Goal: Task Accomplishment & Management: Manage account settings

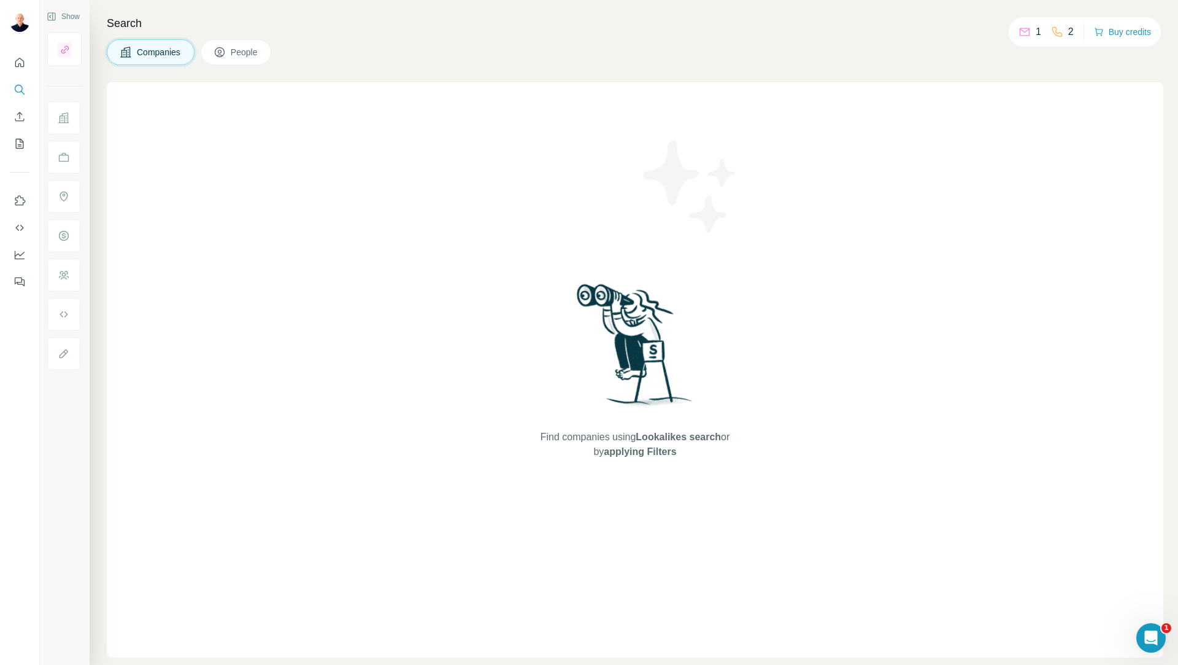
click at [241, 52] on span "People" at bounding box center [245, 52] width 28 height 12
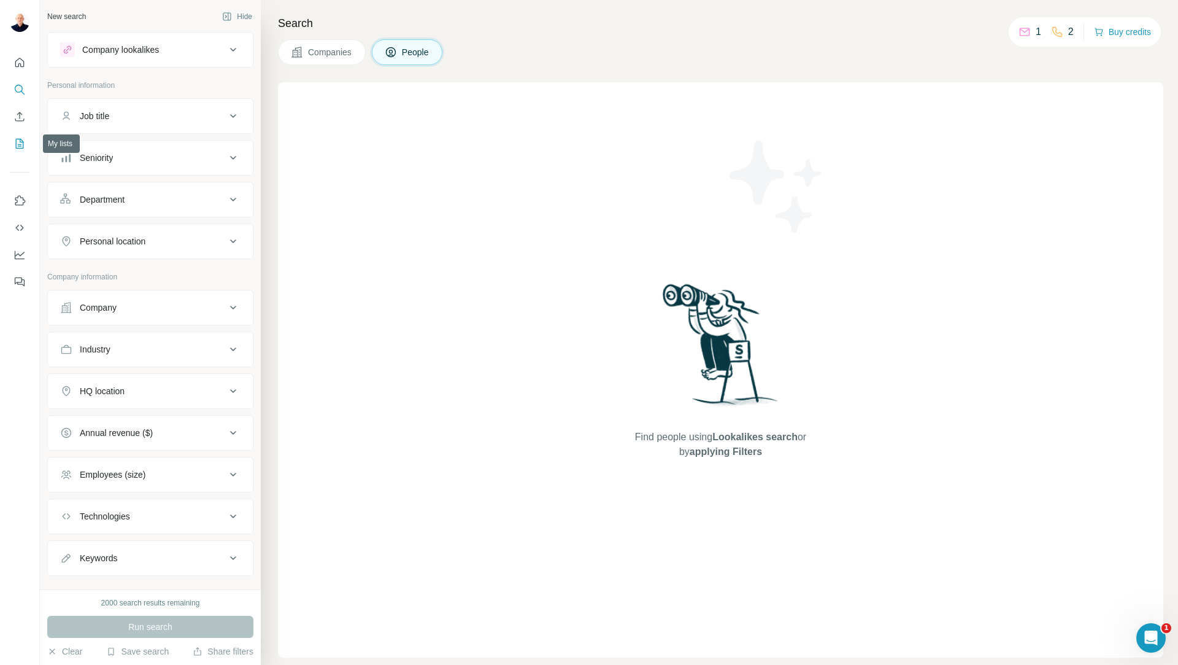
click at [17, 149] on icon "My lists" at bounding box center [20, 144] width 8 height 10
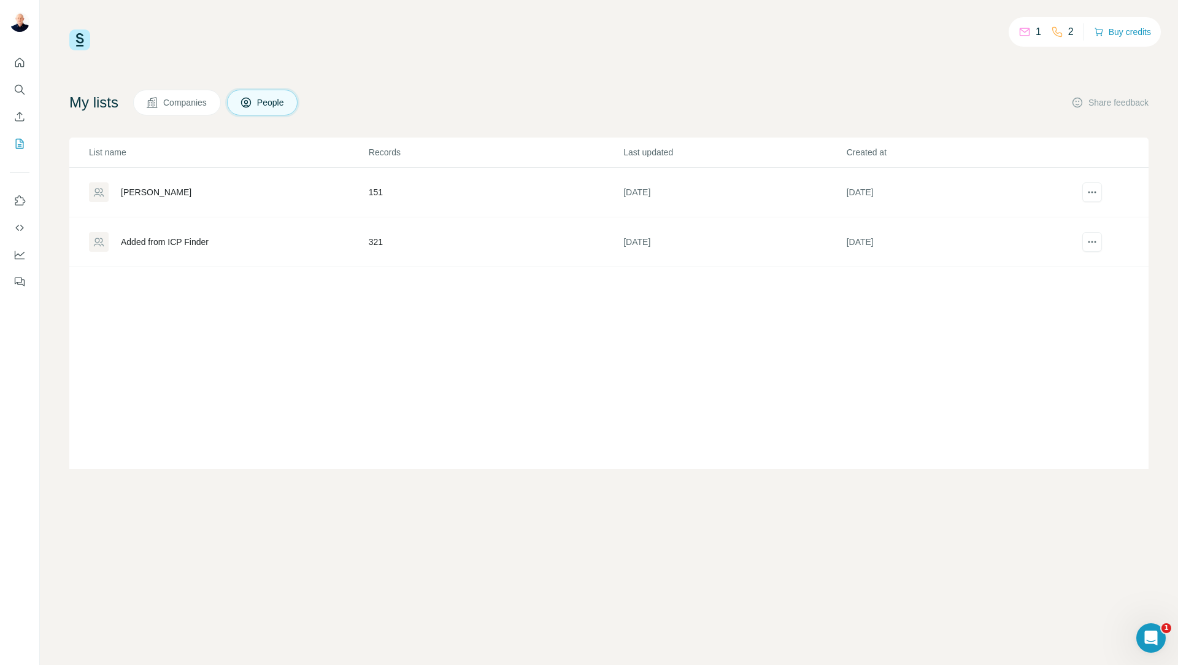
click at [191, 247] on div "Added from ICP Finder" at bounding box center [165, 242] width 88 height 12
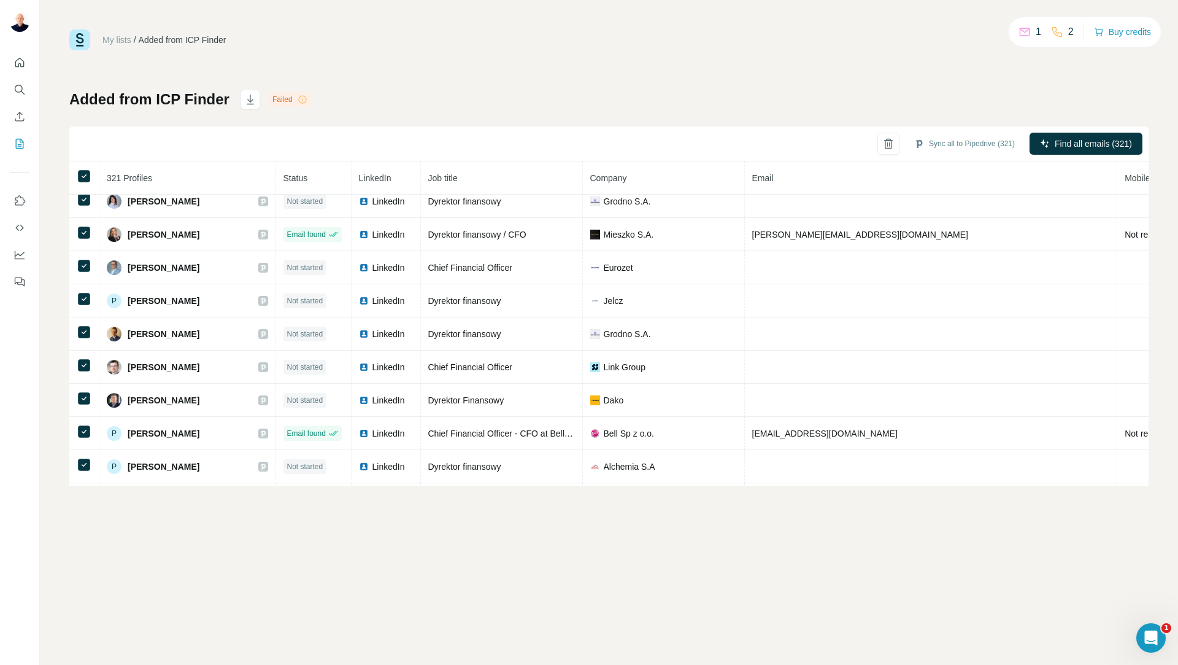
scroll to position [943, 0]
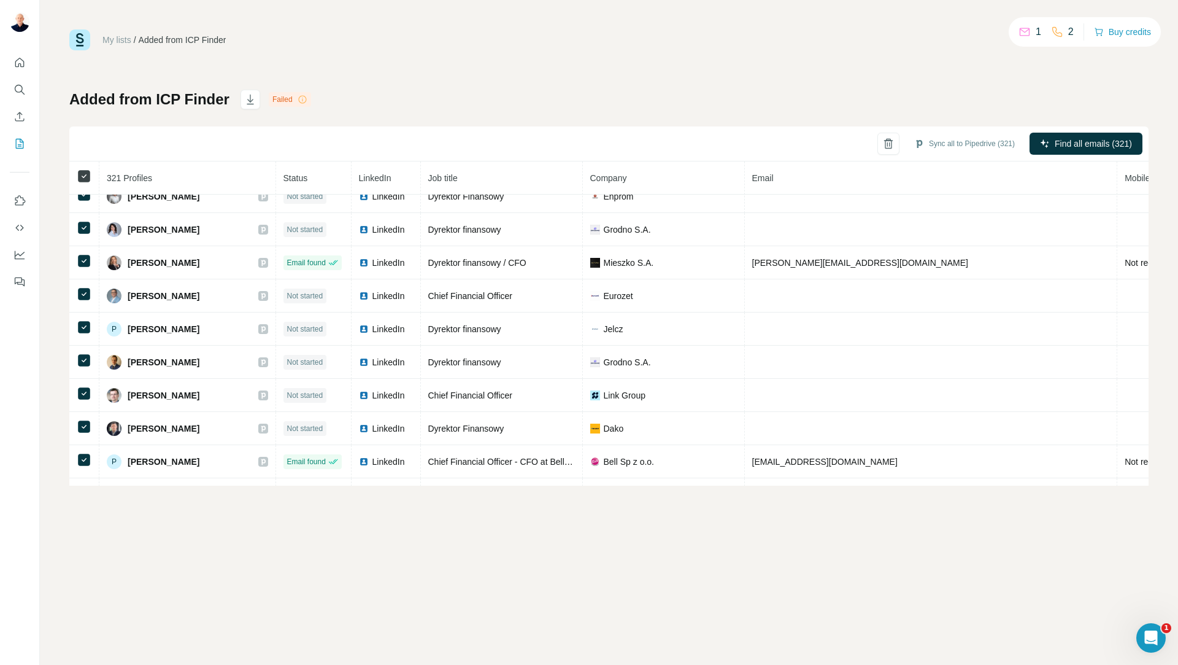
click at [91, 174] on icon at bounding box center [84, 176] width 15 height 15
click at [968, 146] on button "Sync to Pipedrive (1)" at bounding box center [974, 143] width 100 height 18
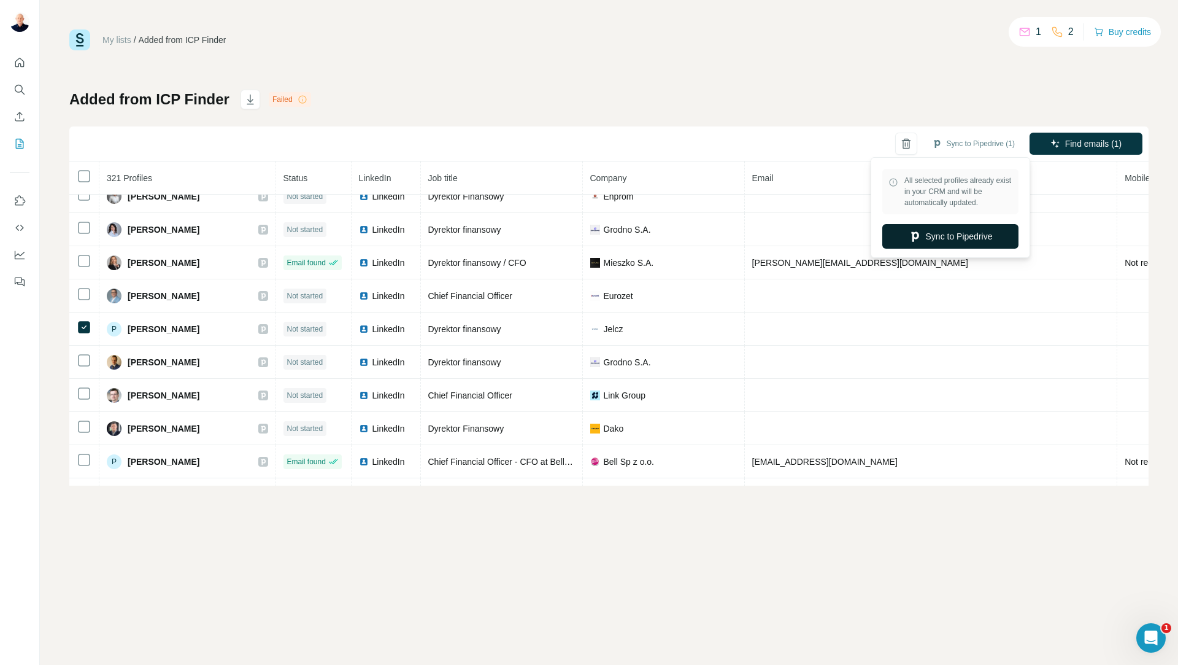
click at [957, 243] on button "Sync to Pipedrive" at bounding box center [950, 236] width 136 height 25
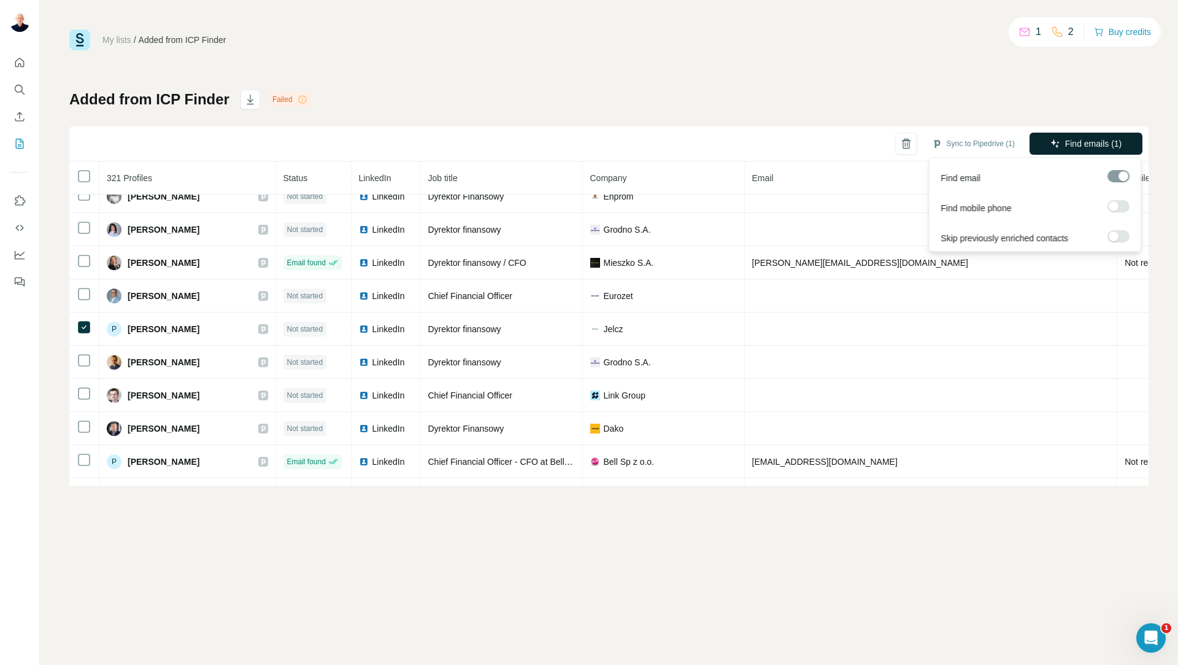
click at [1090, 146] on span "Find emails (1)" at bounding box center [1093, 143] width 57 height 12
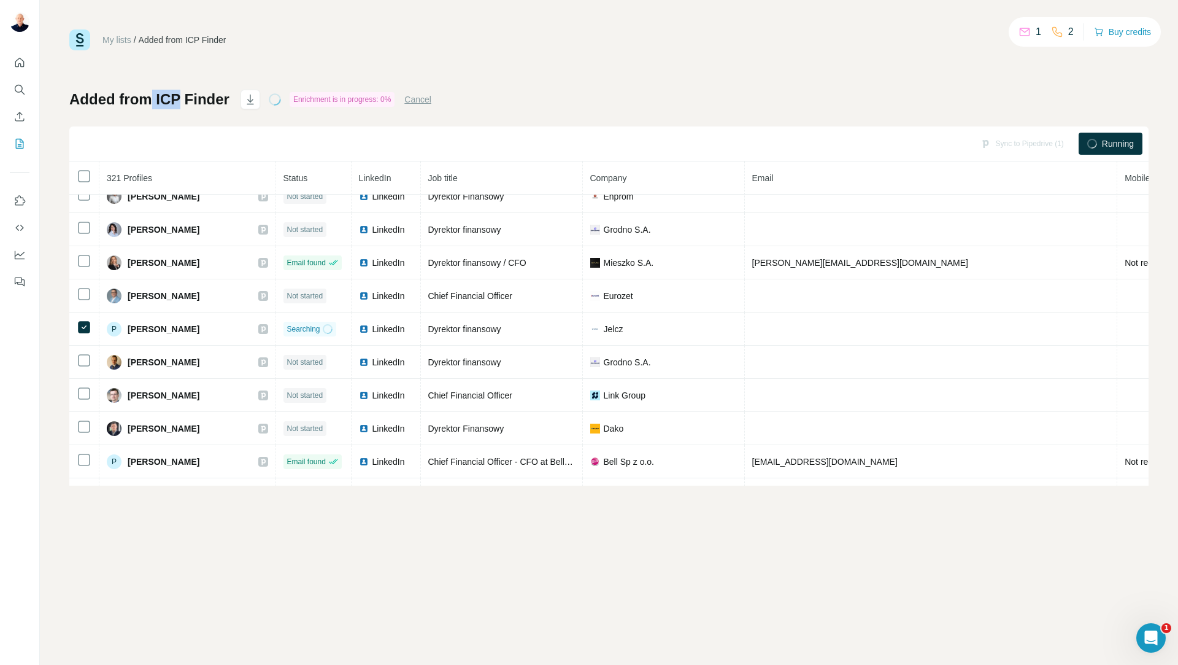
drag, startPoint x: 179, startPoint y: 99, endPoint x: 152, endPoint y: 98, distance: 27.6
click at [152, 98] on h1 "Added from ICP Finder" at bounding box center [149, 100] width 160 height 20
click at [20, 259] on icon "Dashboard" at bounding box center [20, 255] width 10 height 9
click at [15, 133] on button "My lists" at bounding box center [20, 144] width 20 height 22
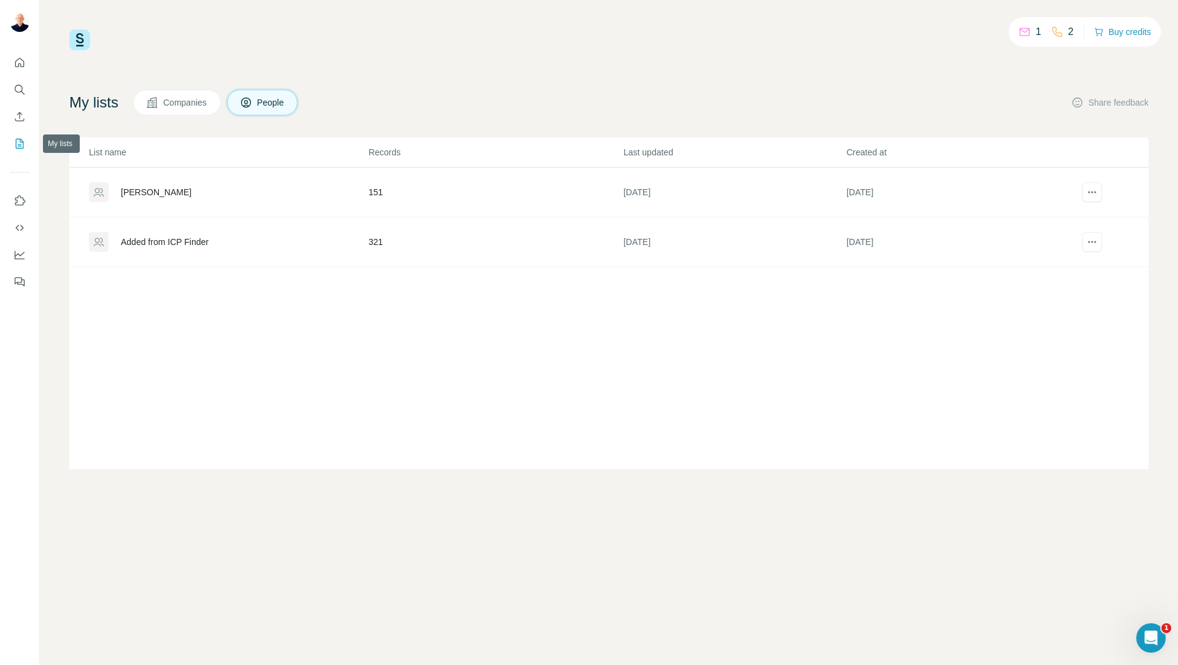
click at [13, 149] on button "My lists" at bounding box center [20, 144] width 20 height 22
click at [129, 199] on div "[PERSON_NAME]" at bounding box center [228, 192] width 279 height 20
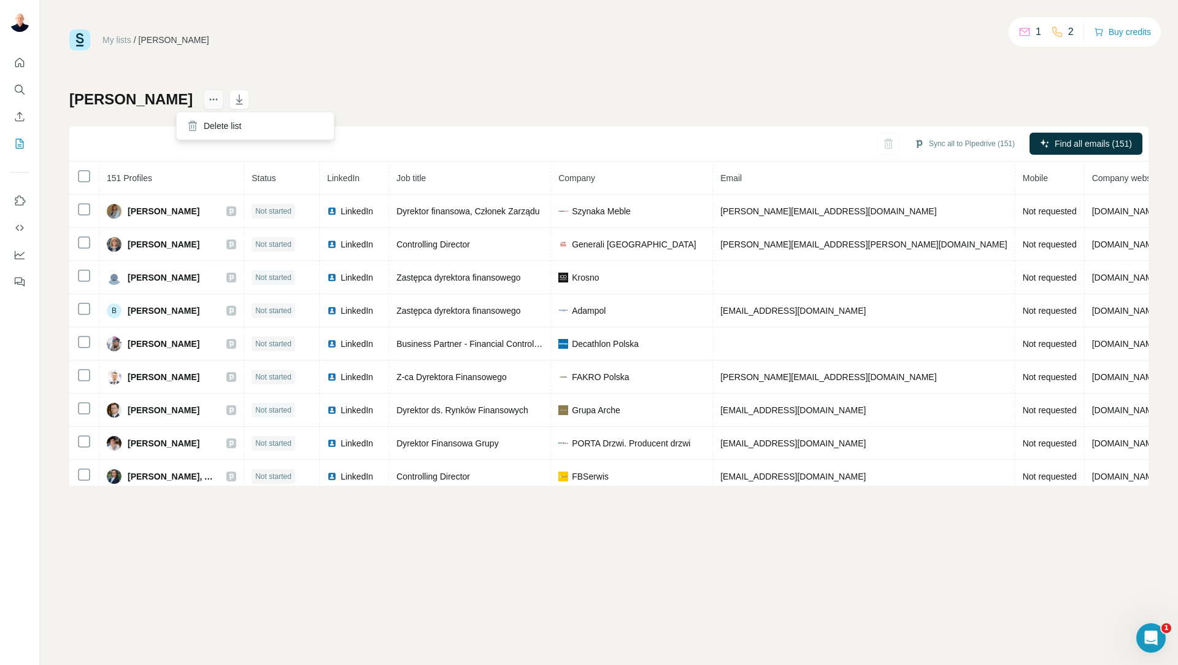
click at [207, 98] on icon "actions" at bounding box center [213, 99] width 12 height 12
click at [233, 96] on icon "button" at bounding box center [239, 99] width 12 height 12
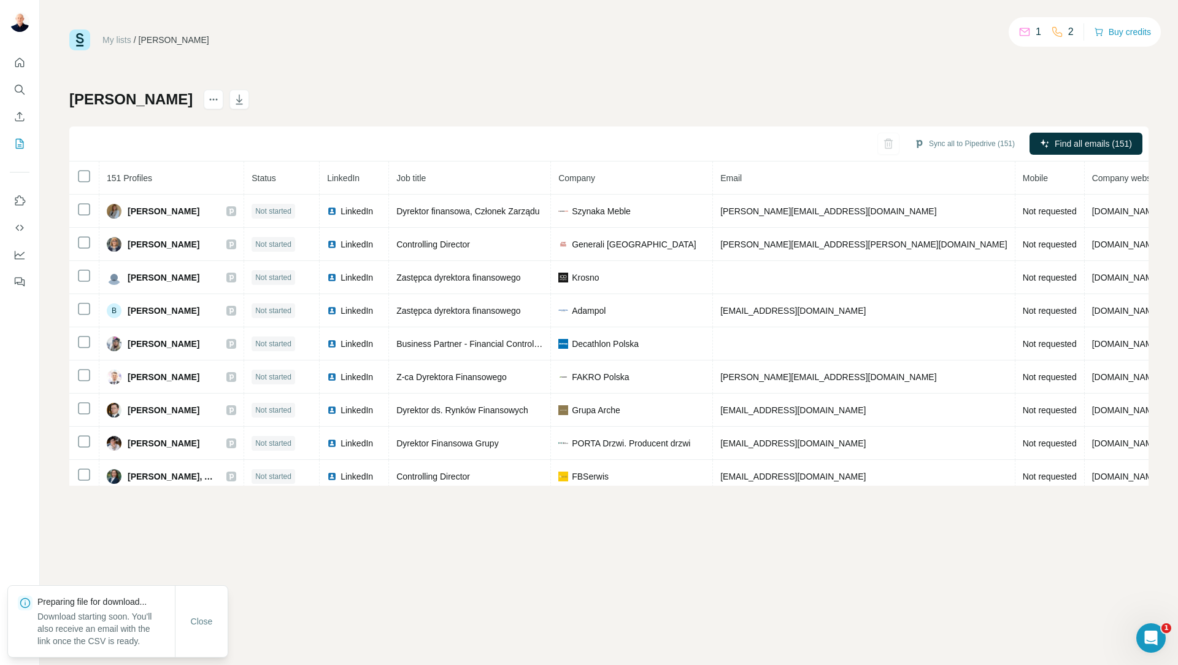
click at [805, 52] on div "My lists / Leady Łukasz 1 2 Buy credits Leady Łukasz Sync all to Pipedrive (151…" at bounding box center [608, 257] width 1079 height 456
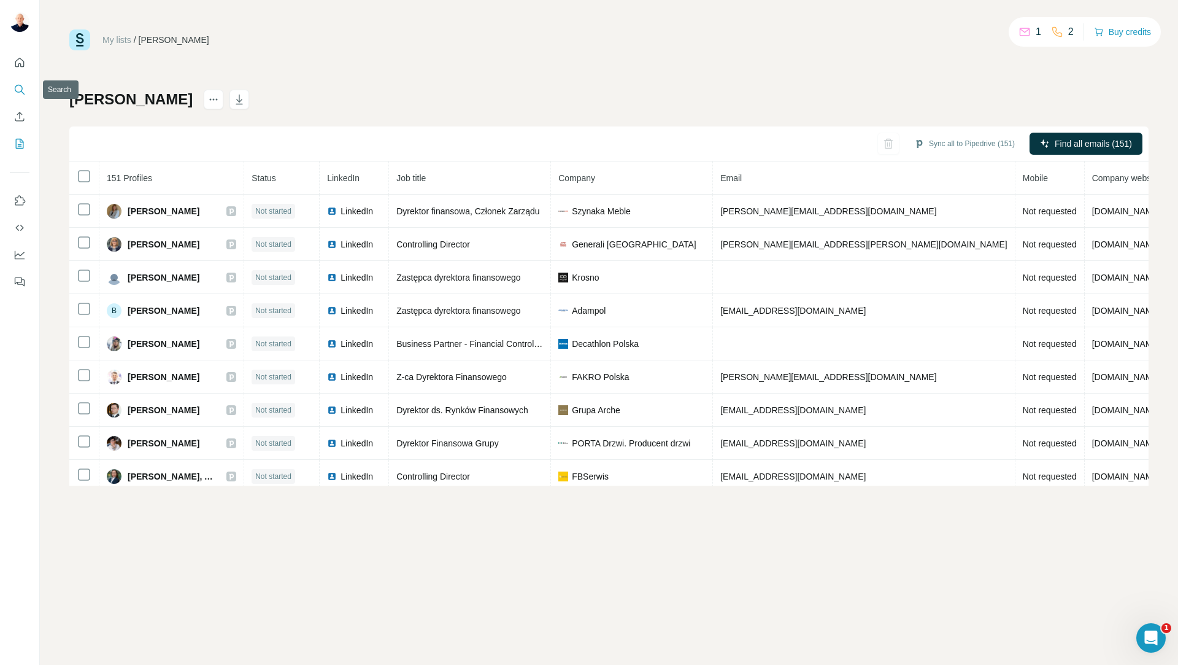
click at [14, 93] on icon "Search" at bounding box center [20, 89] width 12 height 12
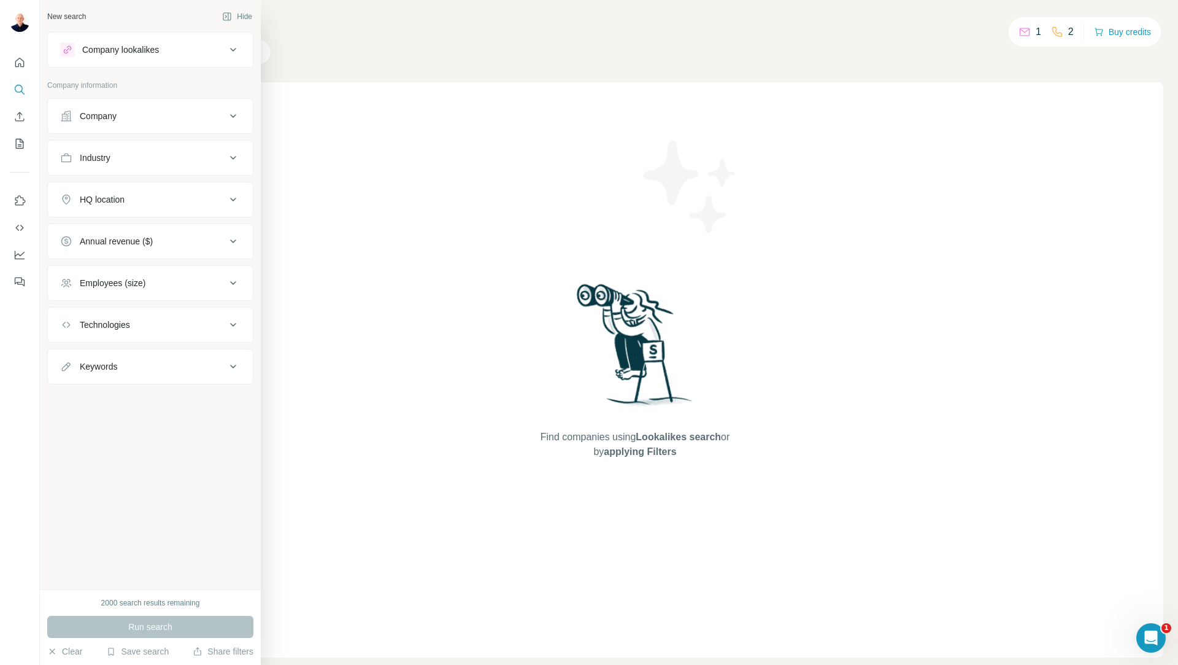
click at [160, 114] on div "Company" at bounding box center [143, 116] width 166 height 12
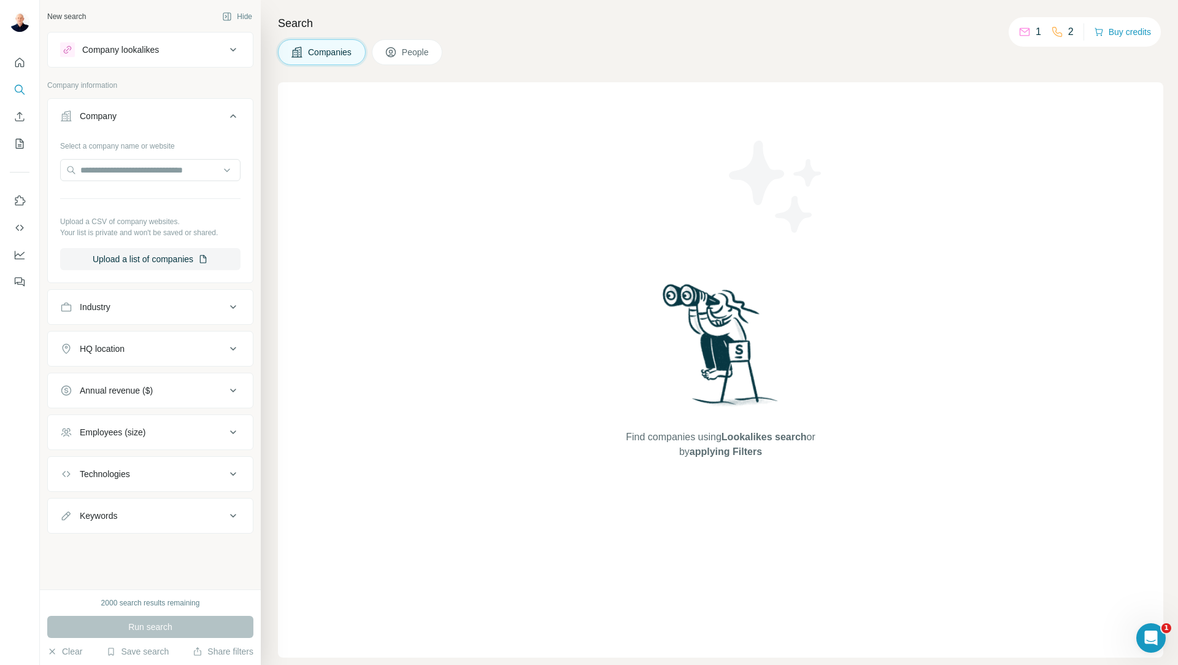
click at [167, 296] on button "Industry" at bounding box center [150, 306] width 205 height 29
click at [165, 392] on button "HQ location" at bounding box center [150, 385] width 205 height 29
click at [160, 412] on input "text" at bounding box center [150, 416] width 180 height 22
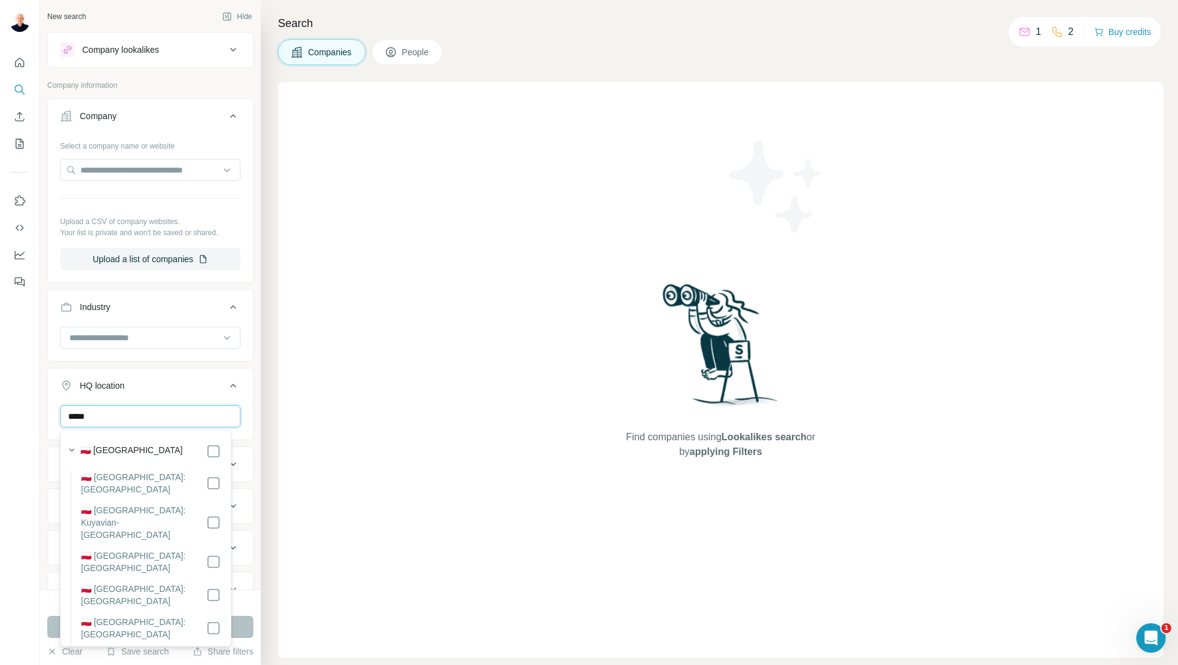
type input "*****"
click at [42, 436] on div "New search Hide Company lookalikes Company information Company Select a company…" at bounding box center [150, 294] width 221 height 589
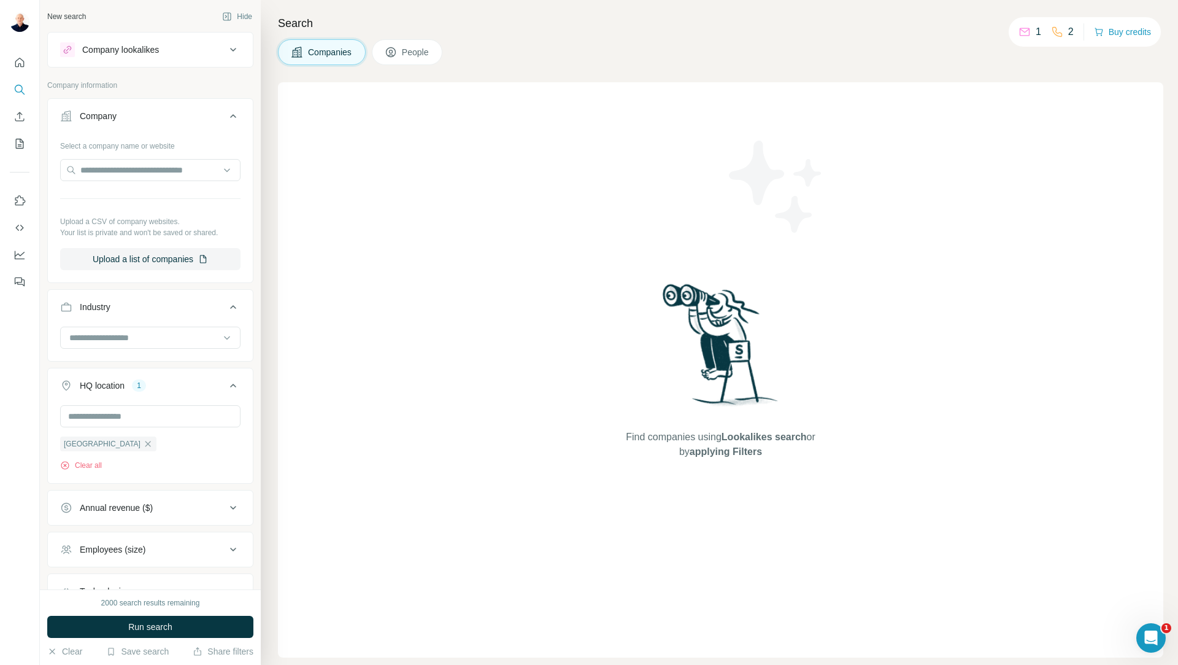
scroll to position [96, 0]
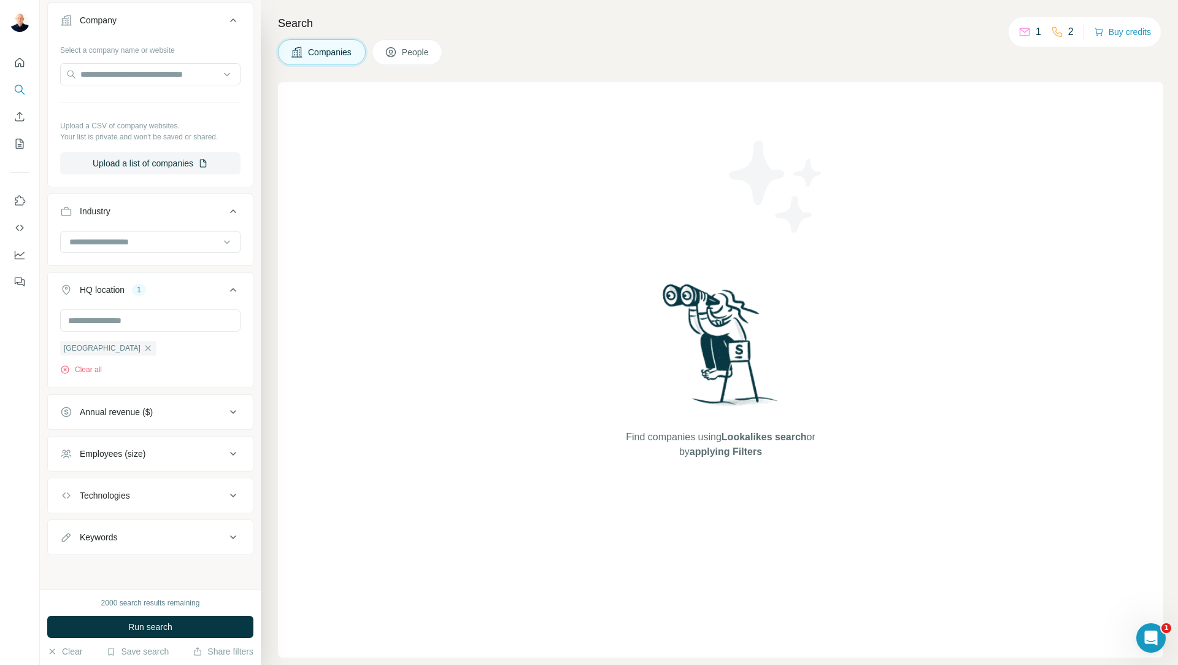
click at [190, 409] on div "Annual revenue ($)" at bounding box center [143, 412] width 166 height 12
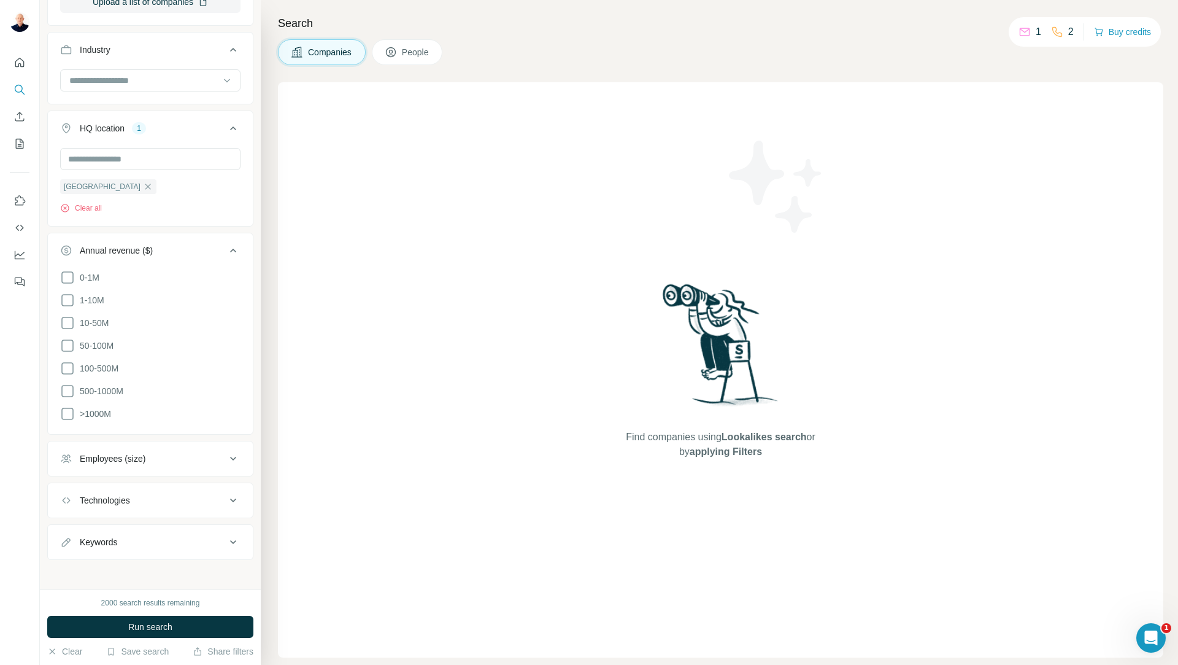
scroll to position [258, 0]
click at [64, 277] on icon at bounding box center [67, 276] width 15 height 15
click at [66, 344] on icon at bounding box center [67, 344] width 15 height 15
click at [66, 370] on icon at bounding box center [67, 367] width 15 height 15
click at [65, 390] on icon at bounding box center [67, 389] width 15 height 15
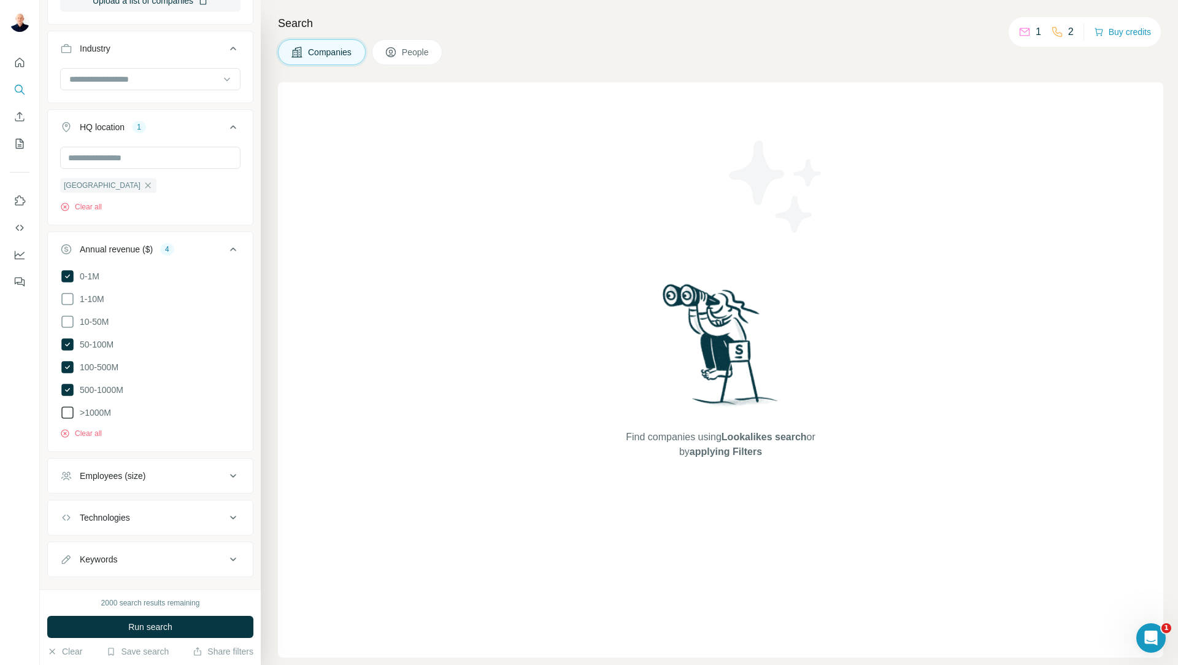
click at [64, 408] on icon at bounding box center [67, 412] width 15 height 15
click at [71, 277] on icon at bounding box center [67, 276] width 12 height 12
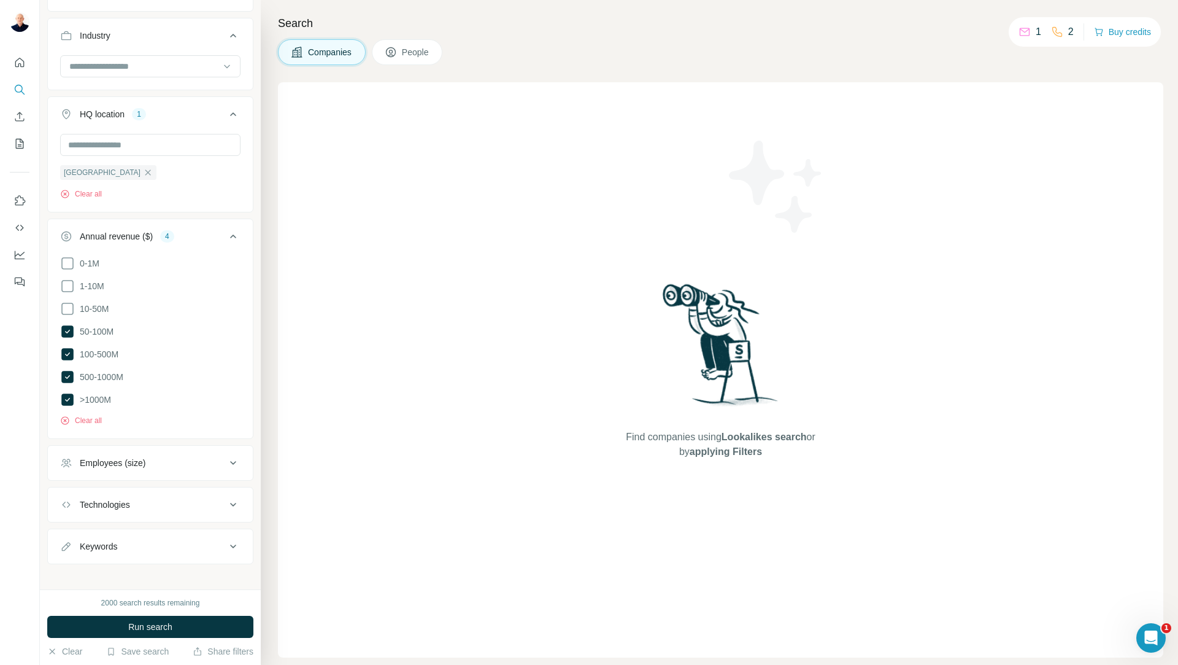
scroll to position [277, 0]
click at [172, 454] on div "Employees (size)" at bounding box center [143, 457] width 166 height 12
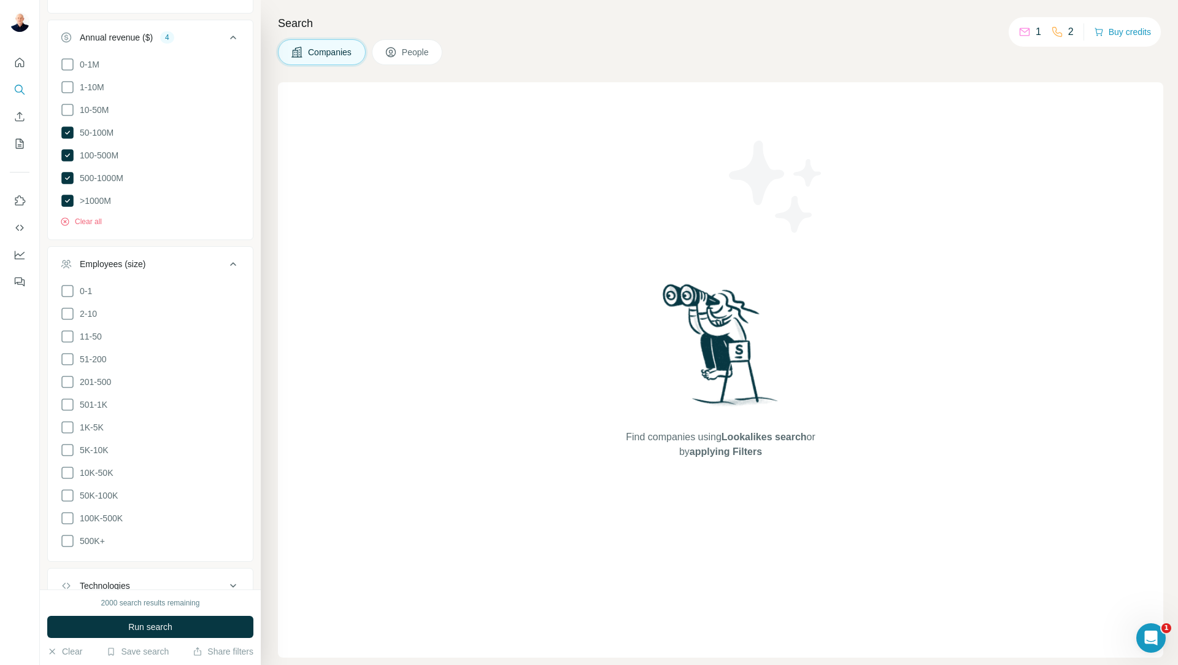
scroll to position [549, 0]
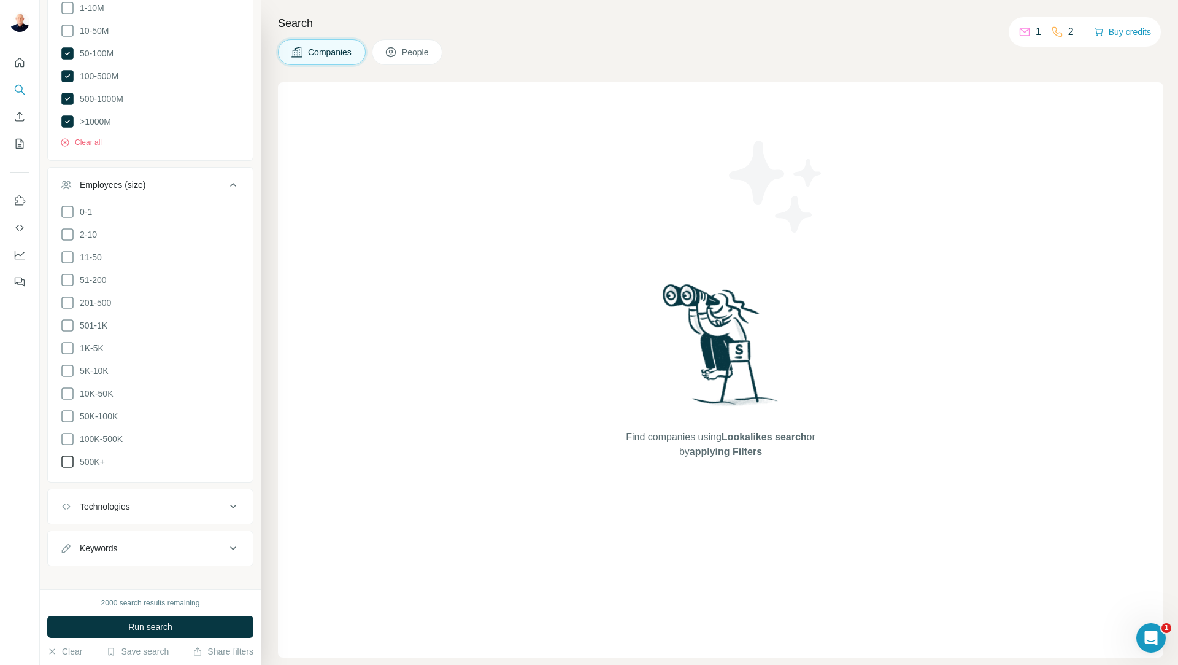
click at [65, 454] on icon at bounding box center [67, 461] width 15 height 15
click at [66, 431] on icon at bounding box center [67, 438] width 15 height 15
click at [67, 409] on icon at bounding box center [67, 416] width 15 height 15
click at [69, 386] on icon at bounding box center [67, 393] width 15 height 15
click at [69, 373] on ul "0-1 2-10 11-50 51-200 201-500 501-1K 1K-5K 5K-10K 10K-50K 50K-100K 100K-500K 50…" at bounding box center [150, 336] width 180 height 265
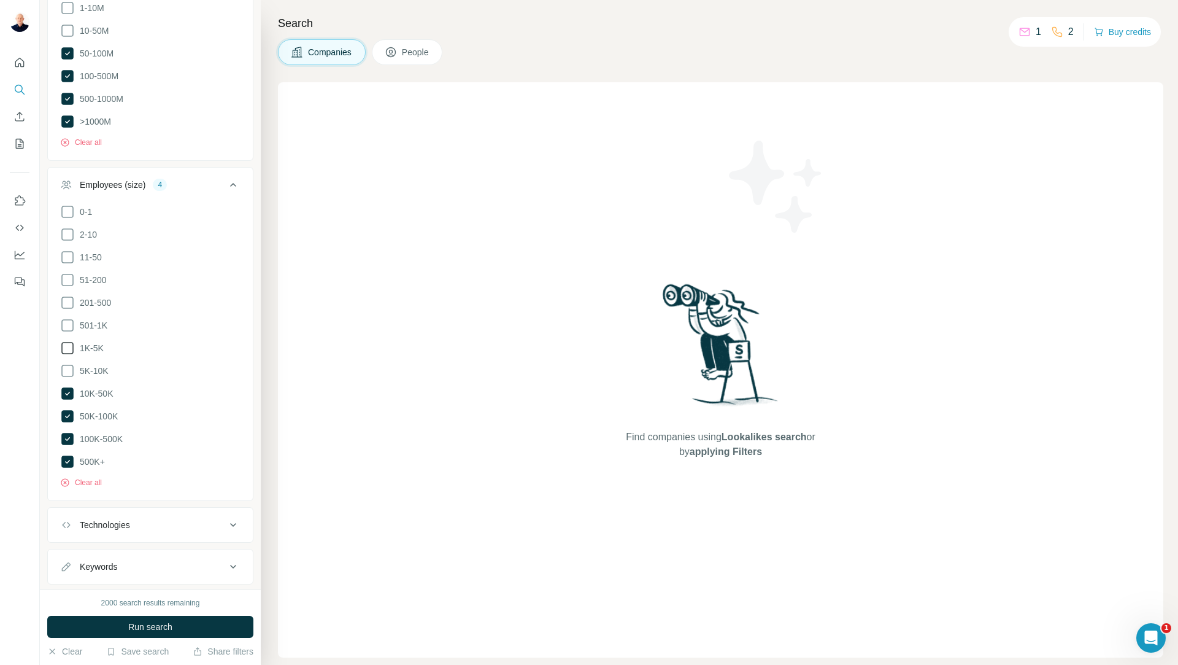
click at [70, 342] on icon at bounding box center [67, 348] width 15 height 15
click at [67, 319] on icon at bounding box center [67, 325] width 15 height 15
click at [68, 301] on icon at bounding box center [67, 302] width 15 height 15
click at [70, 365] on icon at bounding box center [67, 370] width 15 height 15
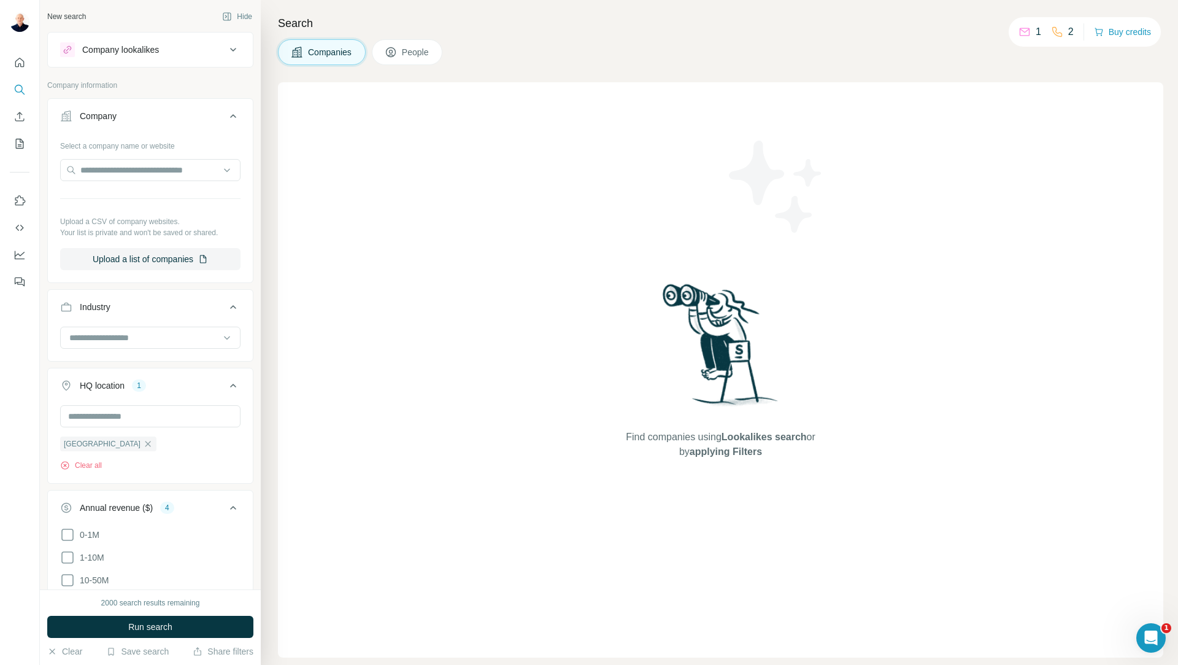
click at [403, 56] on button "People" at bounding box center [407, 52] width 71 height 26
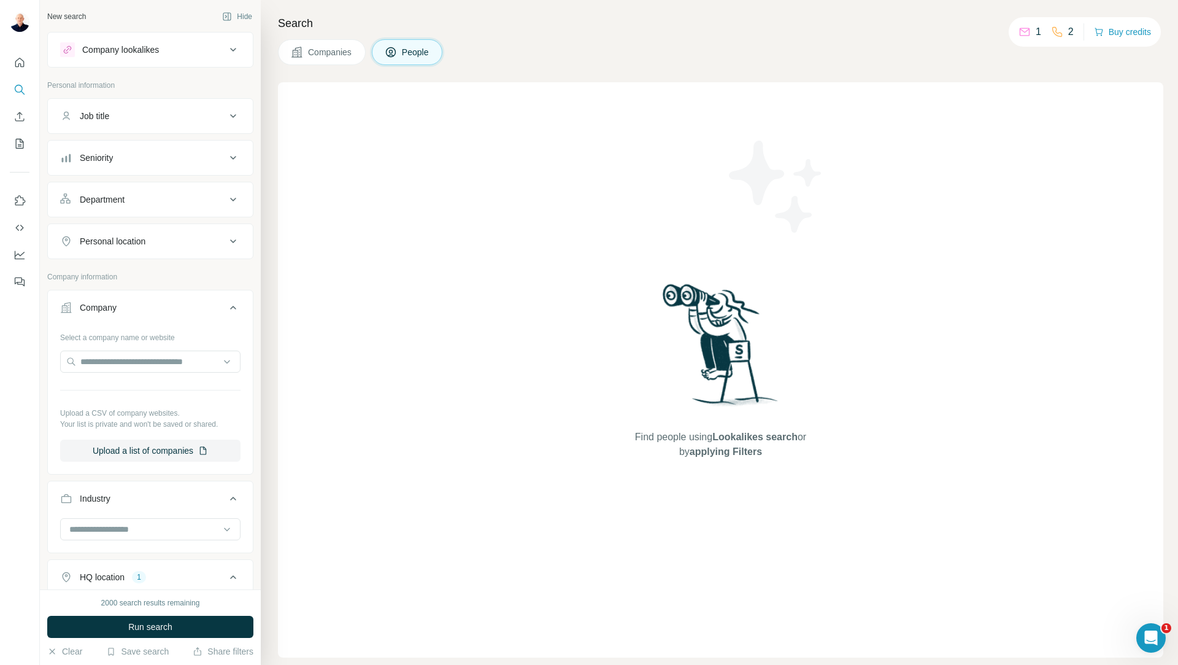
click at [173, 116] on div "Job title" at bounding box center [143, 116] width 166 height 12
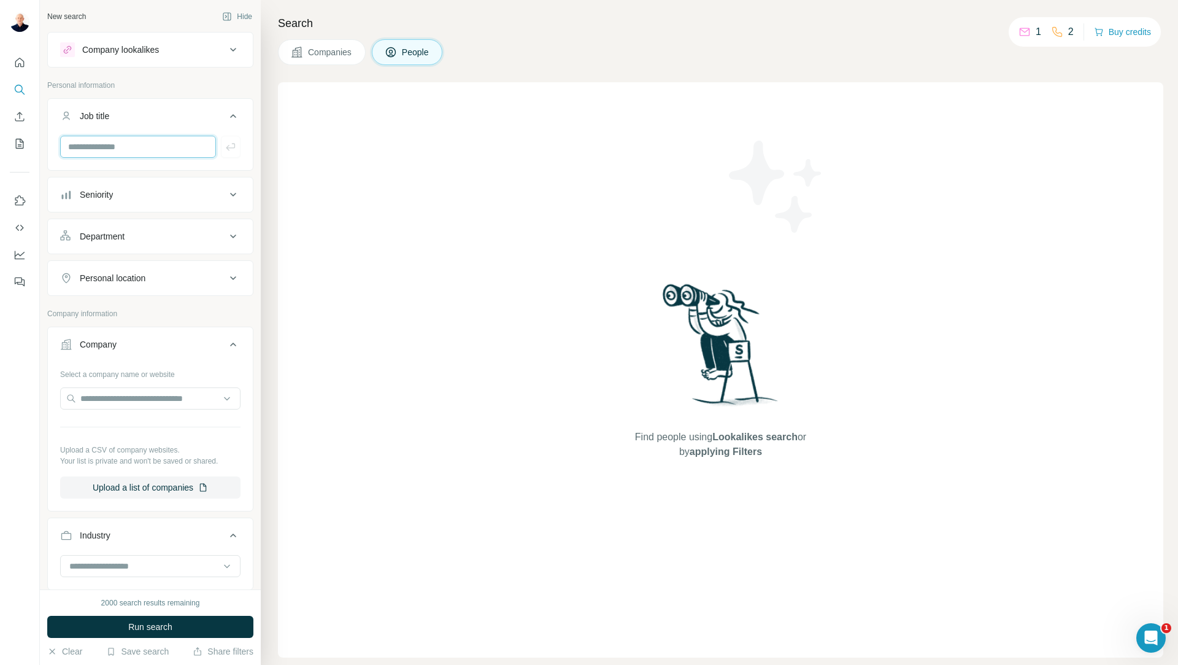
click at [140, 156] on input "text" at bounding box center [138, 147] width 156 height 22
type input "***"
click at [226, 148] on icon "button" at bounding box center [231, 147] width 12 height 12
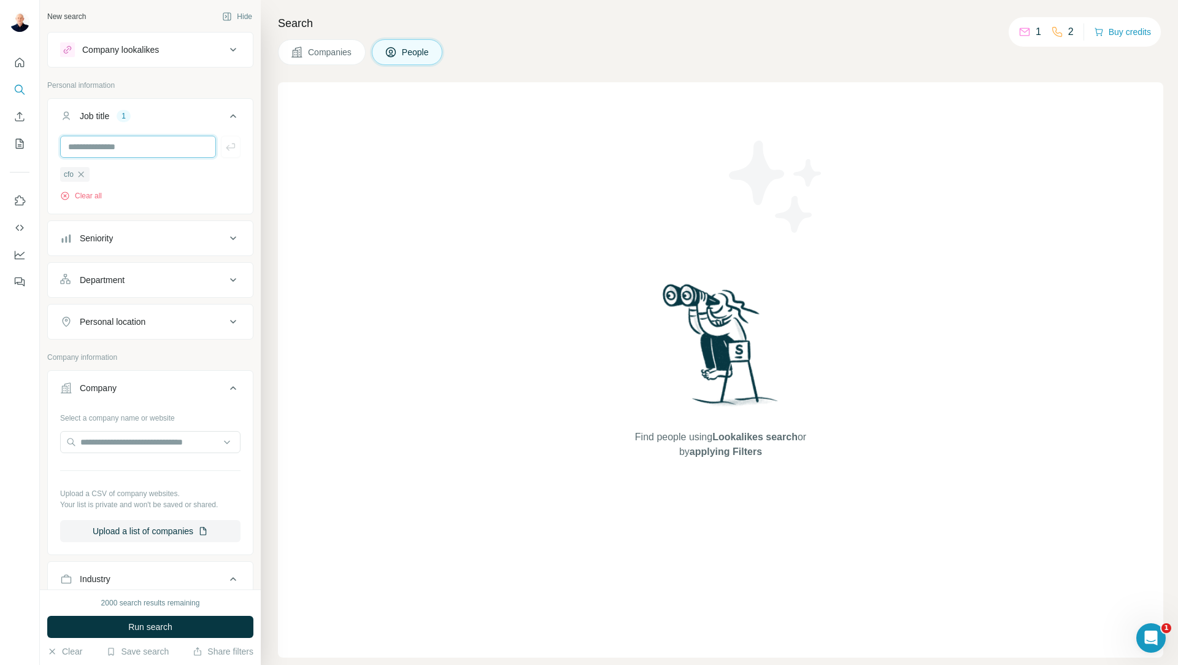
click at [96, 150] on input "text" at bounding box center [138, 147] width 156 height 22
drag, startPoint x: 164, startPoint y: 144, endPoint x: 122, endPoint y: 142, distance: 41.8
click at [122, 142] on input "**********" at bounding box center [138, 147] width 156 height 22
click at [158, 146] on input "**********" at bounding box center [138, 147] width 156 height 22
drag, startPoint x: 180, startPoint y: 148, endPoint x: 62, endPoint y: 146, distance: 117.8
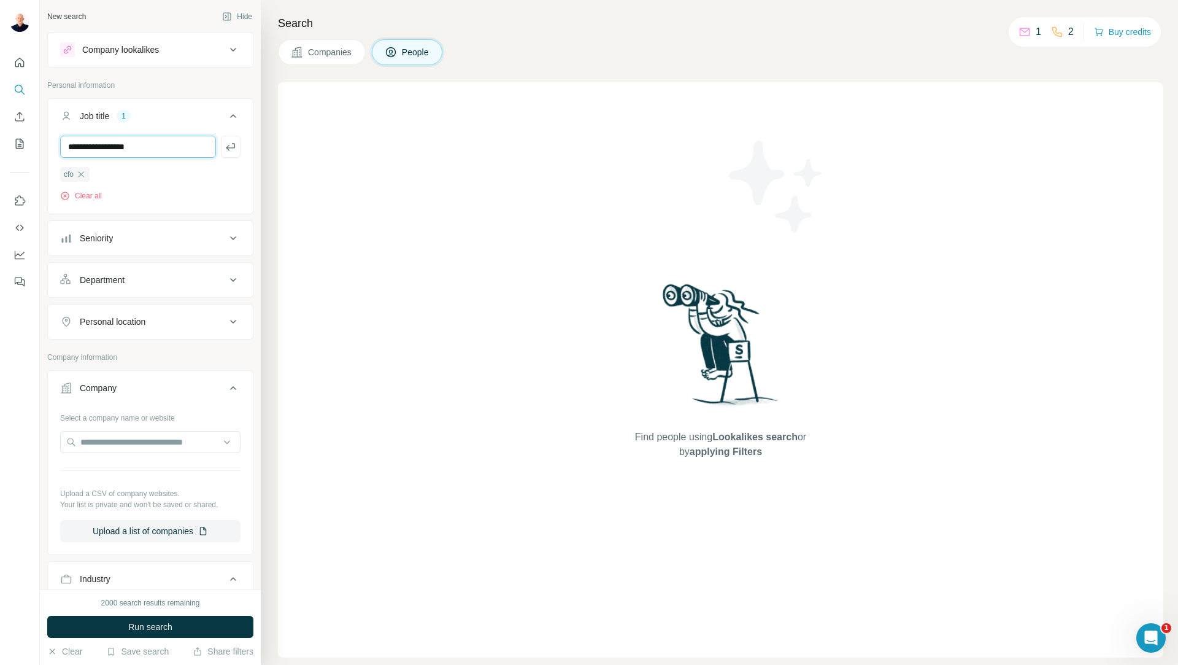
click at [62, 146] on input "**********" at bounding box center [138, 147] width 156 height 22
type input "**********"
click at [83, 195] on button "Clear all" at bounding box center [81, 195] width 42 height 11
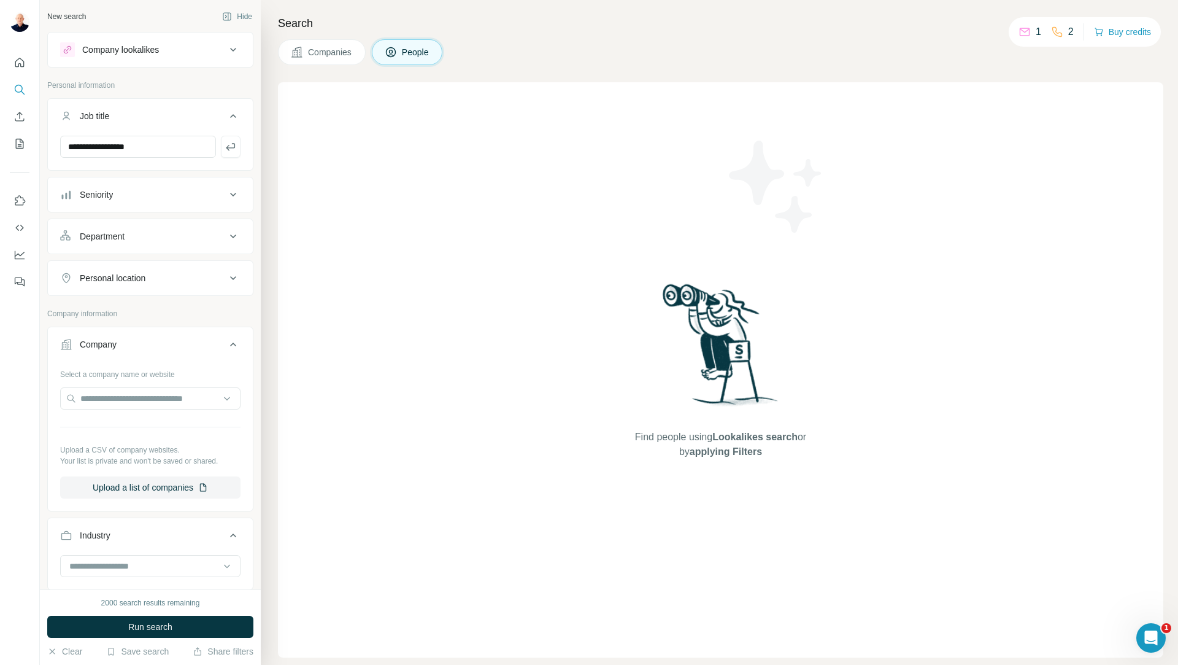
click at [138, 197] on div "Seniority" at bounding box center [143, 194] width 166 height 12
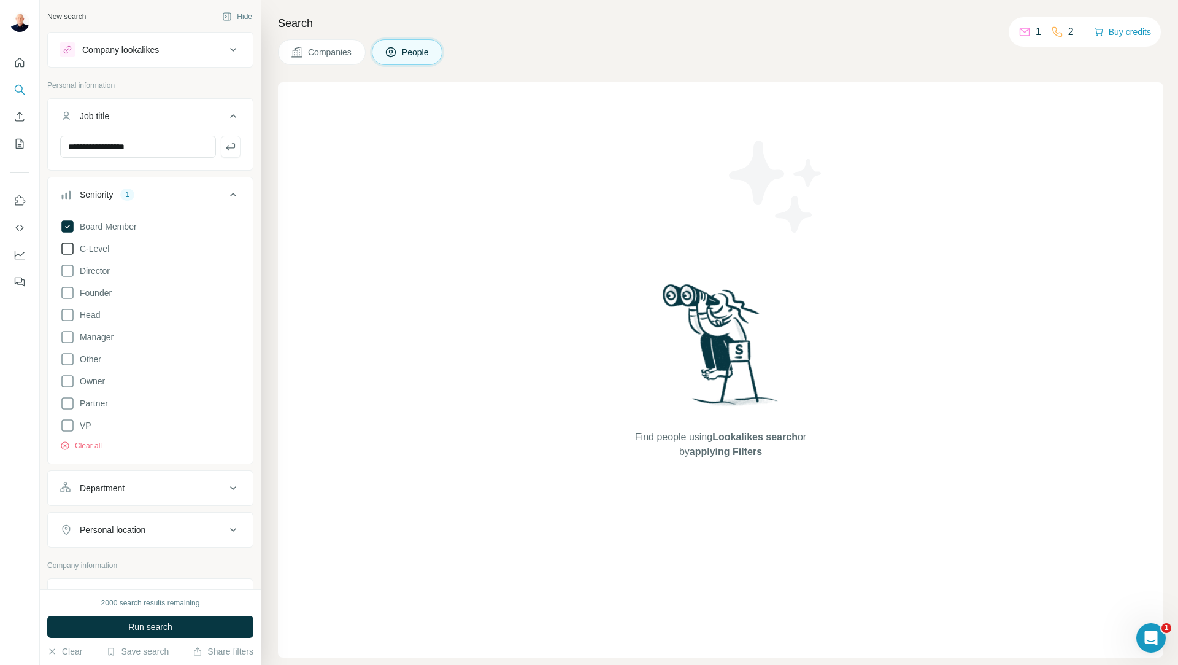
click at [95, 249] on span "C-Level" at bounding box center [92, 248] width 34 height 12
click at [92, 313] on span "Head" at bounding box center [87, 315] width 25 height 12
click at [68, 428] on icon at bounding box center [67, 425] width 15 height 15
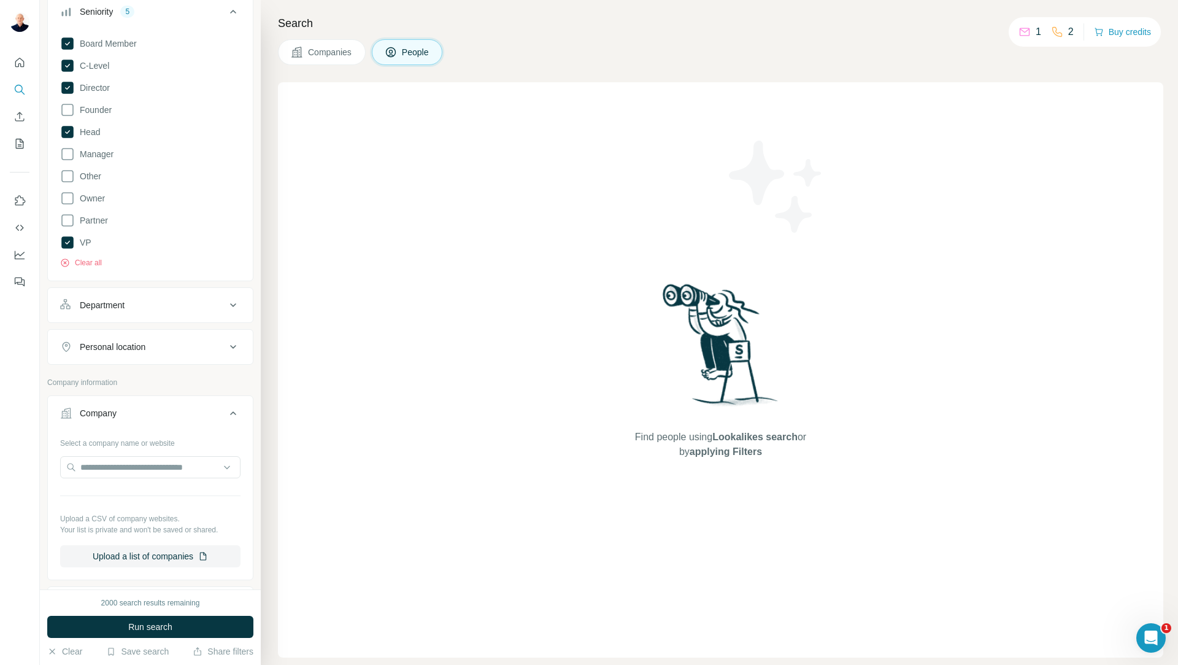
scroll to position [184, 0]
click at [129, 303] on div "Department" at bounding box center [143, 304] width 166 height 12
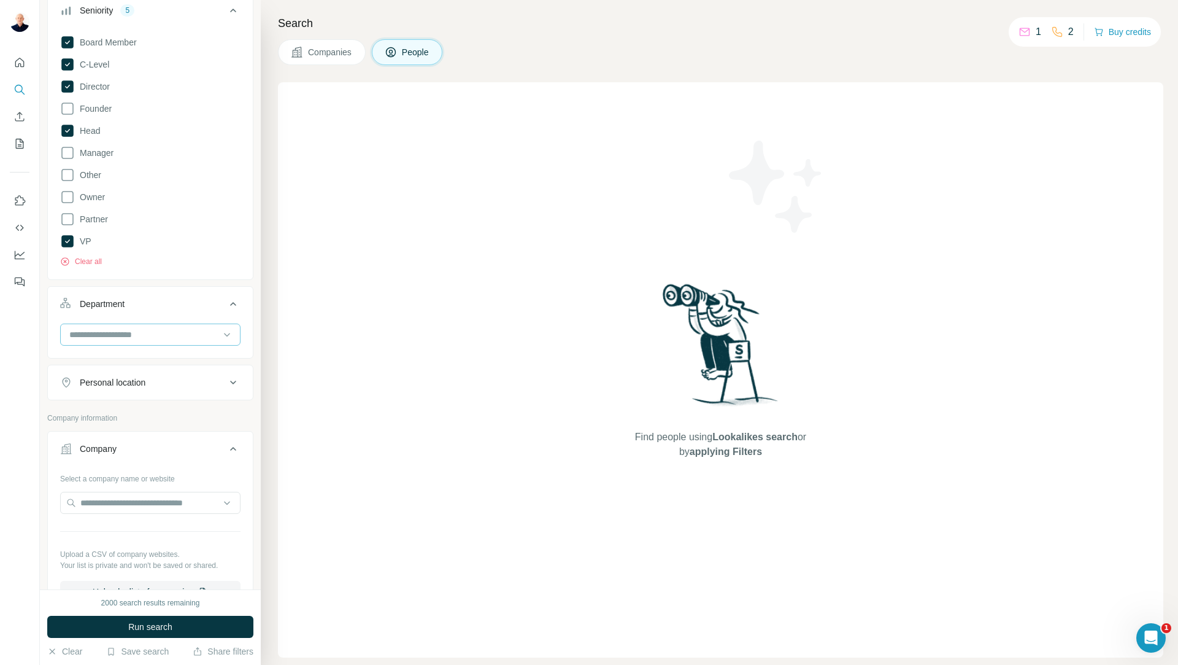
click at [137, 333] on input at bounding box center [144, 335] width 152 height 14
click at [138, 360] on p "Accounting and Finance" at bounding box center [117, 362] width 92 height 12
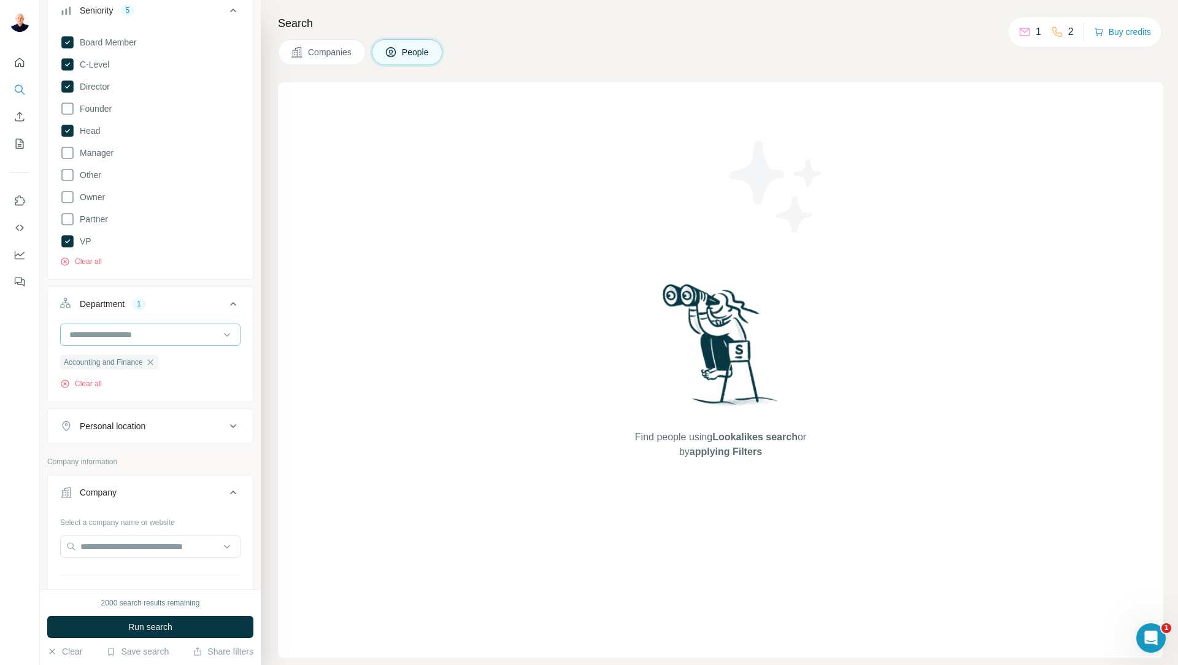
click at [158, 334] on input at bounding box center [144, 335] width 152 height 14
click at [34, 390] on div at bounding box center [20, 332] width 40 height 665
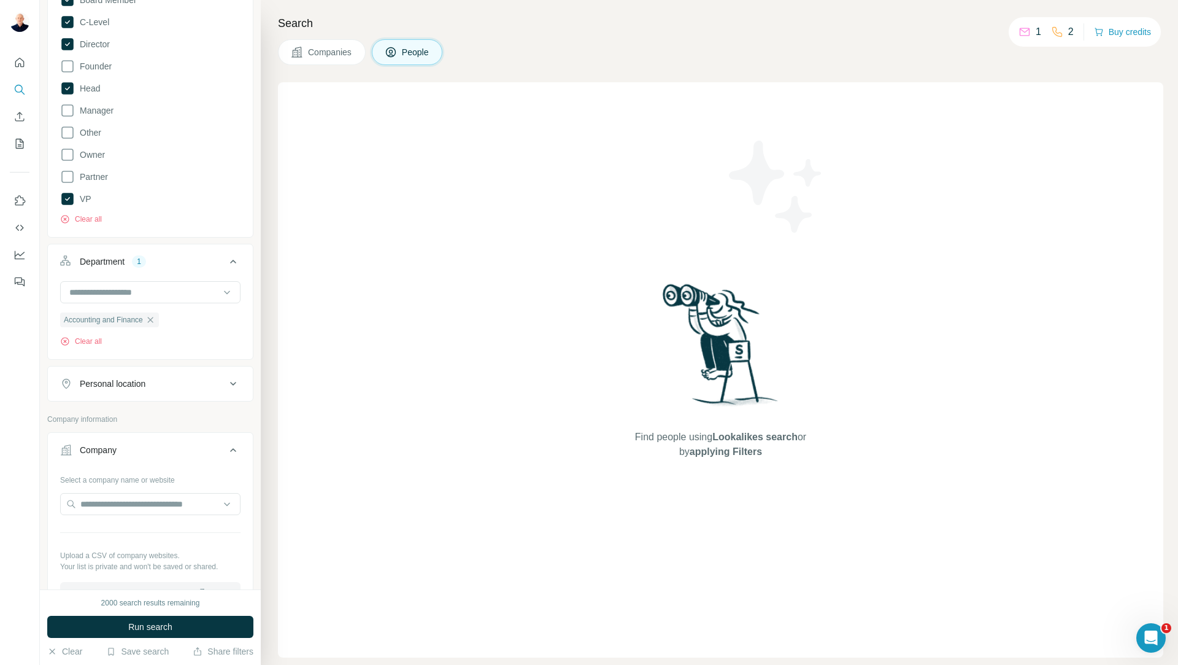
scroll to position [245, 0]
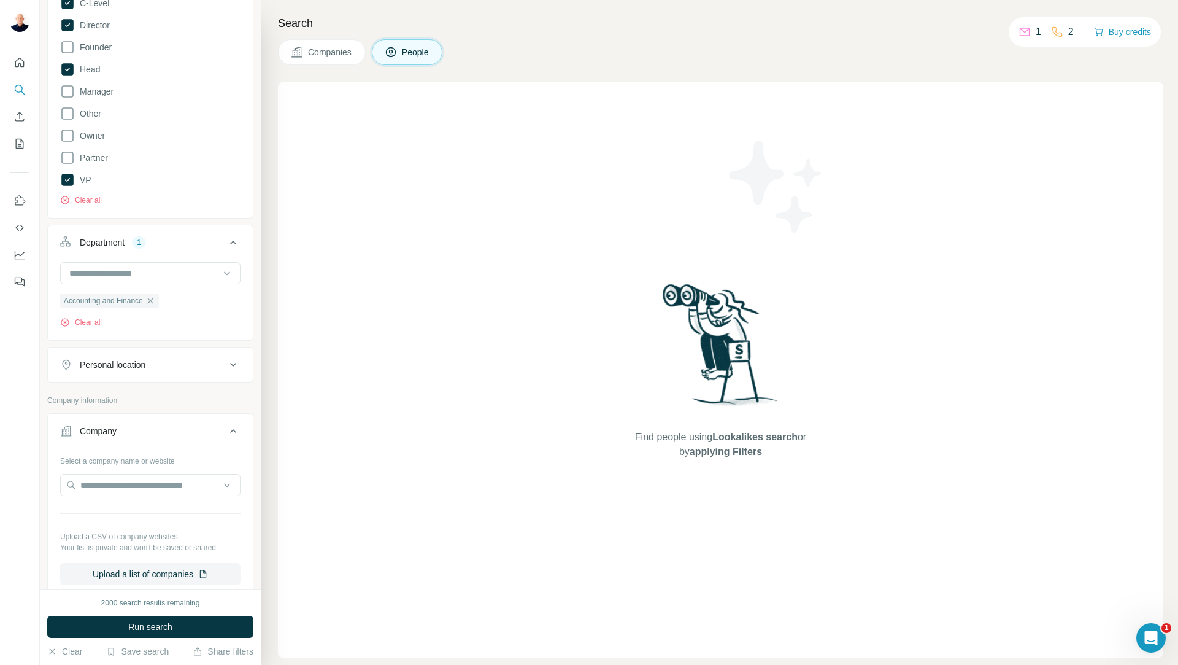
click at [192, 365] on div "Personal location" at bounding box center [143, 364] width 166 height 12
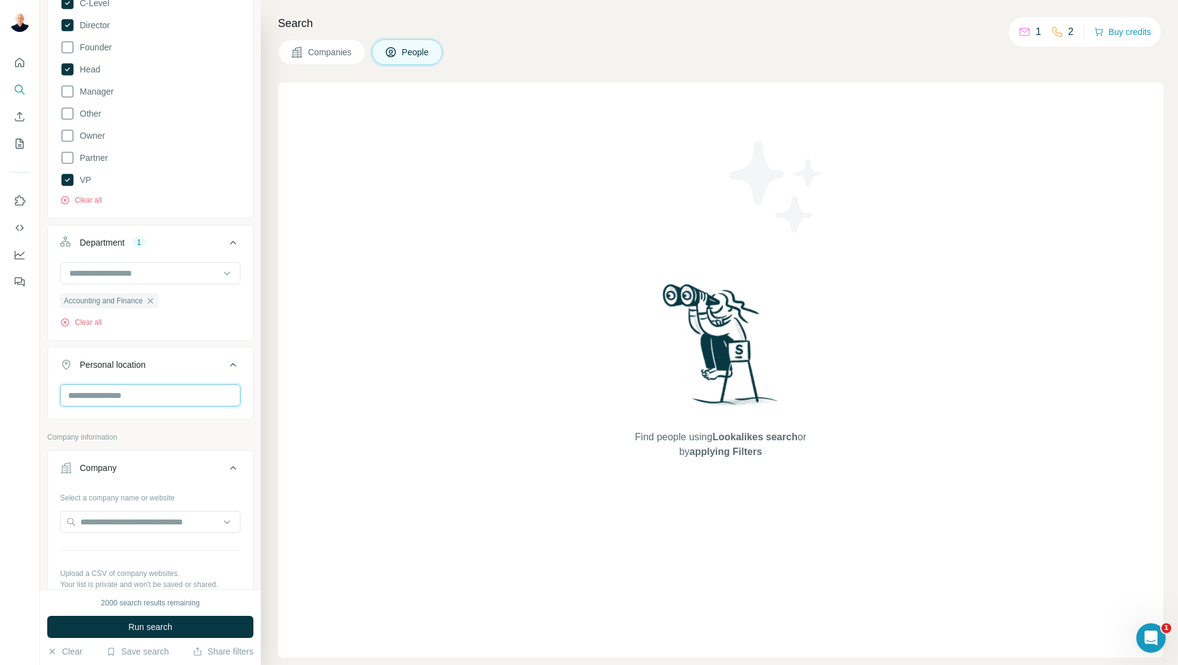
click at [178, 388] on input "text" at bounding box center [150, 395] width 180 height 22
type input "******"
click at [141, 430] on div "🇵🇱 Poland" at bounding box center [146, 428] width 150 height 15
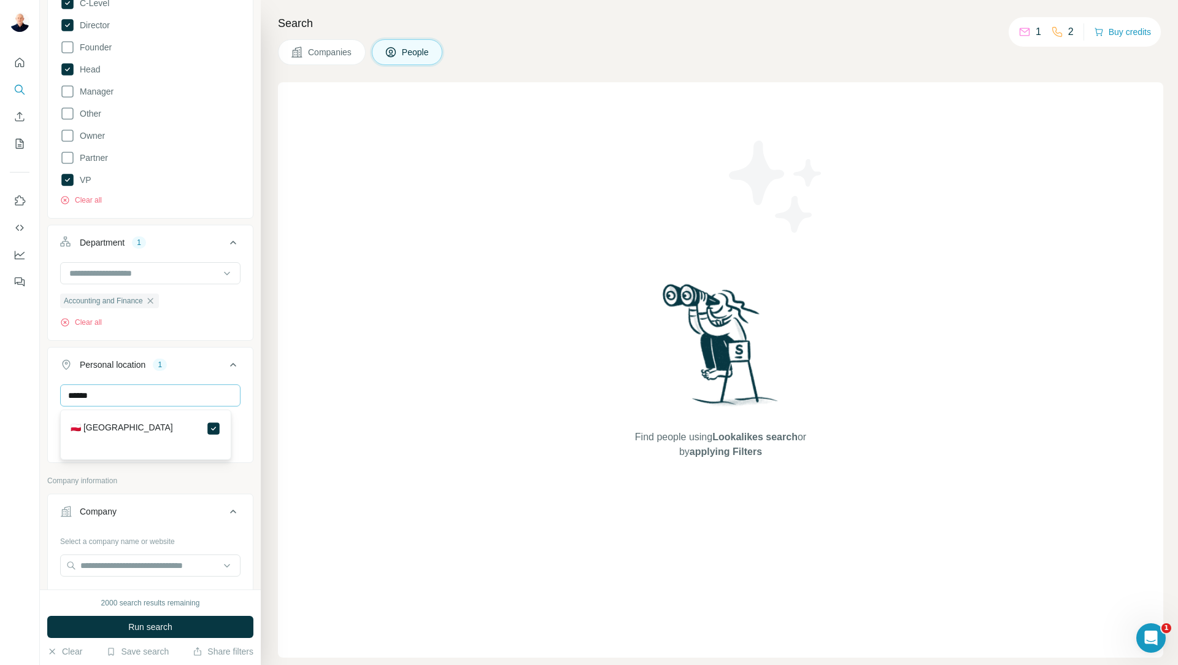
click at [18, 403] on div at bounding box center [20, 332] width 40 height 665
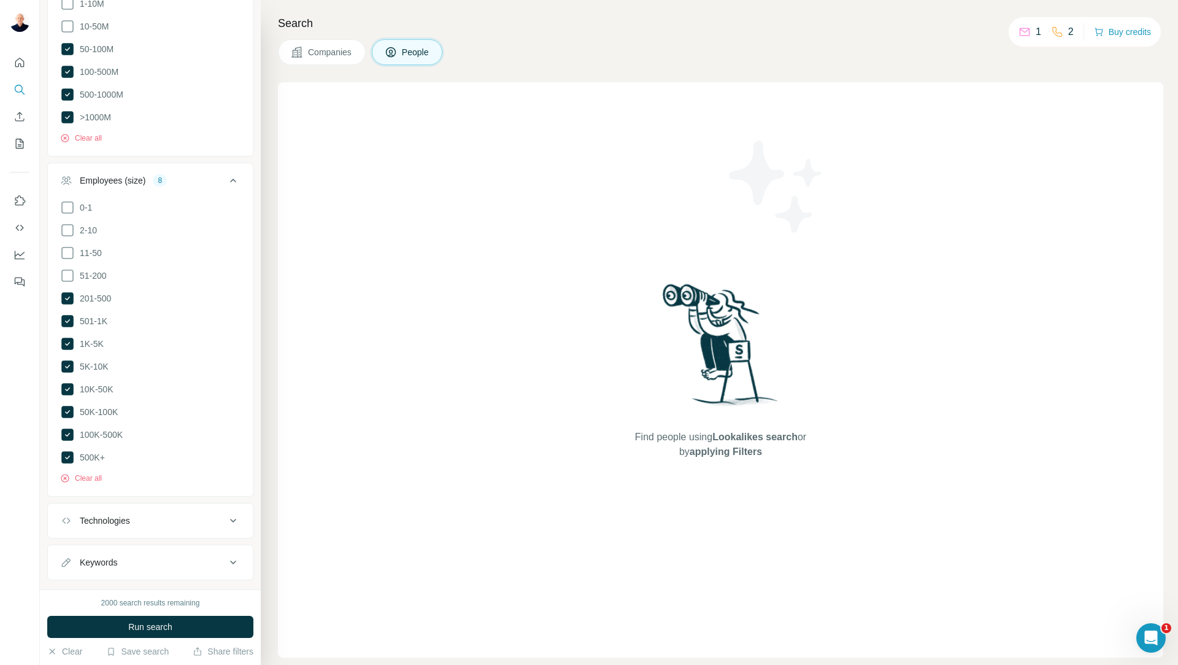
scroll to position [1210, 0]
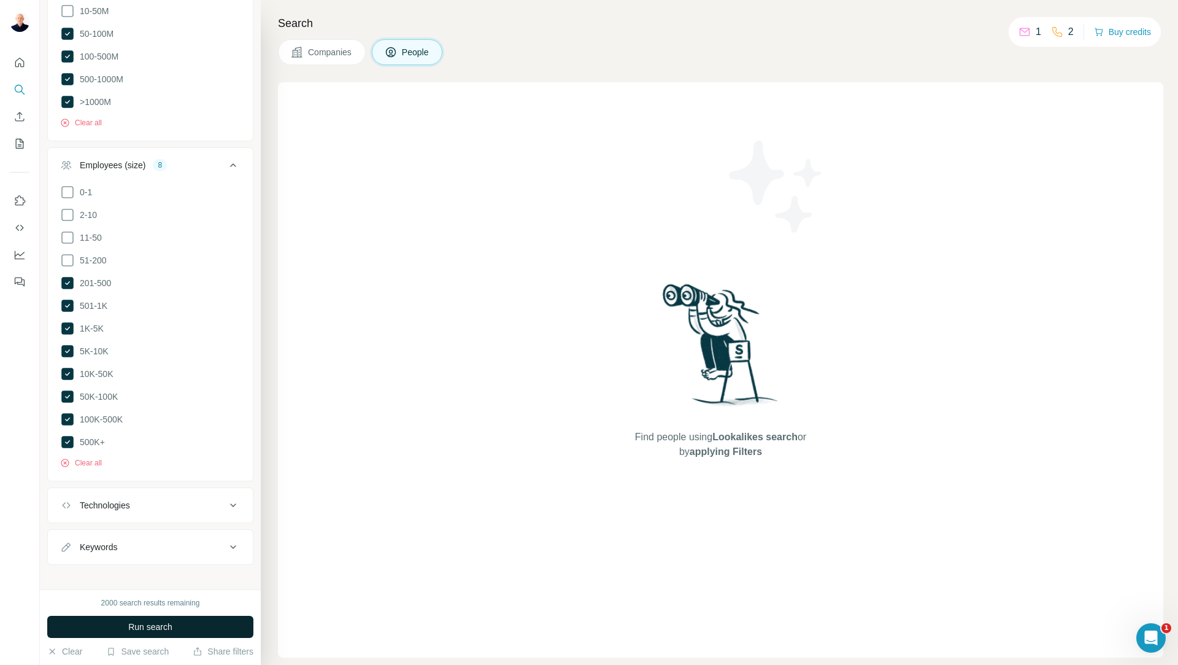
click at [198, 625] on button "Run search" at bounding box center [150, 627] width 206 height 22
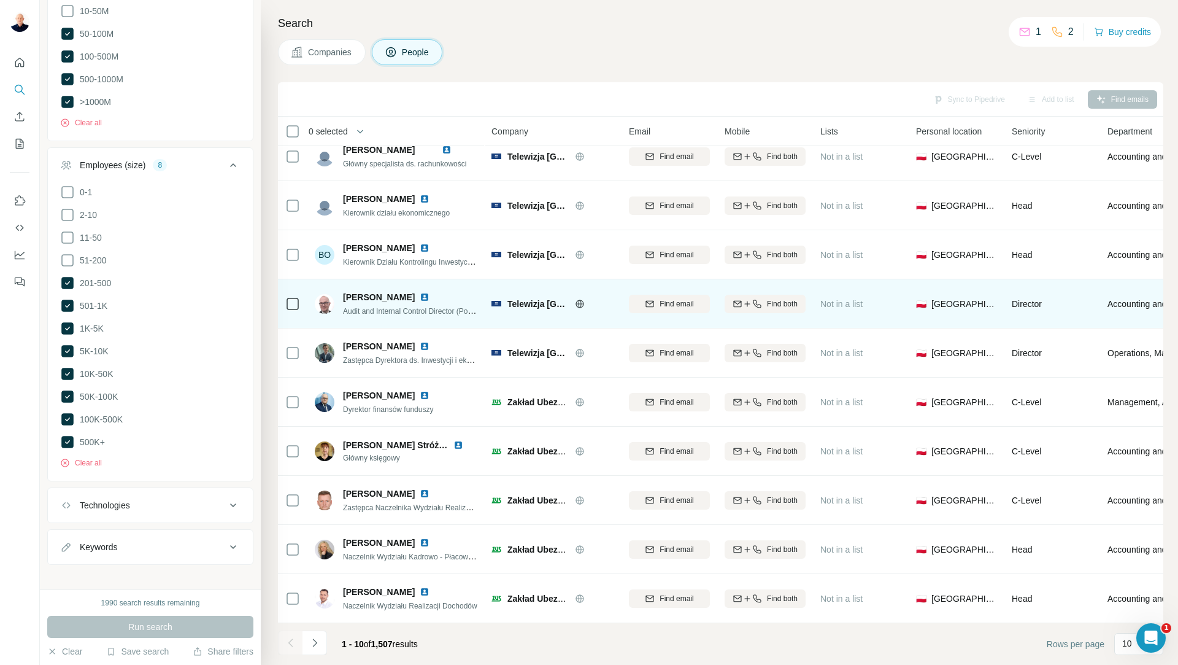
scroll to position [0, 0]
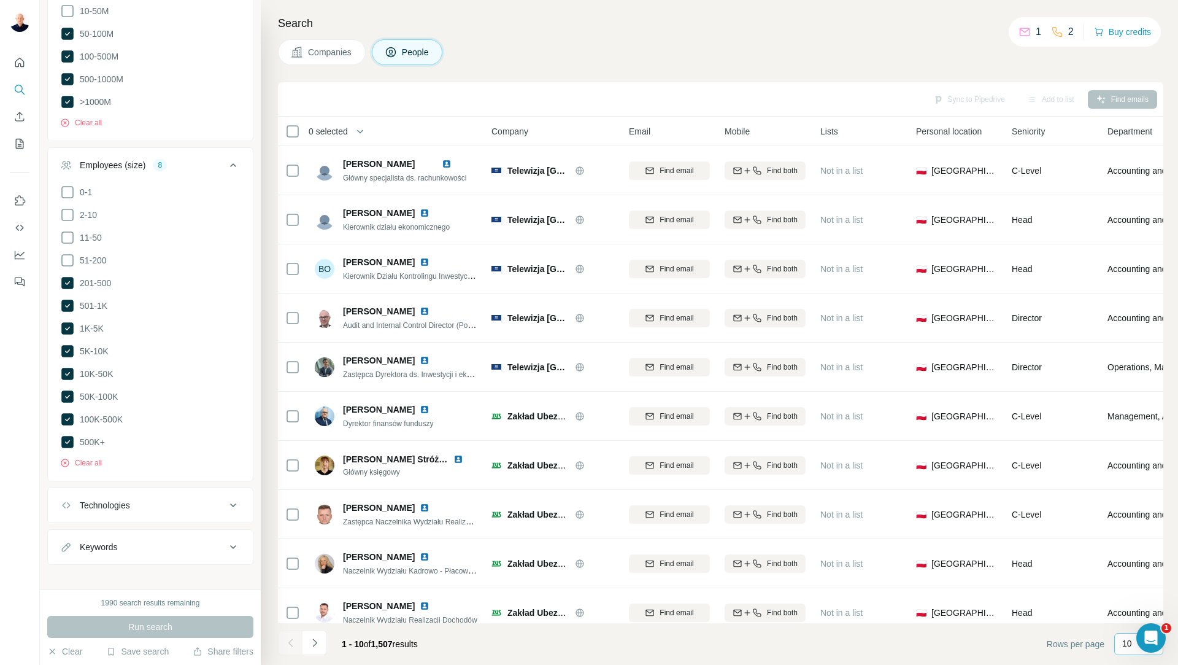
click at [1130, 647] on p "10" at bounding box center [1127, 643] width 10 height 12
click at [1137, 550] on div "60" at bounding box center [1139, 550] width 28 height 12
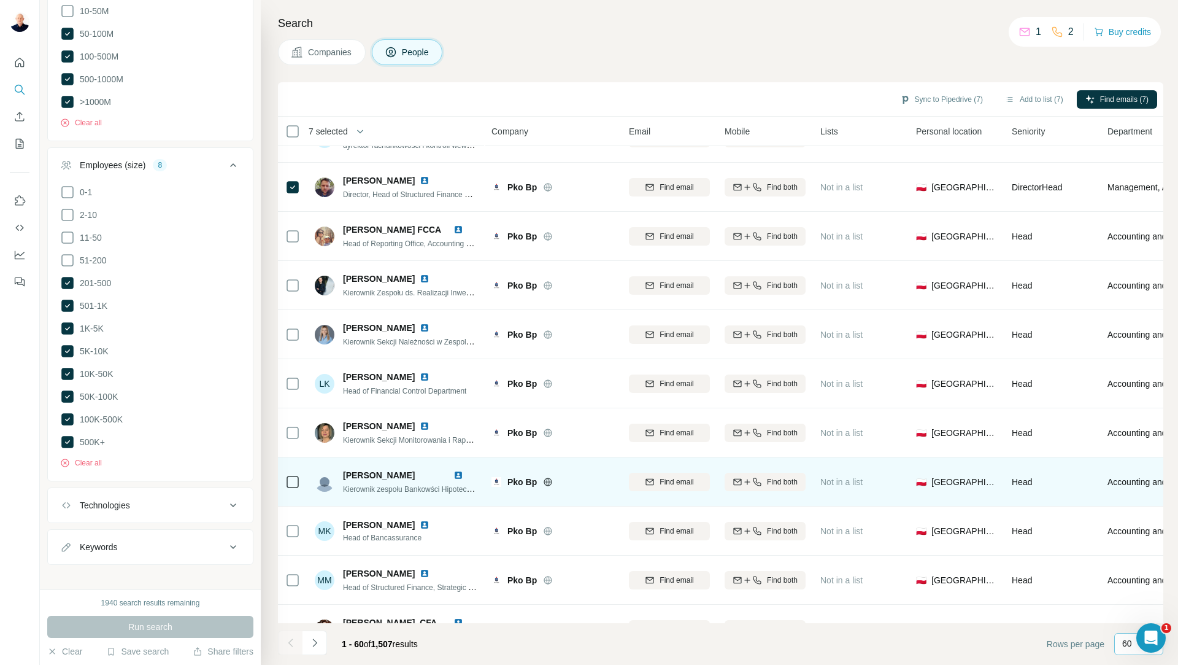
scroll to position [2475, 0]
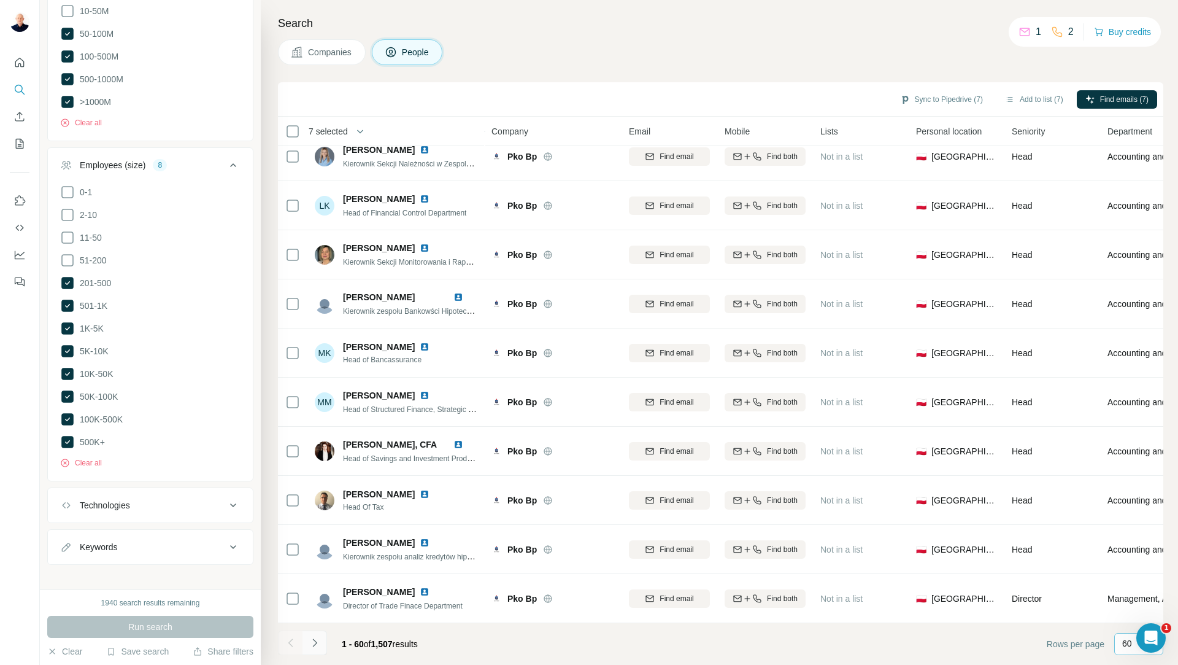
click at [315, 646] on icon "Navigate to next page" at bounding box center [315, 642] width 12 height 12
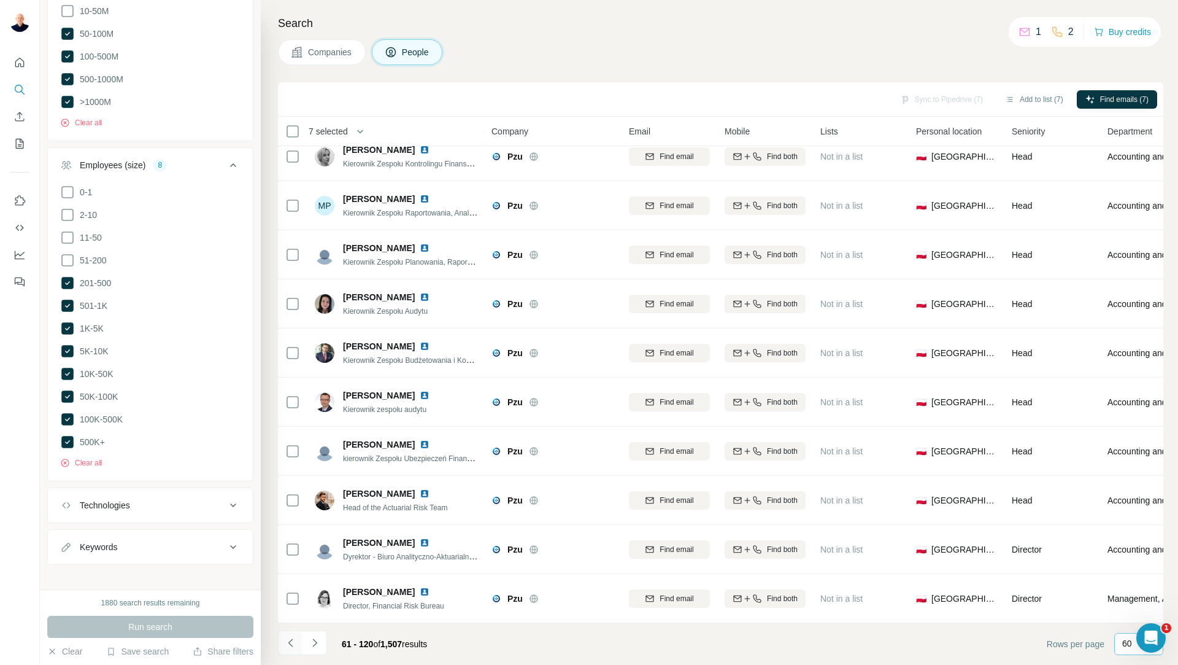
scroll to position [1210, 0]
click at [286, 642] on icon "Navigate to previous page" at bounding box center [291, 642] width 12 height 12
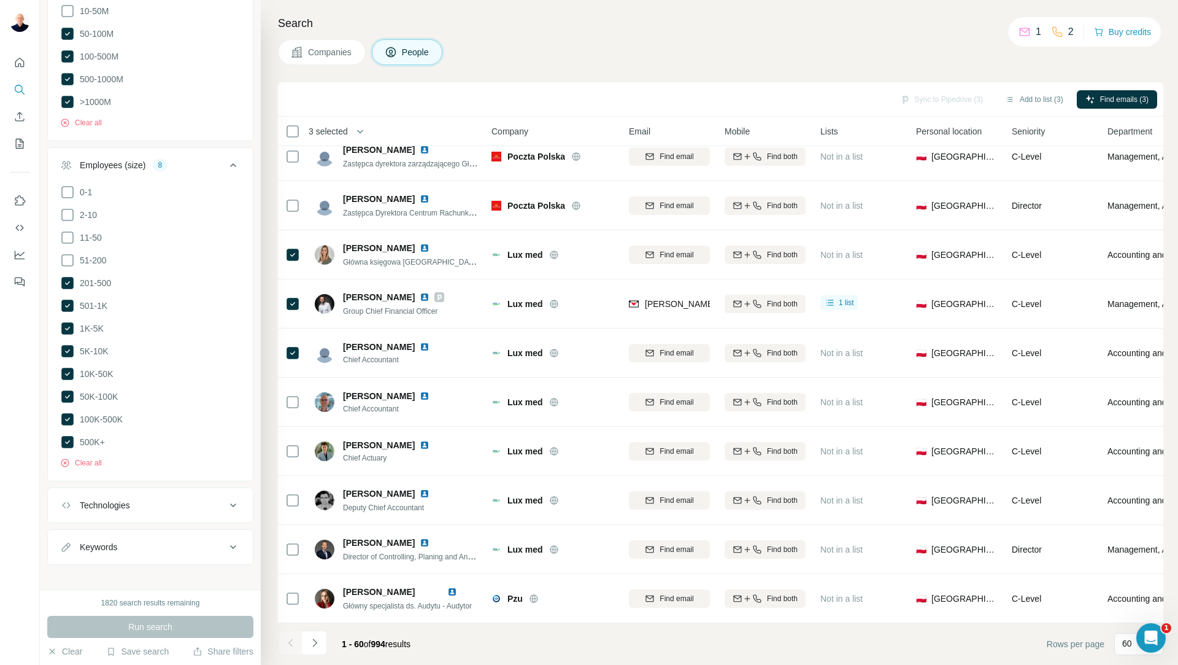
scroll to position [1025, 0]
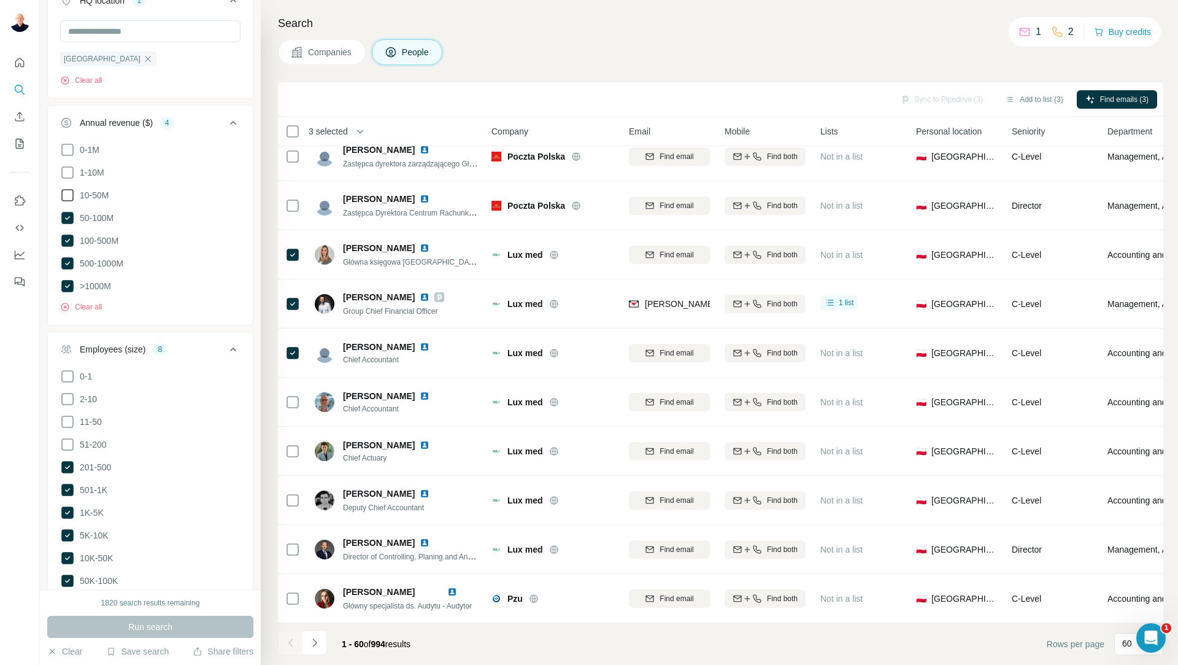
click at [68, 198] on icon at bounding box center [67, 195] width 15 height 15
click at [171, 624] on span "Run search" at bounding box center [150, 626] width 44 height 12
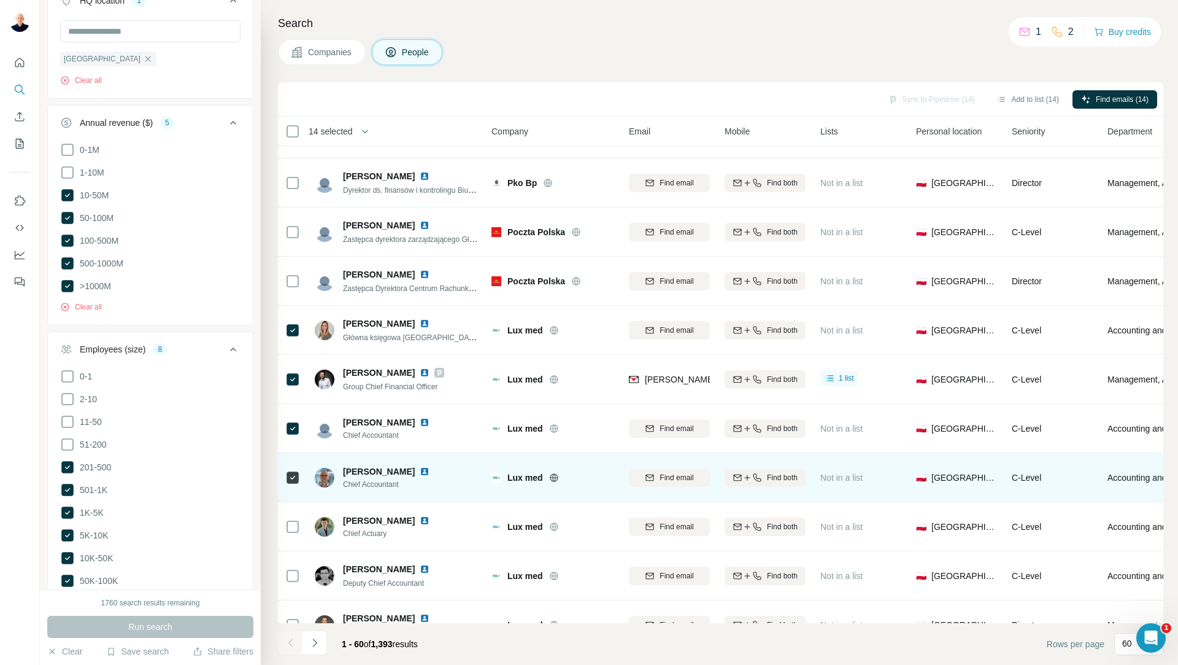
scroll to position [2475, 0]
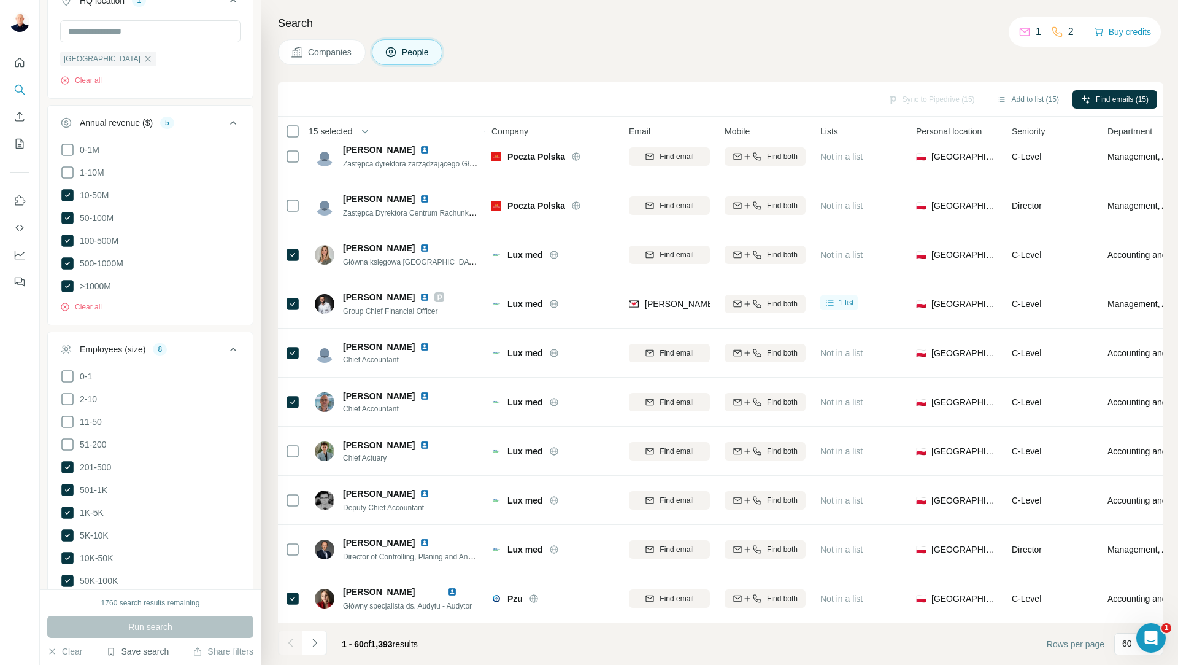
click at [128, 651] on button "Save search" at bounding box center [137, 651] width 63 height 12
click at [166, 607] on div "Save search" at bounding box center [171, 605] width 129 height 25
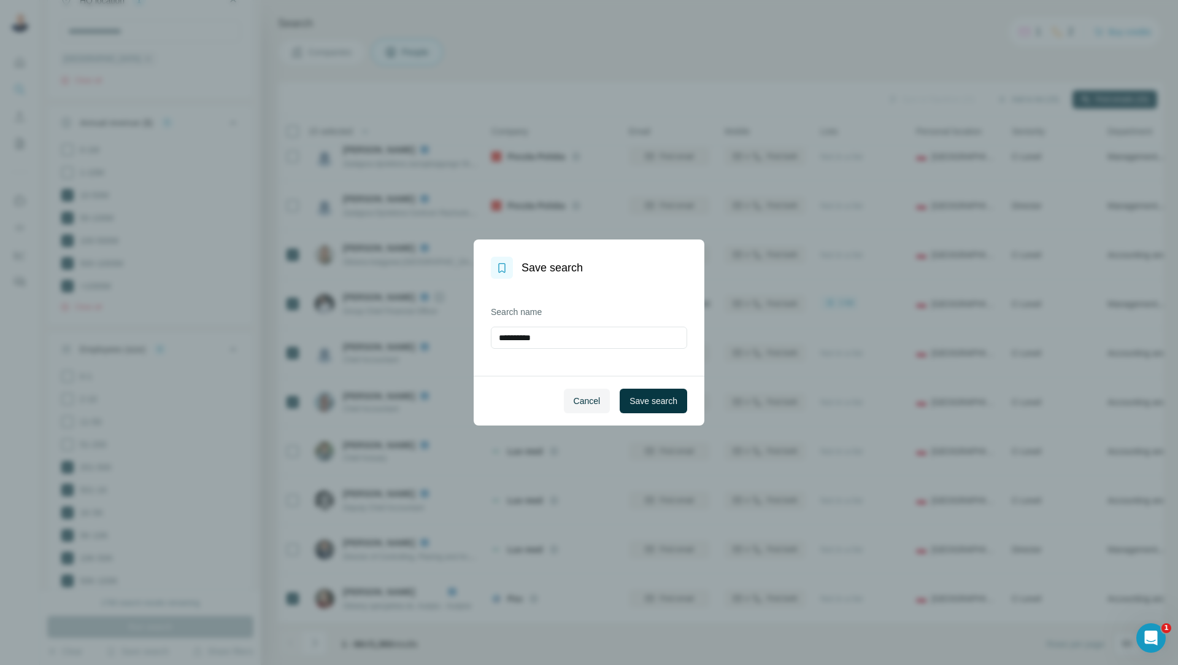
drag, startPoint x: 558, startPoint y: 335, endPoint x: 456, endPoint y: 328, distance: 102.1
click at [456, 328] on div "**********" at bounding box center [589, 332] width 1178 height 665
type input "*****"
click at [659, 407] on button "Save search" at bounding box center [654, 400] width 68 height 25
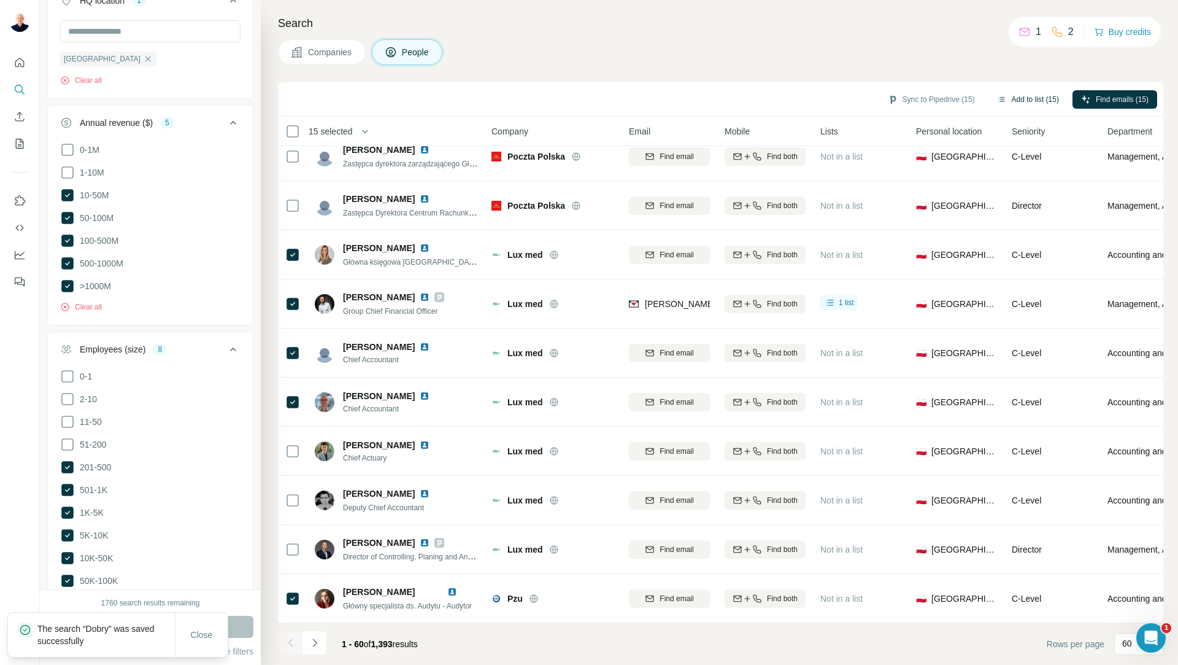
click at [1019, 98] on button "Add to list (15)" at bounding box center [1028, 99] width 79 height 18
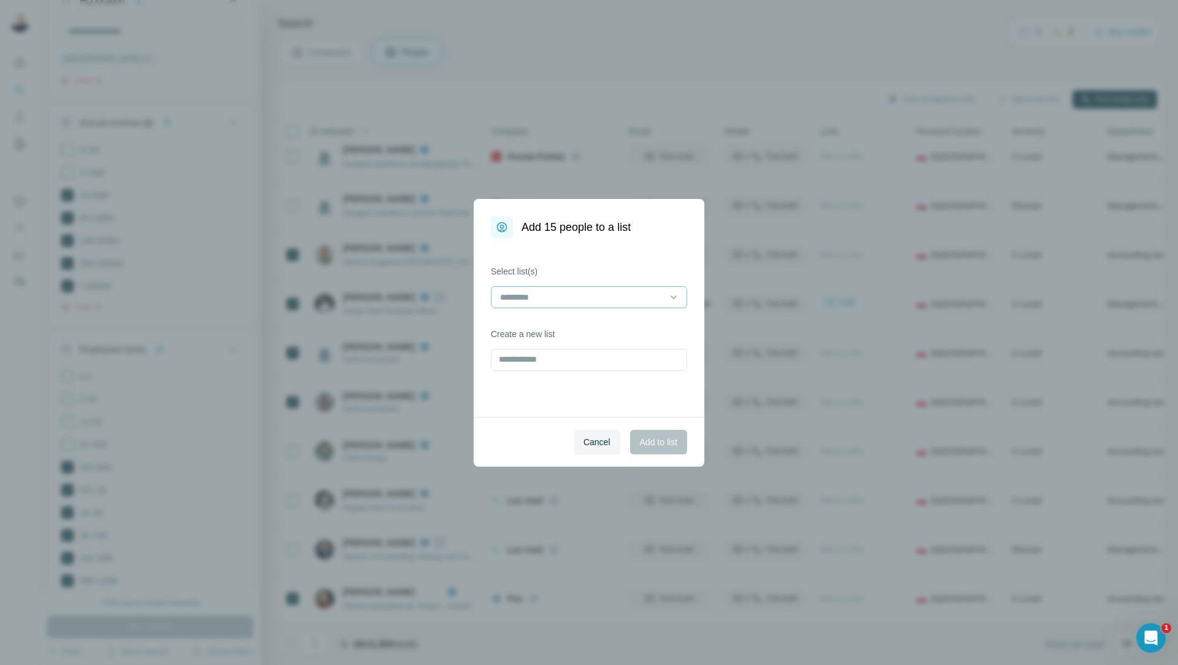
click at [603, 310] on div at bounding box center [589, 298] width 196 height 25
click at [601, 287] on div at bounding box center [582, 297] width 166 height 21
click at [550, 325] on p "[PERSON_NAME]" at bounding box center [536, 325] width 71 height 12
click at [559, 405] on div "Select list(s) Leady Łukasz Create a new list" at bounding box center [589, 327] width 231 height 179
click at [664, 442] on span "Add to list" at bounding box center [658, 442] width 37 height 12
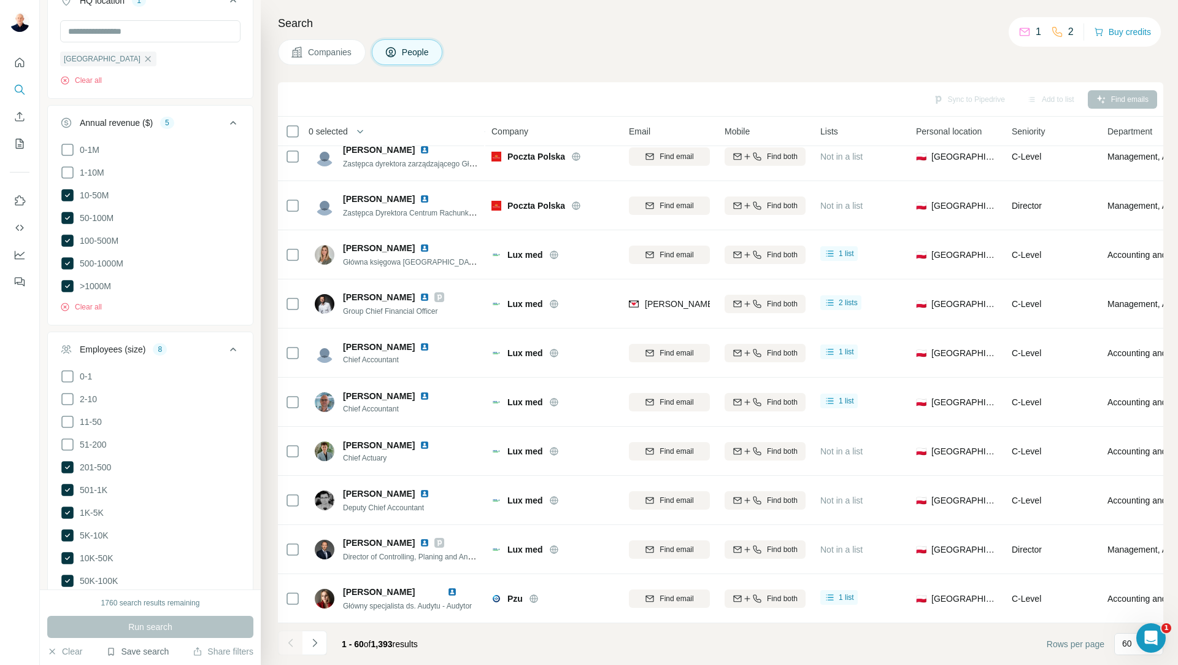
click at [128, 651] on button "Save search" at bounding box center [137, 651] width 63 height 12
click at [143, 630] on div "View my saved searches" at bounding box center [171, 629] width 129 height 25
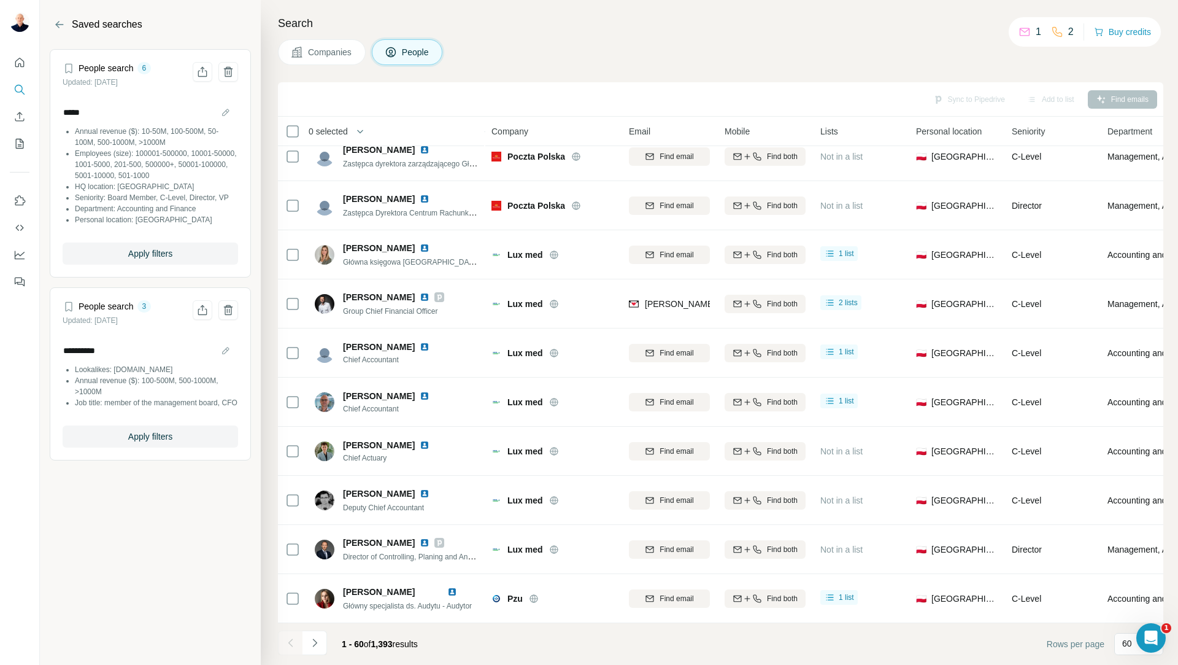
click at [183, 589] on section "**********" at bounding box center [150, 332] width 221 height 665
click at [16, 144] on icon "My lists" at bounding box center [20, 144] width 8 height 10
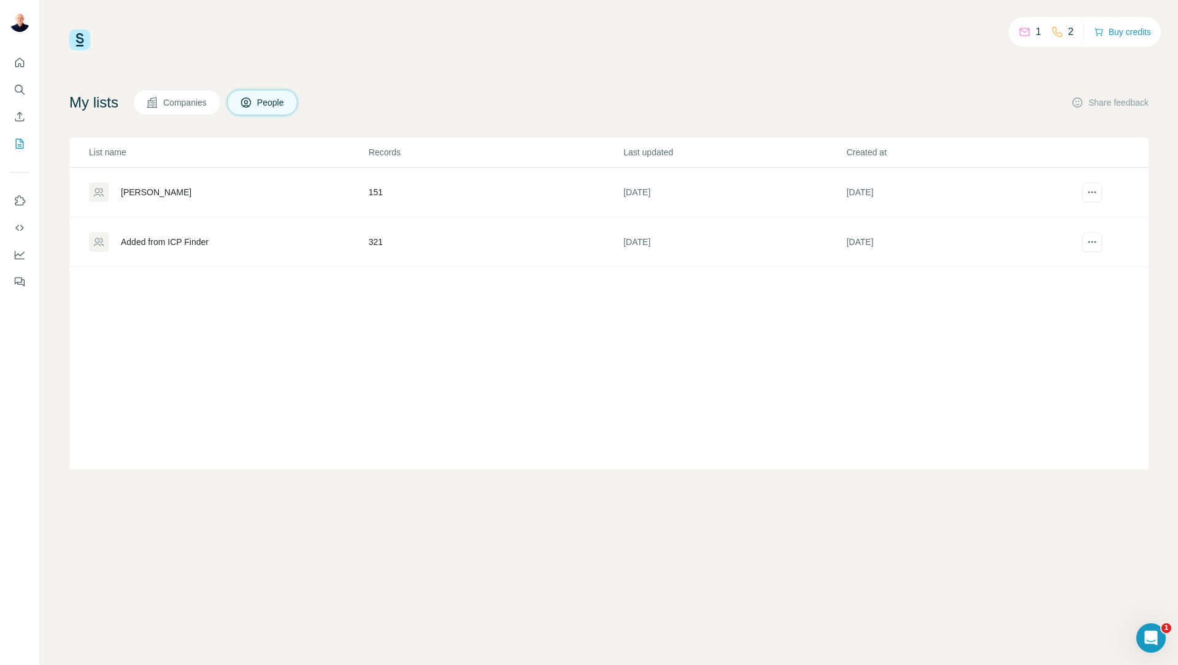
click at [150, 192] on div "[PERSON_NAME]" at bounding box center [156, 192] width 71 height 12
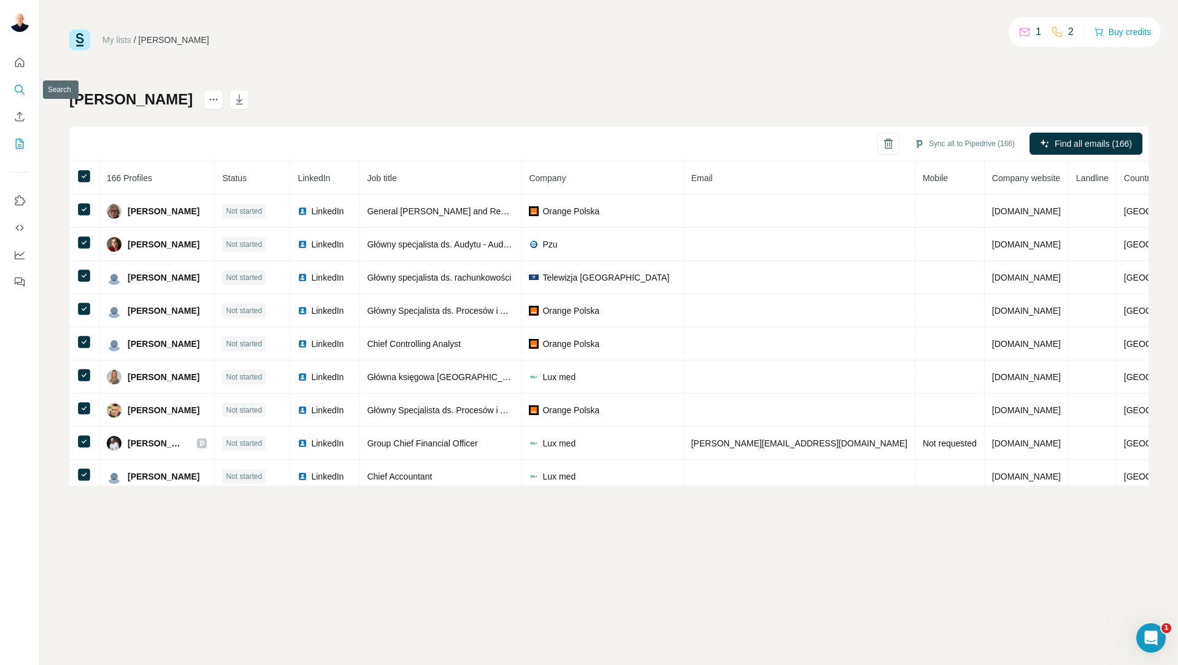
click at [23, 88] on icon "Search" at bounding box center [20, 89] width 12 height 12
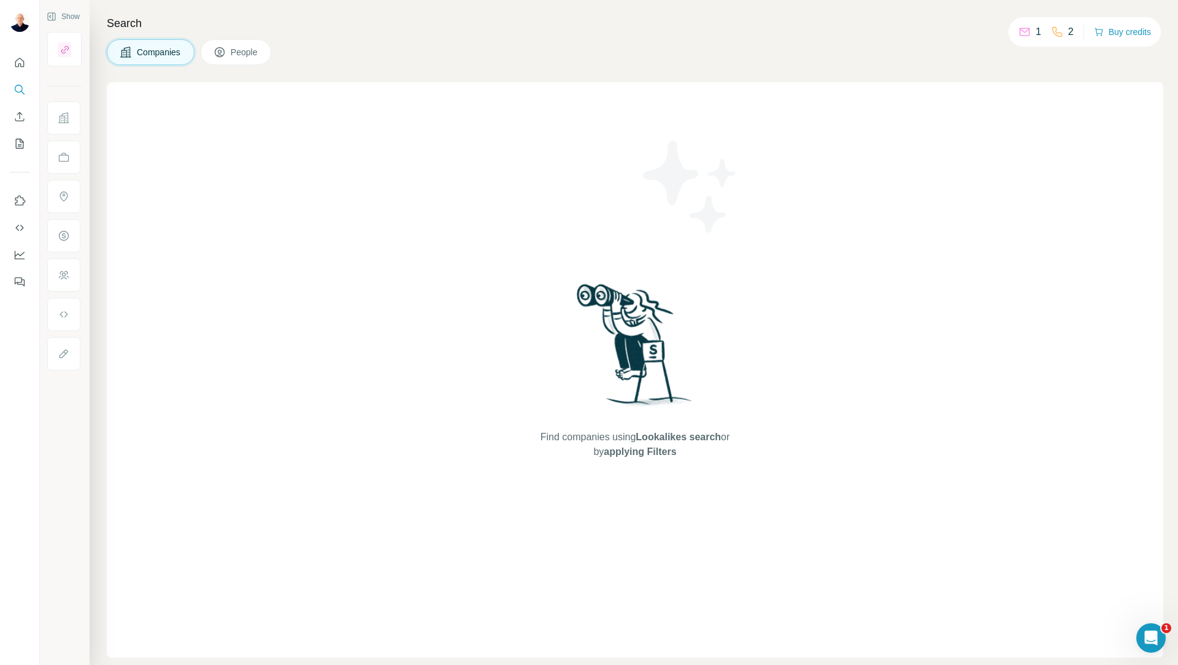
click at [240, 46] on span "People" at bounding box center [245, 52] width 28 height 12
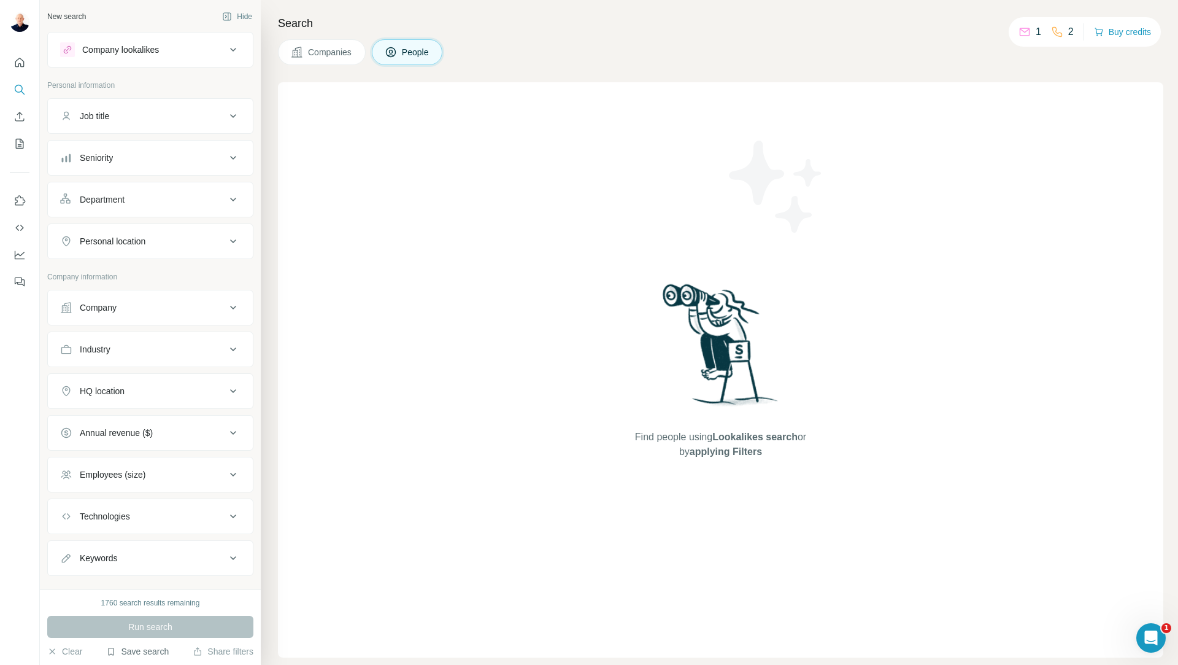
click at [139, 653] on button "Save search" at bounding box center [137, 651] width 63 height 12
click at [152, 627] on div "View my saved searches" at bounding box center [171, 629] width 129 height 25
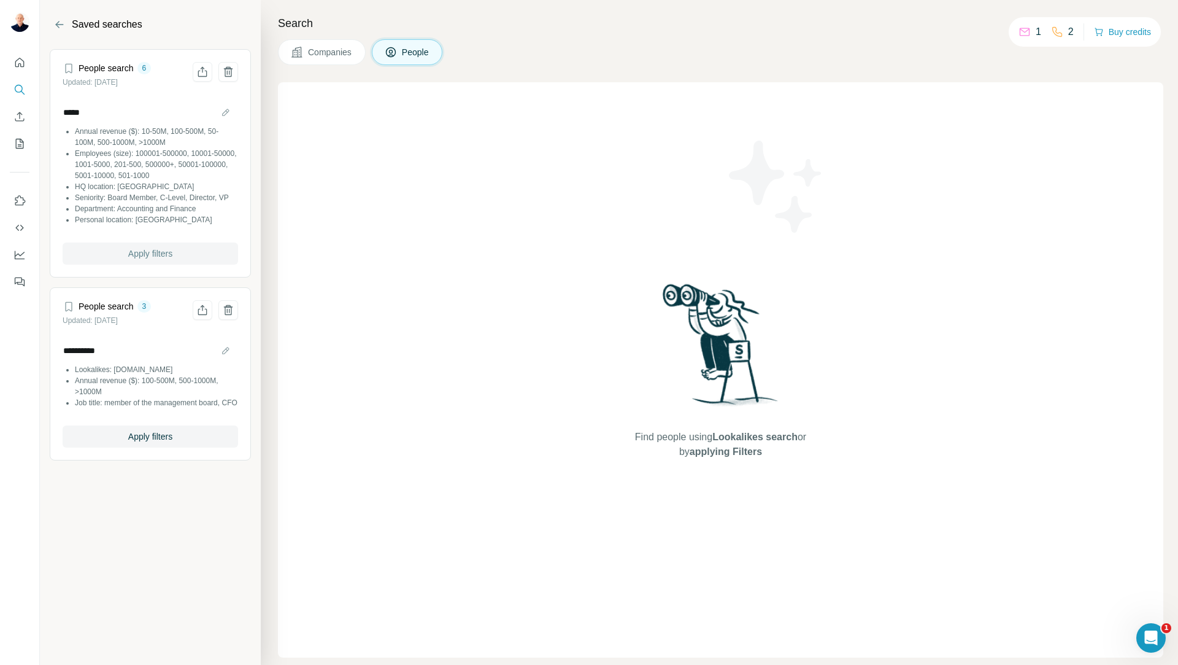
click at [166, 255] on span "Apply filters" at bounding box center [150, 253] width 44 height 12
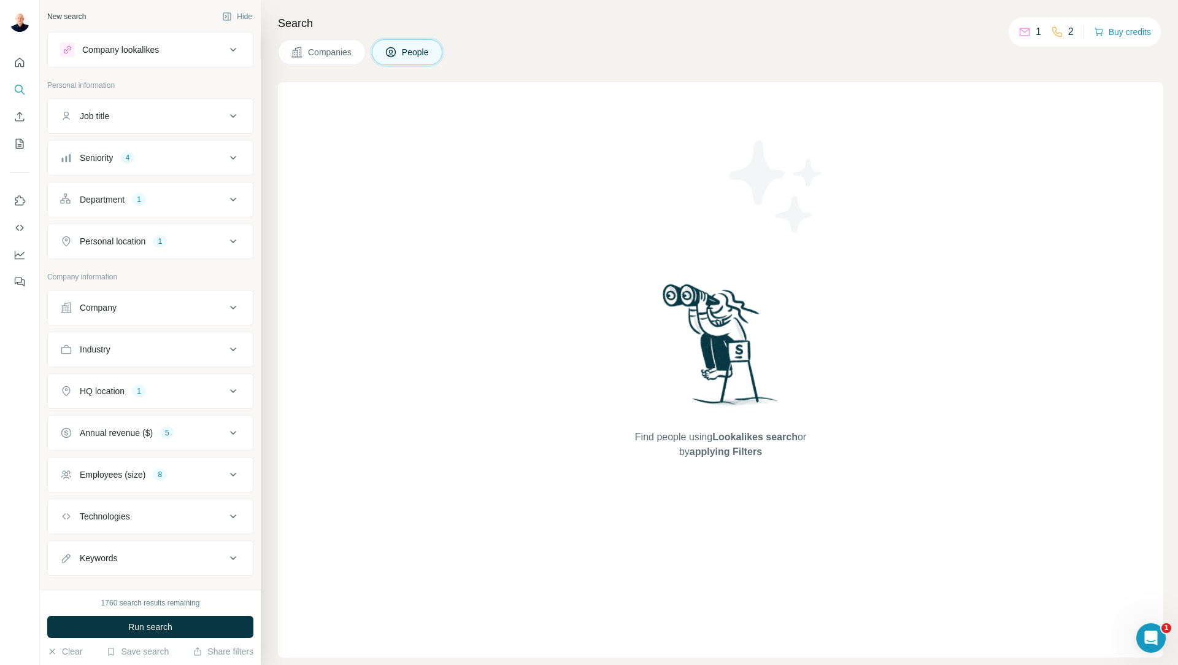
click at [172, 627] on span "Run search" at bounding box center [150, 626] width 44 height 12
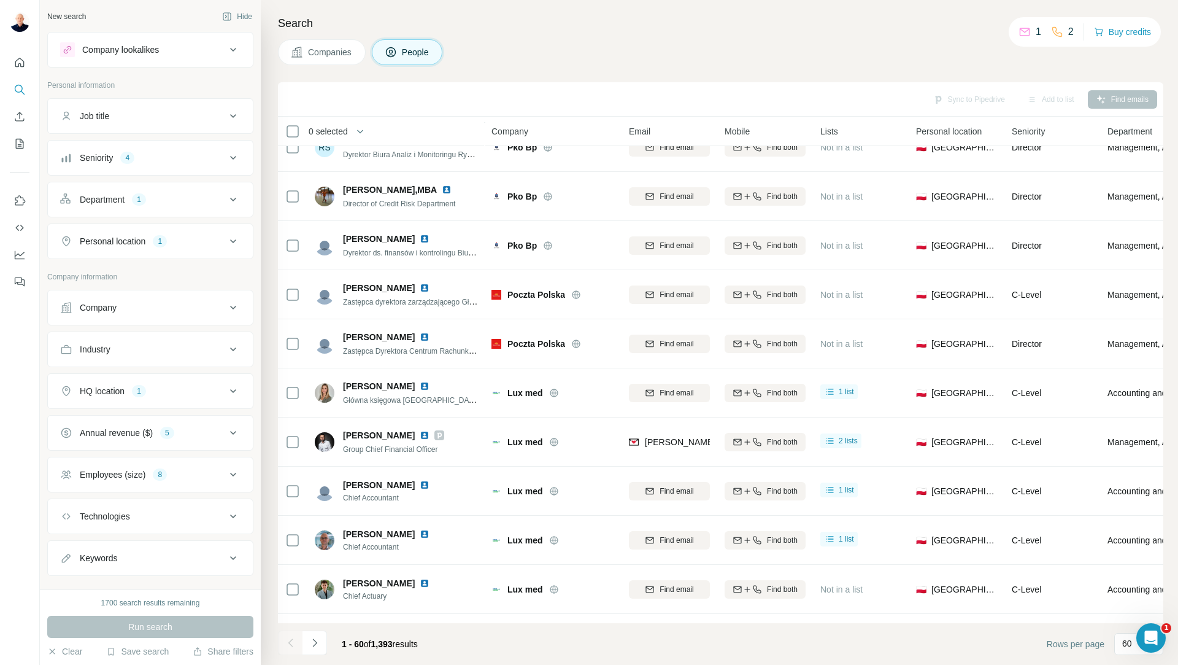
scroll to position [2475, 0]
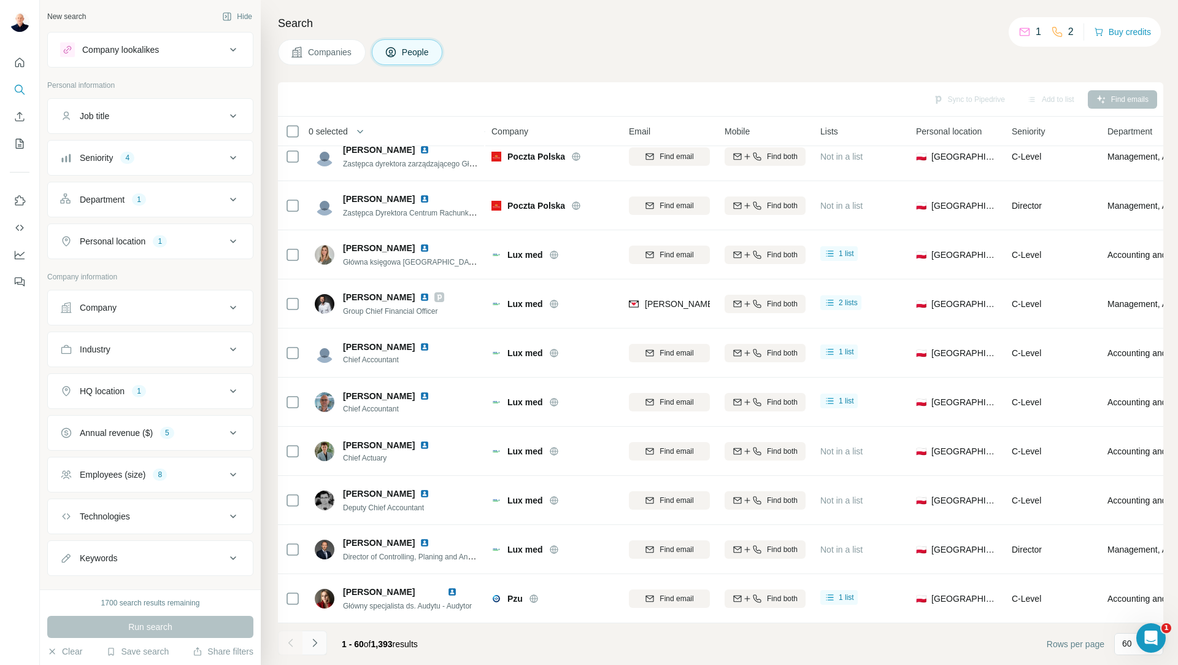
click at [318, 648] on icon "Navigate to next page" at bounding box center [315, 642] width 12 height 12
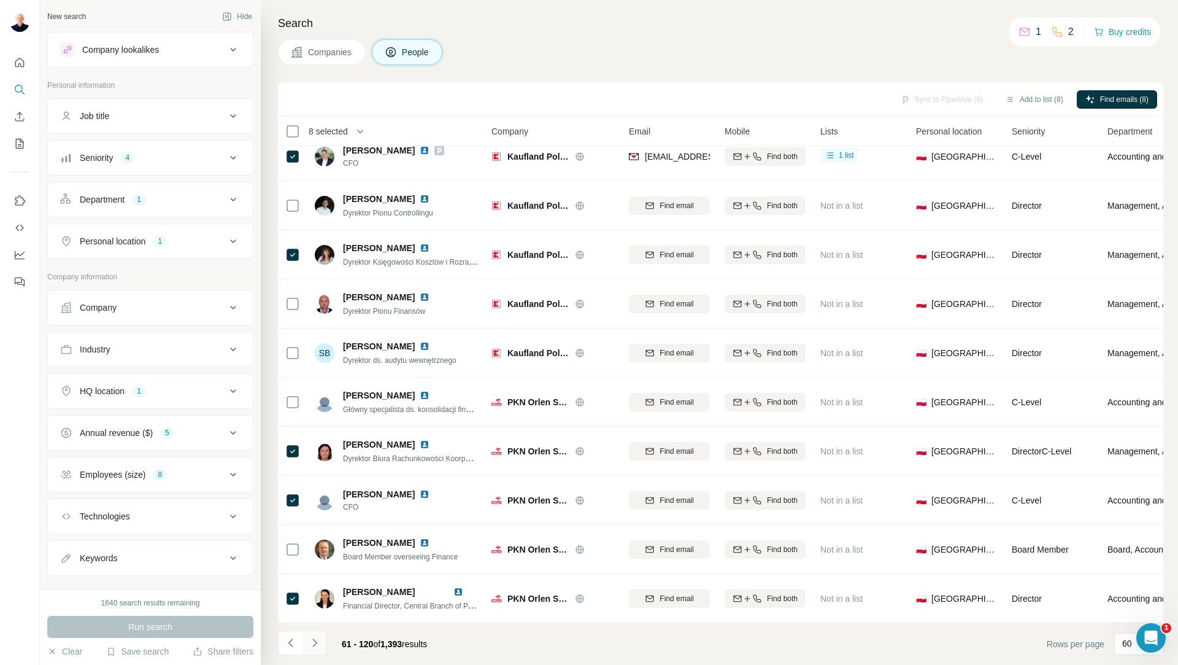
click at [312, 647] on icon "Navigate to next page" at bounding box center [315, 642] width 12 height 12
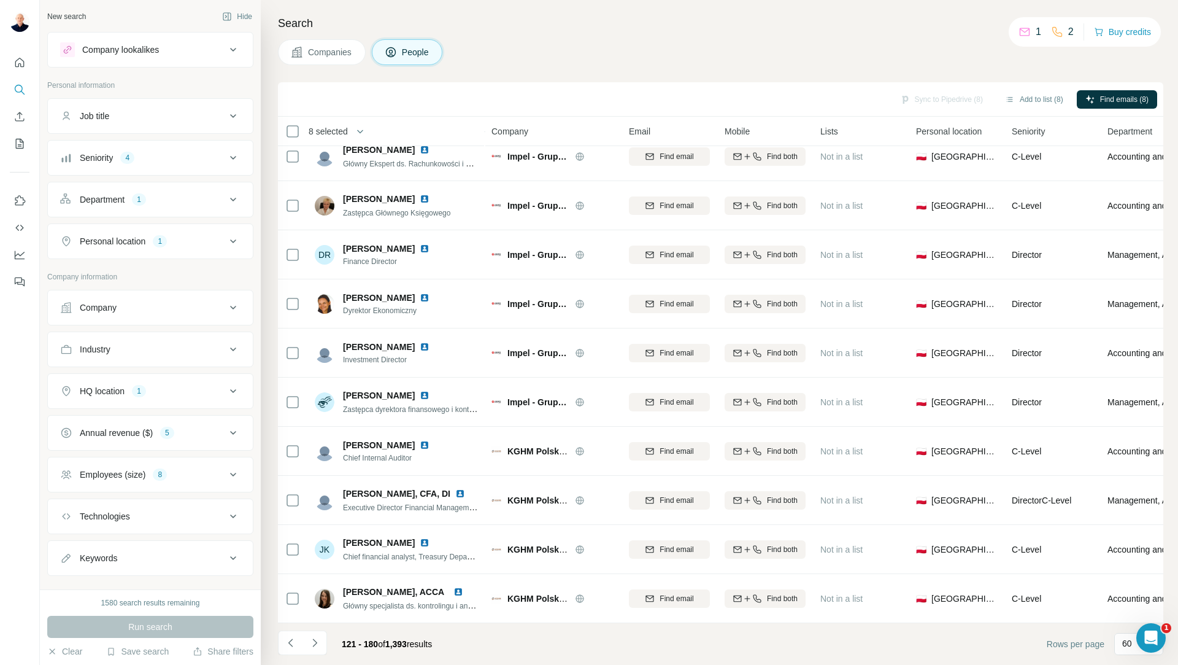
click at [147, 347] on div "Industry" at bounding box center [143, 349] width 166 height 12
click at [149, 380] on input at bounding box center [144, 380] width 152 height 14
type input "*"
click at [198, 303] on div "Company" at bounding box center [143, 307] width 166 height 12
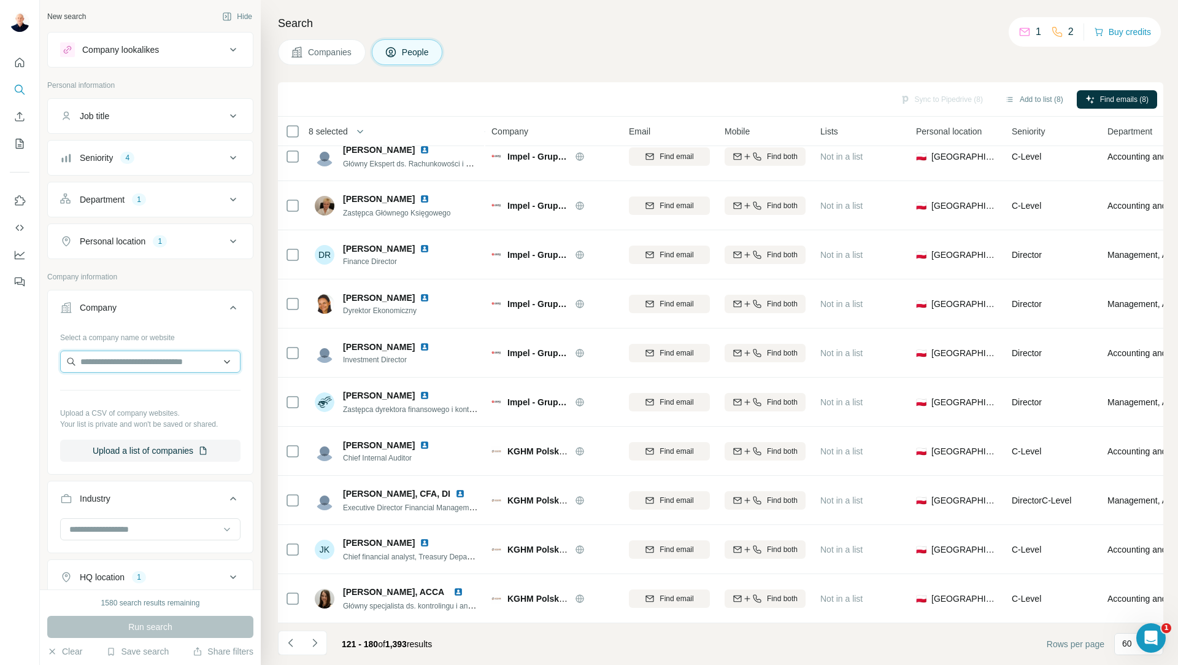
click at [166, 361] on input "text" at bounding box center [150, 361] width 180 height 22
click at [218, 360] on input "text" at bounding box center [150, 361] width 180 height 22
click at [37, 341] on div at bounding box center [20, 332] width 40 height 665
click at [1039, 100] on button "Add to list (12)" at bounding box center [1028, 99] width 79 height 18
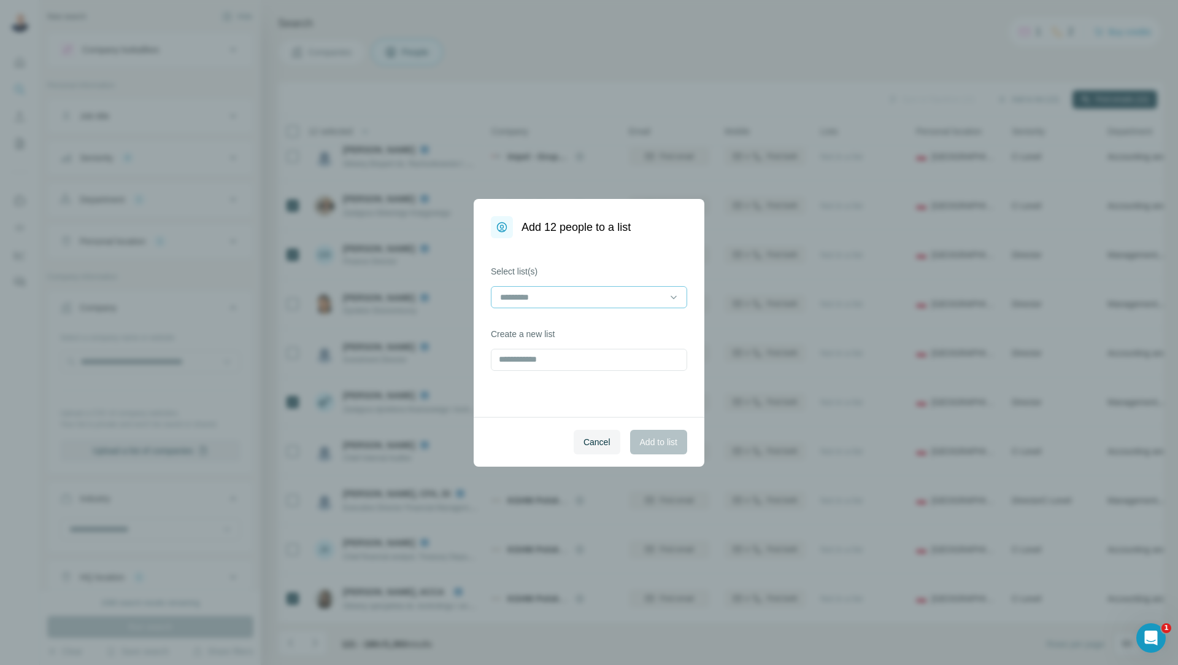
click at [563, 304] on div at bounding box center [582, 297] width 166 height 21
click at [563, 332] on div "[PERSON_NAME]" at bounding box center [589, 325] width 190 height 22
click at [644, 451] on button "Add to list" at bounding box center [658, 442] width 57 height 25
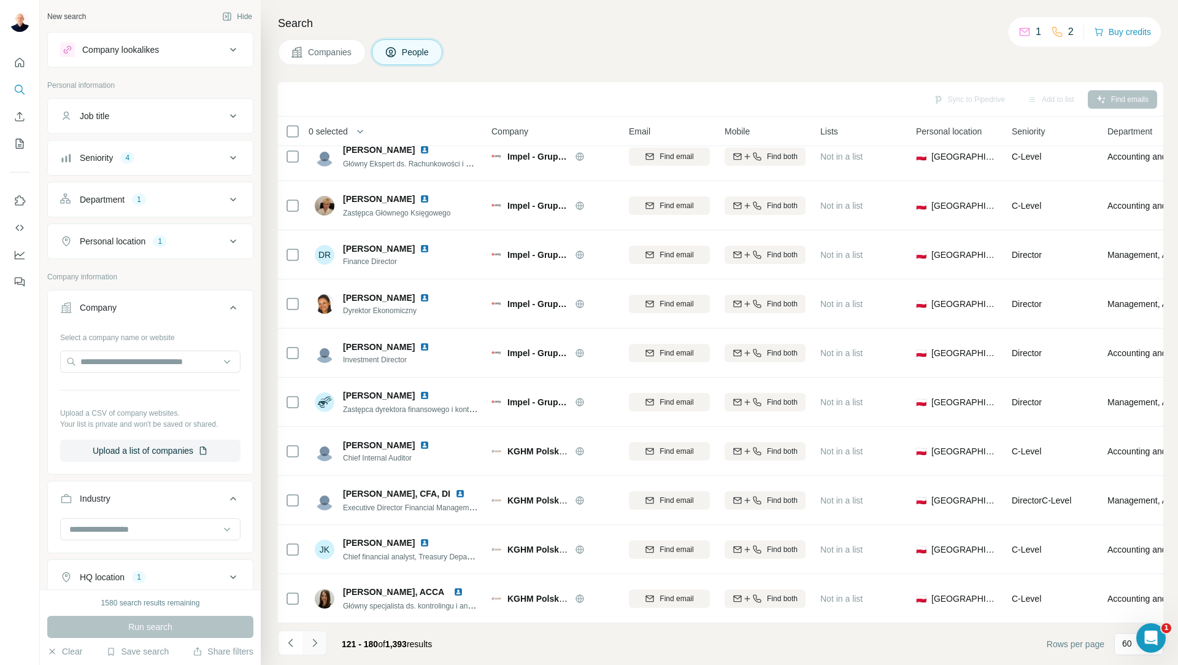
click at [315, 641] on icon "Navigate to next page" at bounding box center [315, 642] width 12 height 12
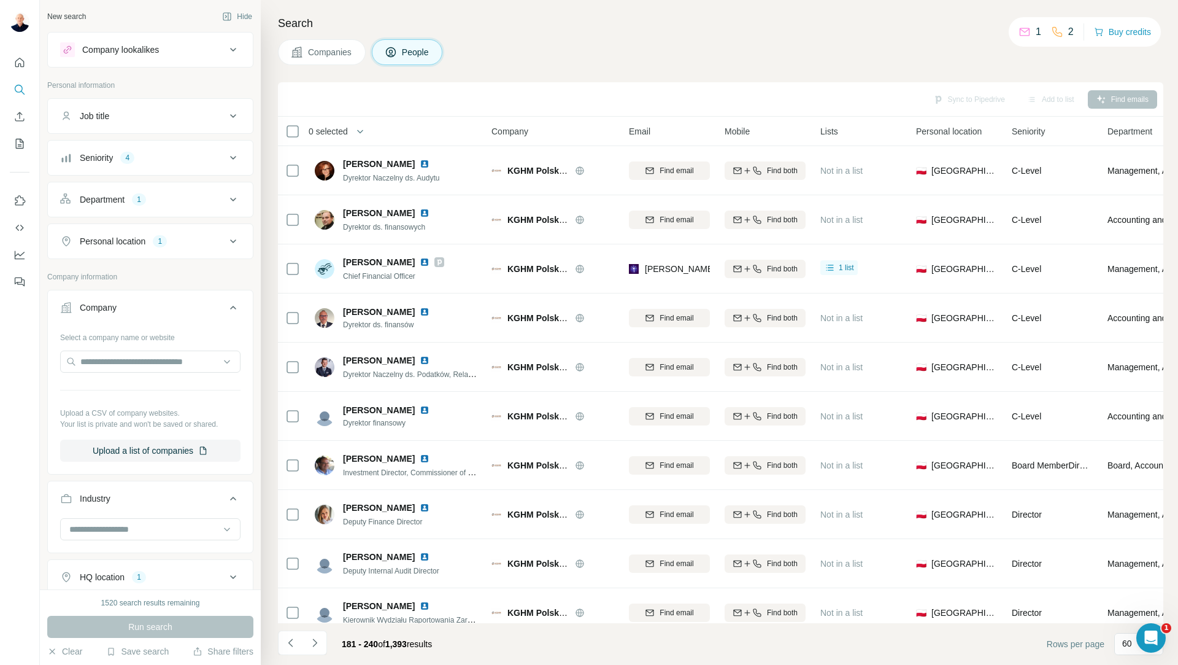
drag, startPoint x: 446, startPoint y: 127, endPoint x: 470, endPoint y: 129, distance: 24.0
click at [470, 129] on th "0 selected" at bounding box center [376, 131] width 196 height 29
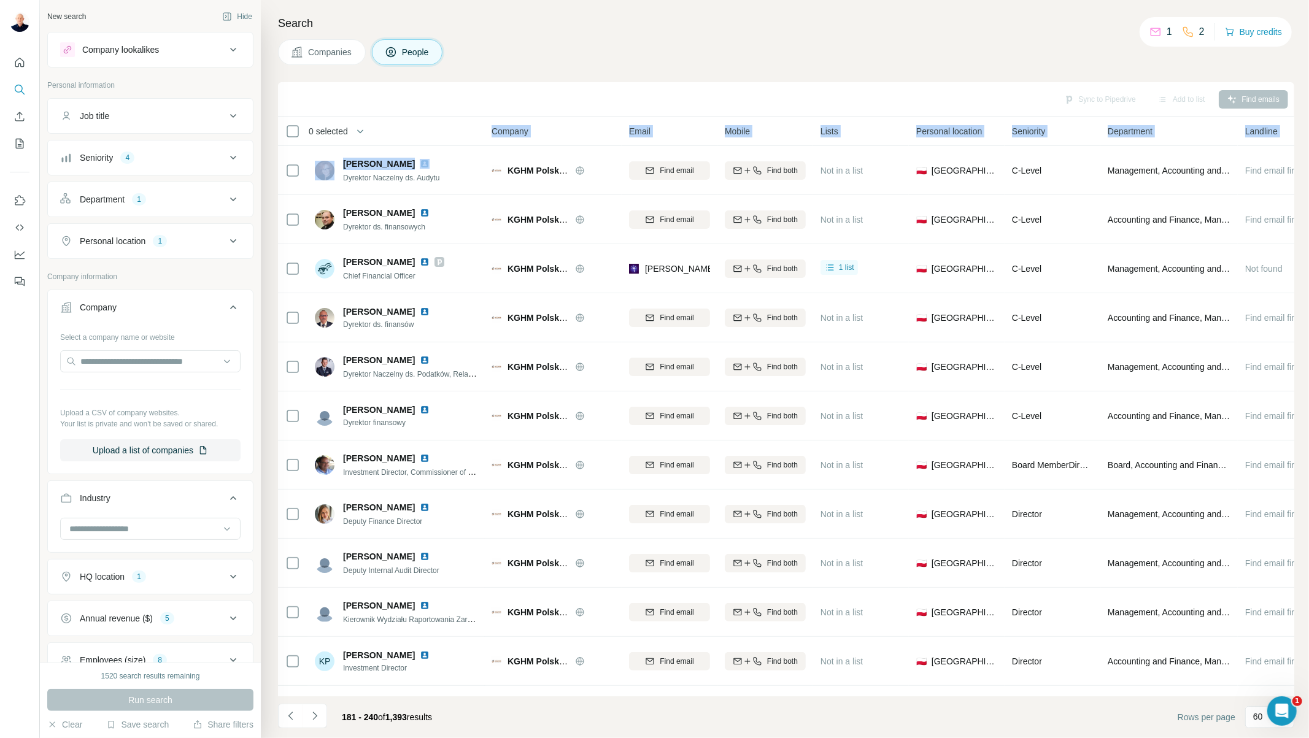
drag, startPoint x: 453, startPoint y: 132, endPoint x: 424, endPoint y: 104, distance: 39.9
click at [463, 143] on th "0 selected" at bounding box center [376, 131] width 196 height 29
click at [222, 14] on icon "button" at bounding box center [227, 17] width 10 height 10
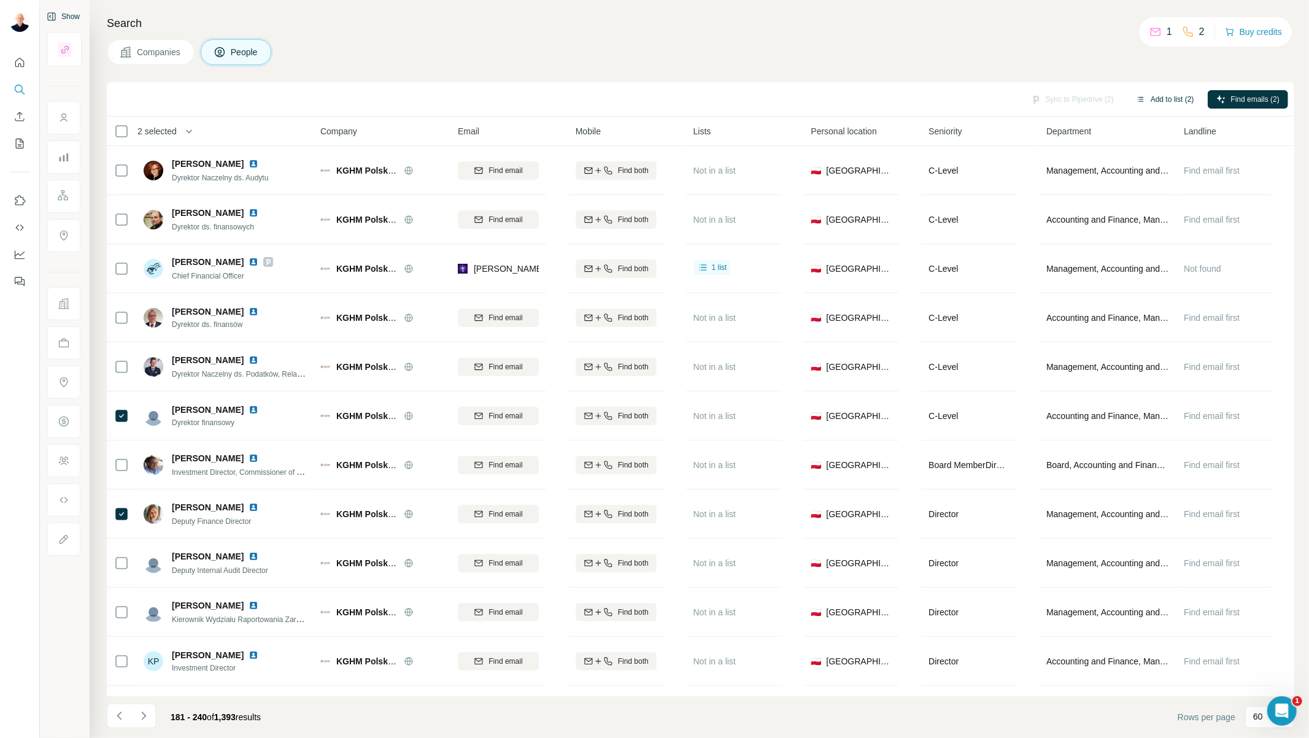
click at [1156, 99] on button "Add to list (2)" at bounding box center [1164, 99] width 75 height 18
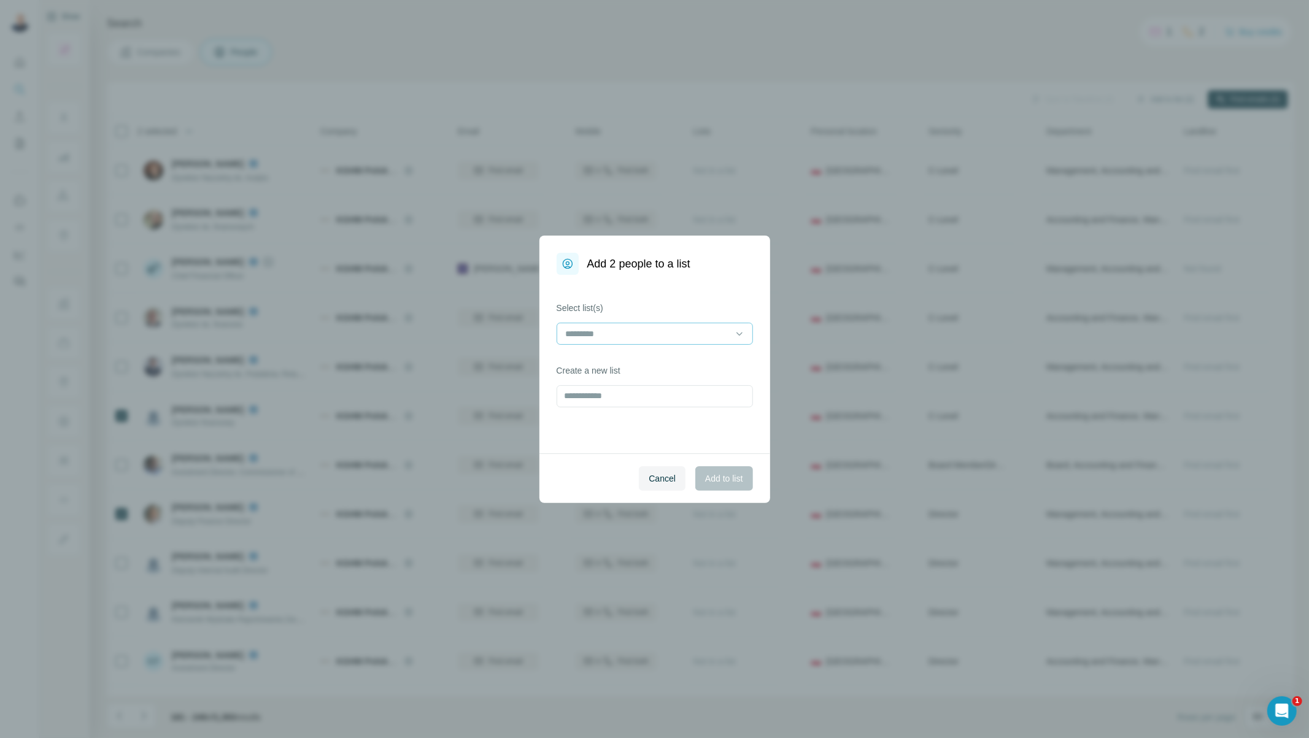
click at [624, 323] on div at bounding box center [648, 333] width 166 height 21
click at [624, 358] on div "[PERSON_NAME]" at bounding box center [655, 361] width 176 height 12
click at [719, 476] on span "Add to list" at bounding box center [723, 479] width 37 height 12
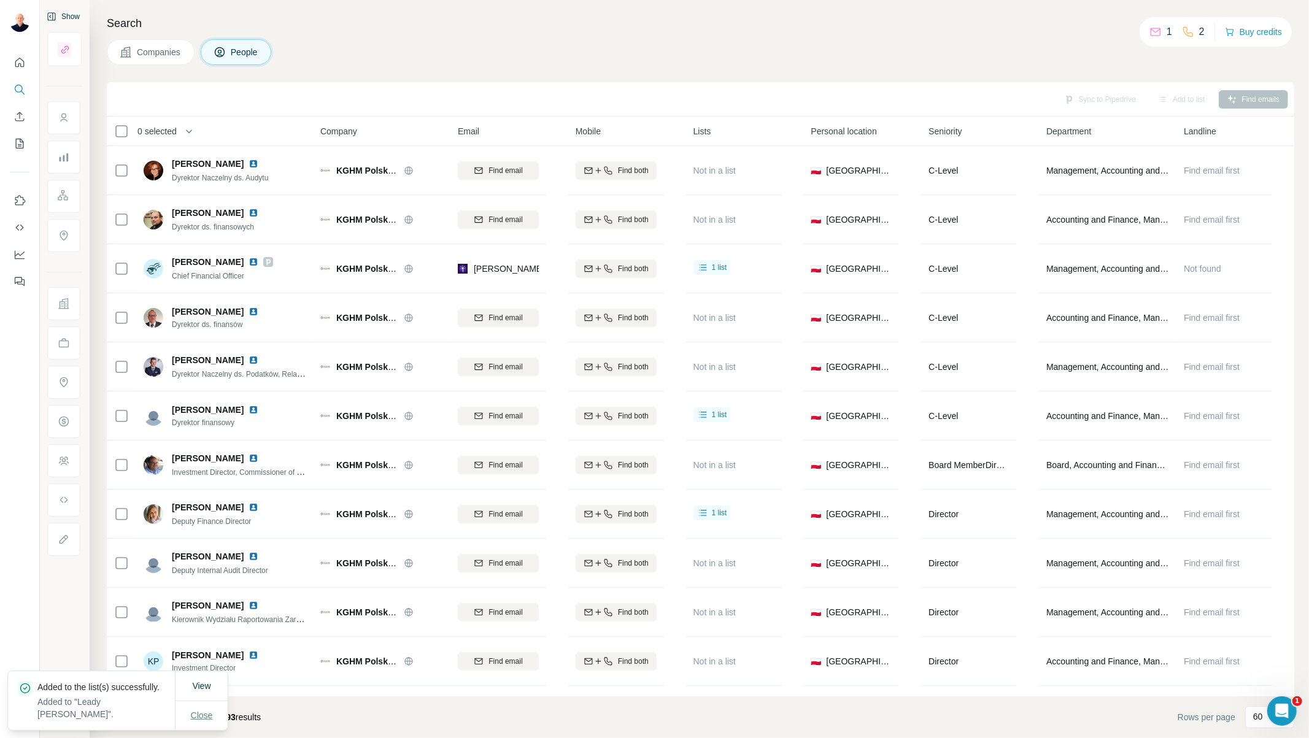
click at [198, 664] on span "Close" at bounding box center [202, 715] width 22 height 12
click at [144, 664] on icon "Navigate to next page" at bounding box center [143, 716] width 12 height 12
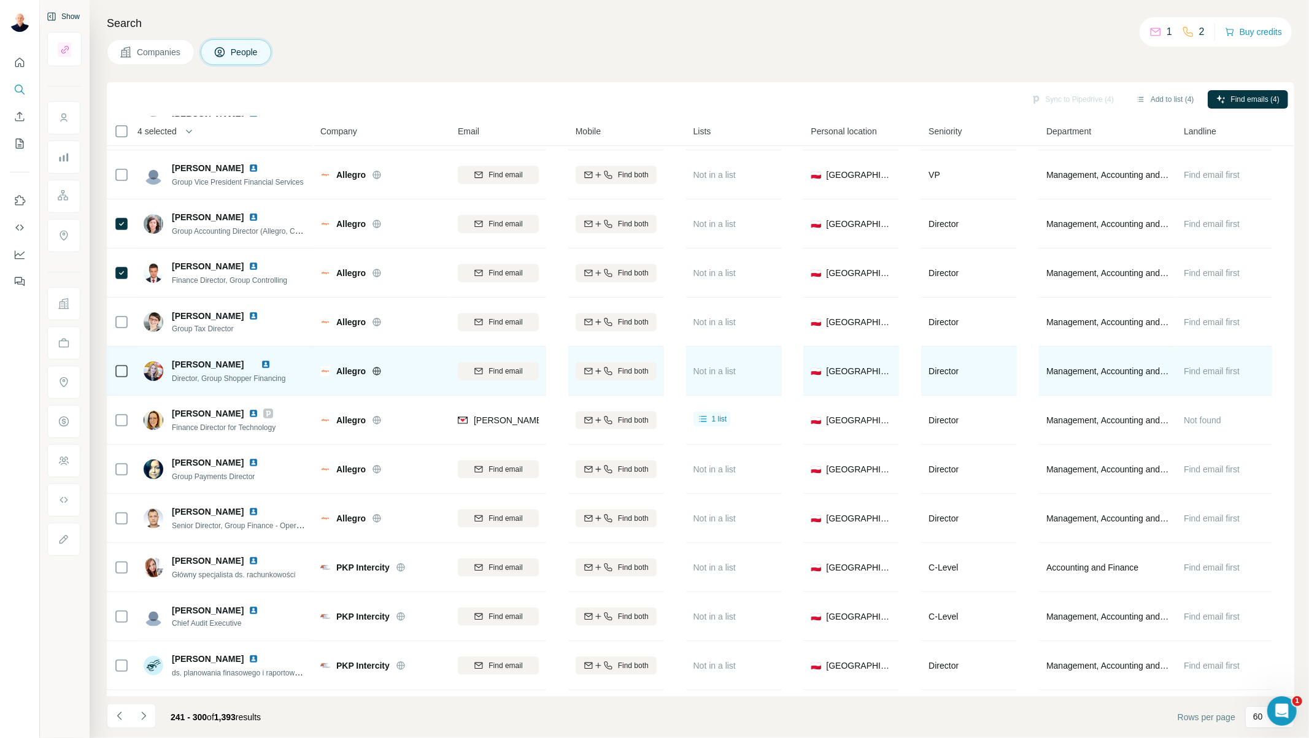
scroll to position [204, 0]
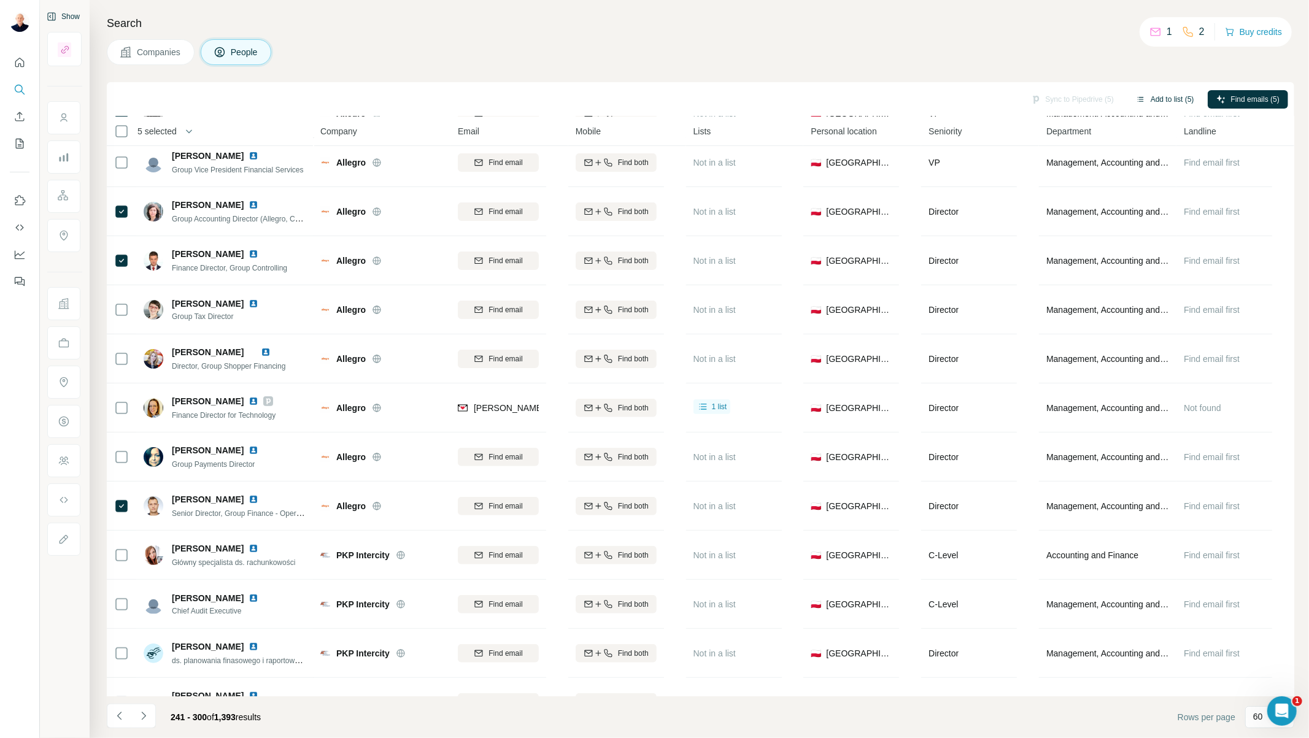
click at [1148, 98] on button "Add to list (5)" at bounding box center [1164, 99] width 75 height 18
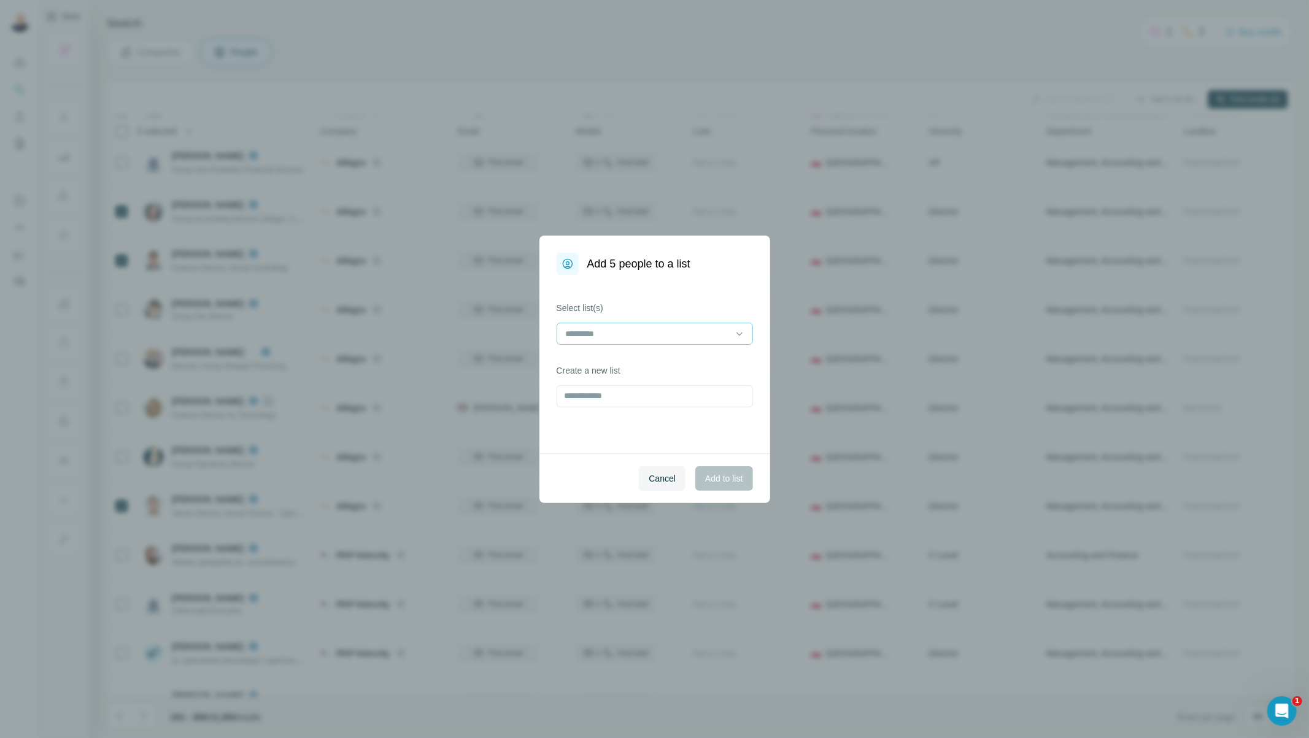
click at [709, 327] on input at bounding box center [648, 334] width 166 height 14
click at [638, 360] on div "[PERSON_NAME]" at bounding box center [655, 361] width 176 height 12
click at [710, 482] on span "Add to list" at bounding box center [723, 479] width 37 height 12
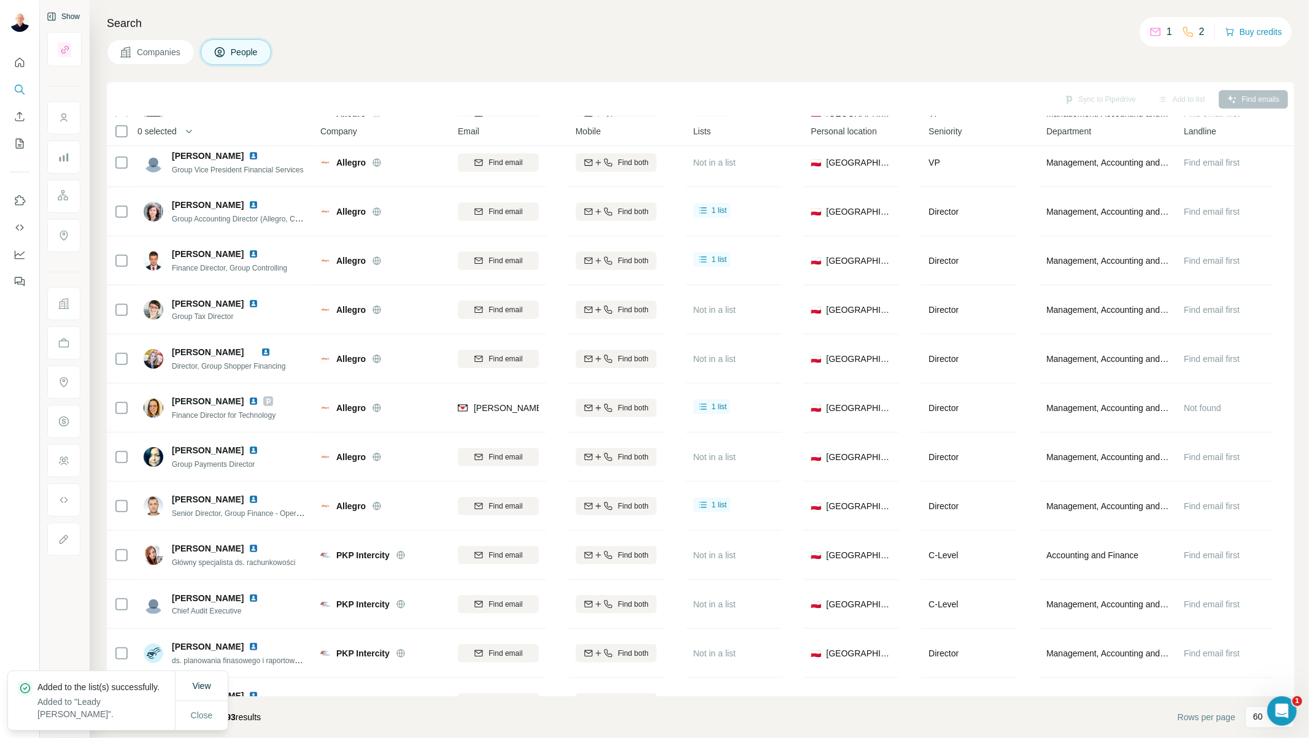
click at [142, 664] on div "Added to the list(s) successfully. Added to "Leady Łukasz"." at bounding box center [91, 700] width 167 height 59
click at [315, 664] on footer "241 - 300 of 1,393 results Rows per page 60" at bounding box center [700, 718] width 1187 height 42
click at [201, 664] on span "Close" at bounding box center [202, 715] width 22 height 12
click at [142, 664] on icon "Navigate to next page" at bounding box center [143, 716] width 4 height 8
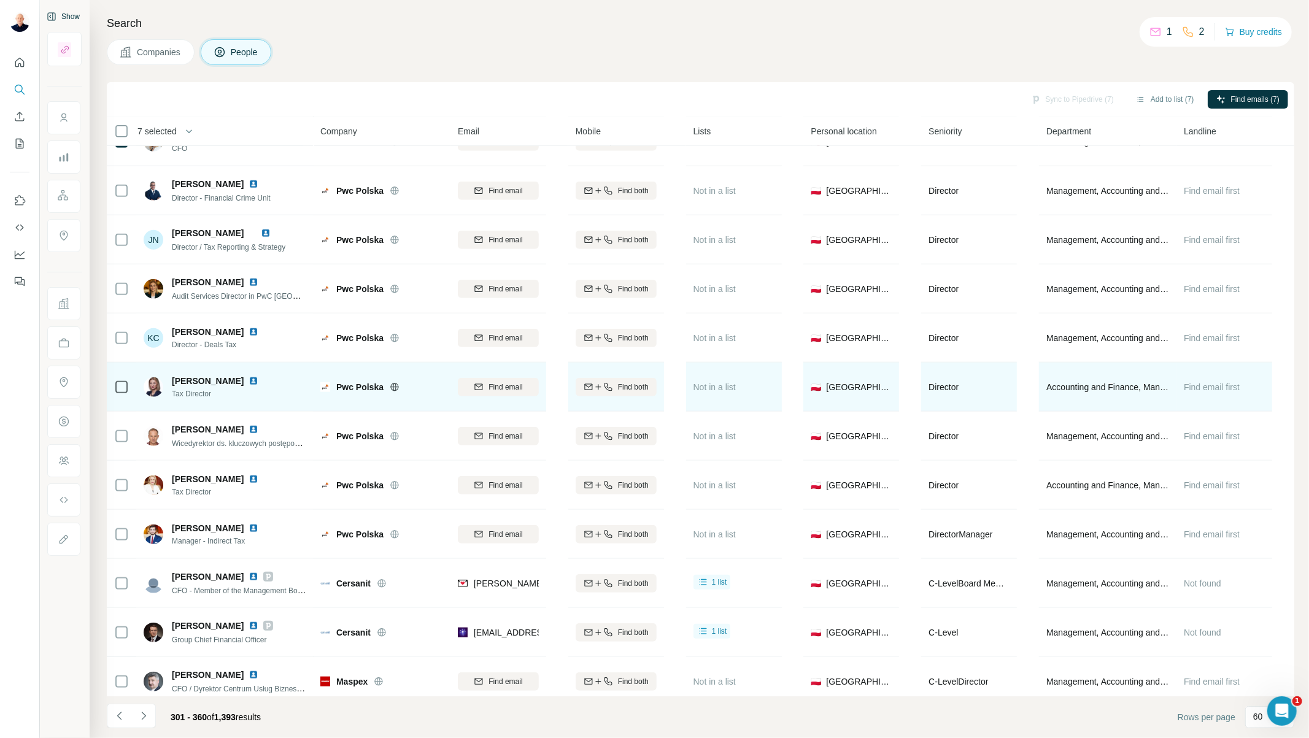
scroll to position [886, 0]
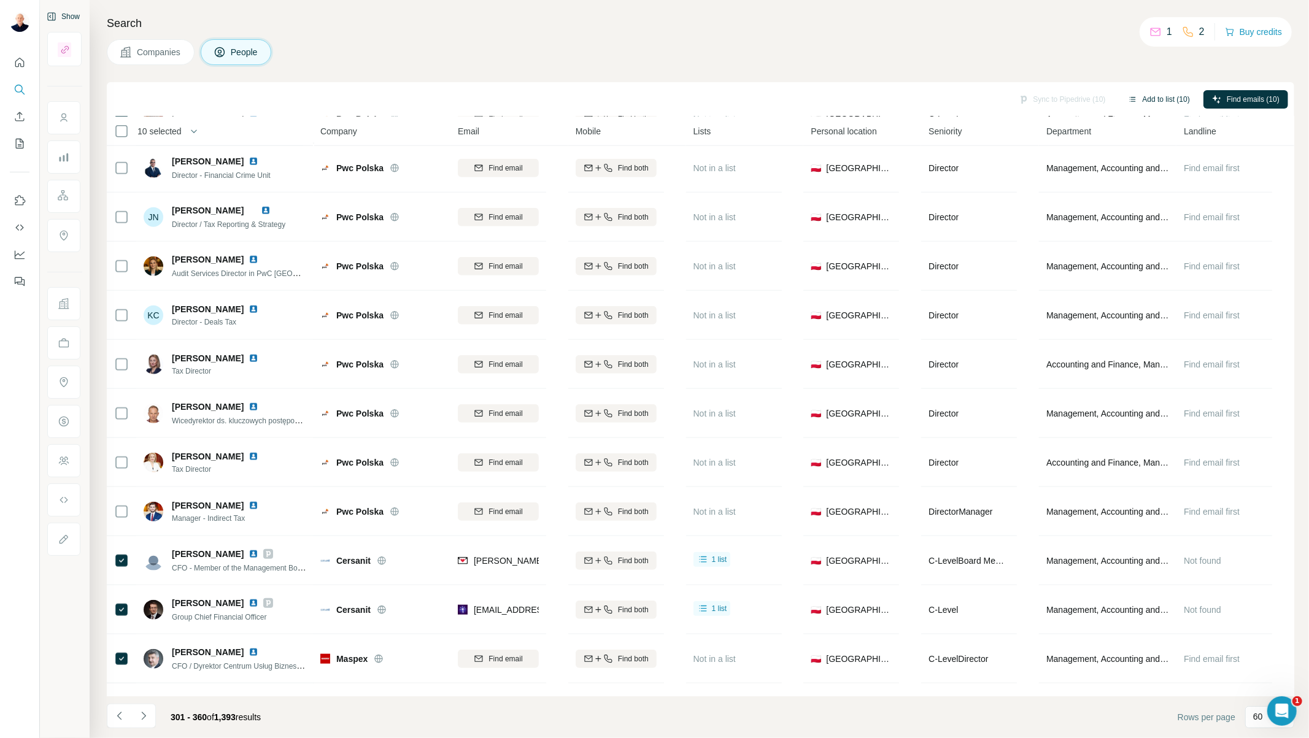
click at [1172, 100] on button "Add to list (10)" at bounding box center [1158, 99] width 79 height 18
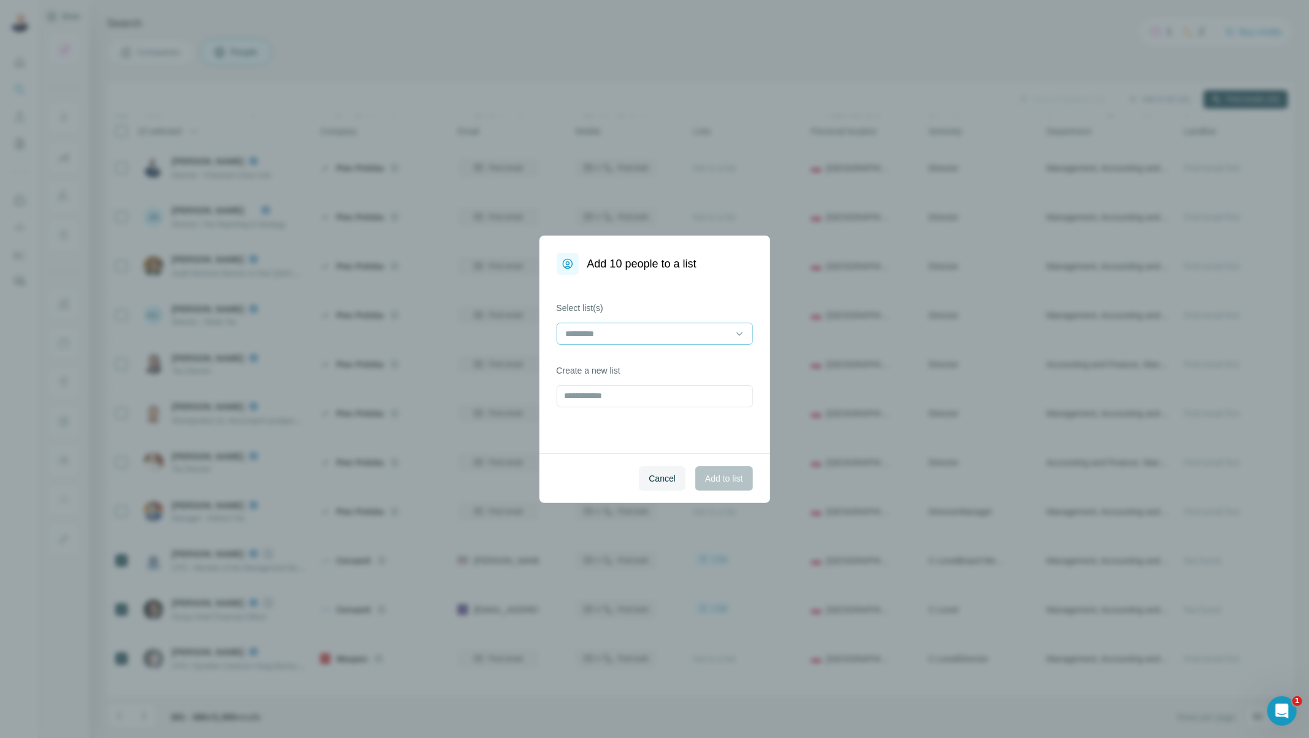
click at [692, 338] on input at bounding box center [648, 334] width 166 height 14
click at [709, 487] on button "Add to list" at bounding box center [723, 478] width 57 height 25
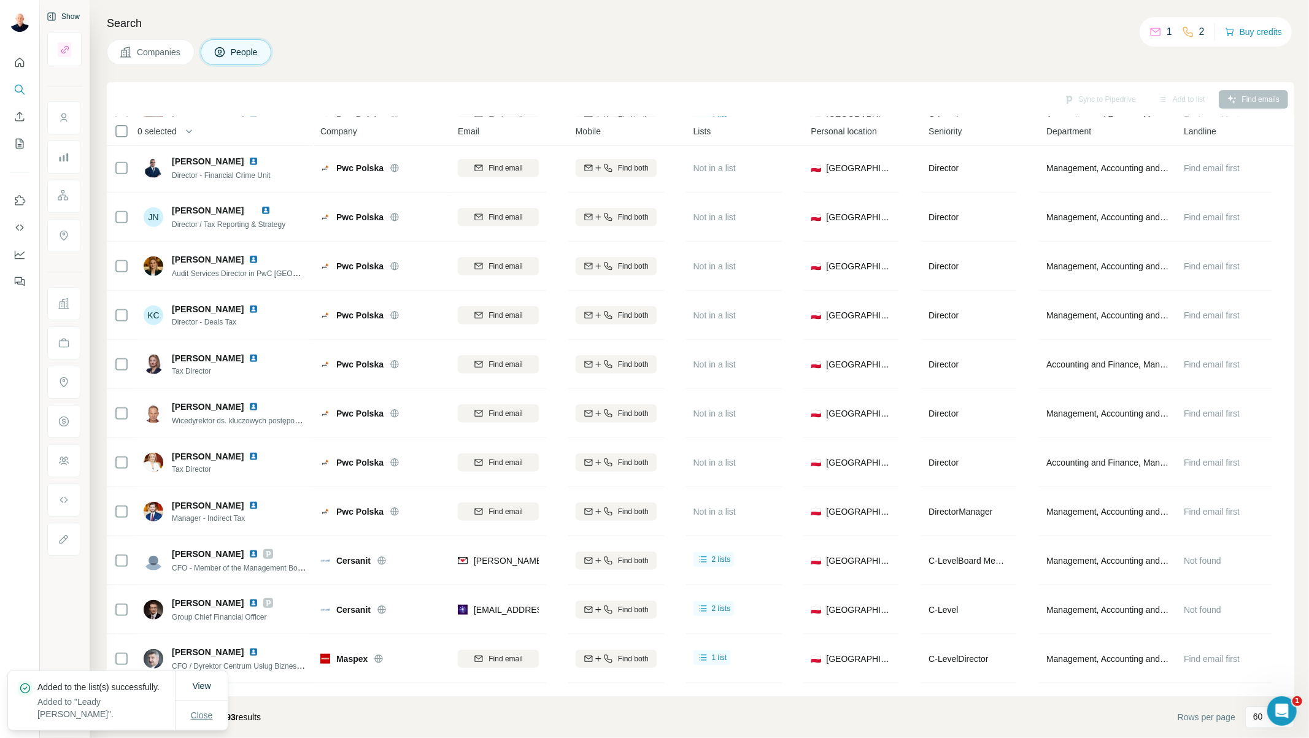
click at [195, 664] on span "Close" at bounding box center [202, 715] width 22 height 12
click at [142, 664] on icon "Navigate to next page" at bounding box center [143, 716] width 12 height 12
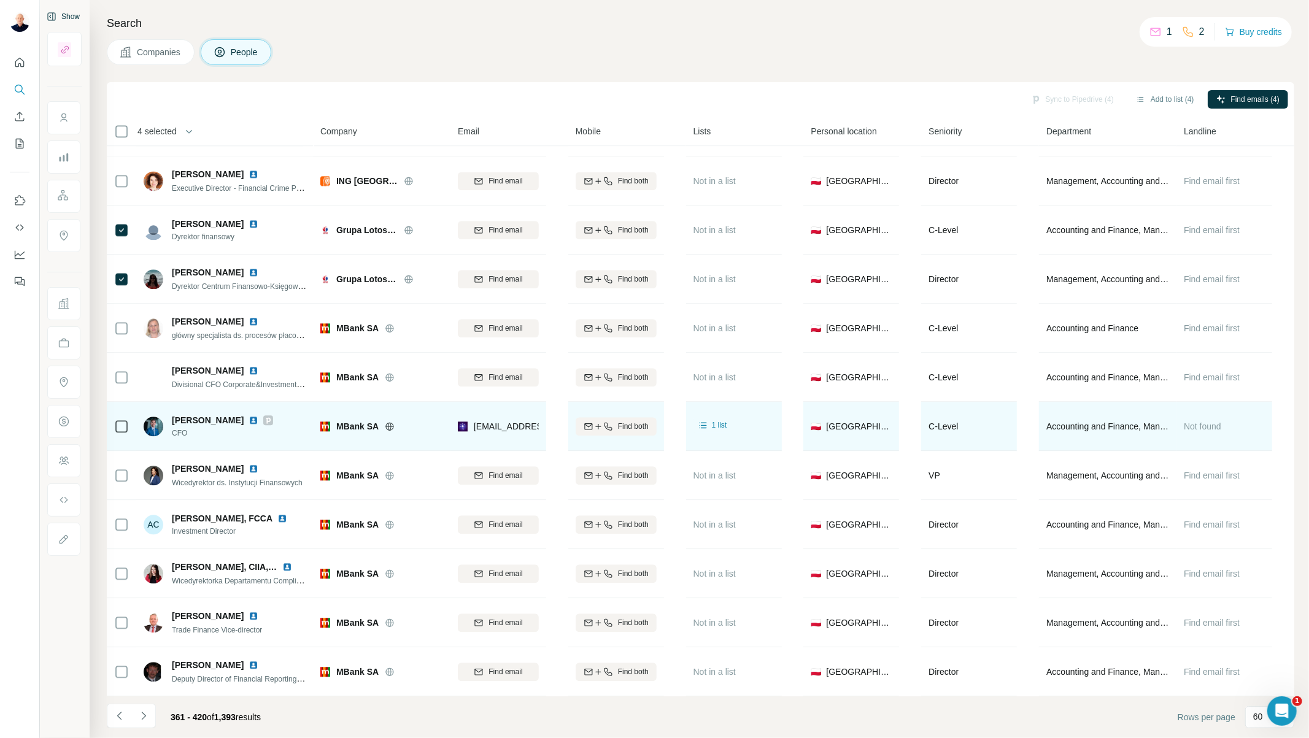
scroll to position [2401, 0]
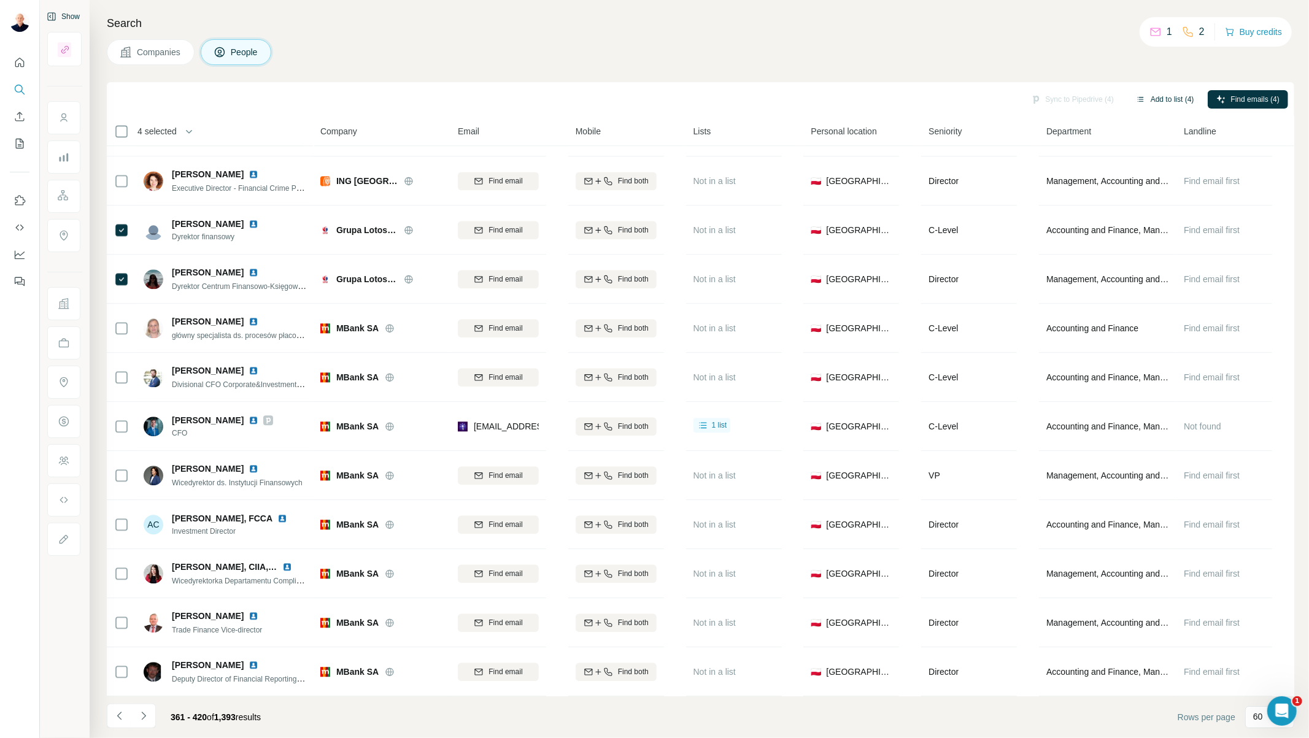
click at [1178, 103] on button "Add to list (4)" at bounding box center [1164, 99] width 75 height 18
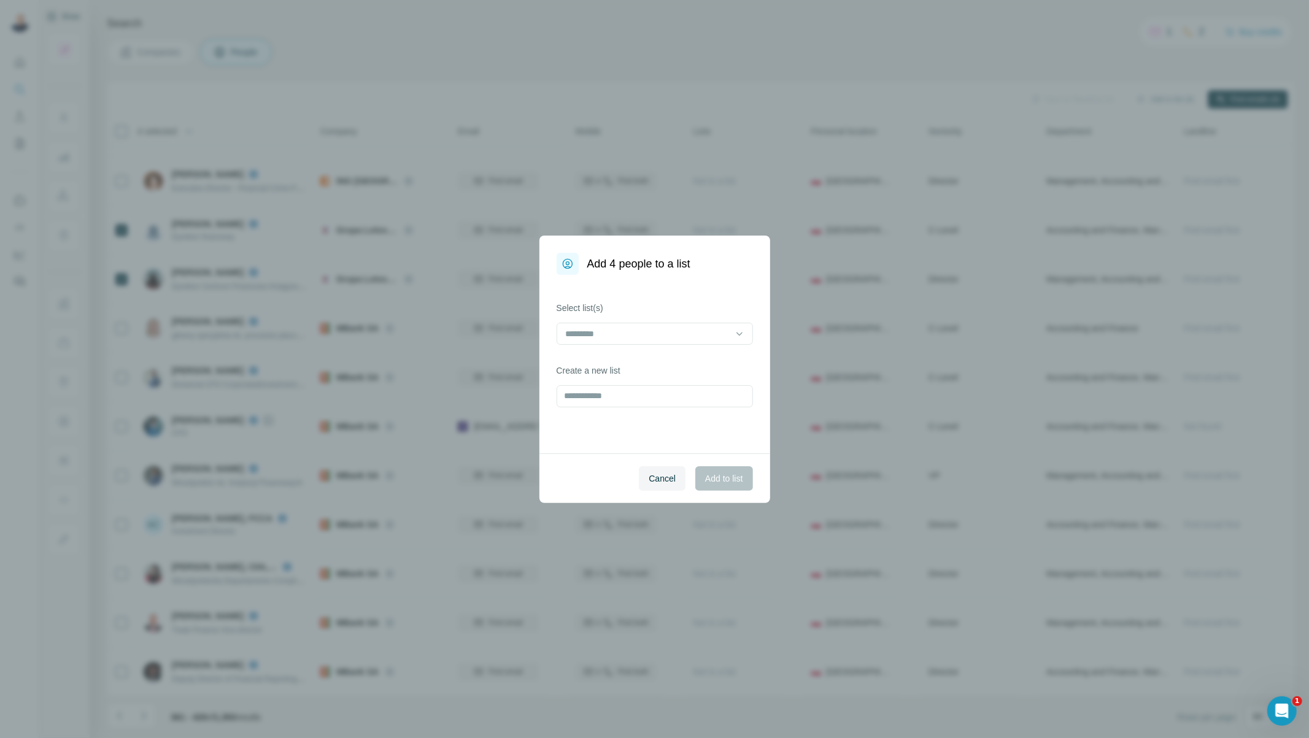
click at [606, 320] on div "Select list(s)" at bounding box center [655, 323] width 196 height 43
click at [606, 330] on input at bounding box center [648, 334] width 166 height 14
click at [604, 360] on p "[PERSON_NAME]" at bounding box center [602, 361] width 71 height 12
click at [736, 487] on button "Add to list" at bounding box center [723, 478] width 57 height 25
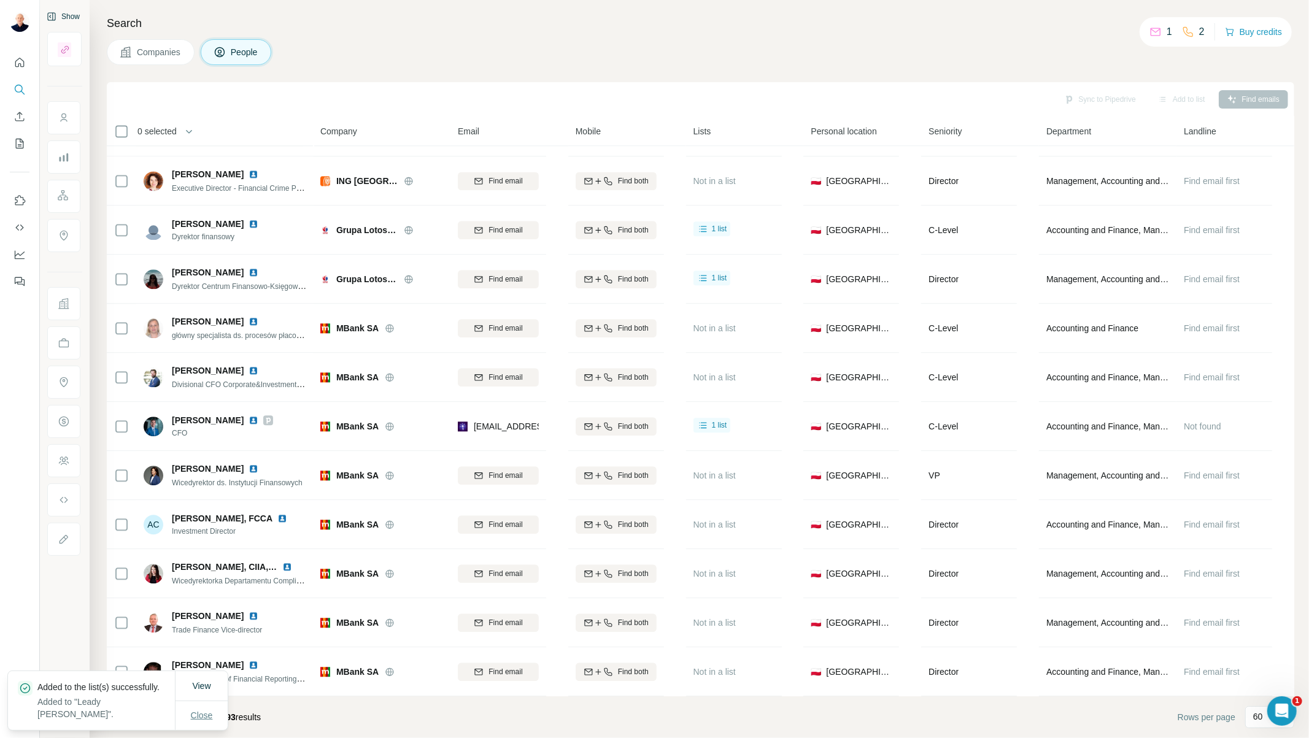
click at [196, 664] on span "Close" at bounding box center [202, 715] width 22 height 12
click at [145, 664] on icon "Navigate to next page" at bounding box center [143, 716] width 12 height 12
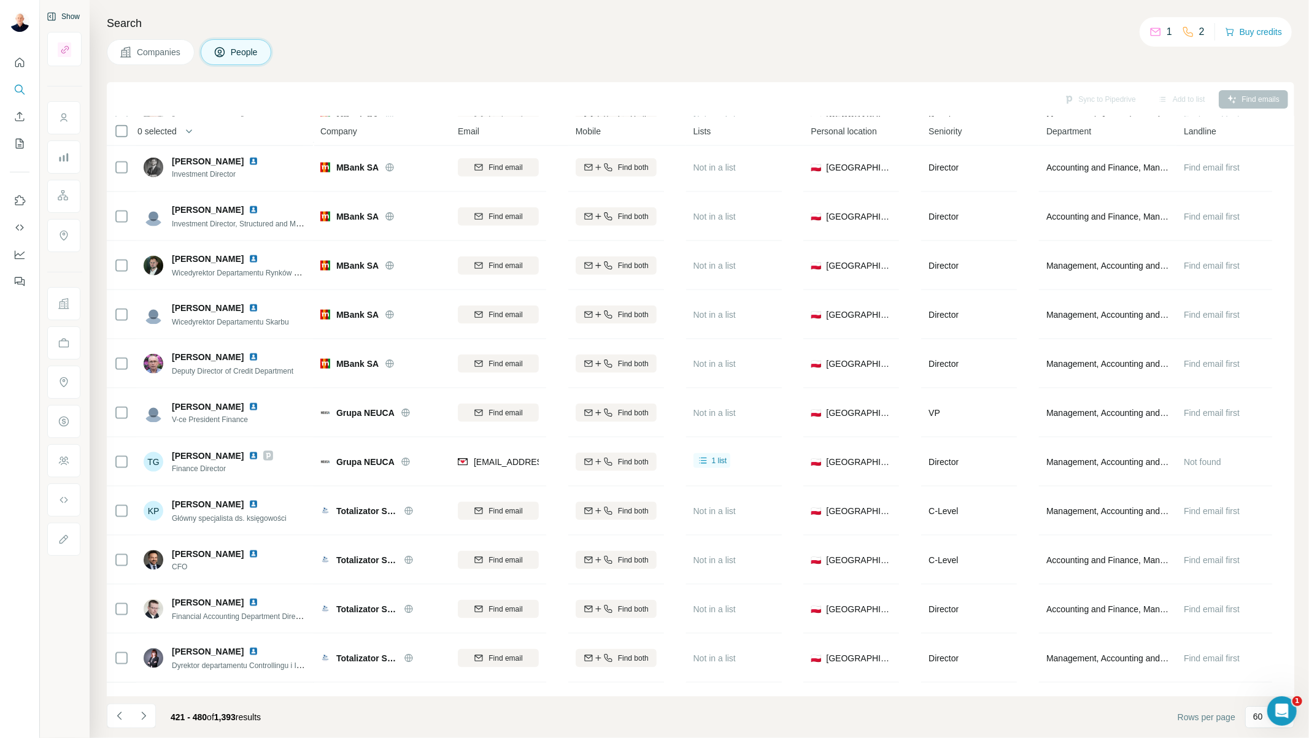
scroll to position [1296, 0]
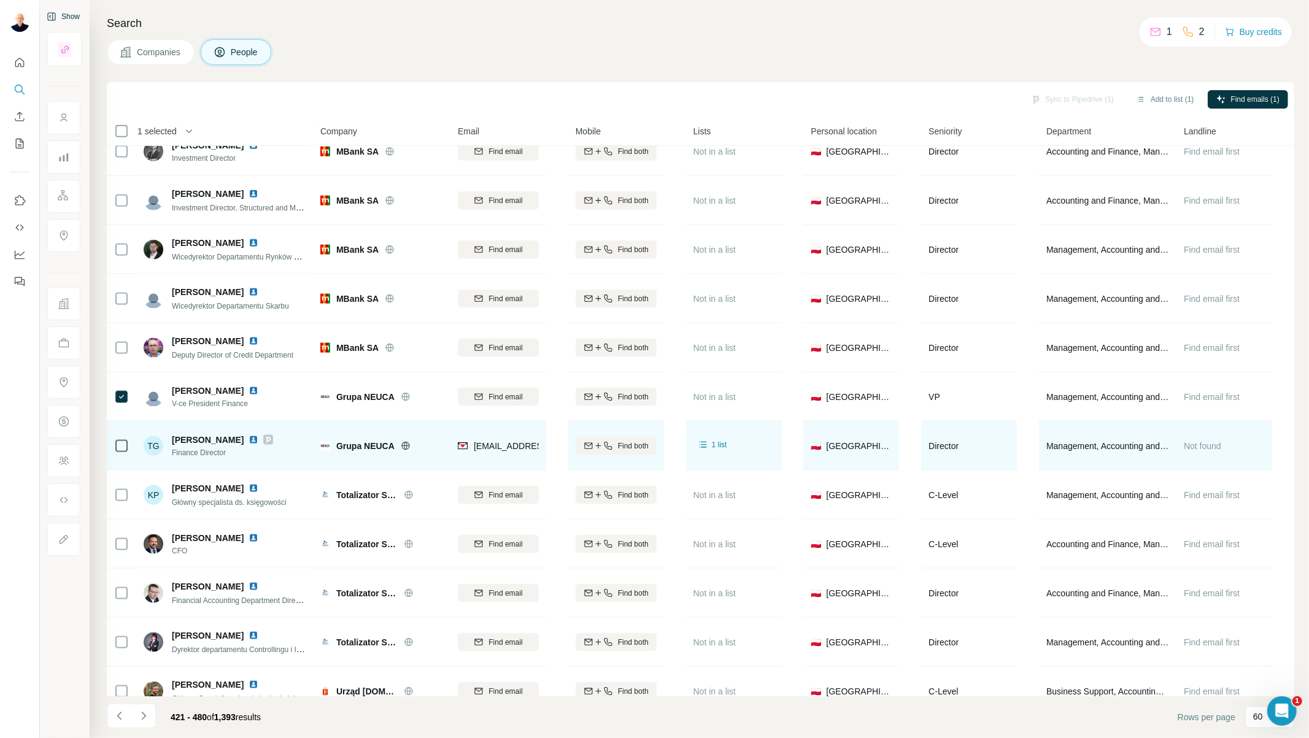
click at [120, 454] on div at bounding box center [121, 446] width 15 height 34
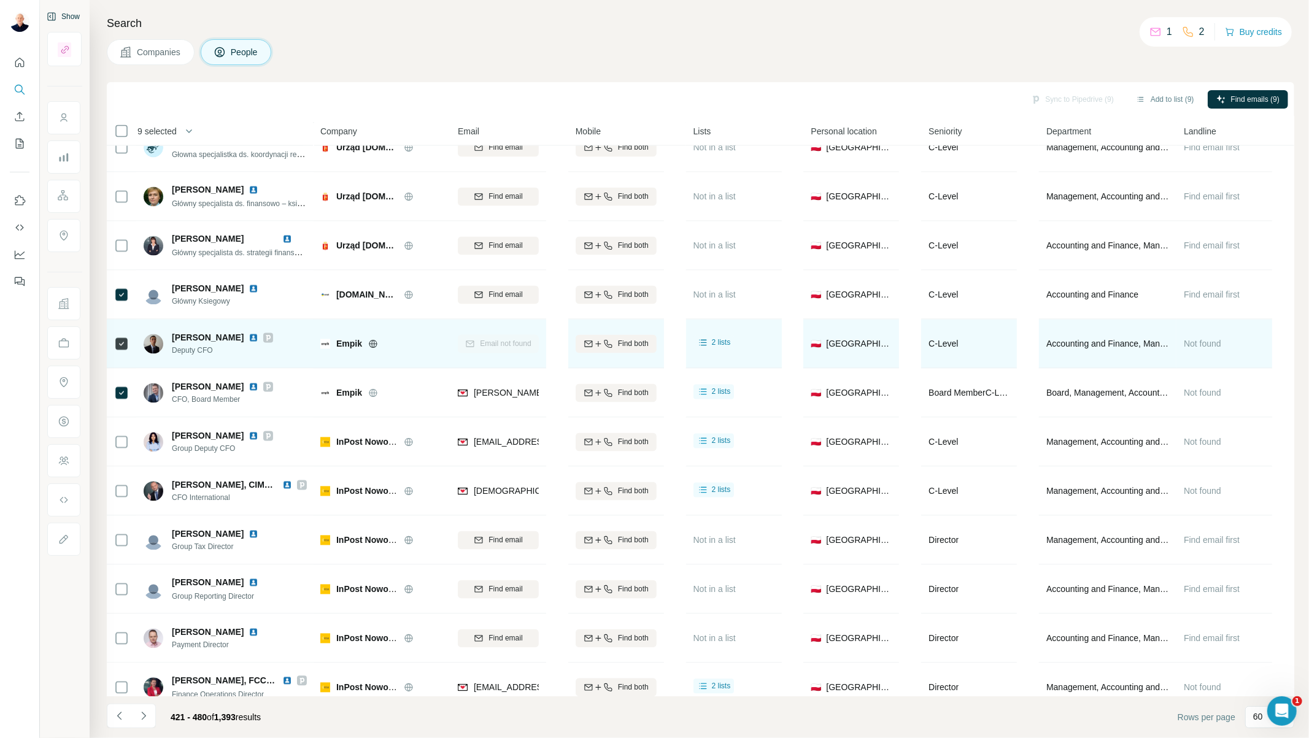
scroll to position [1977, 0]
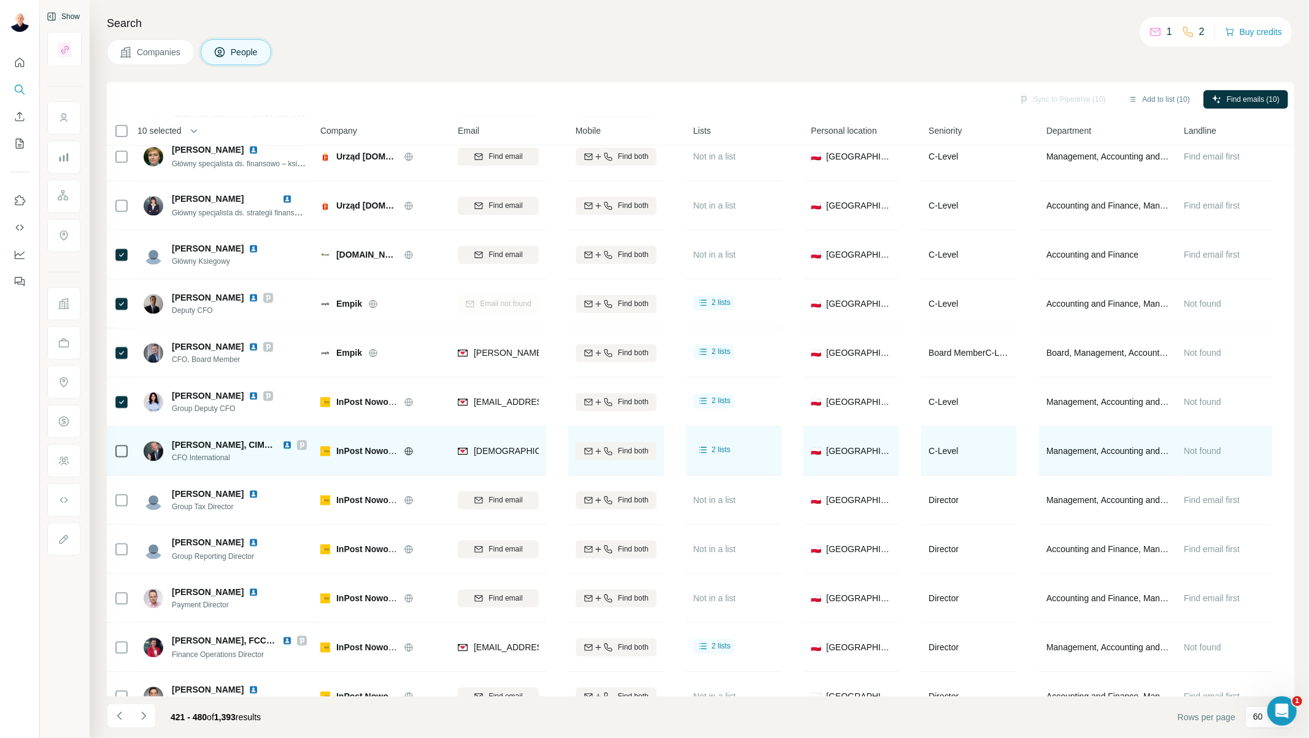
click at [120, 458] on icon at bounding box center [121, 451] width 15 height 15
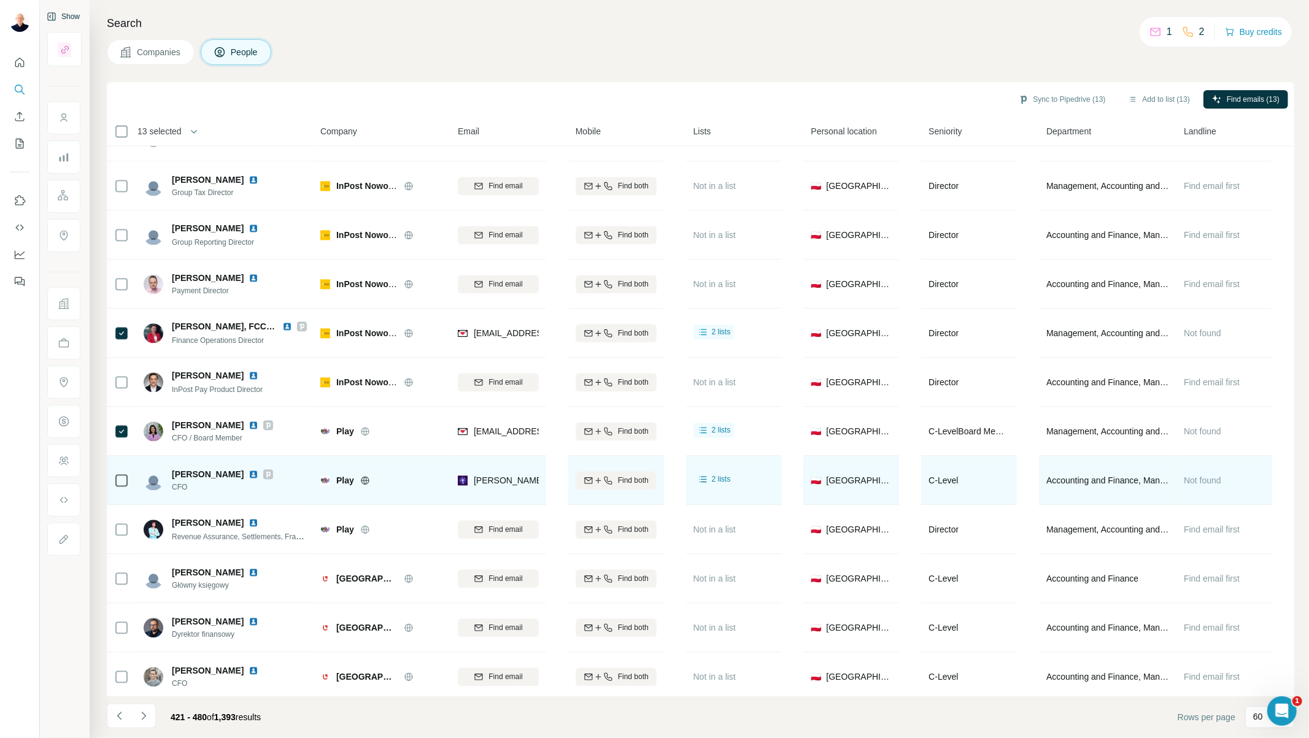
scroll to position [2318, 0]
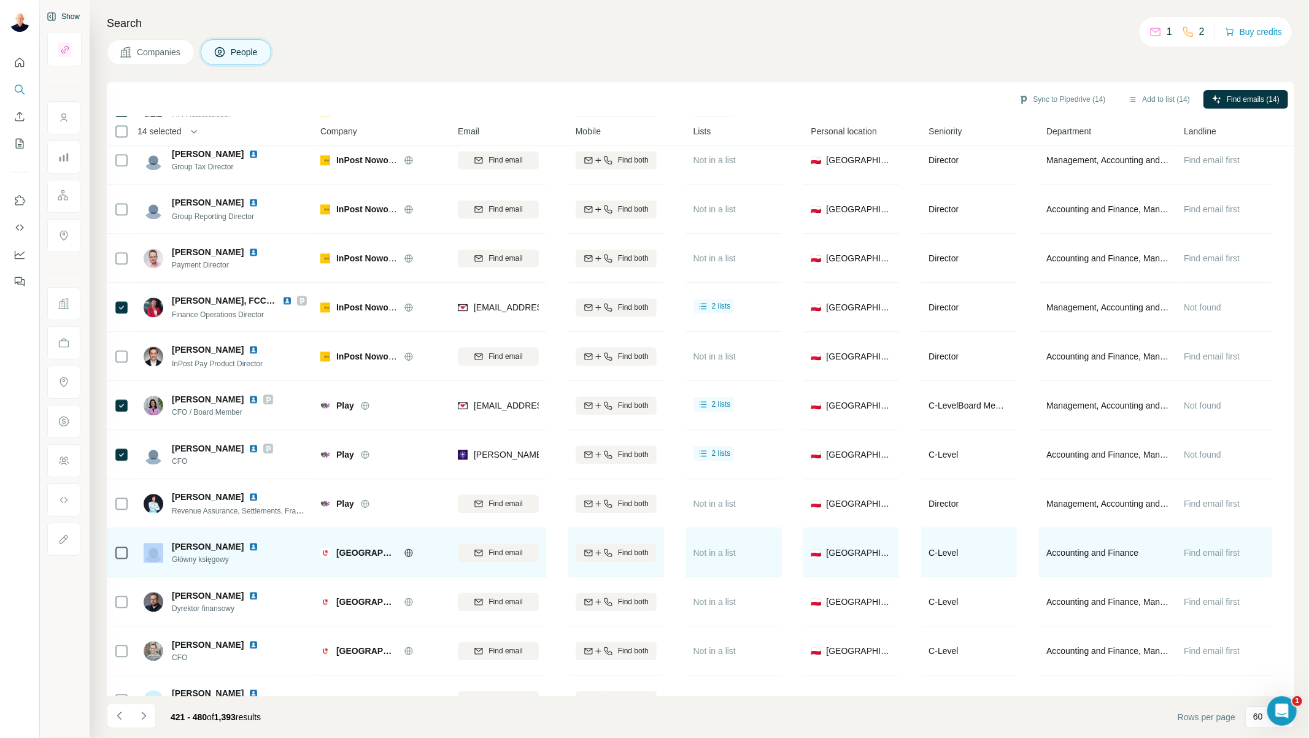
click at [118, 549] on td at bounding box center [121, 552] width 29 height 49
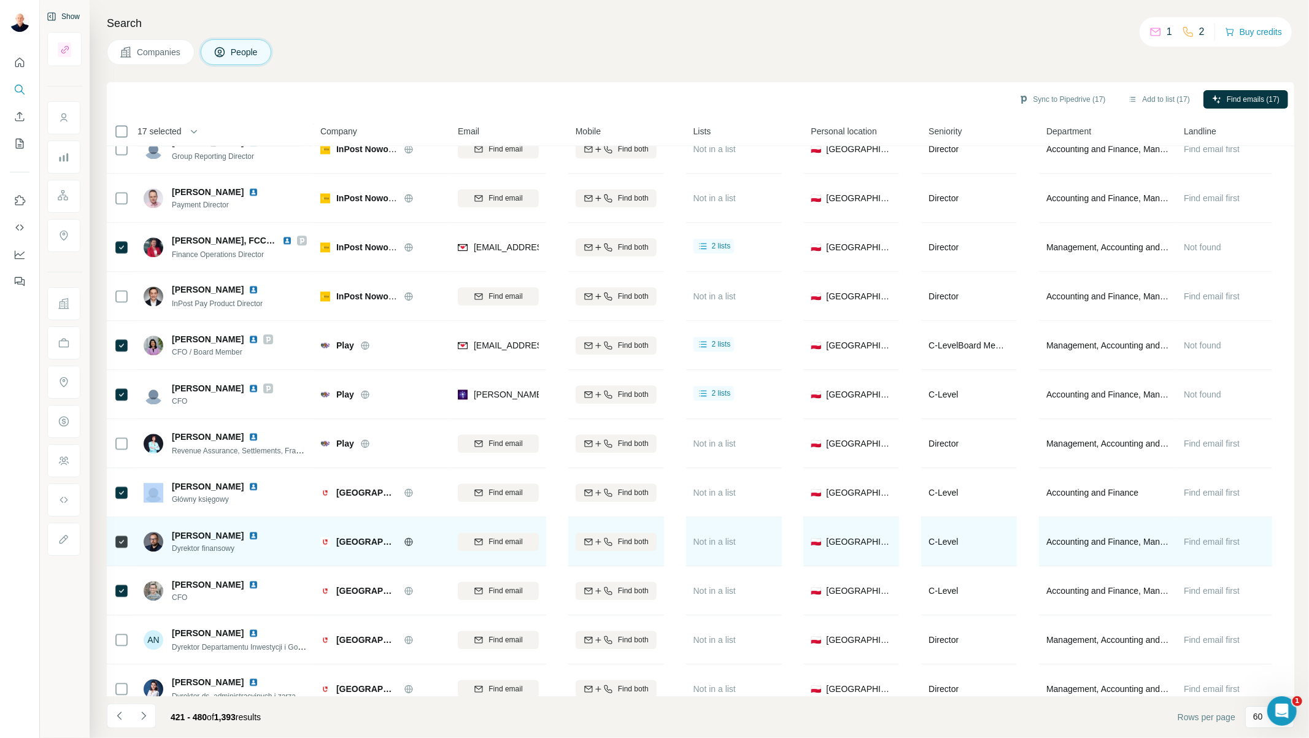
scroll to position [2401, 0]
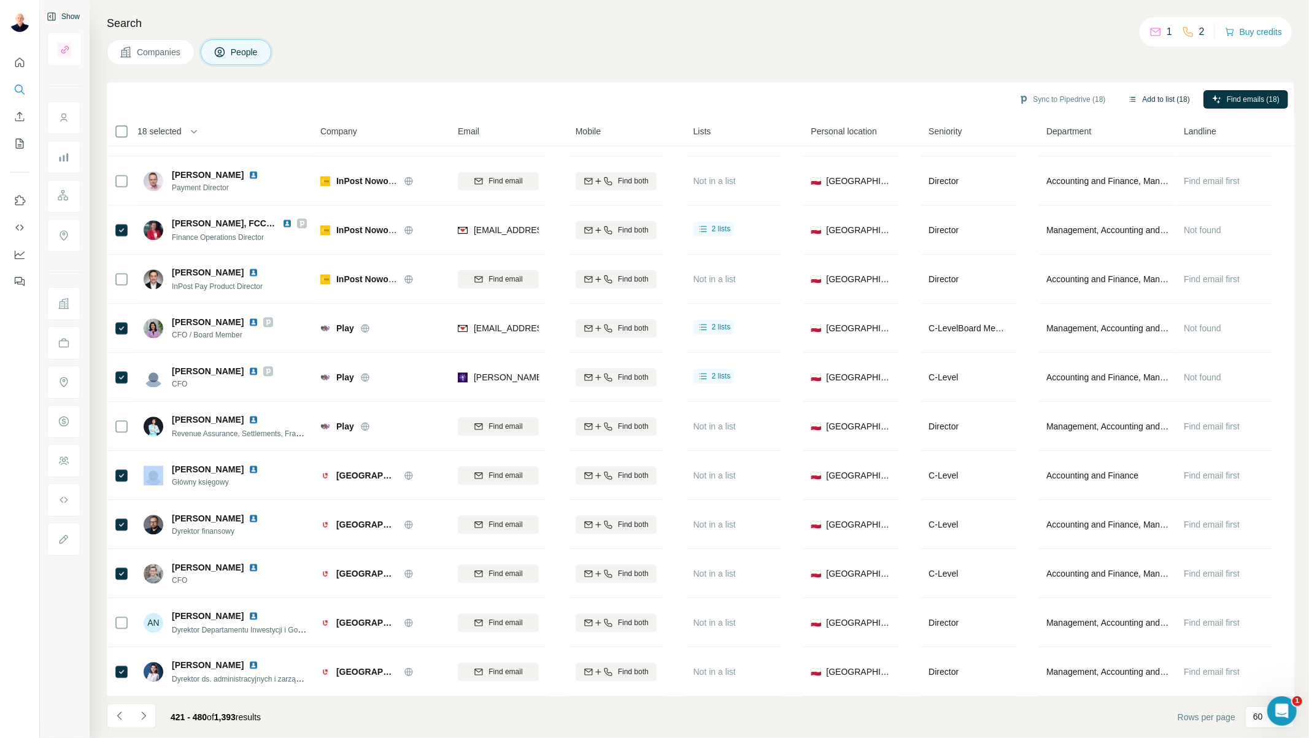
click at [1155, 94] on button "Add to list (18)" at bounding box center [1158, 99] width 79 height 18
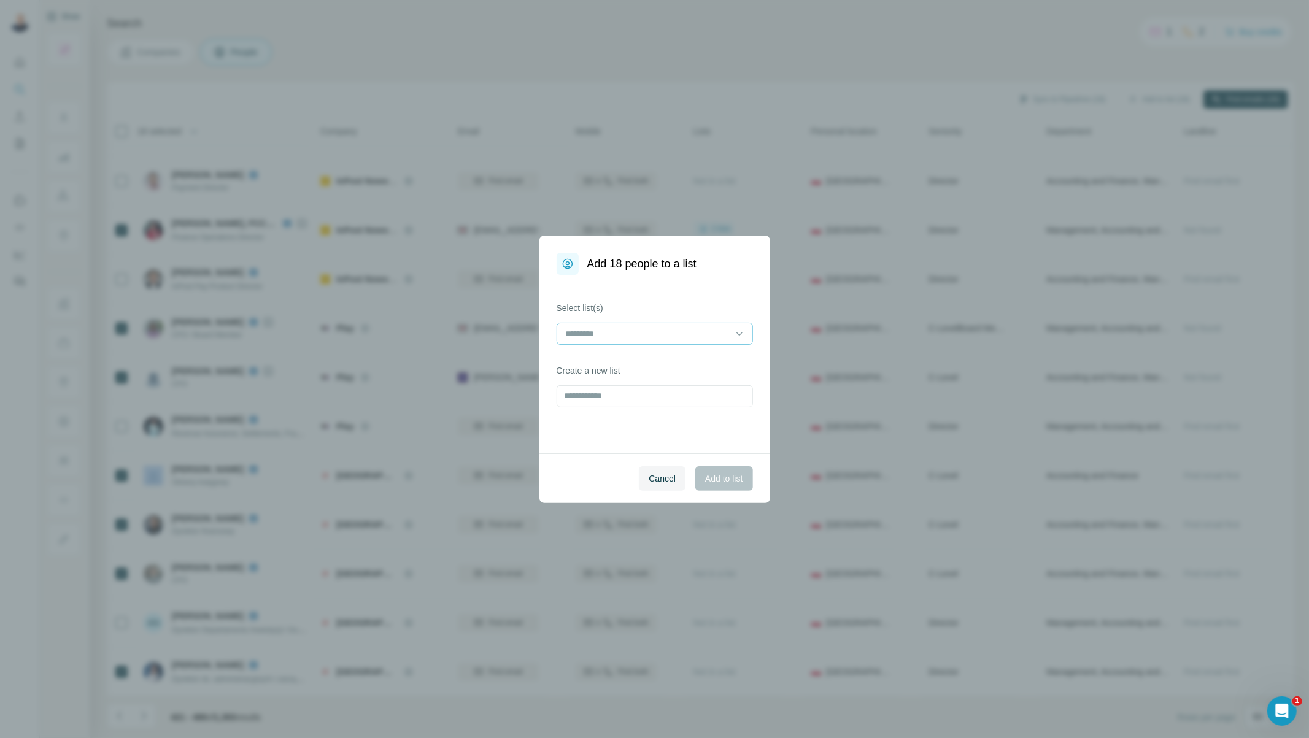
click at [612, 333] on input at bounding box center [648, 334] width 166 height 14
click at [608, 357] on p "[PERSON_NAME]" at bounding box center [602, 361] width 71 height 12
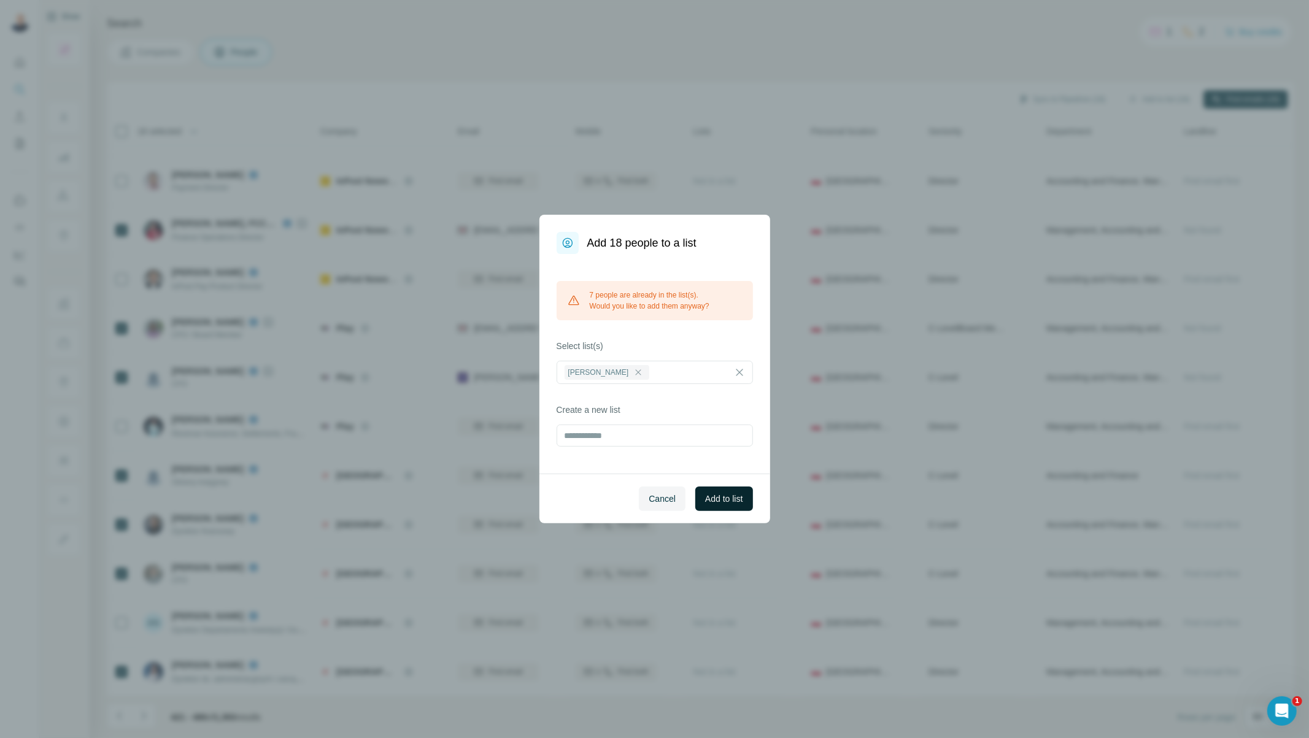
click at [710, 493] on span "Add to list" at bounding box center [723, 499] width 37 height 12
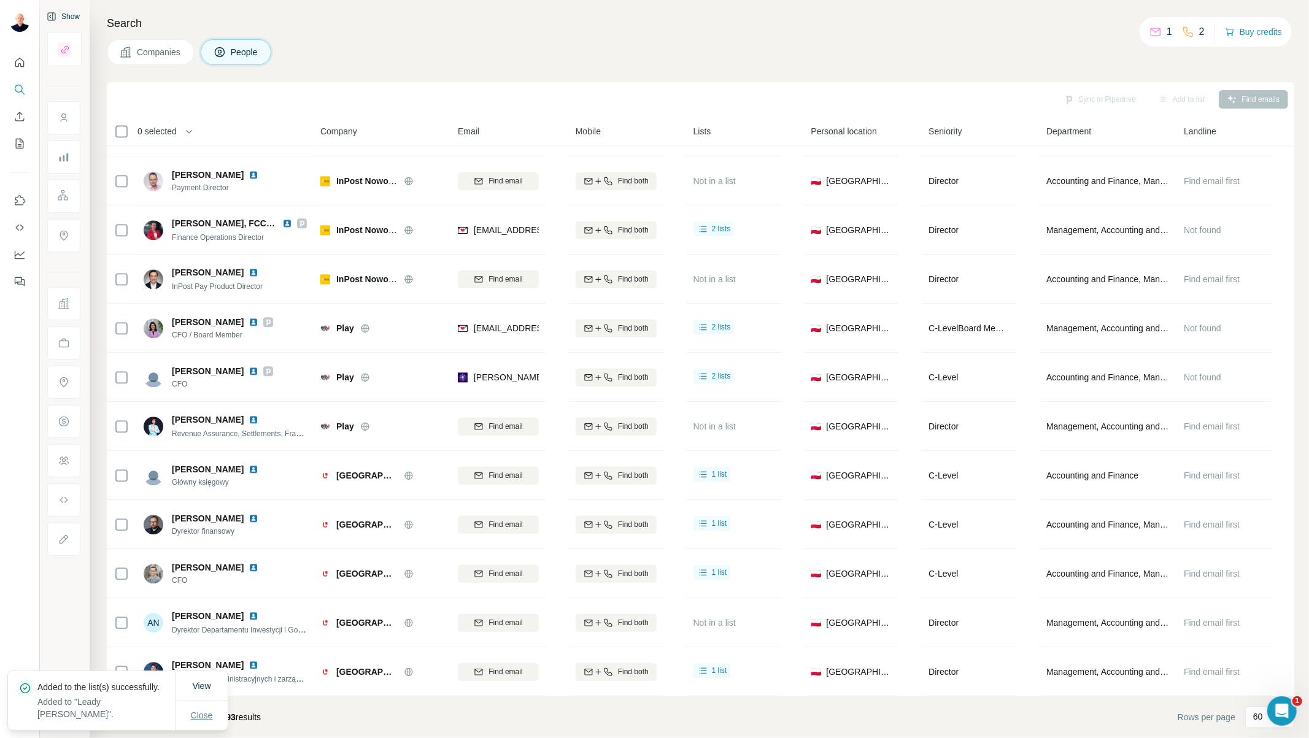
click at [191, 664] on span "Close" at bounding box center [202, 715] width 22 height 12
click at [145, 664] on icon "Navigate to next page" at bounding box center [143, 716] width 4 height 8
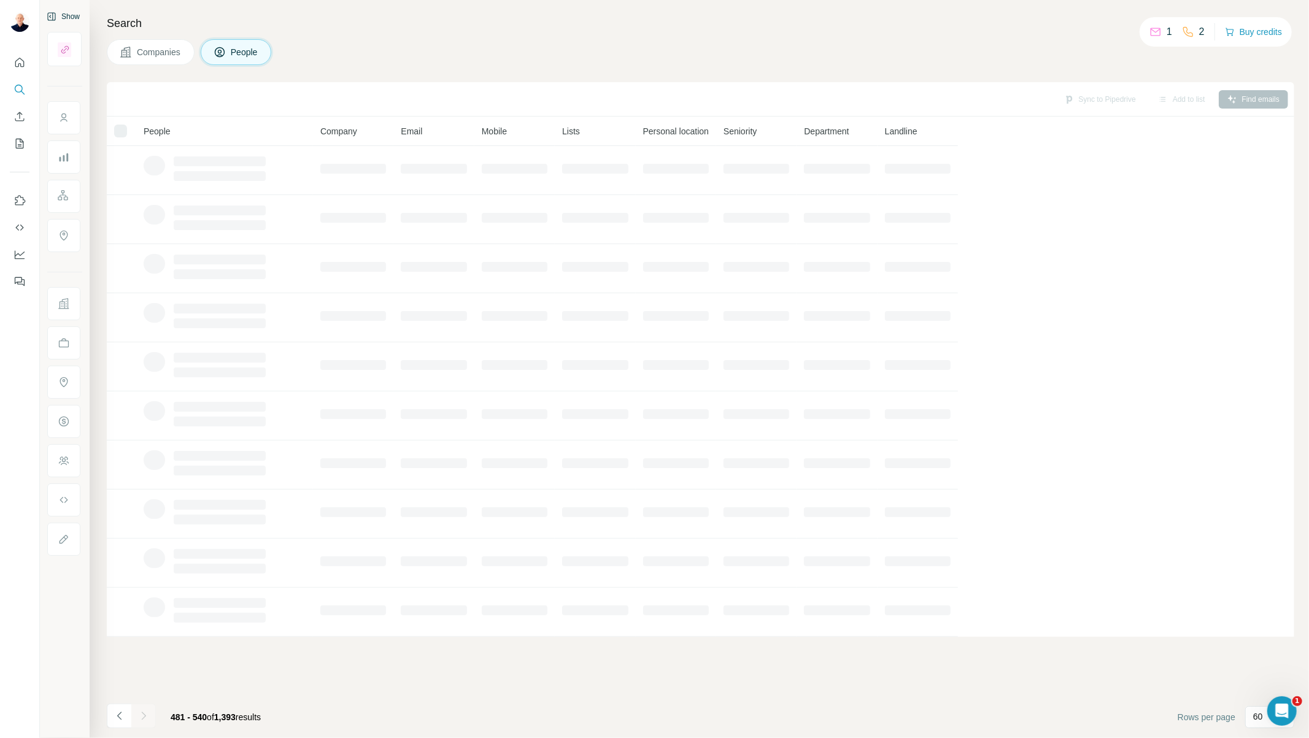
scroll to position [0, 0]
drag, startPoint x: 246, startPoint y: 727, endPoint x: 349, endPoint y: 728, distance: 102.5
click at [298, 664] on footer "481 - 540 of 1,393 results Rows per page 60" at bounding box center [700, 718] width 1187 height 42
click at [503, 664] on footer "481 - 540 of 1,393 results Rows per page 60" at bounding box center [700, 718] width 1187 height 42
click at [1178, 664] on p "60" at bounding box center [1258, 717] width 10 height 12
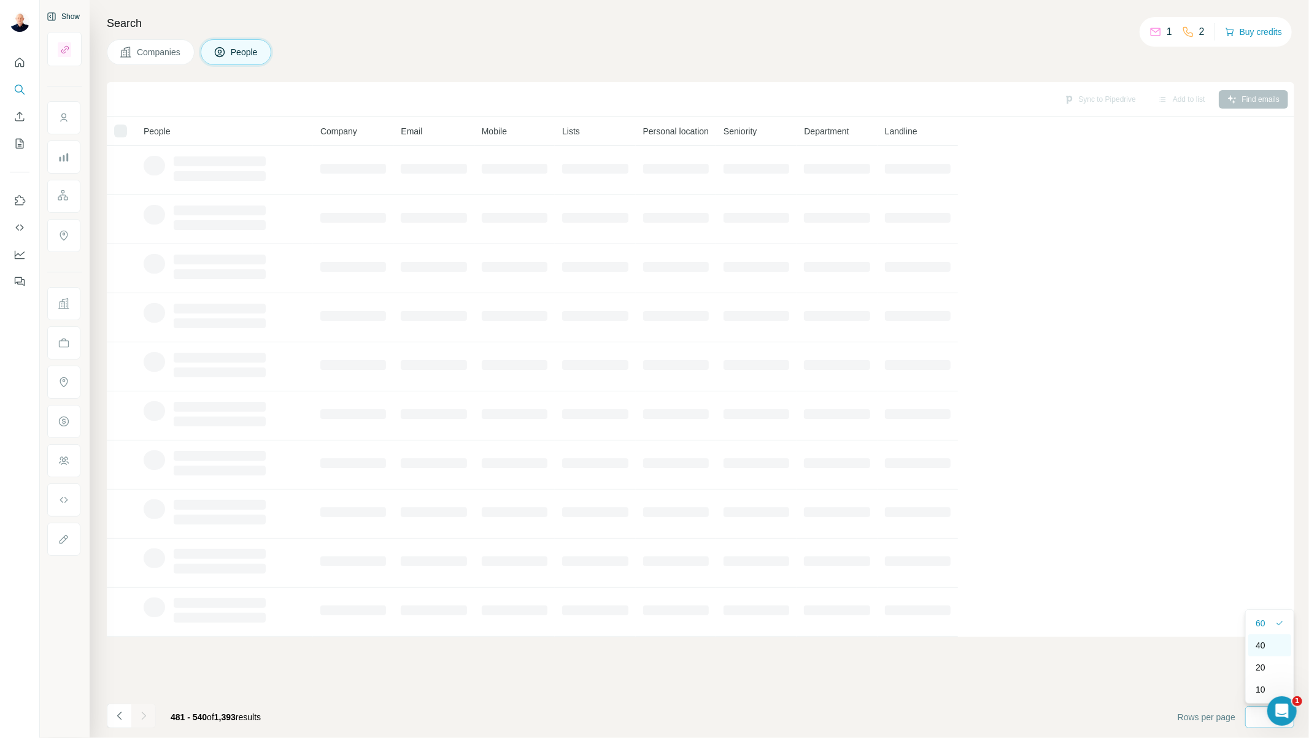
click at [1178, 643] on div "40" at bounding box center [1270, 645] width 28 height 12
click at [958, 622] on table "People Company Email Mobile Lists Personal location Seniority Department Landli…" at bounding box center [532, 377] width 851 height 520
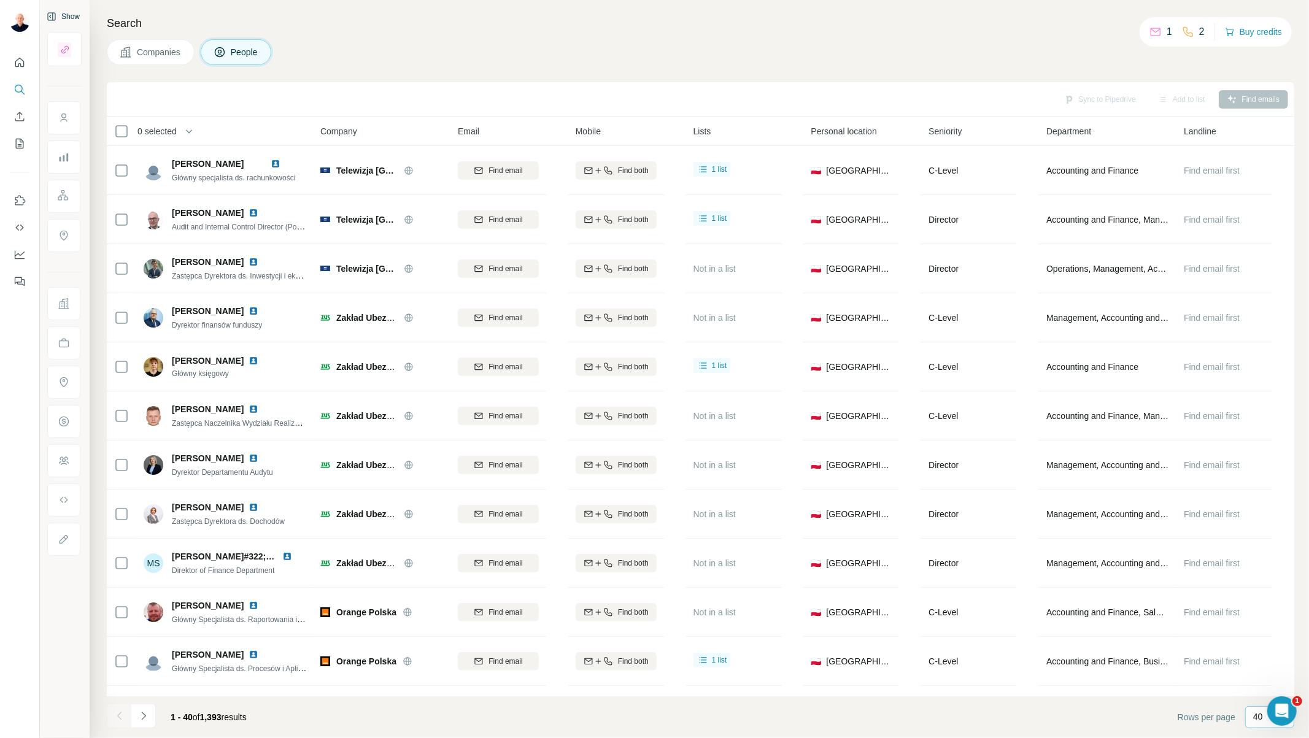
click at [1178, 664] on div "40" at bounding box center [1269, 717] width 49 height 22
click at [1178, 624] on div "60" at bounding box center [1270, 623] width 28 height 12
click at [144, 664] on button "Navigate to next page" at bounding box center [143, 716] width 25 height 25
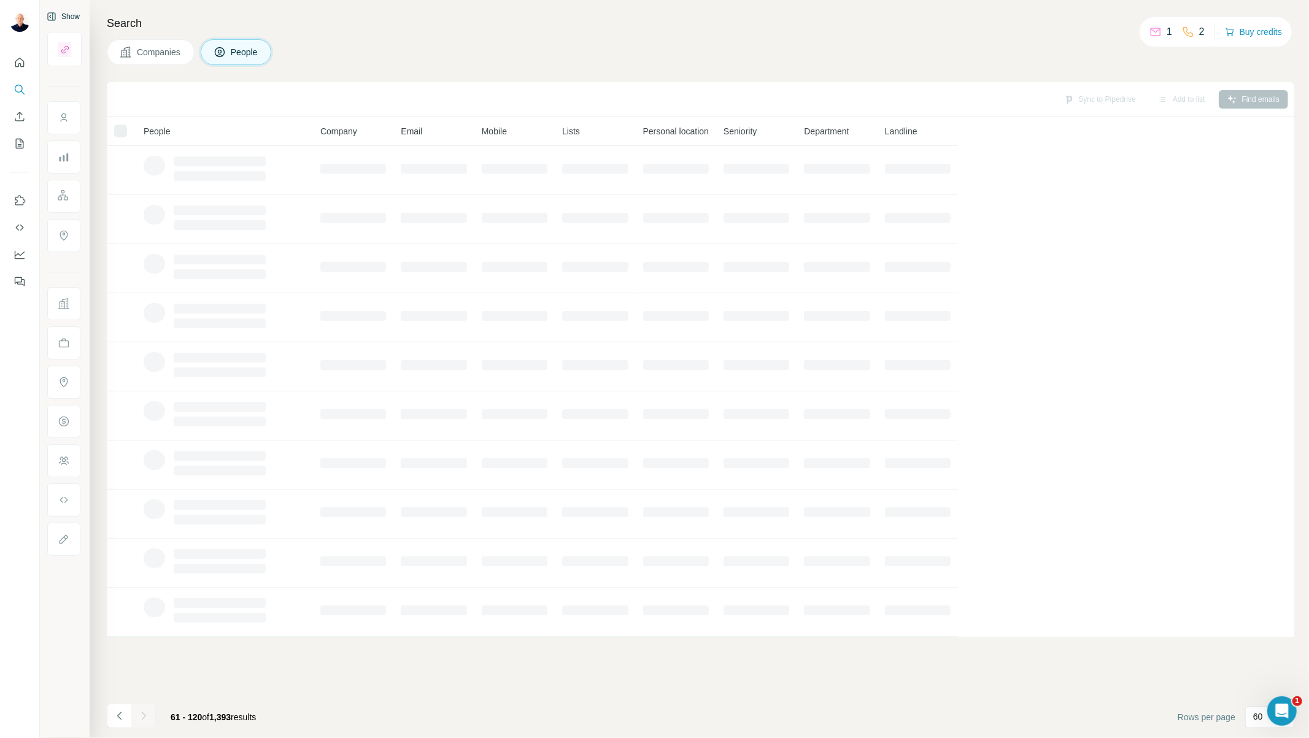
click at [144, 664] on icon "Navigate to next page" at bounding box center [143, 716] width 12 height 12
click at [140, 664] on button "Navigate to next page" at bounding box center [143, 716] width 25 height 25
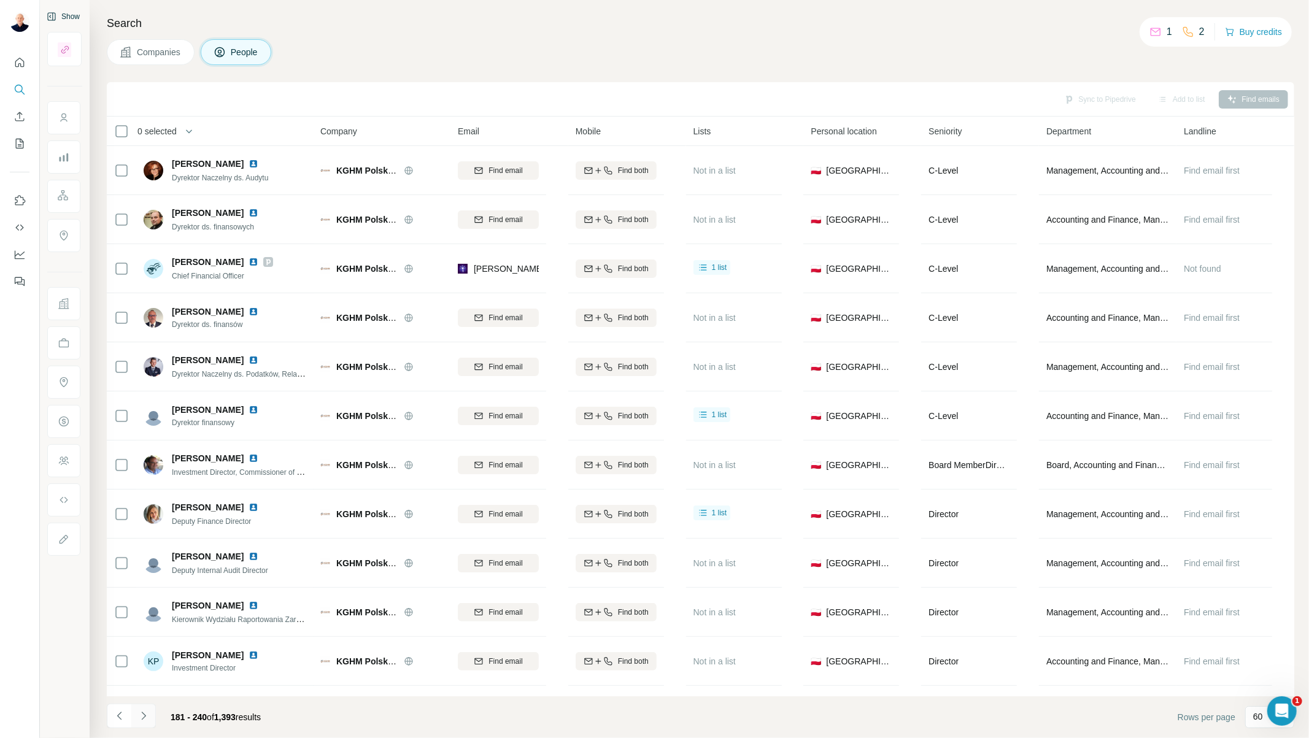
click at [140, 664] on icon "Navigate to next page" at bounding box center [143, 716] width 12 height 12
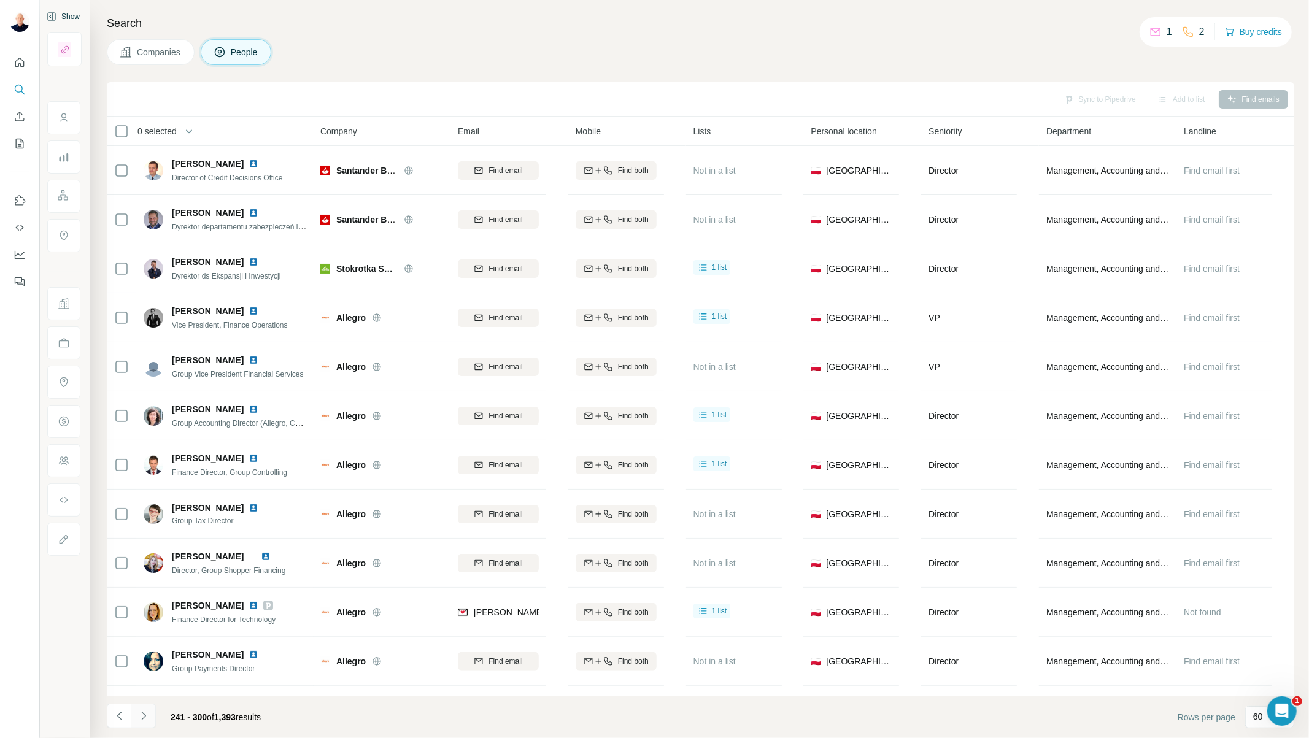
click at [142, 664] on icon "Navigate to next page" at bounding box center [143, 716] width 12 height 12
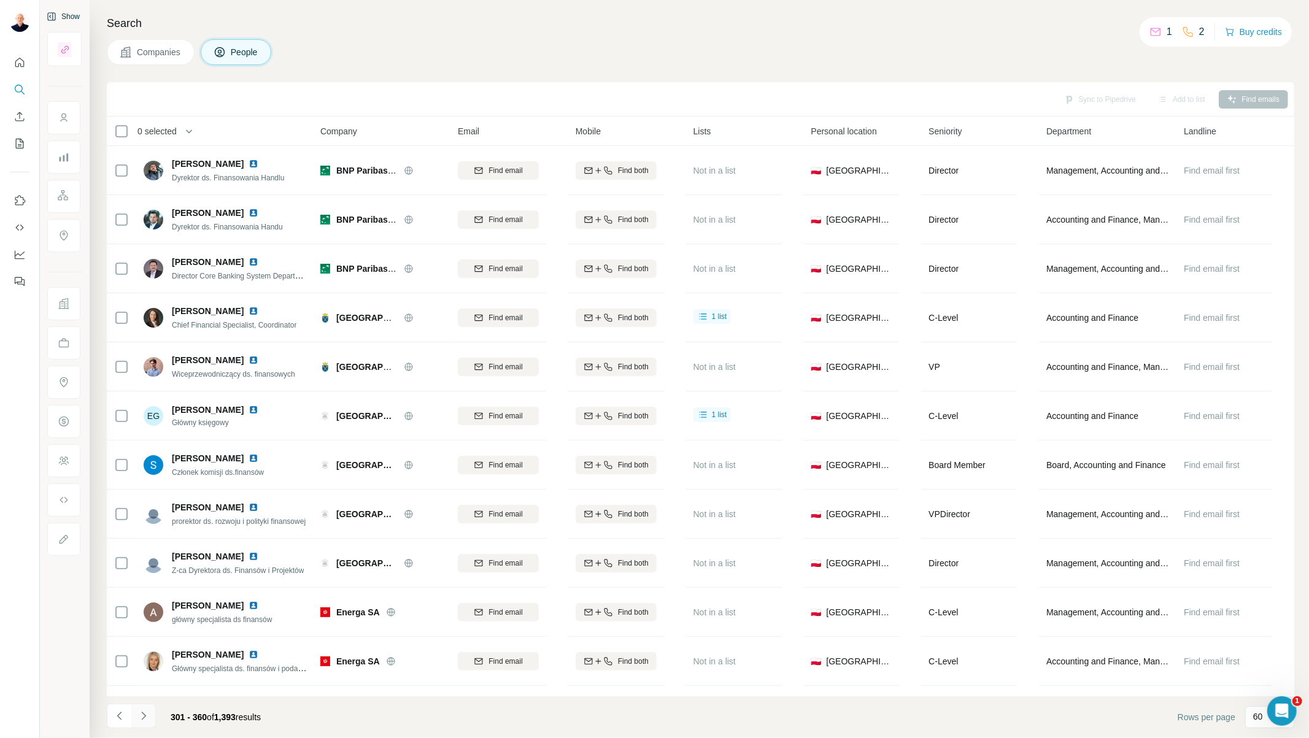
click at [142, 664] on icon "Navigate to next page" at bounding box center [143, 716] width 12 height 12
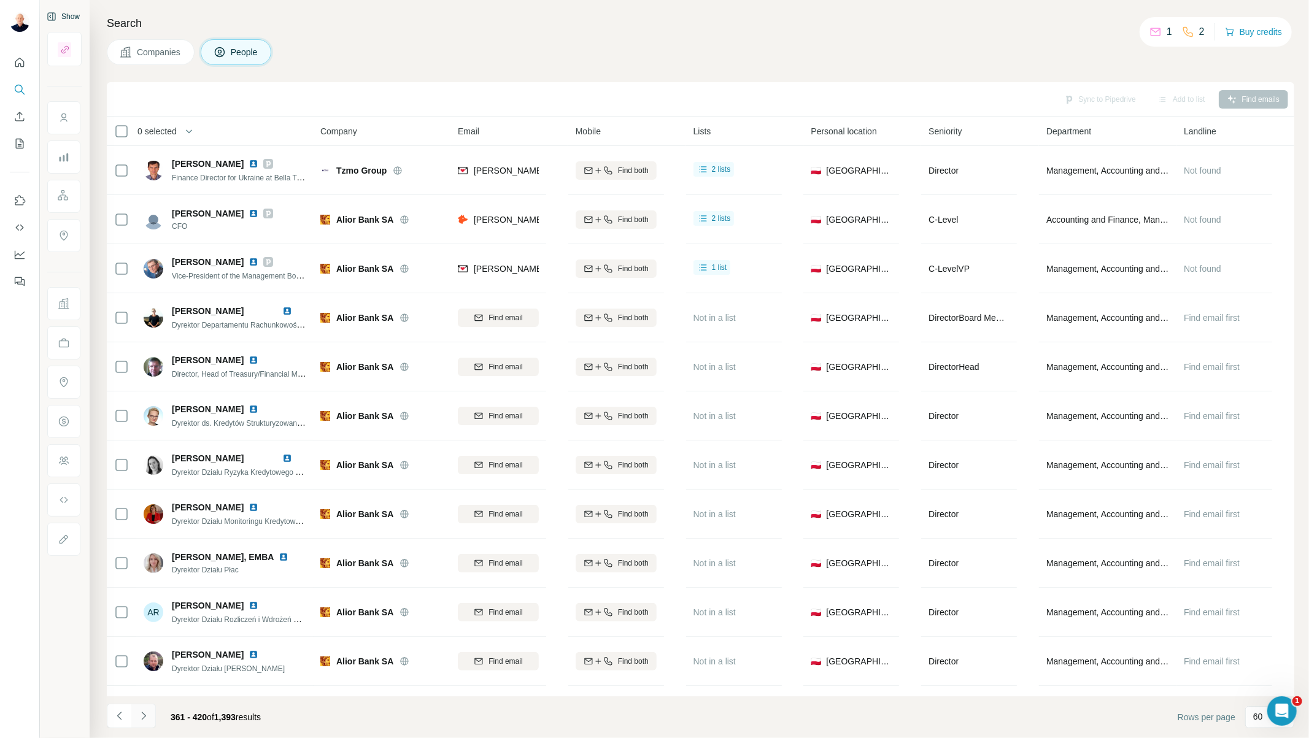
click at [142, 664] on icon "Navigate to next page" at bounding box center [143, 716] width 12 height 12
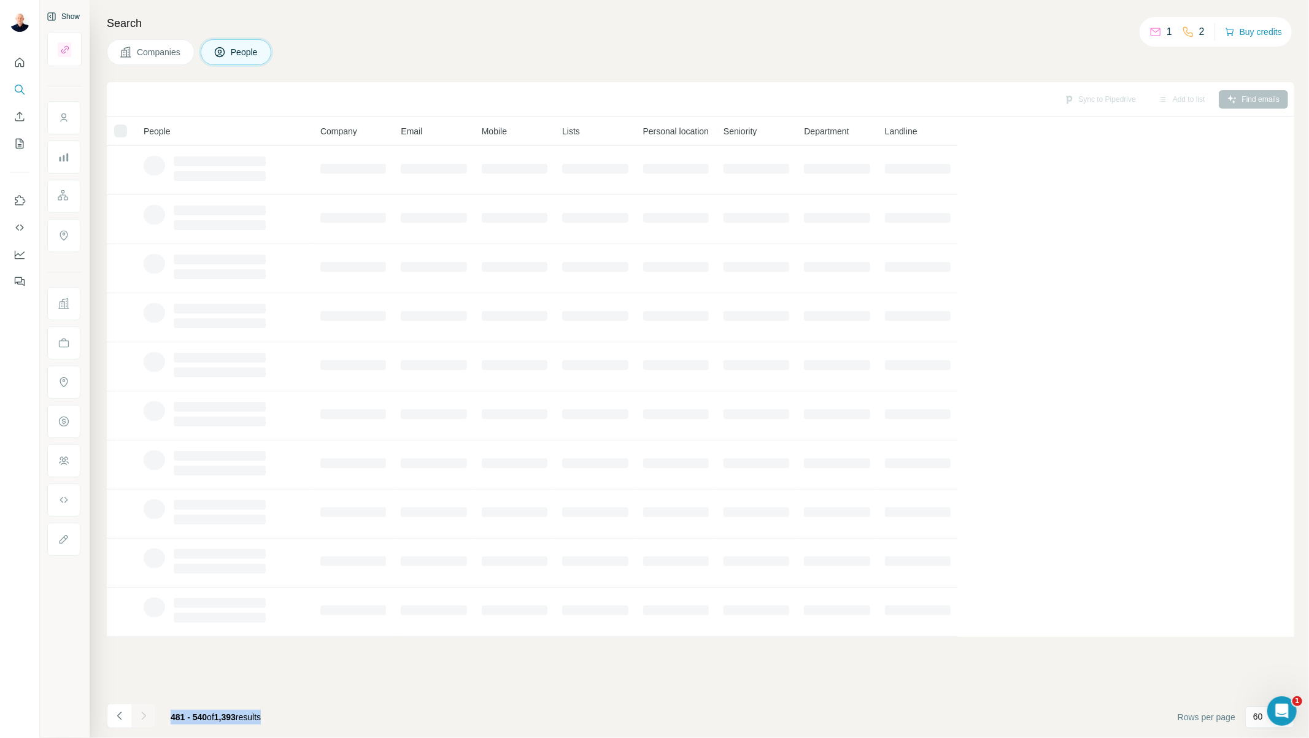
drag, startPoint x: 168, startPoint y: 716, endPoint x: 342, endPoint y: 718, distance: 174.3
click at [321, 664] on footer "481 - 540 of 1,393 results Rows per page 60" at bounding box center [700, 718] width 1187 height 42
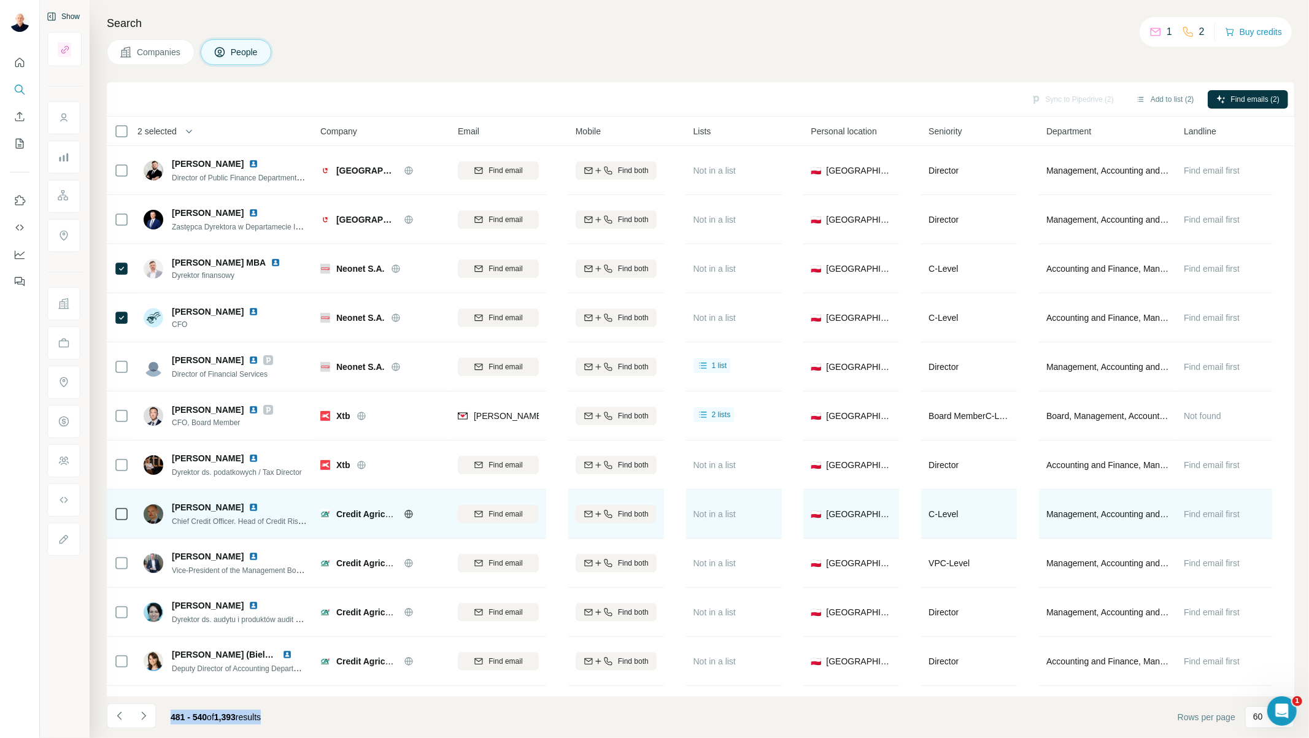
click at [0, 0] on tbody "Michał Fisiak Director of Public Finance Department at City of Lodz Office Univ…" at bounding box center [0, 0] width 0 height 0
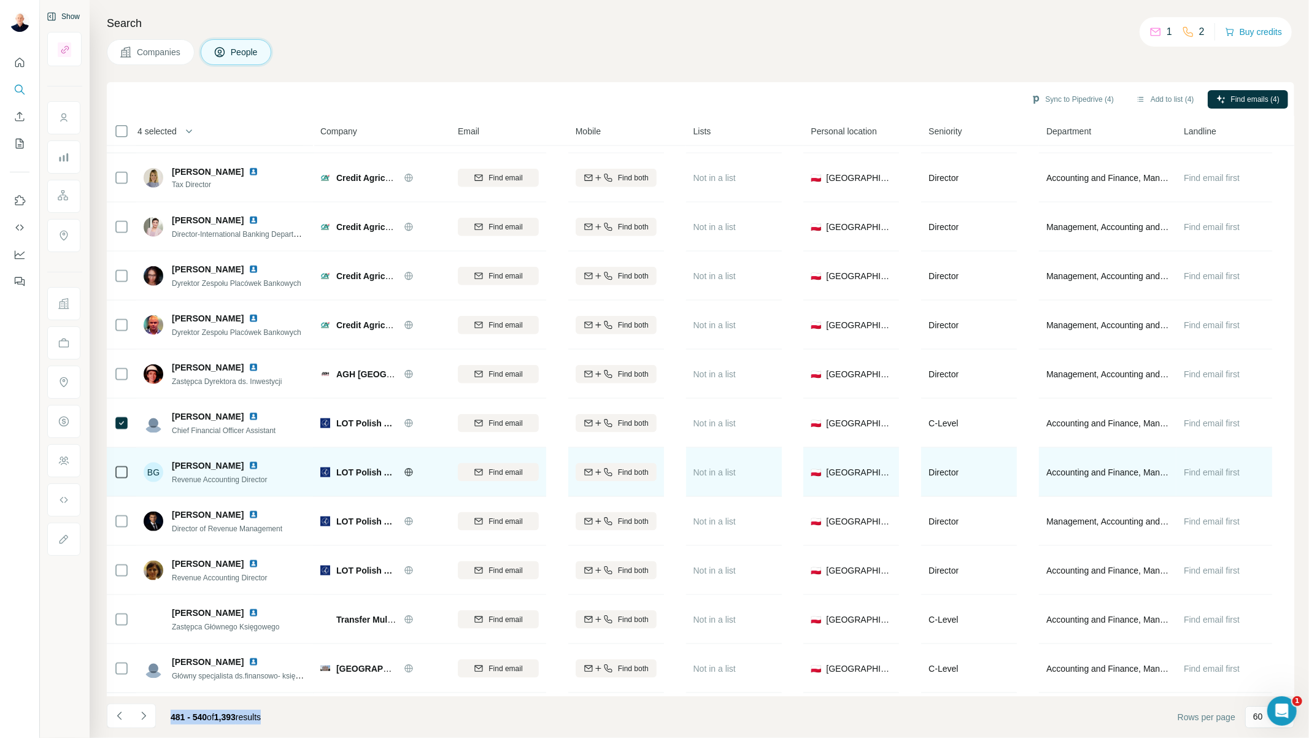
scroll to position [1227, 0]
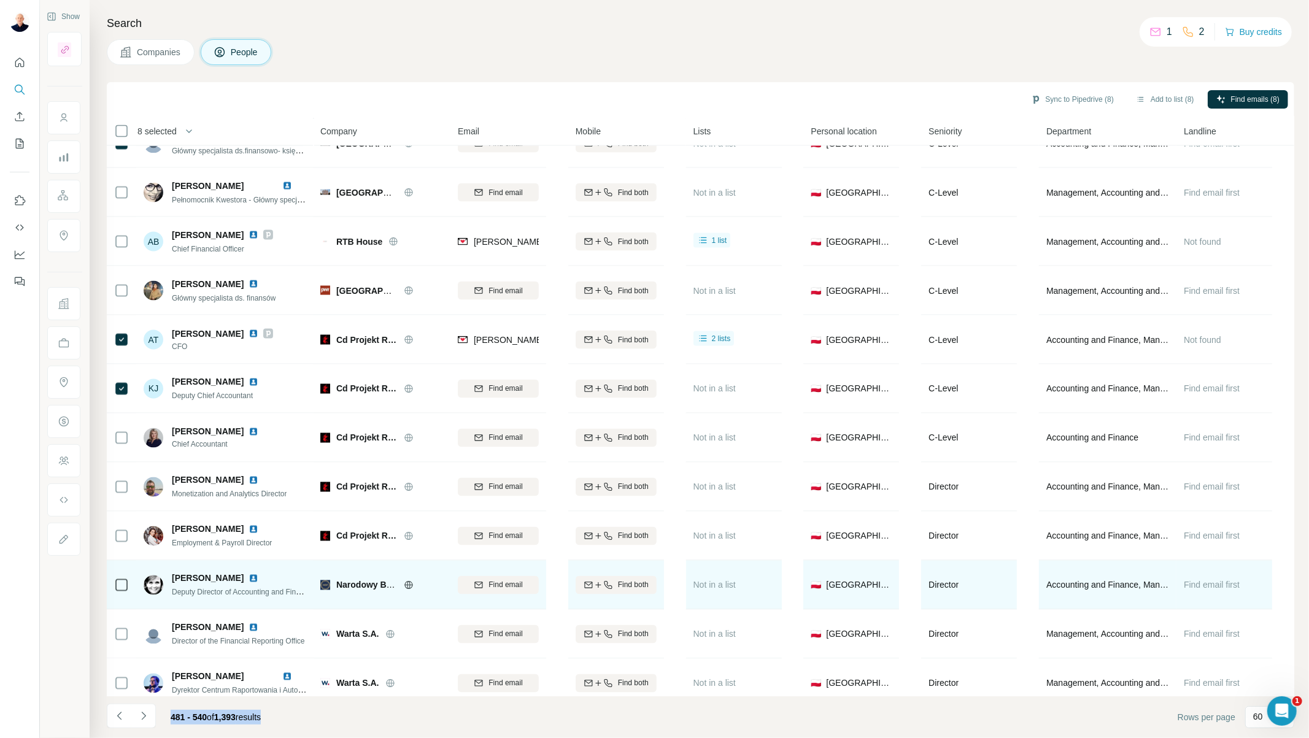
scroll to position [1704, 0]
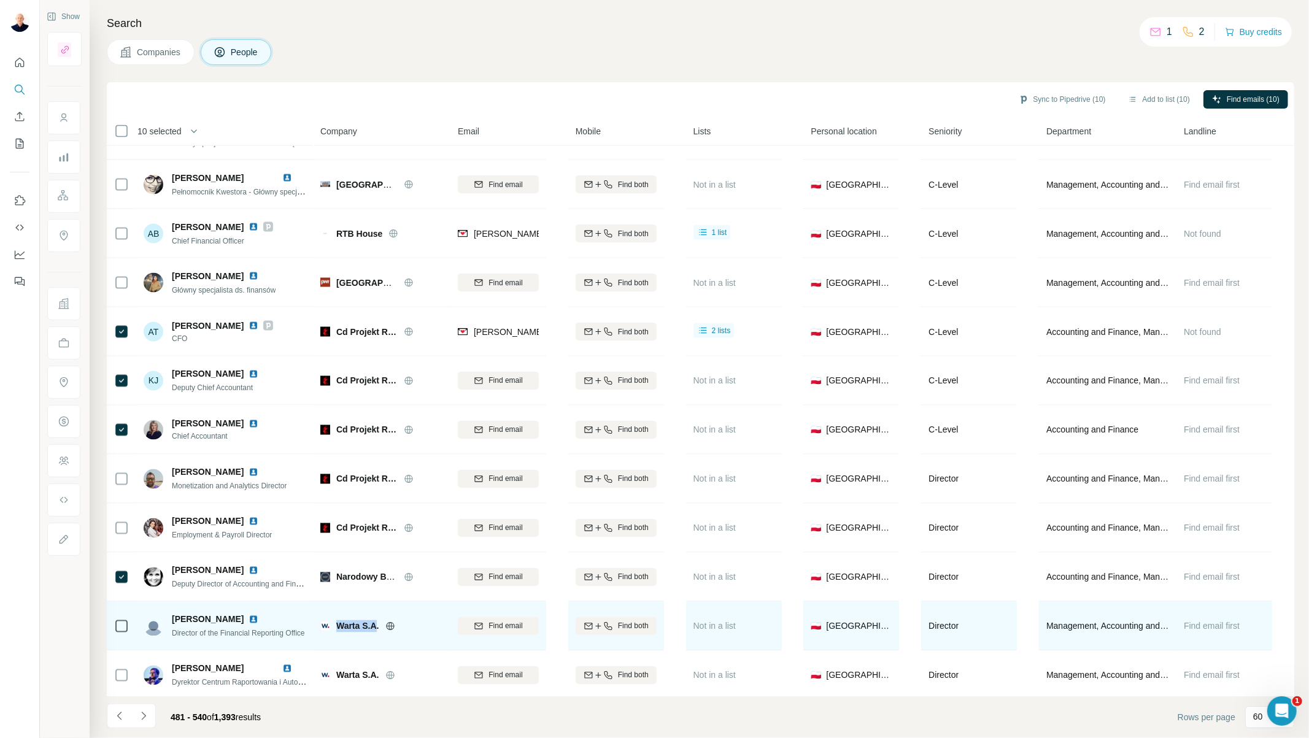
drag, startPoint x: 377, startPoint y: 627, endPoint x: 334, endPoint y: 628, distance: 43.0
click at [334, 628] on div "Warta S.A." at bounding box center [381, 626] width 123 height 12
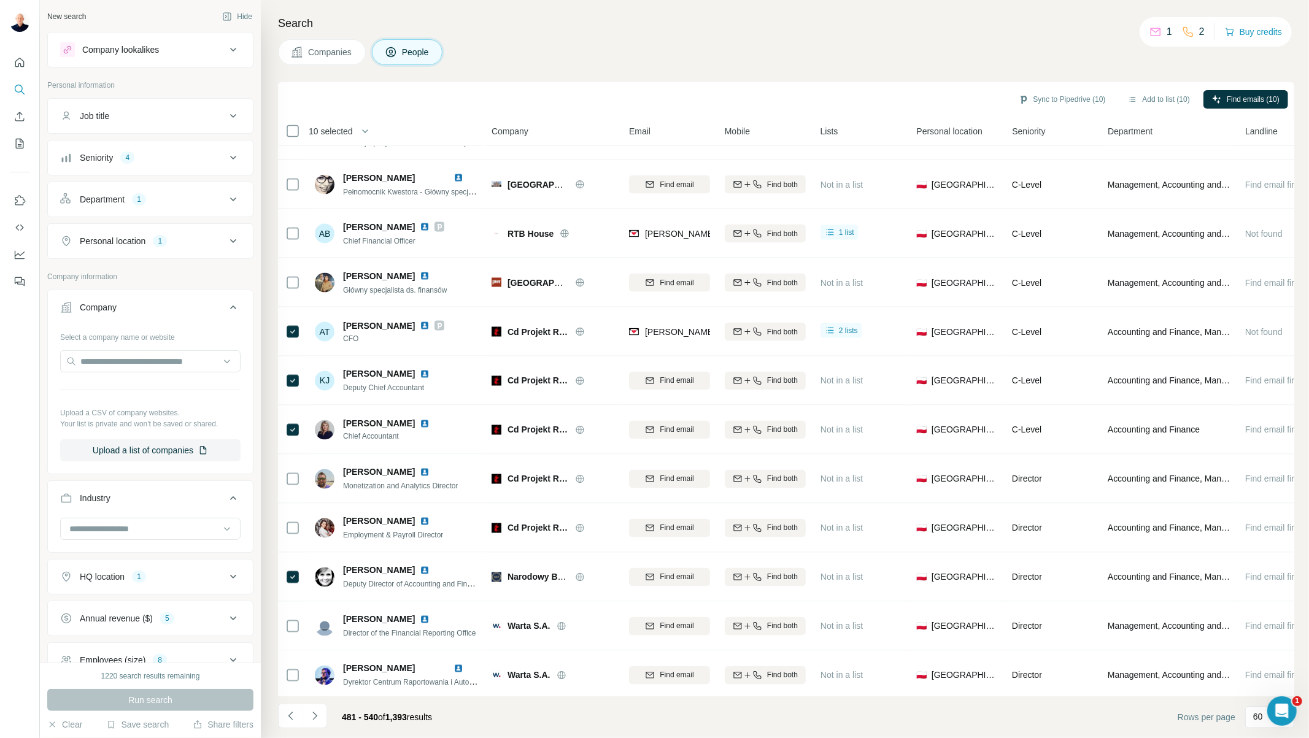
click at [493, 725] on footer "481 - 540 of 1,393 results Rows per page 60" at bounding box center [786, 718] width 1016 height 42
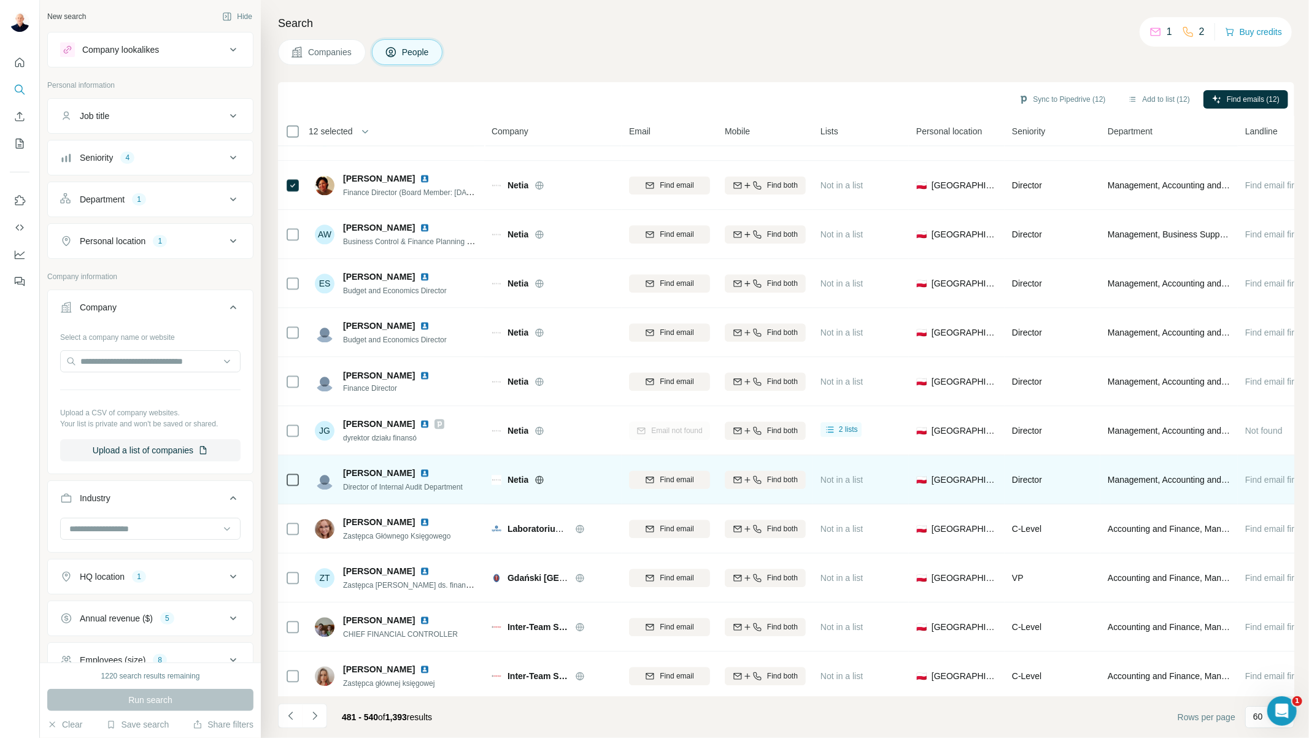
scroll to position [2401, 0]
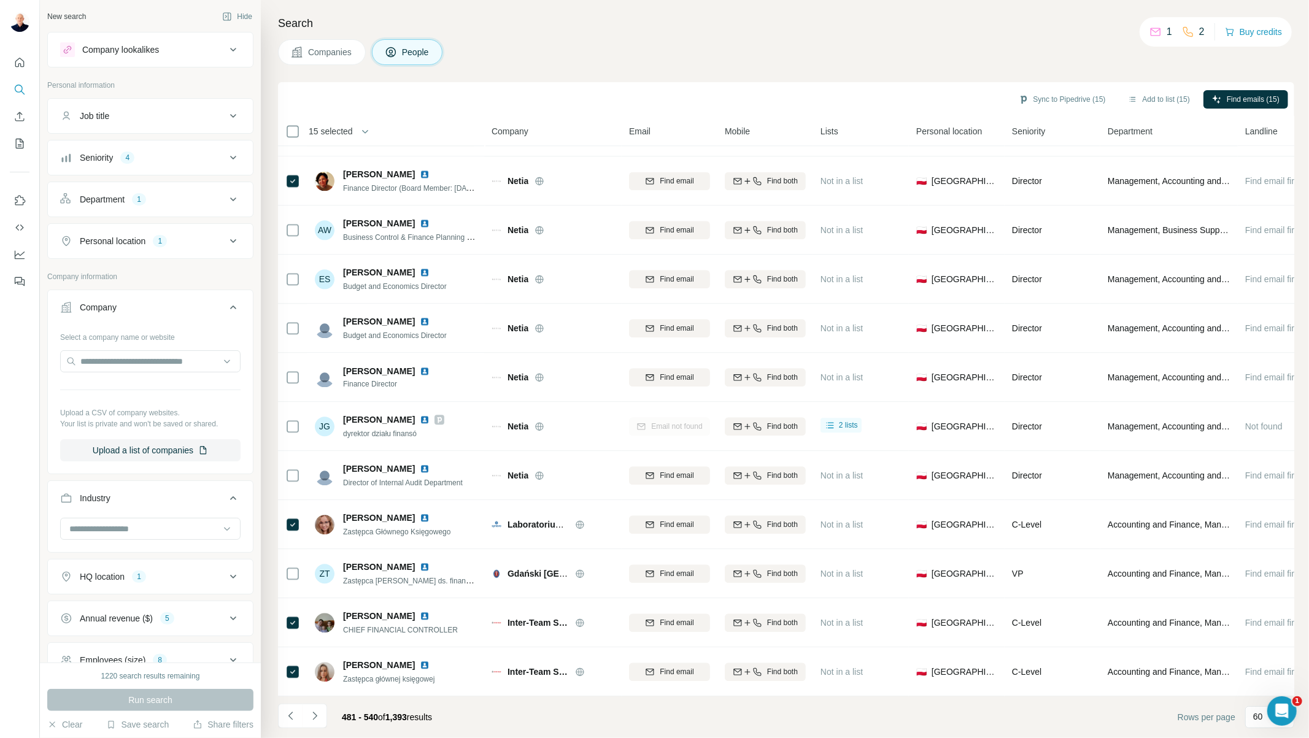
drag, startPoint x: 1168, startPoint y: 95, endPoint x: 1150, endPoint y: 113, distance: 25.6
click at [1168, 95] on button "Add to list (15)" at bounding box center [1158, 99] width 79 height 18
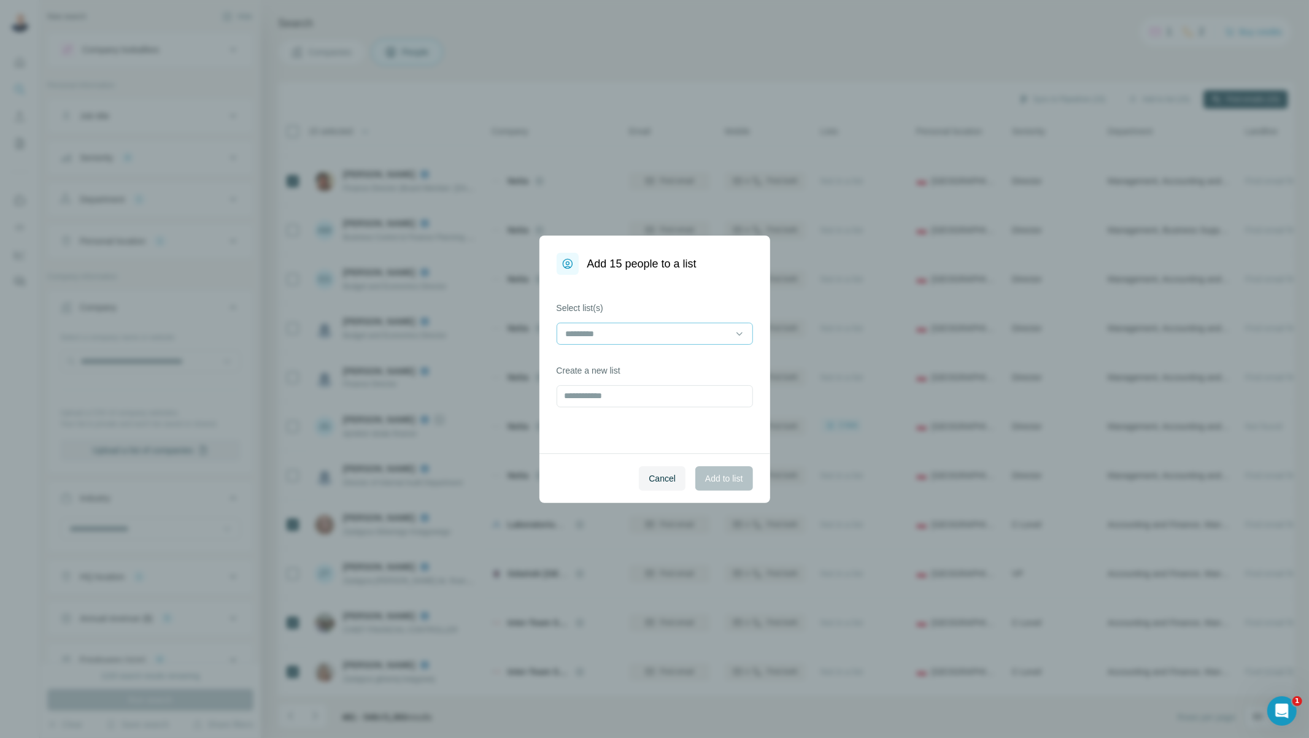
click at [664, 333] on input at bounding box center [648, 334] width 166 height 14
click at [641, 365] on div "[PERSON_NAME]" at bounding box center [655, 361] width 176 height 12
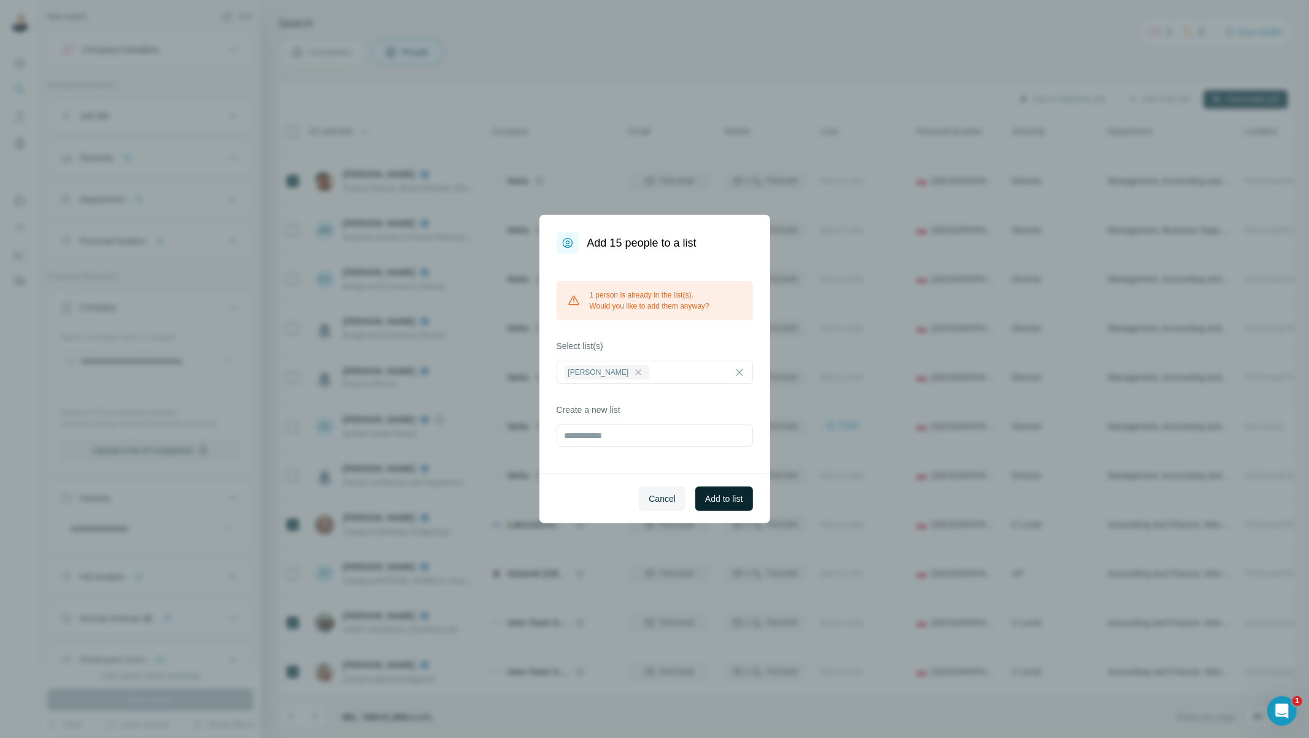
click at [725, 500] on span "Add to list" at bounding box center [723, 499] width 37 height 12
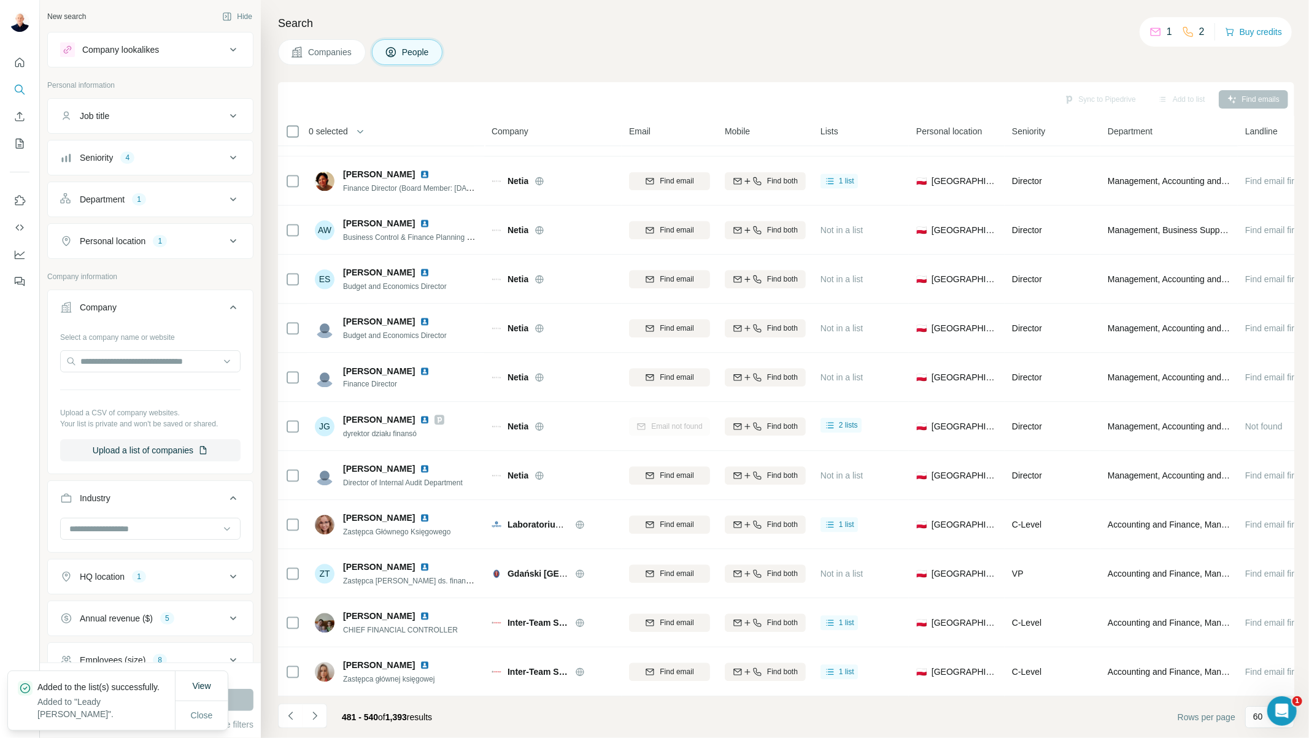
click at [315, 717] on icon "Navigate to next page" at bounding box center [314, 716] width 4 height 8
click at [203, 718] on button "Close" at bounding box center [201, 716] width 39 height 22
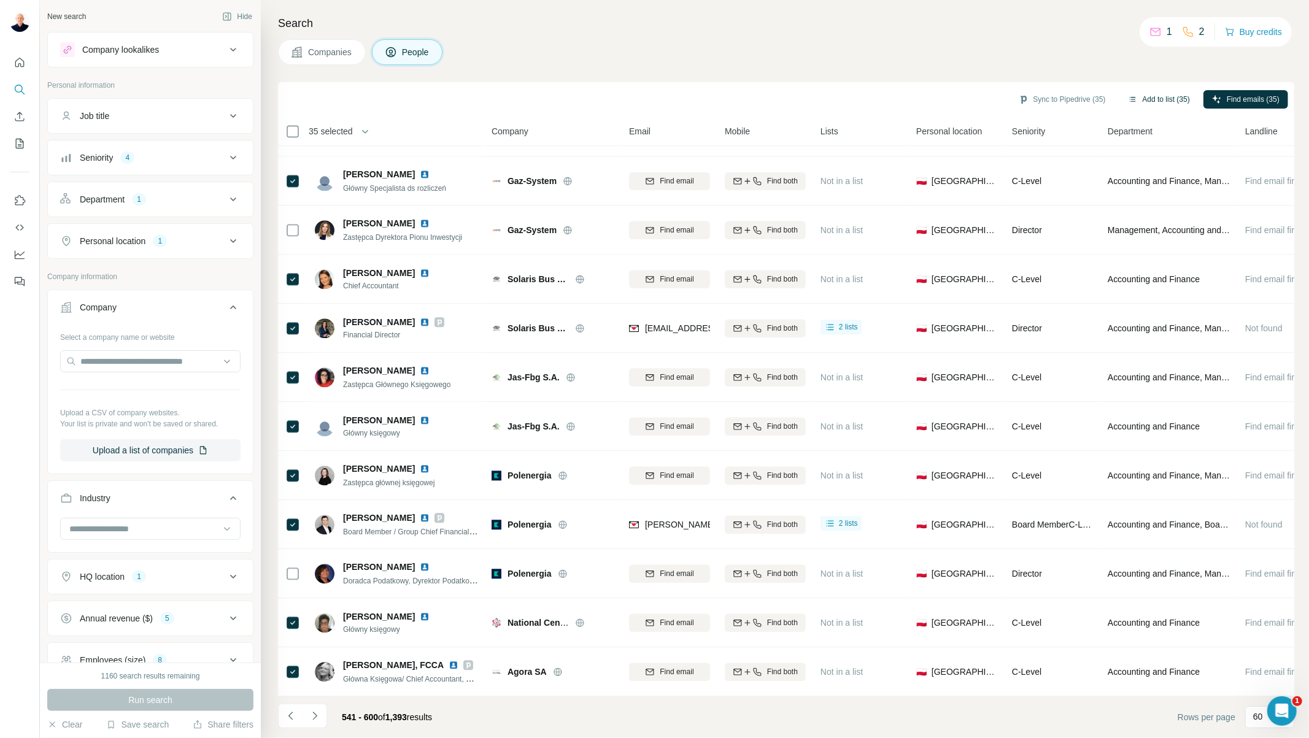
click at [1177, 95] on button "Add to list (35)" at bounding box center [1158, 99] width 79 height 18
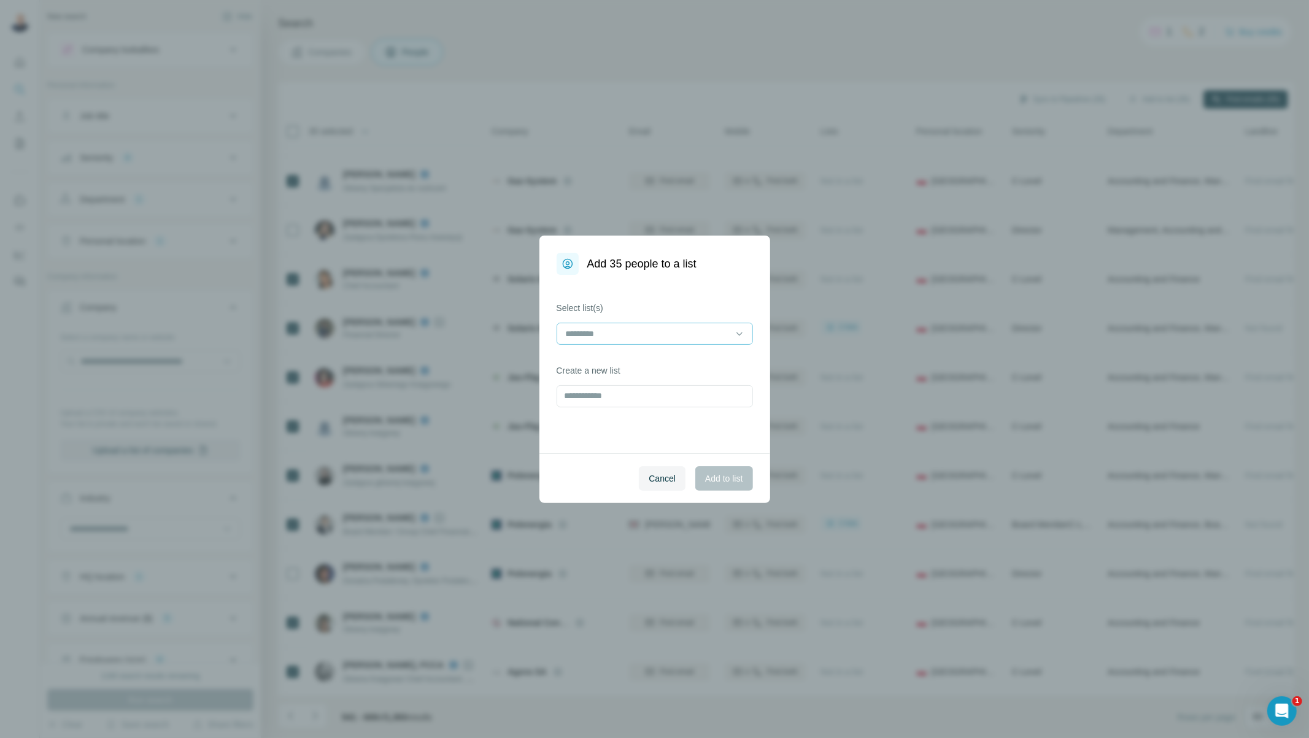
click at [614, 334] on input at bounding box center [648, 334] width 166 height 14
click at [617, 359] on p "[PERSON_NAME]" at bounding box center [602, 361] width 71 height 12
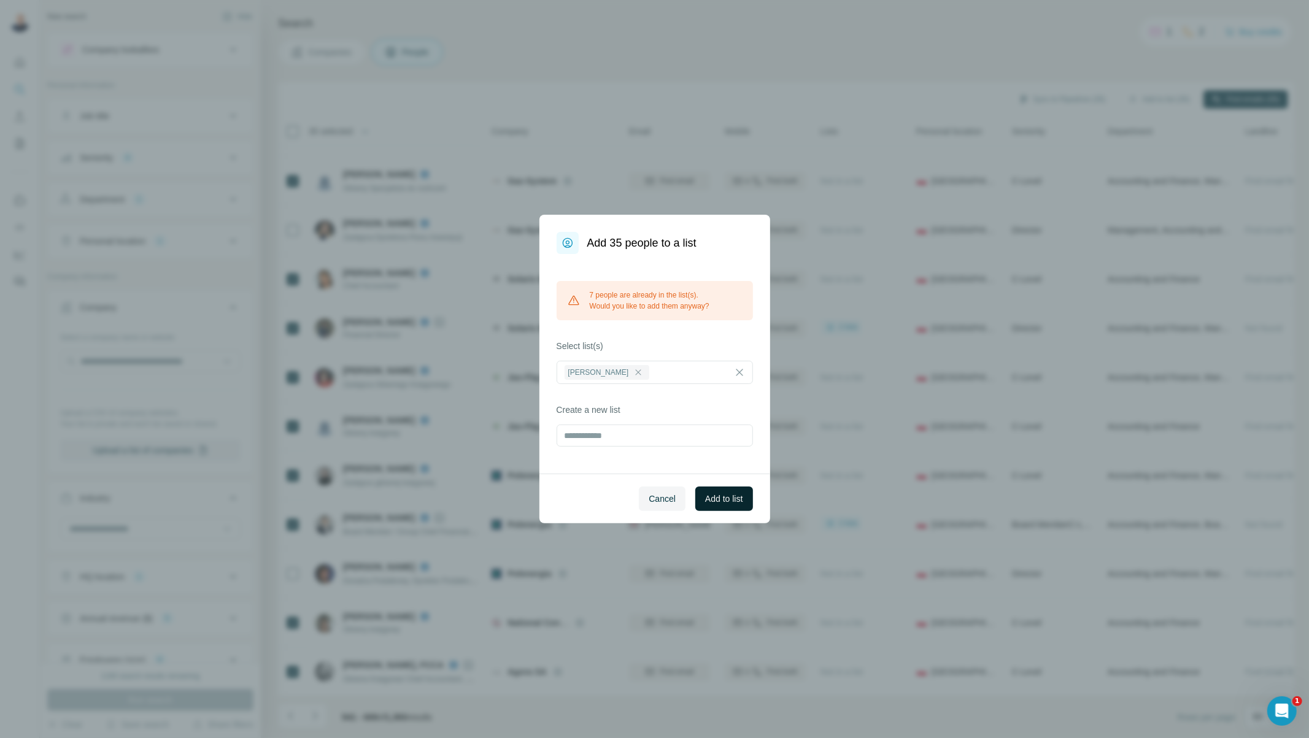
click at [709, 499] on span "Add to list" at bounding box center [723, 499] width 37 height 12
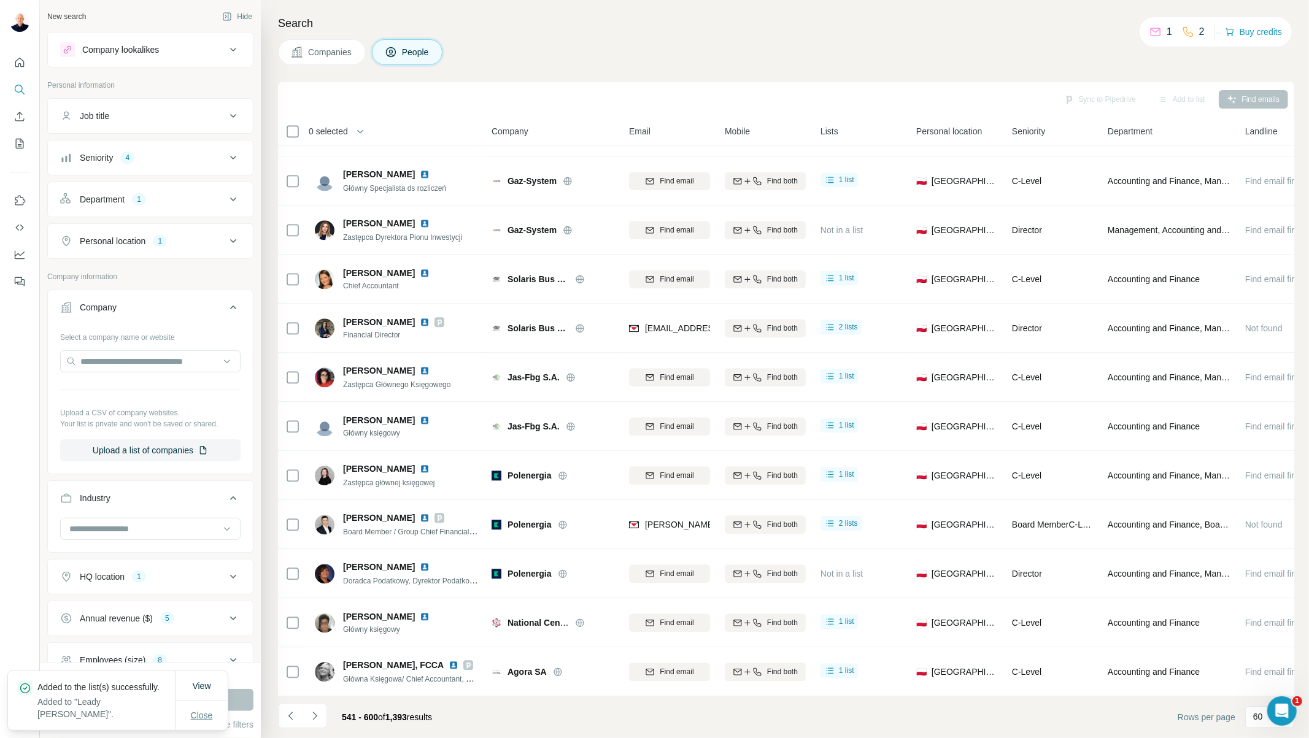
click at [201, 713] on span "Close" at bounding box center [202, 715] width 22 height 12
click at [314, 720] on icon "Navigate to next page" at bounding box center [315, 716] width 12 height 12
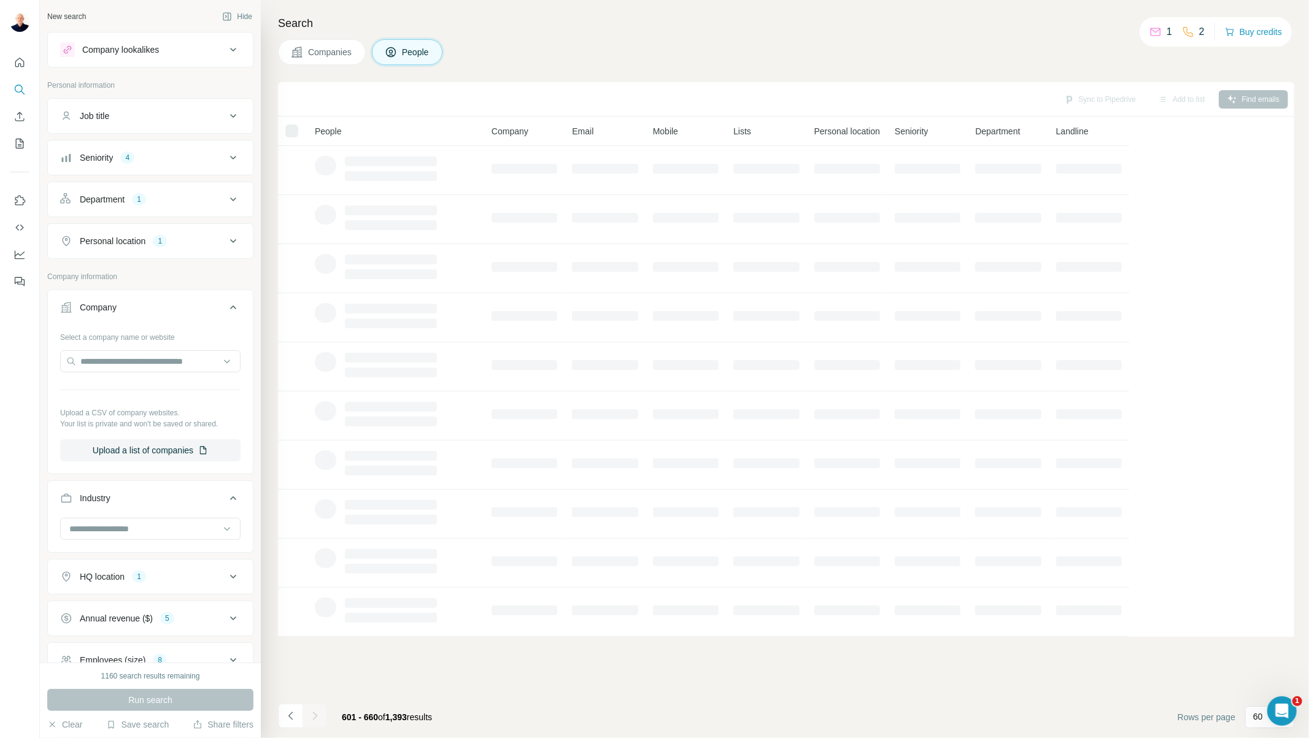
scroll to position [0, 0]
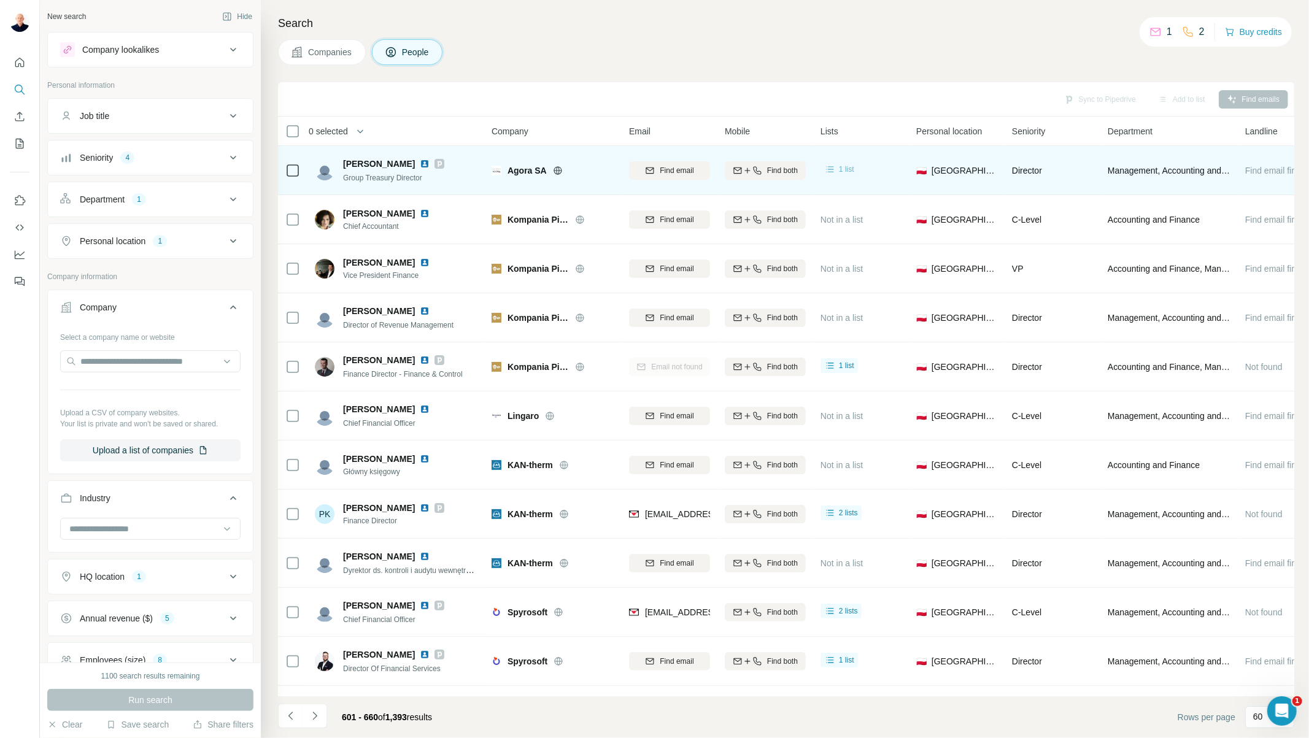
click at [833, 171] on icon at bounding box center [830, 169] width 12 height 12
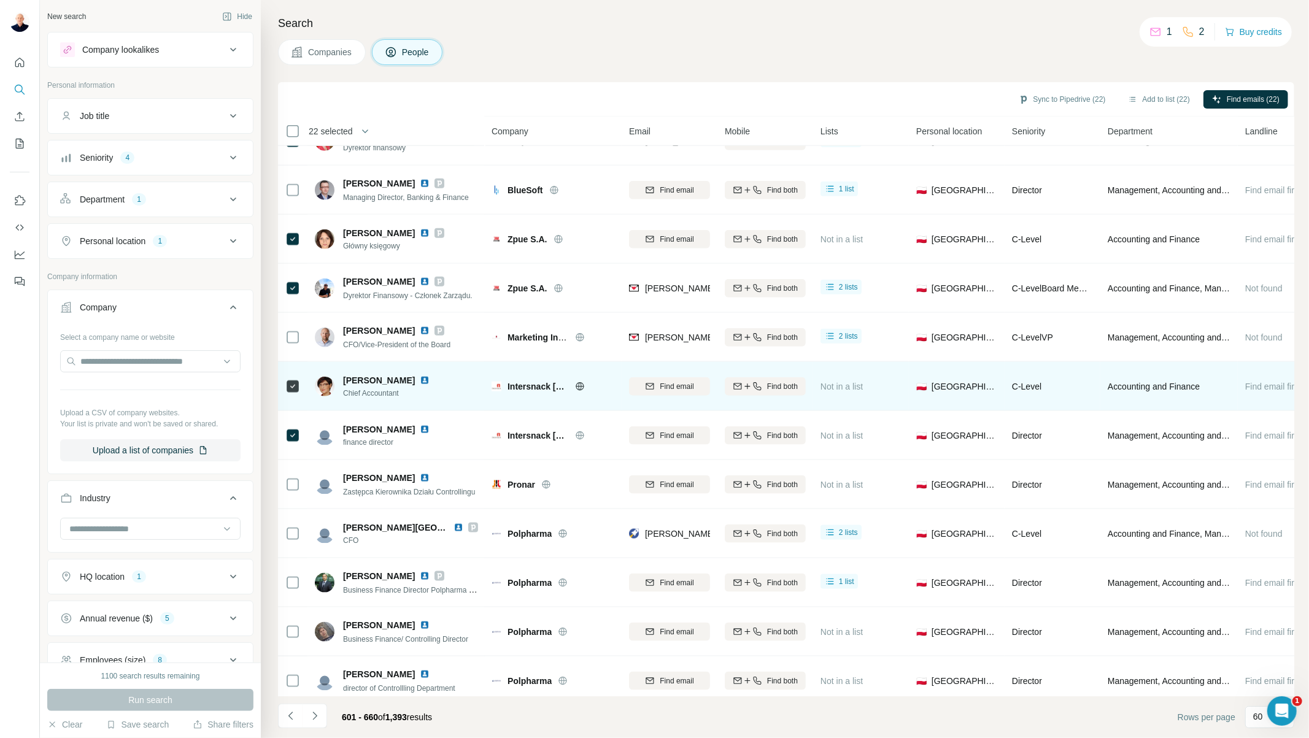
scroll to position [1227, 0]
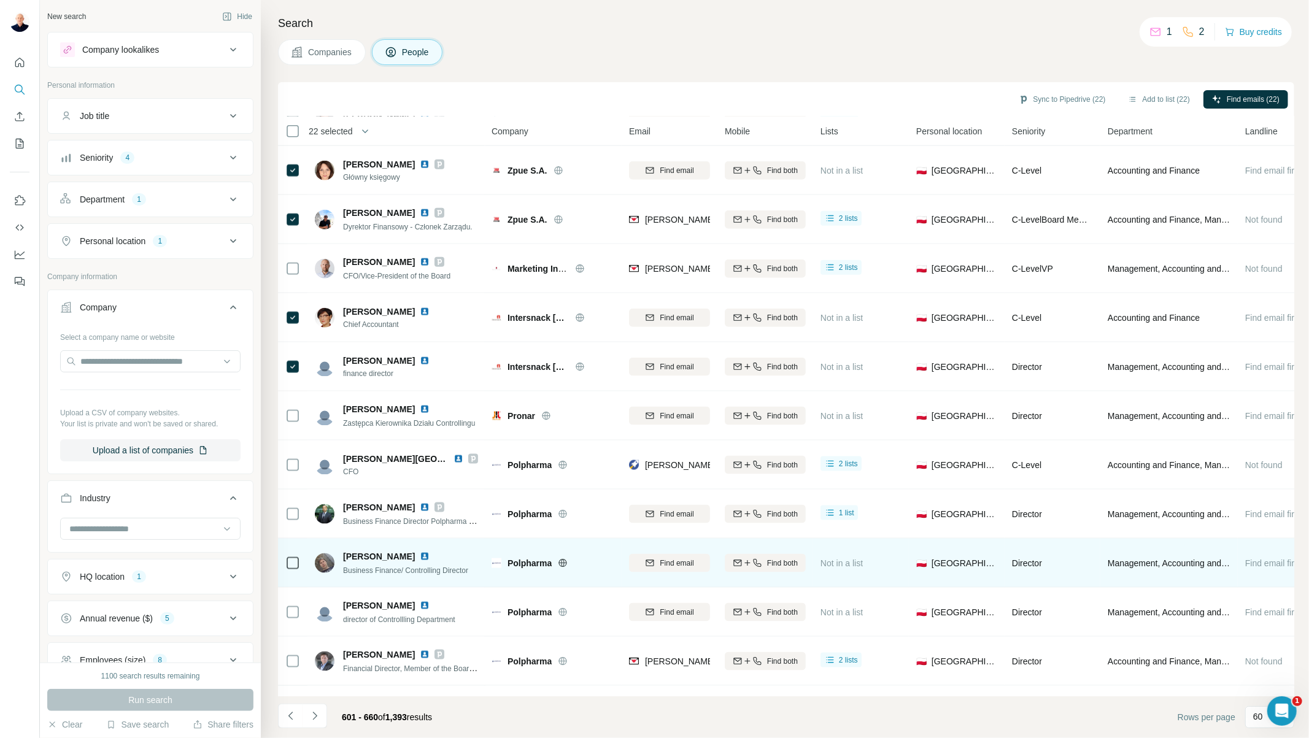
click at [285, 560] on icon at bounding box center [292, 563] width 15 height 15
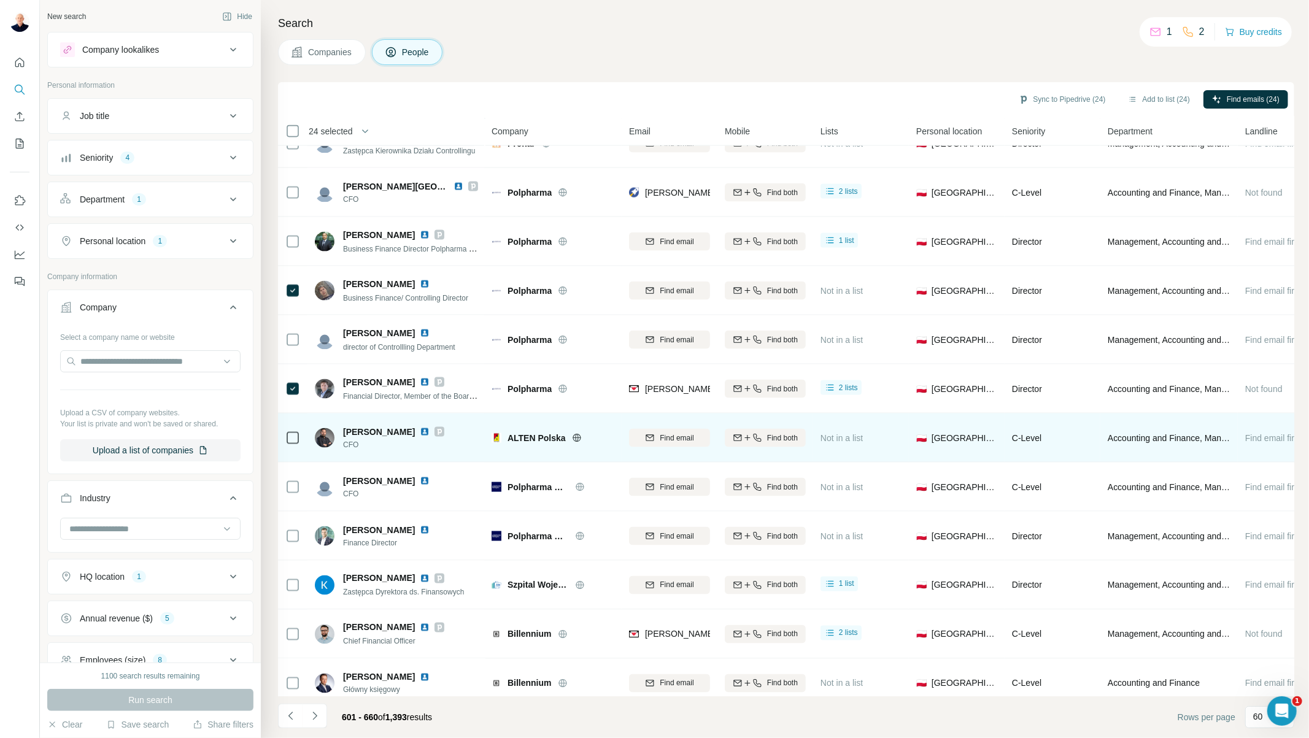
click at [296, 452] on div at bounding box center [292, 438] width 15 height 34
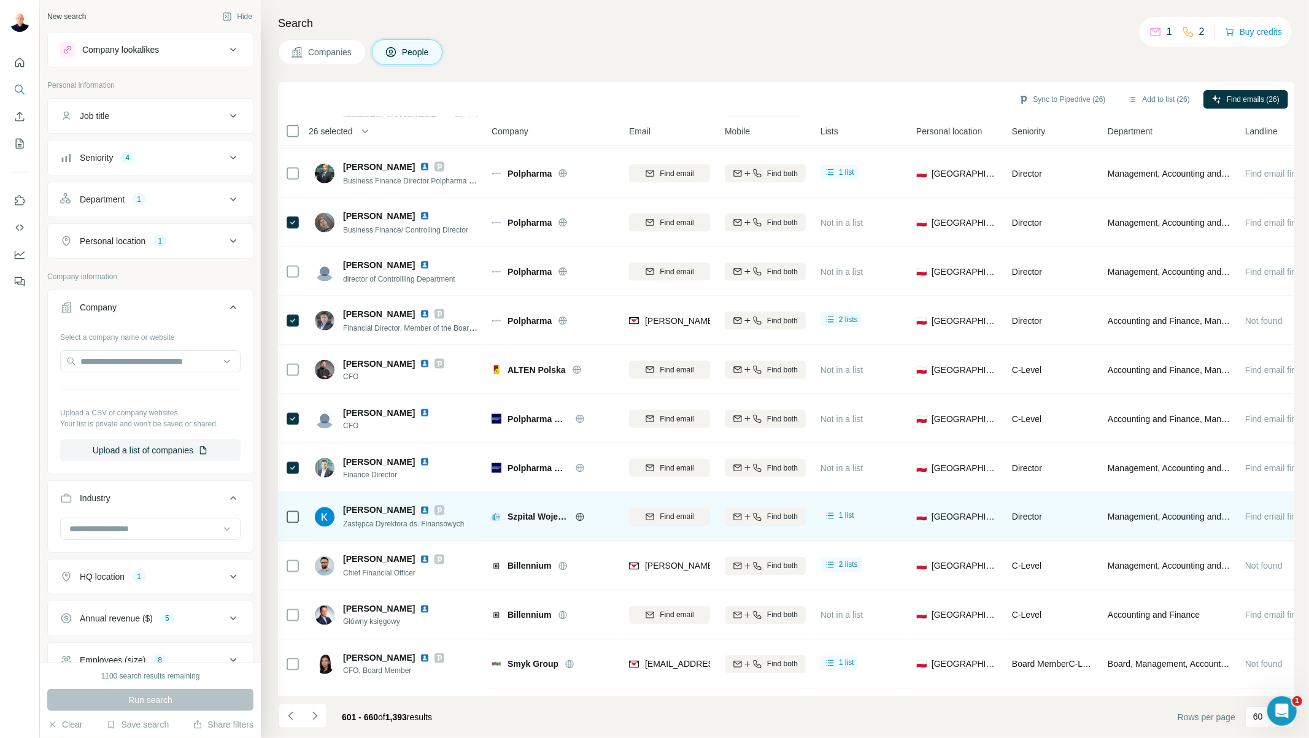
scroll to position [1704, 0]
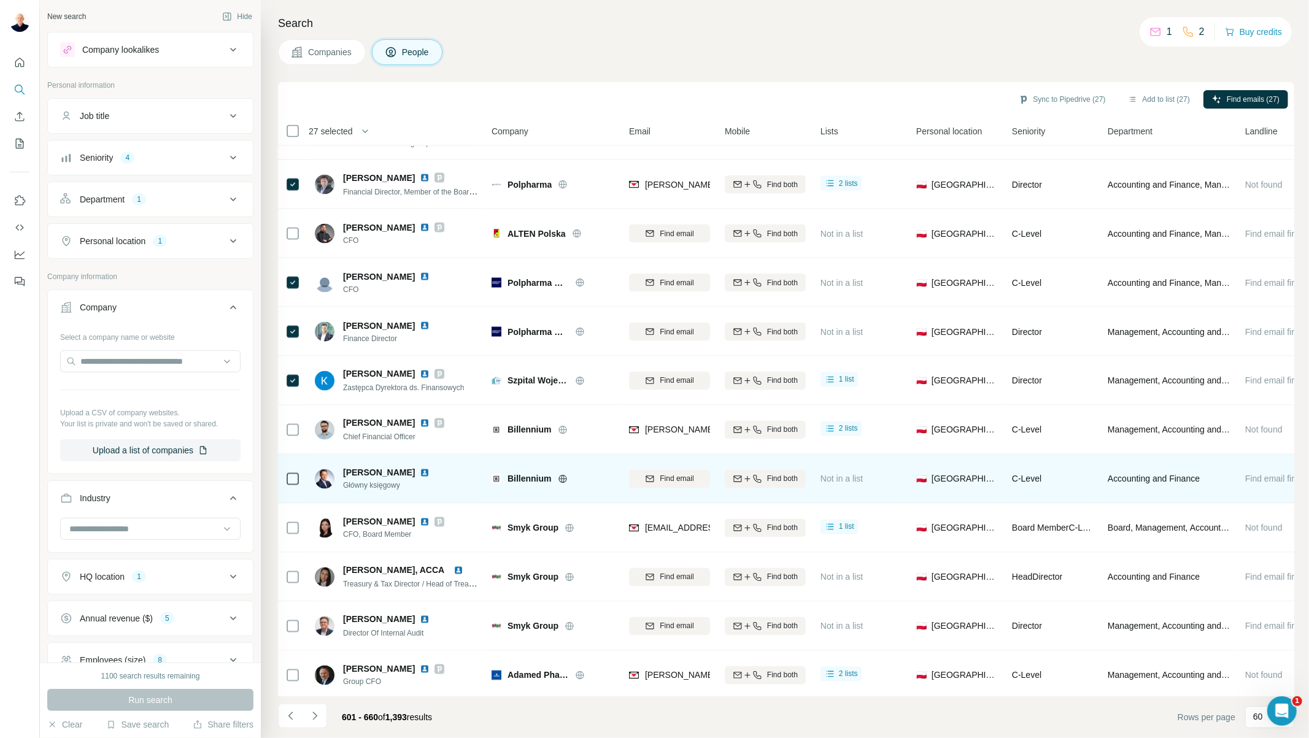
click at [0, 0] on tbody "Jarosław Mućka Group Treasury Director Agora SA Find email Find both 1 list 🇵🇱 …" at bounding box center [0, 0] width 0 height 0
click at [292, 485] on icon at bounding box center [292, 479] width 15 height 15
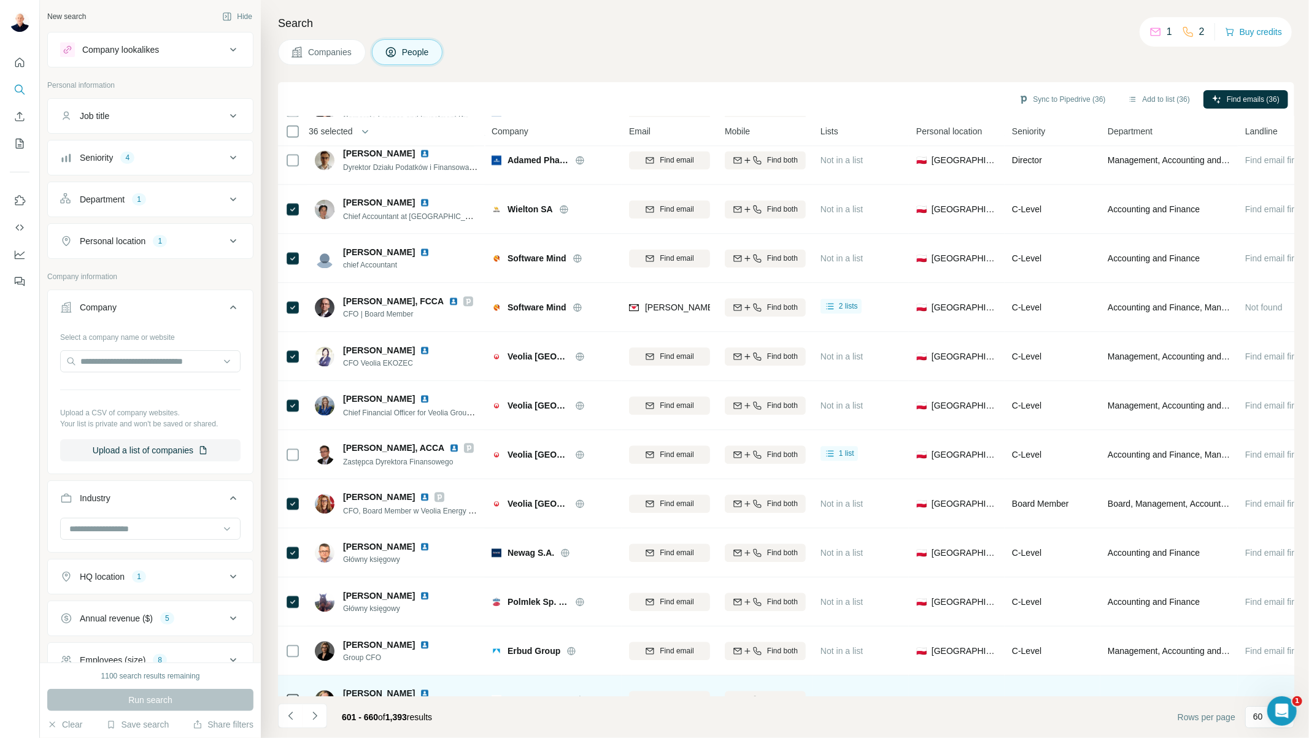
scroll to position [2401, 0]
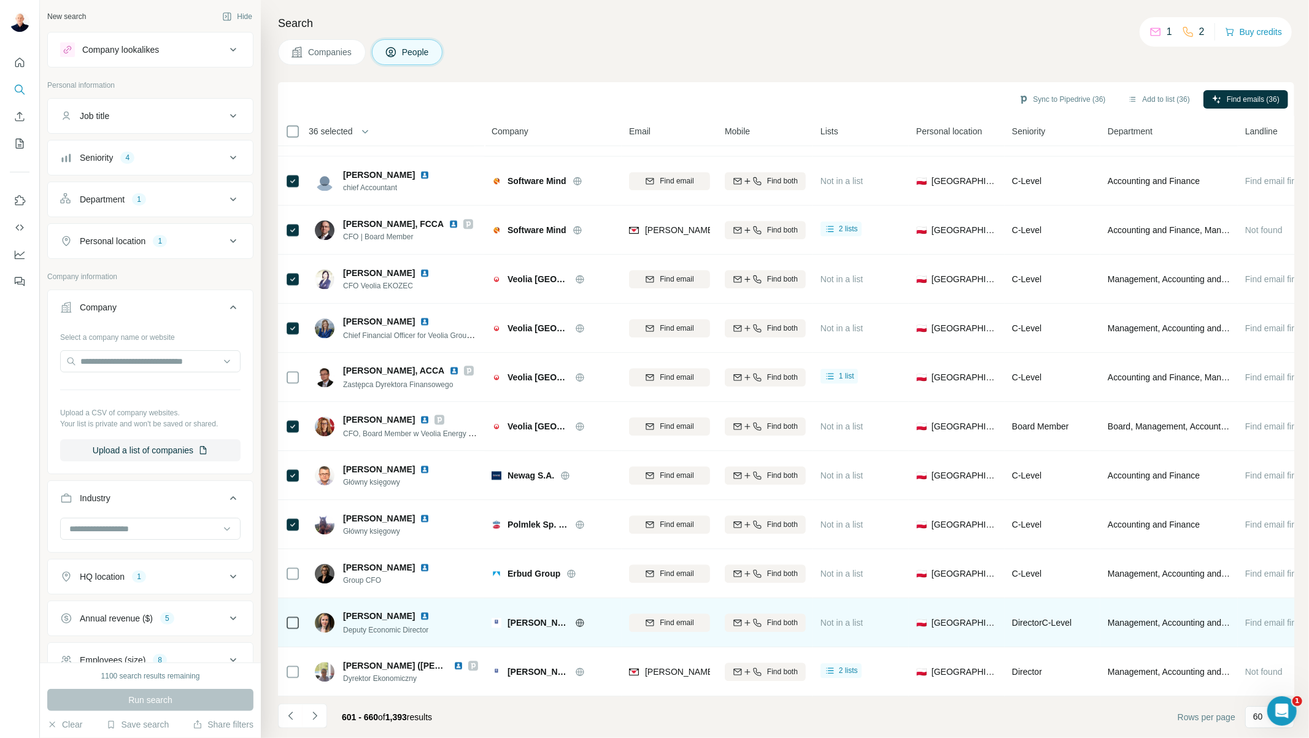
click at [292, 635] on td at bounding box center [292, 622] width 29 height 49
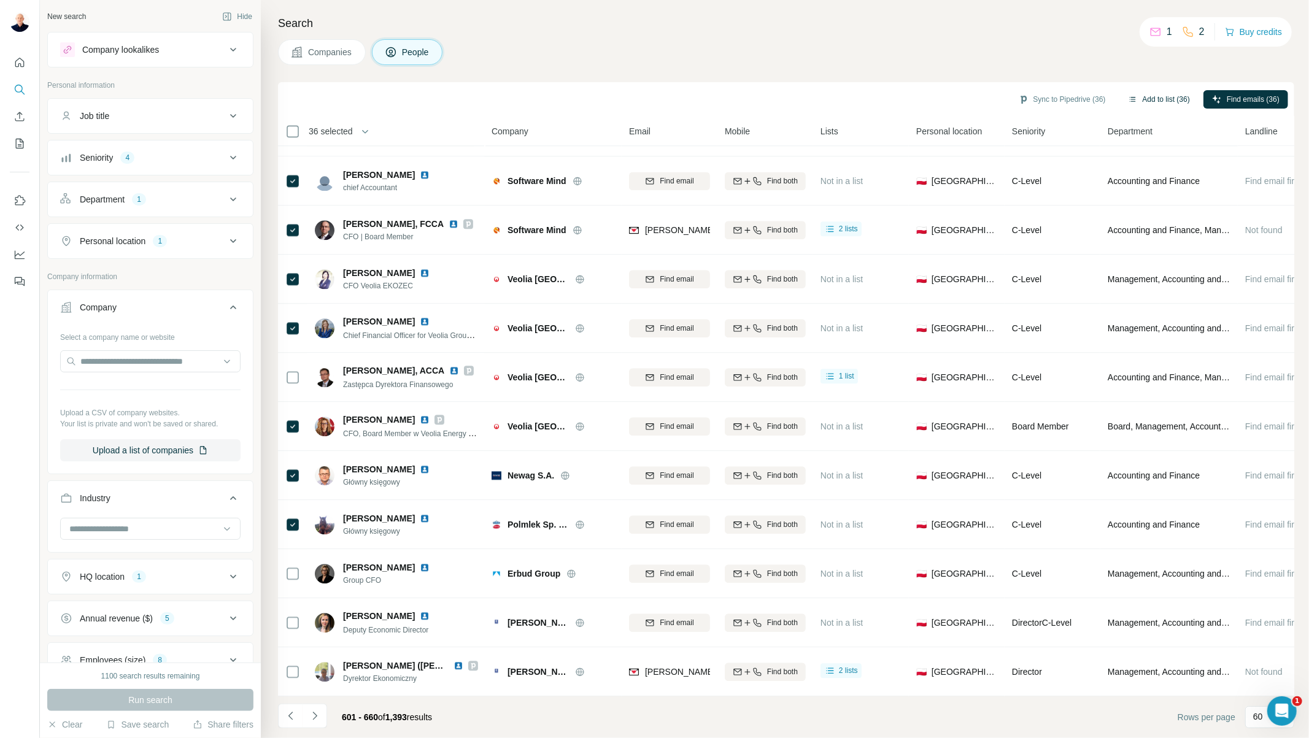
click at [1182, 97] on button "Add to list (36)" at bounding box center [1158, 99] width 79 height 18
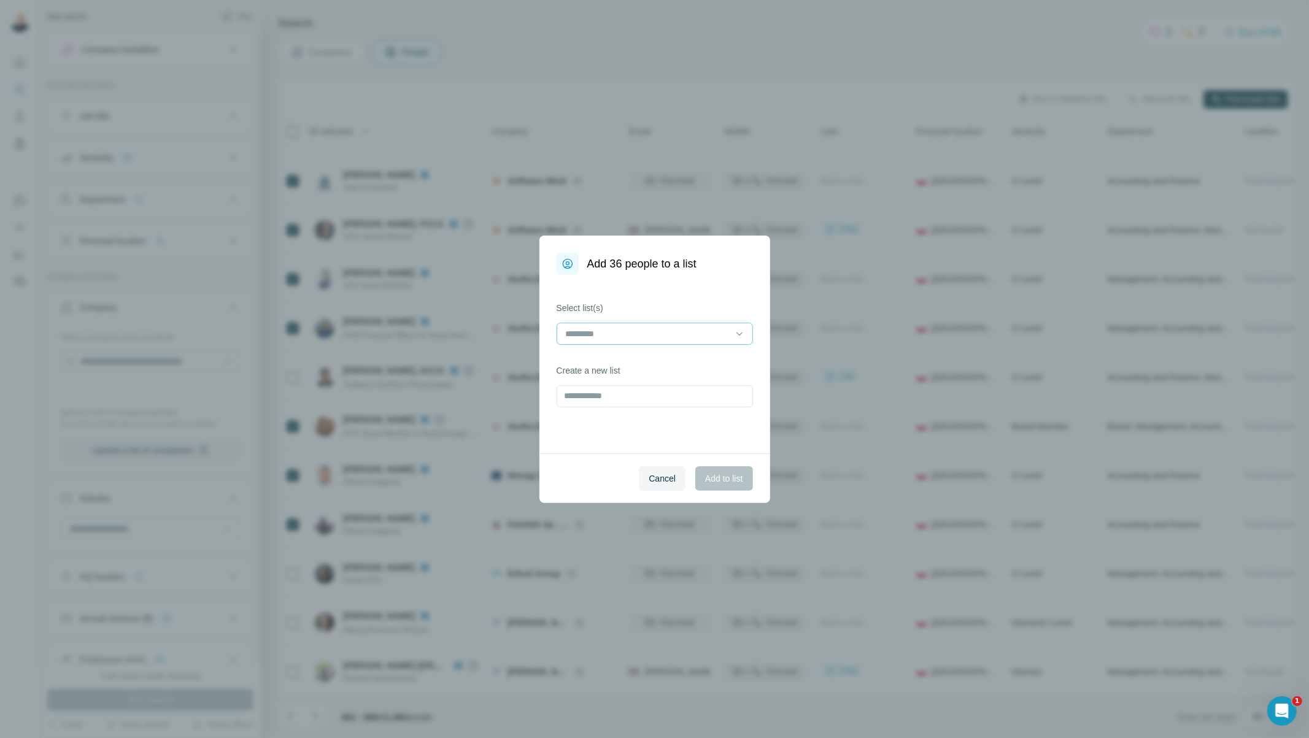
click at [611, 333] on input at bounding box center [648, 334] width 166 height 14
click at [625, 363] on div "[PERSON_NAME]" at bounding box center [655, 361] width 176 height 12
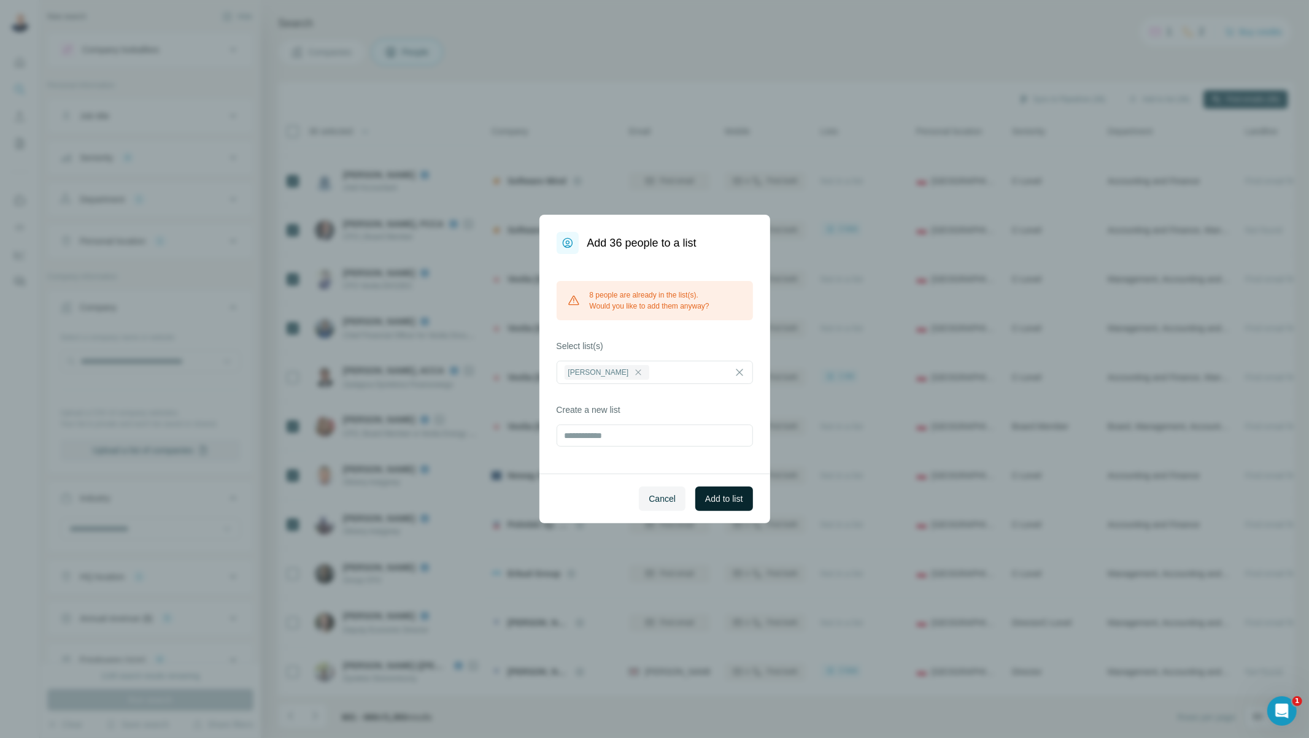
click at [719, 500] on span "Add to list" at bounding box center [723, 499] width 37 height 12
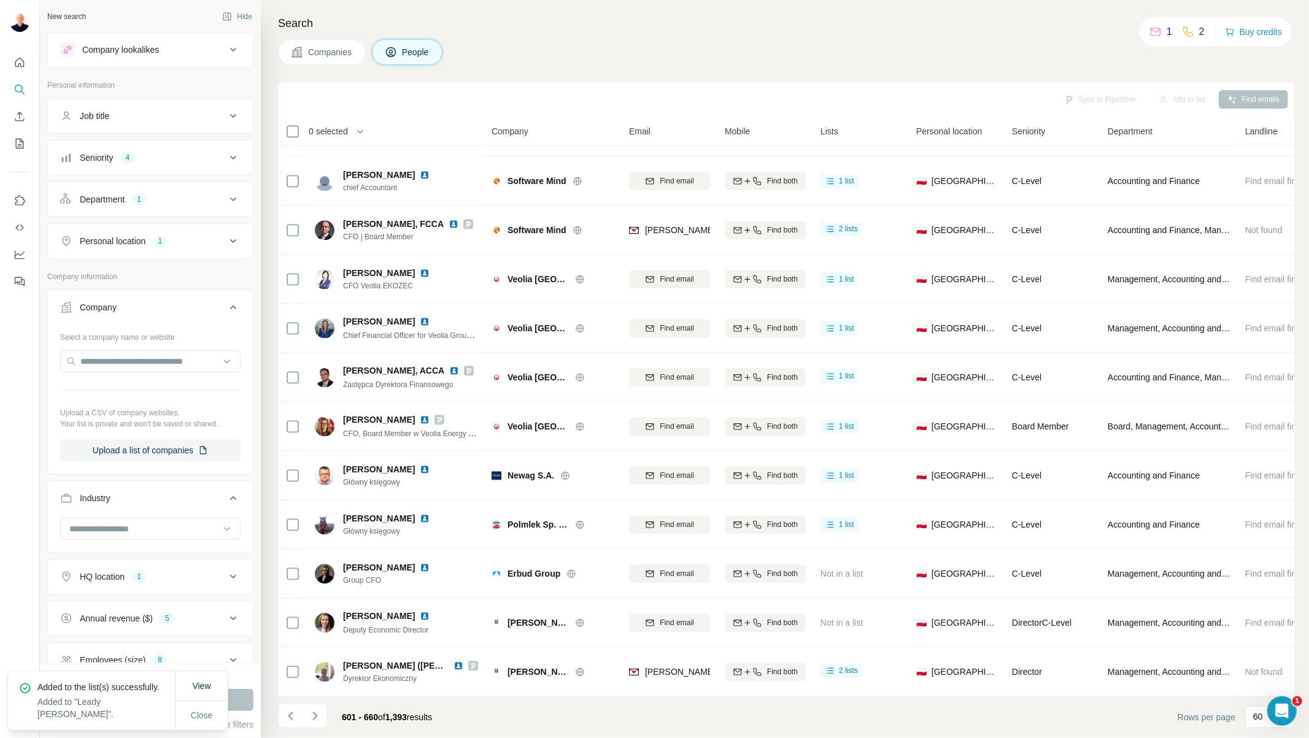
click at [317, 720] on icon "Navigate to next page" at bounding box center [315, 716] width 12 height 12
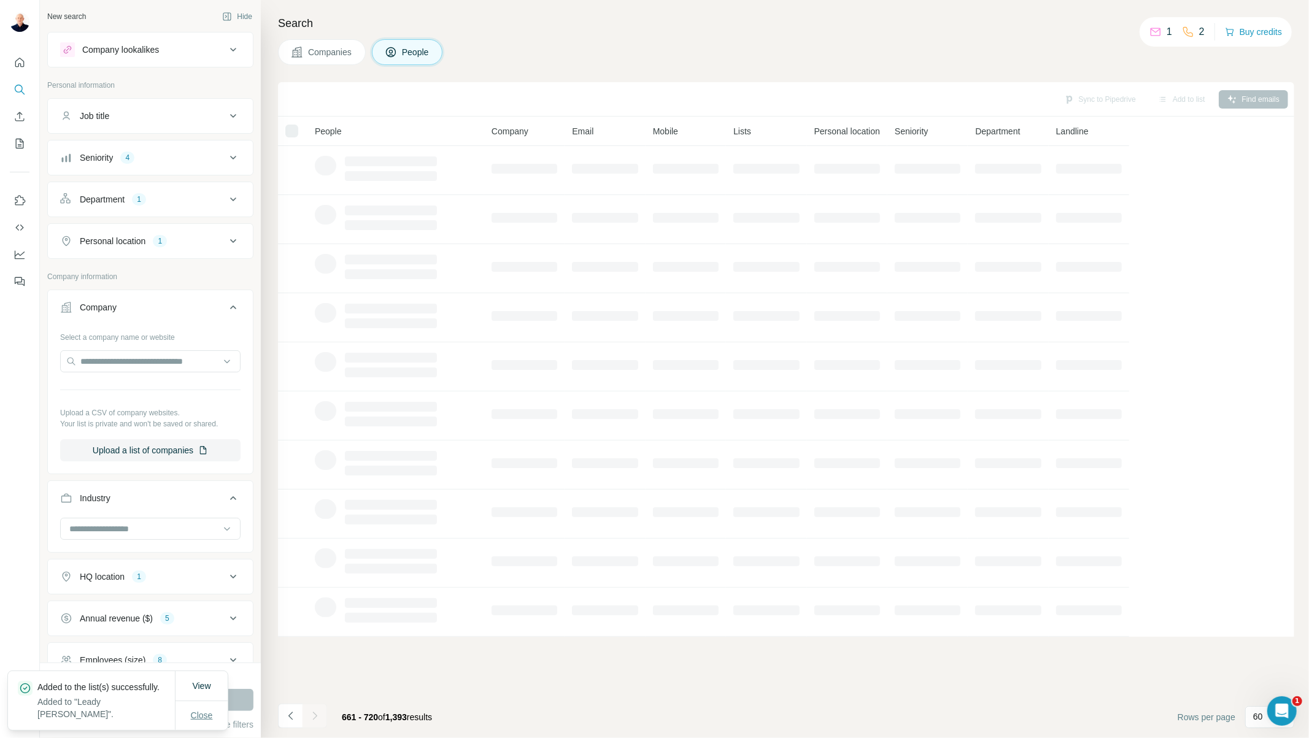
scroll to position [0, 0]
click at [194, 713] on span "Close" at bounding box center [202, 715] width 22 height 12
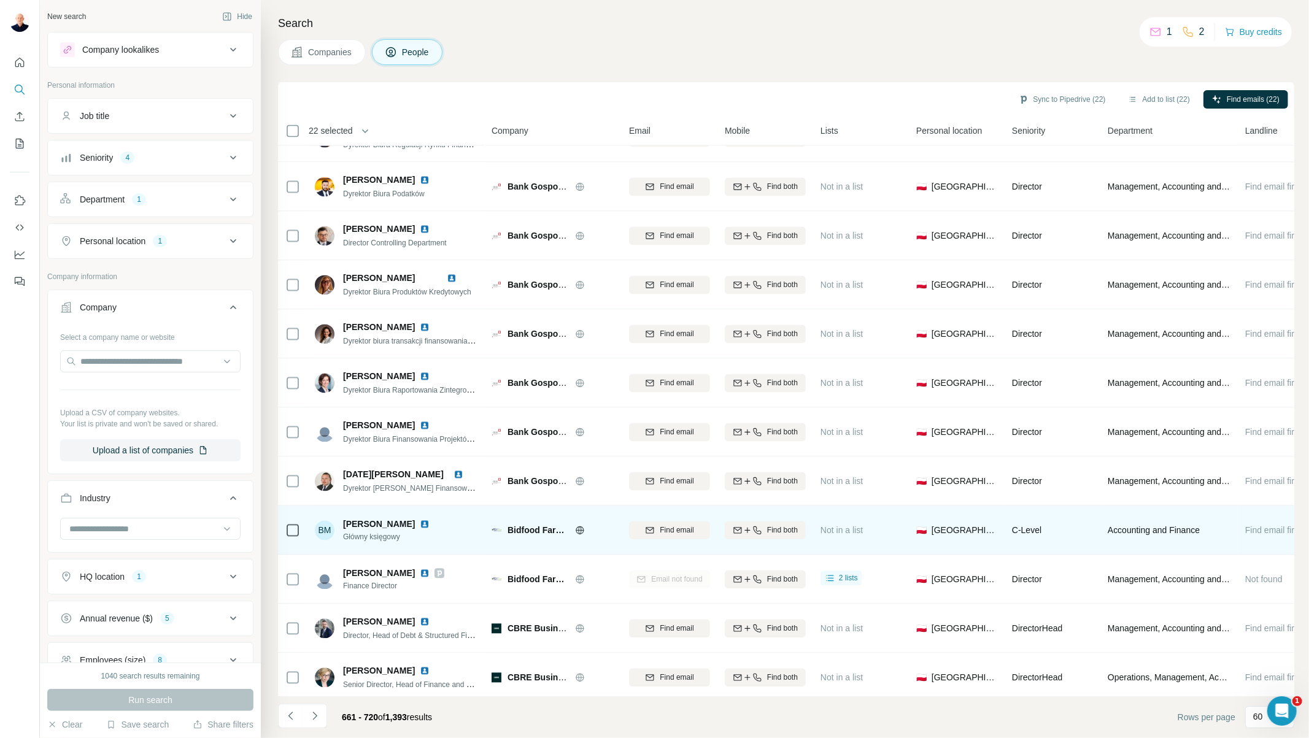
scroll to position [2114, 0]
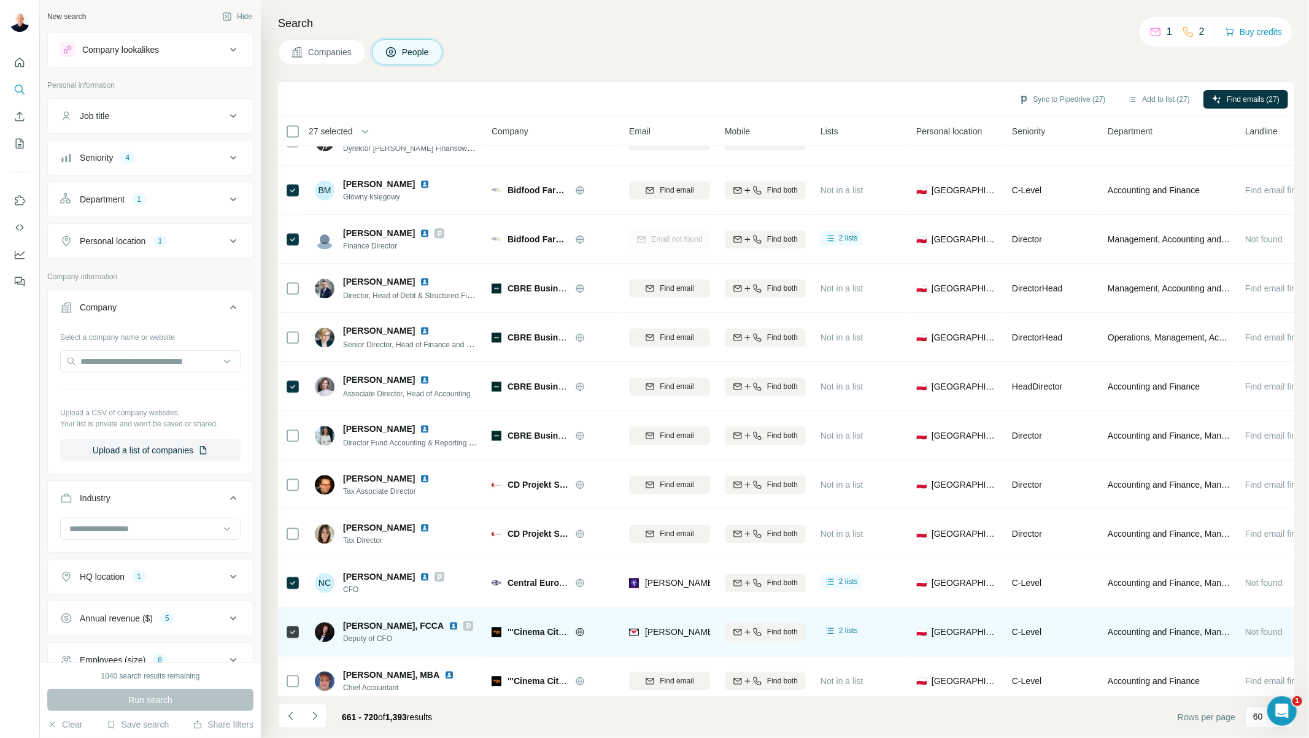
scroll to position [2401, 0]
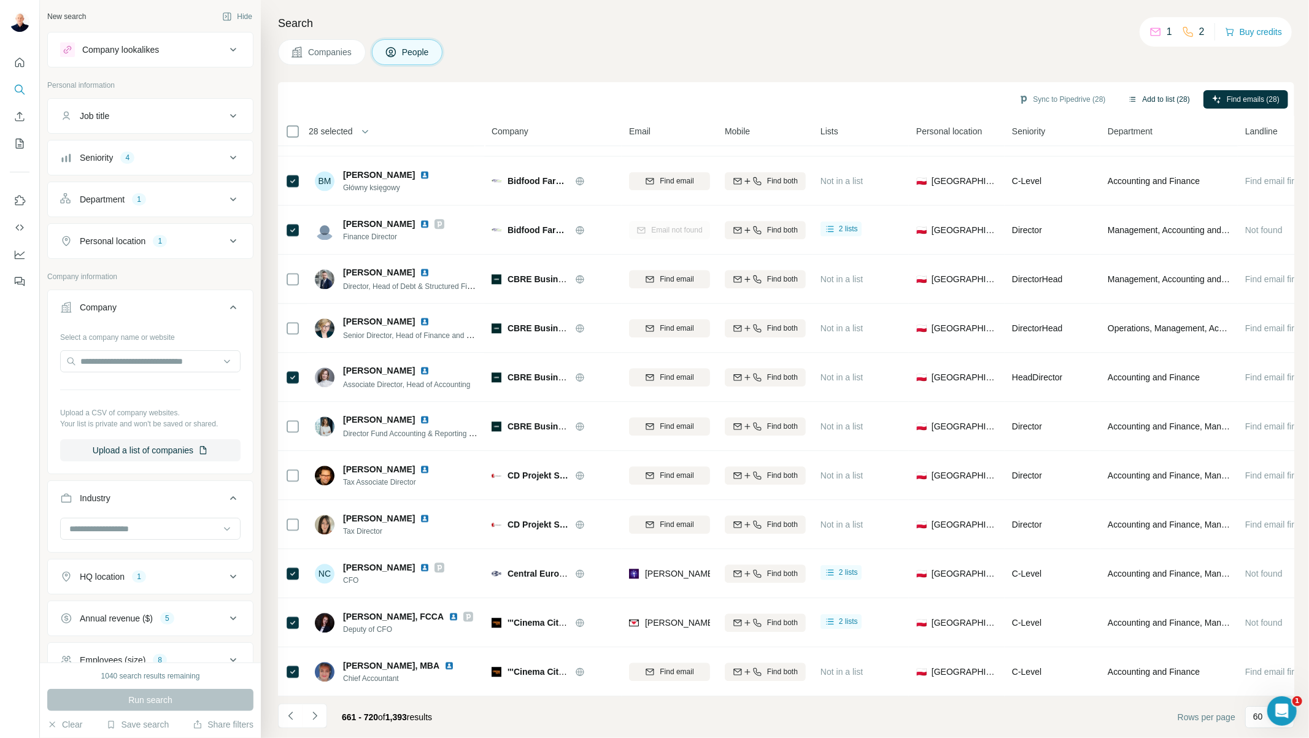
click at [1176, 96] on button "Add to list (28)" at bounding box center [1158, 99] width 79 height 18
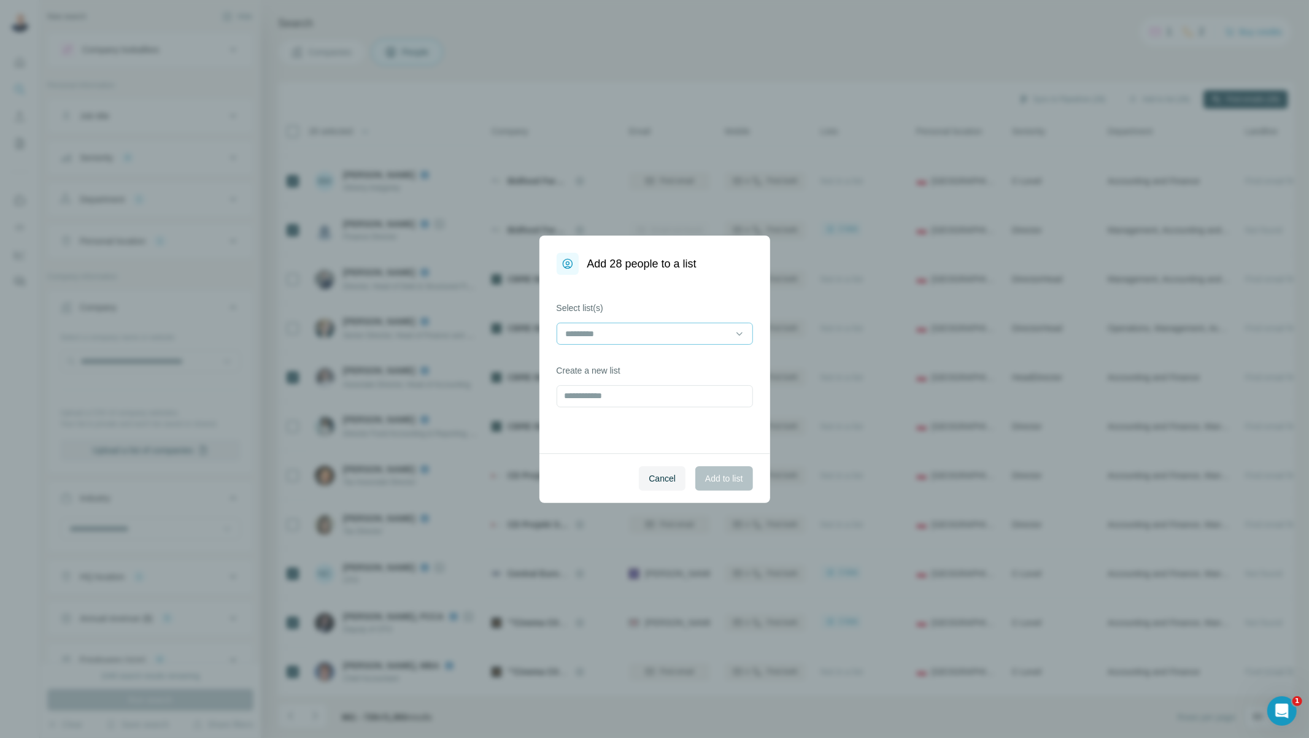
click at [628, 331] on input at bounding box center [648, 334] width 166 height 14
click at [618, 363] on p "[PERSON_NAME]" at bounding box center [602, 361] width 71 height 12
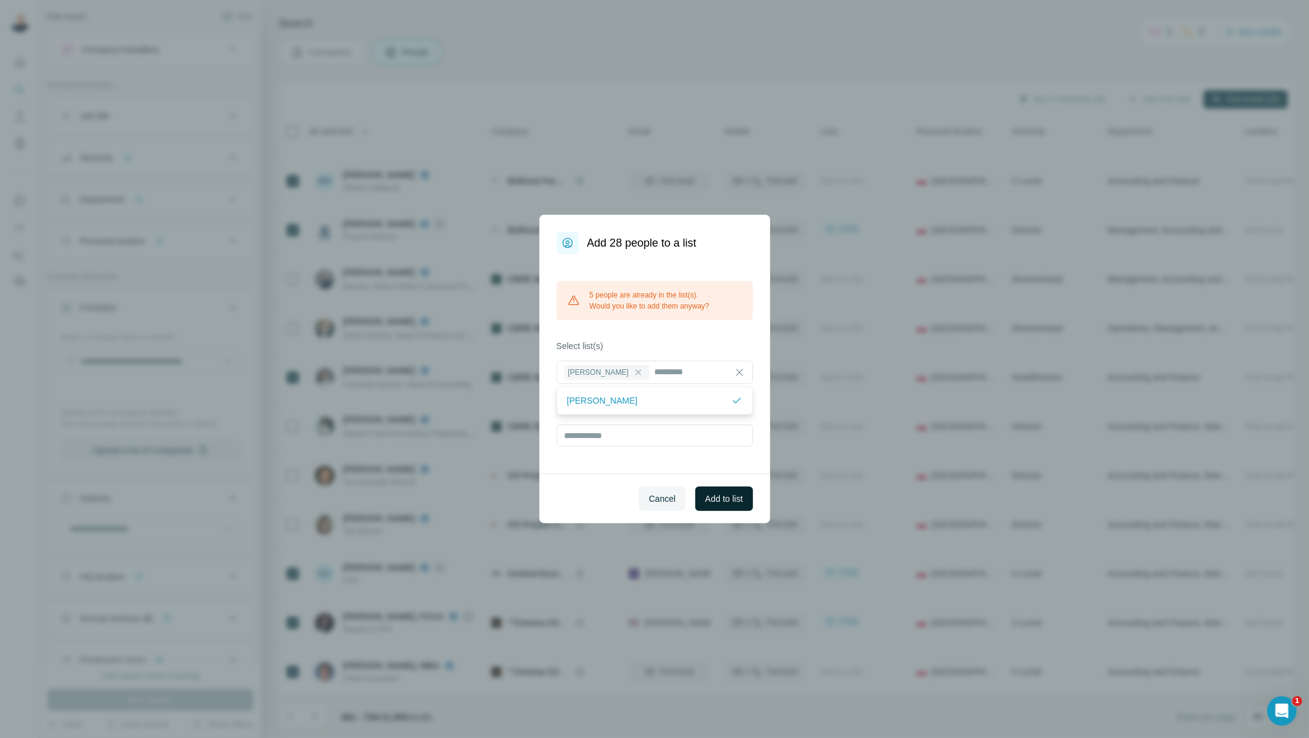
click at [722, 492] on button "Add to list" at bounding box center [723, 499] width 57 height 25
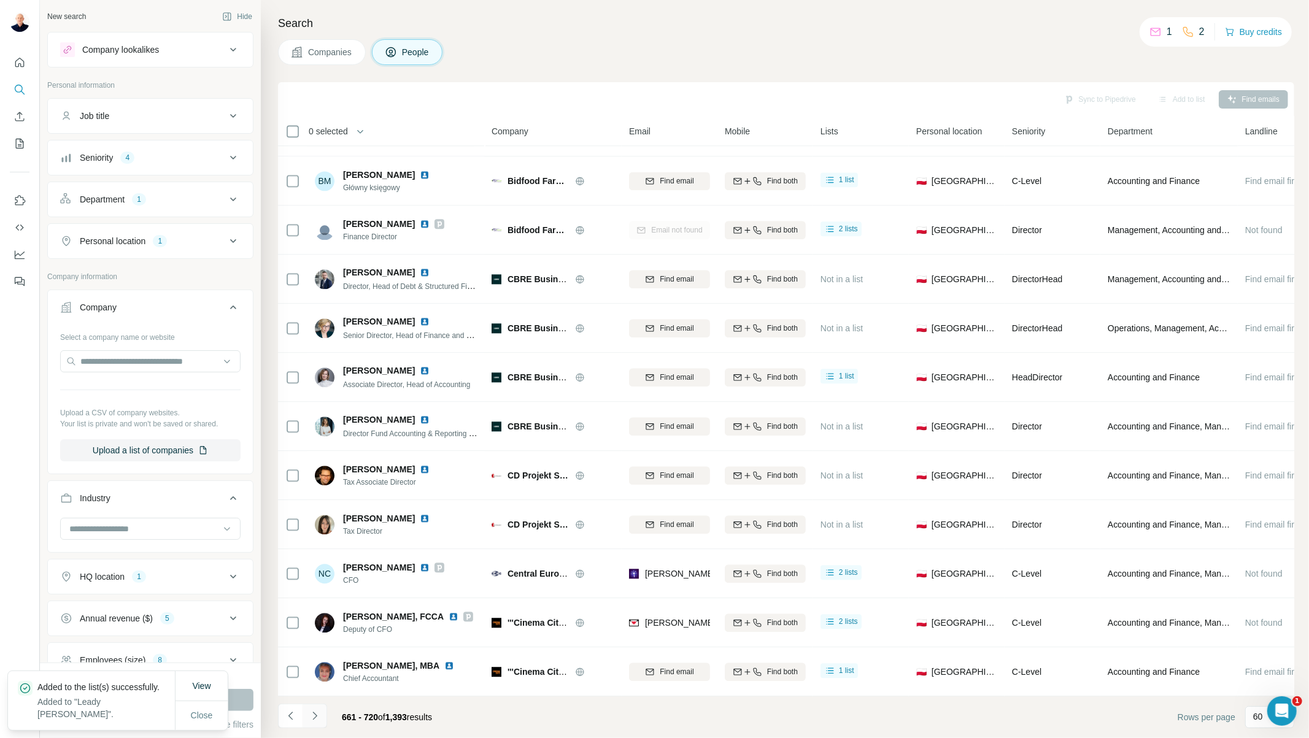
click at [312, 718] on icon "Navigate to next page" at bounding box center [315, 716] width 12 height 12
click at [198, 719] on span "Close" at bounding box center [202, 715] width 22 height 12
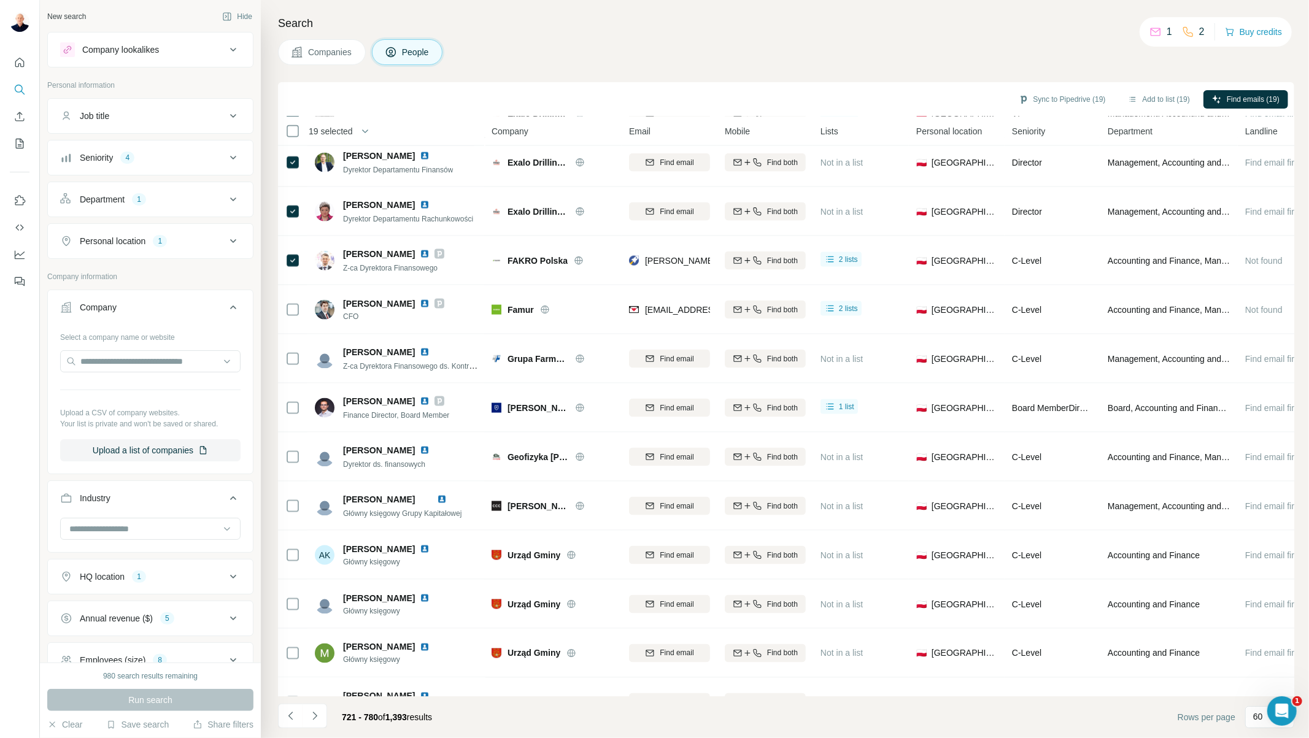
scroll to position [68, 0]
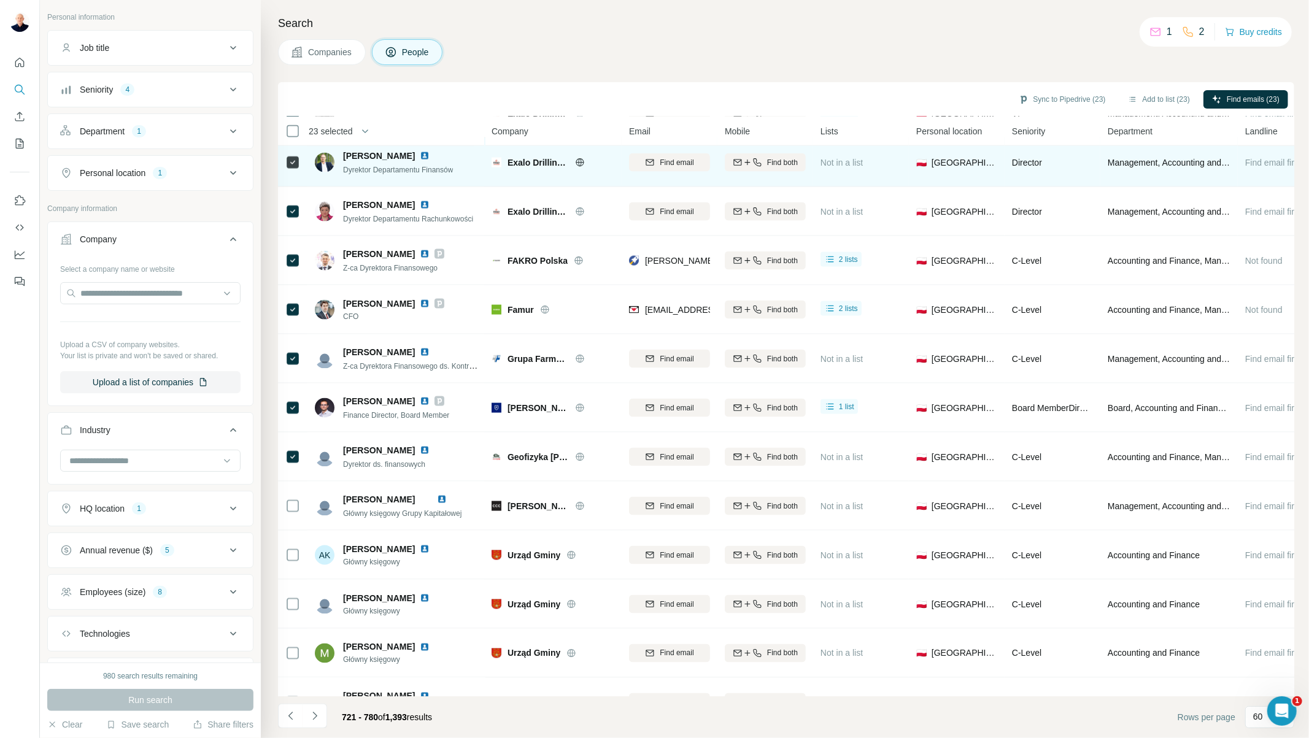
click at [295, 177] on div at bounding box center [292, 162] width 15 height 34
click at [295, 222] on div at bounding box center [292, 212] width 15 height 34
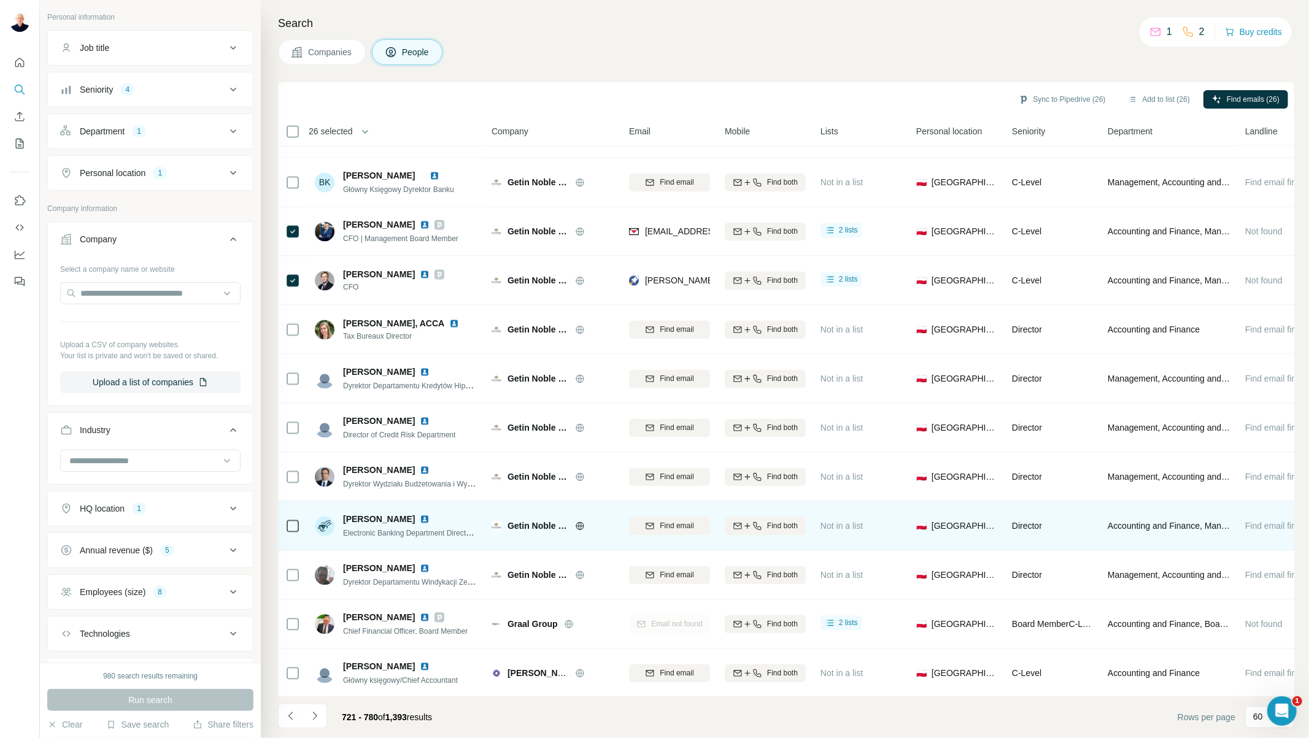
scroll to position [2114, 0]
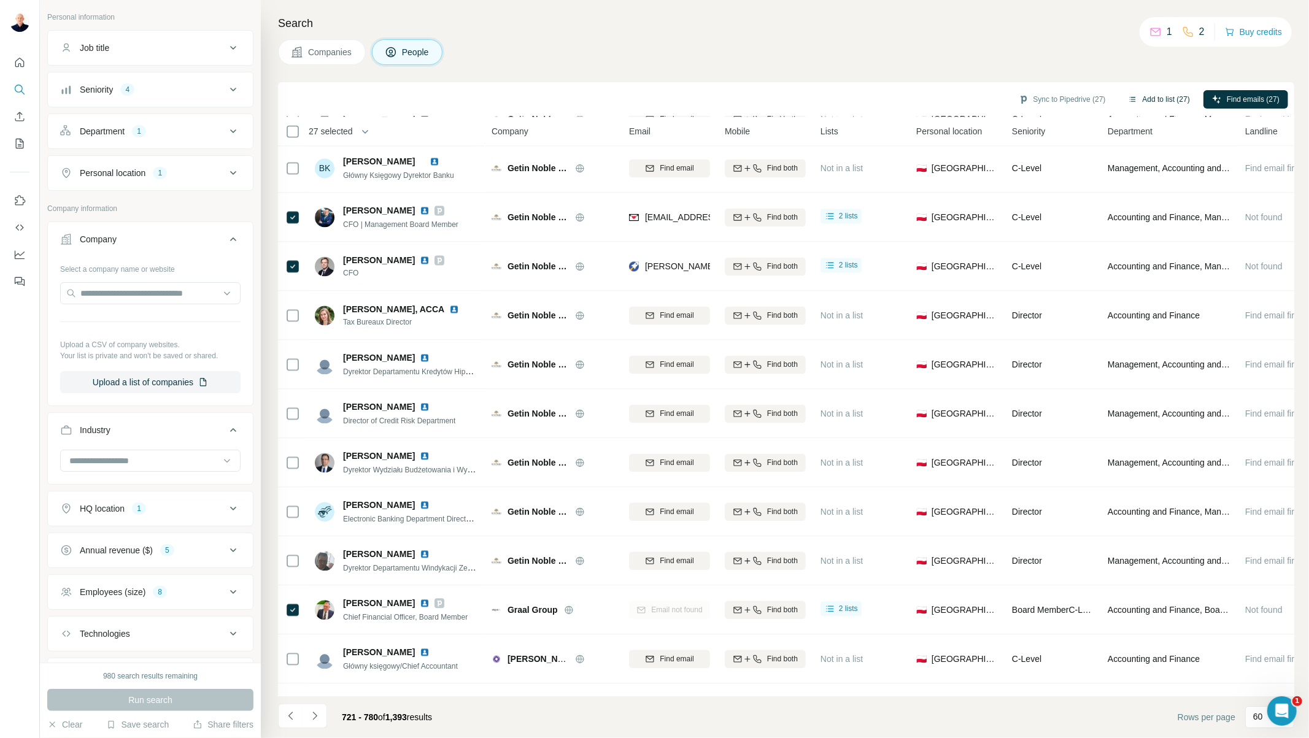
click at [1175, 96] on button "Add to list (27)" at bounding box center [1158, 99] width 79 height 18
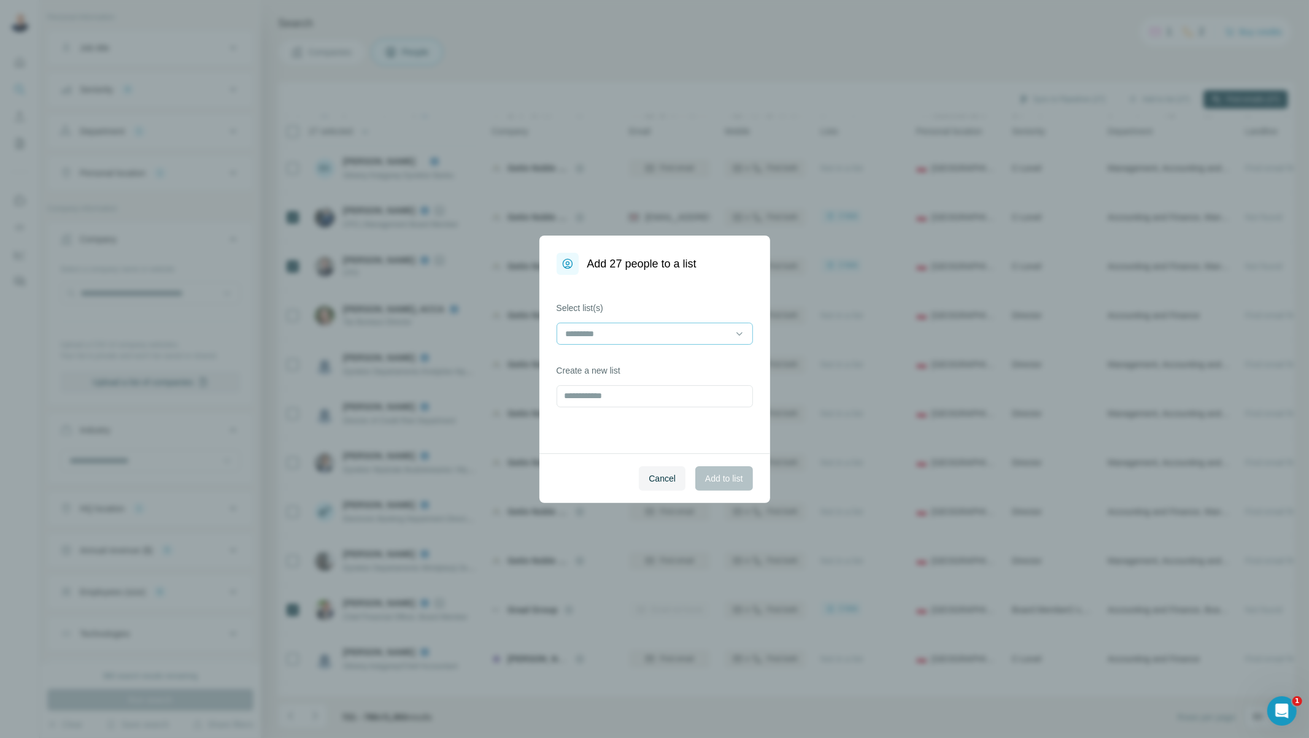
click at [660, 336] on input at bounding box center [648, 334] width 166 height 14
click at [652, 363] on div "[PERSON_NAME]" at bounding box center [655, 361] width 176 height 12
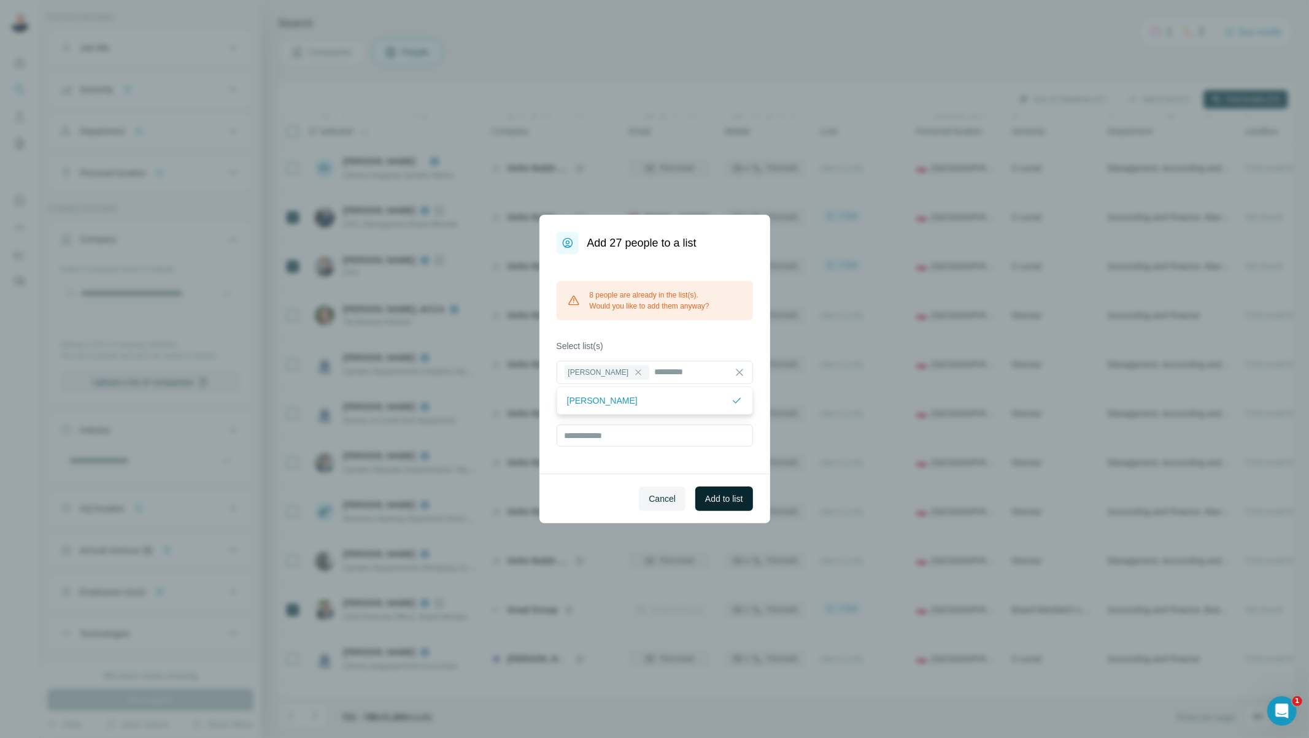
click at [736, 500] on span "Add to list" at bounding box center [723, 499] width 37 height 12
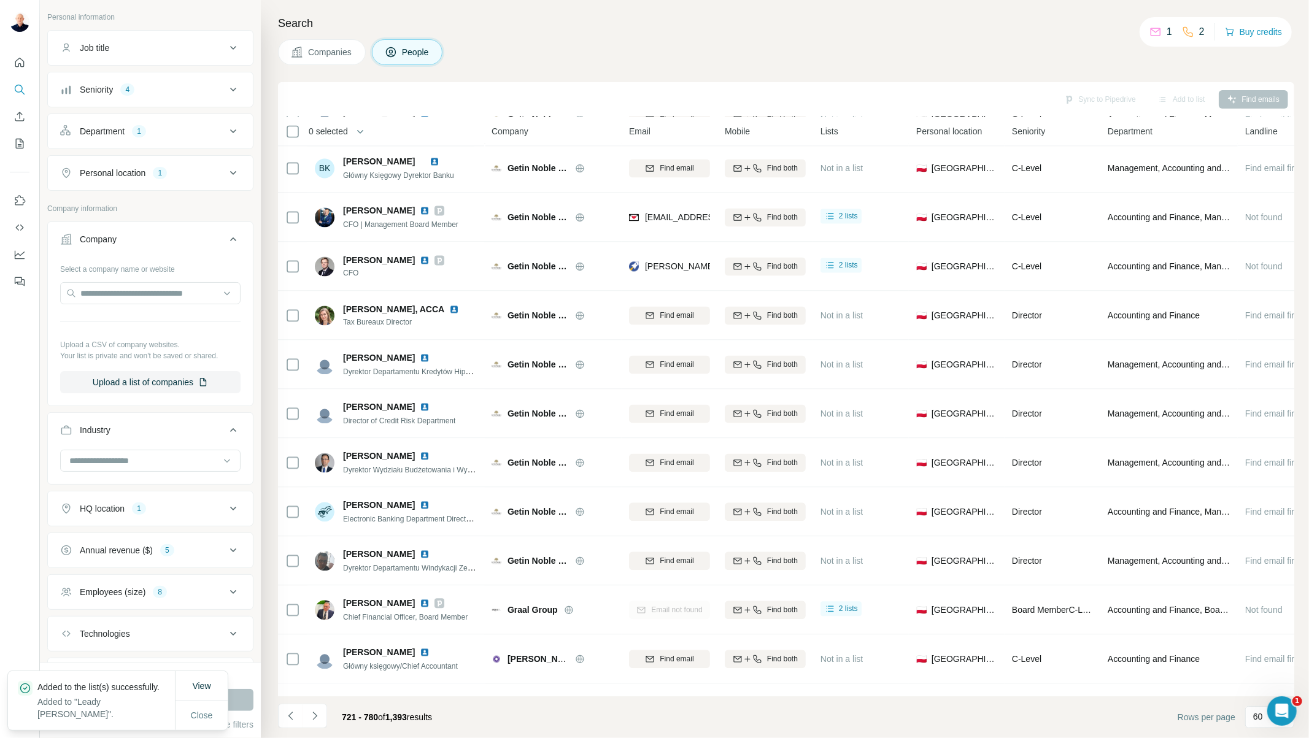
click at [309, 714] on icon "Navigate to next page" at bounding box center [315, 716] width 12 height 12
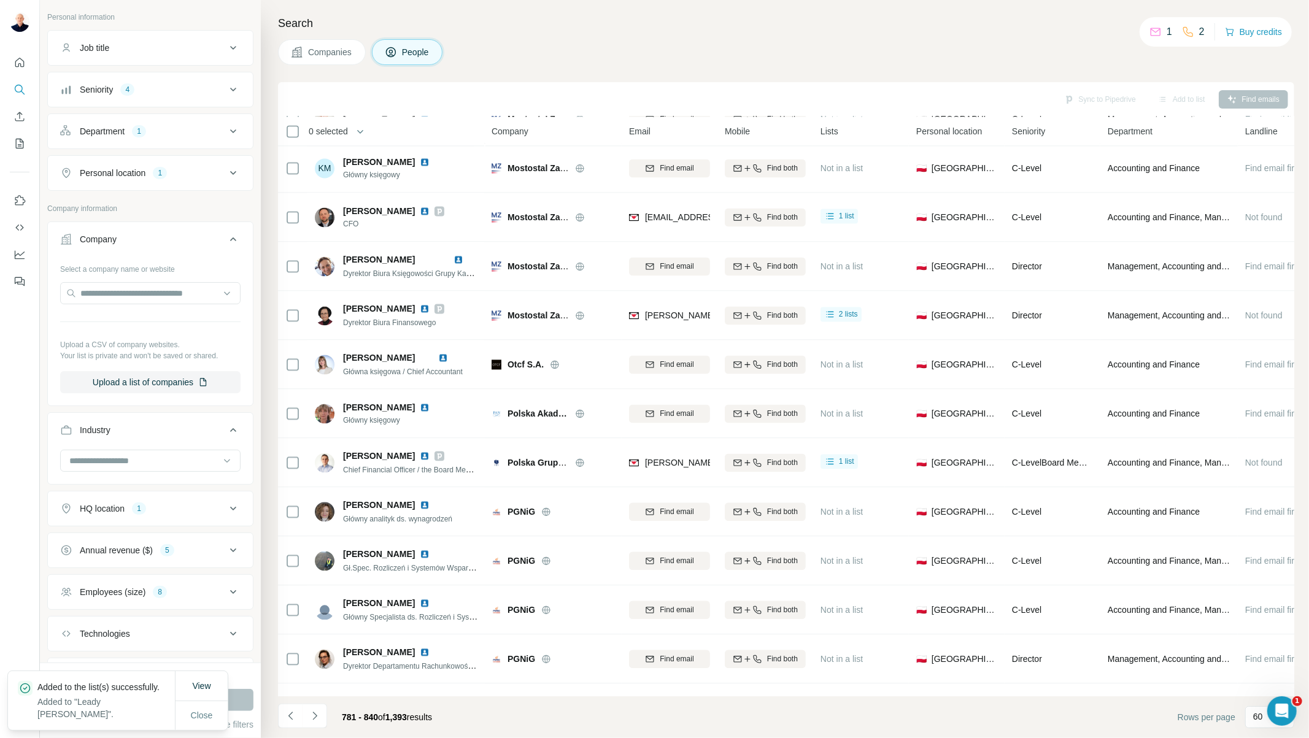
click at [199, 719] on span "Close" at bounding box center [202, 715] width 22 height 12
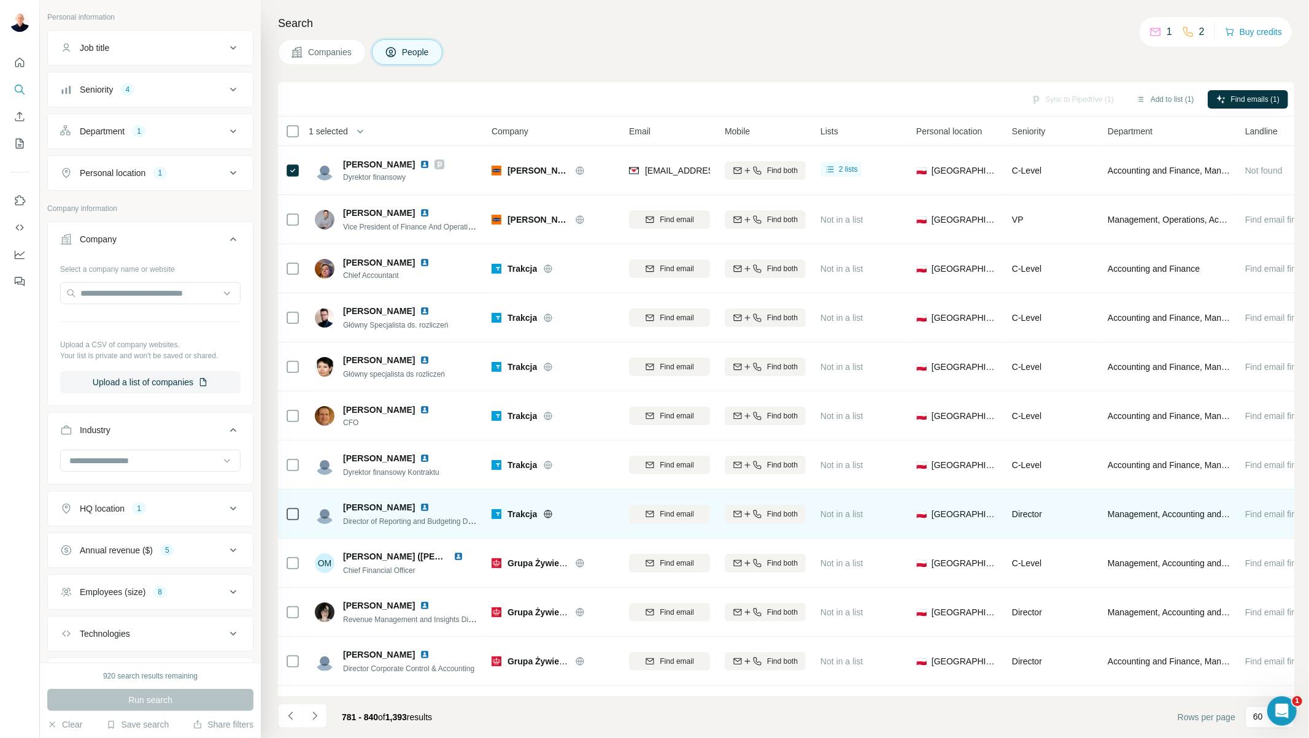
click at [293, 428] on div at bounding box center [292, 416] width 15 height 34
click at [290, 479] on div at bounding box center [292, 465] width 15 height 34
click at [293, 528] on div at bounding box center [292, 514] width 15 height 34
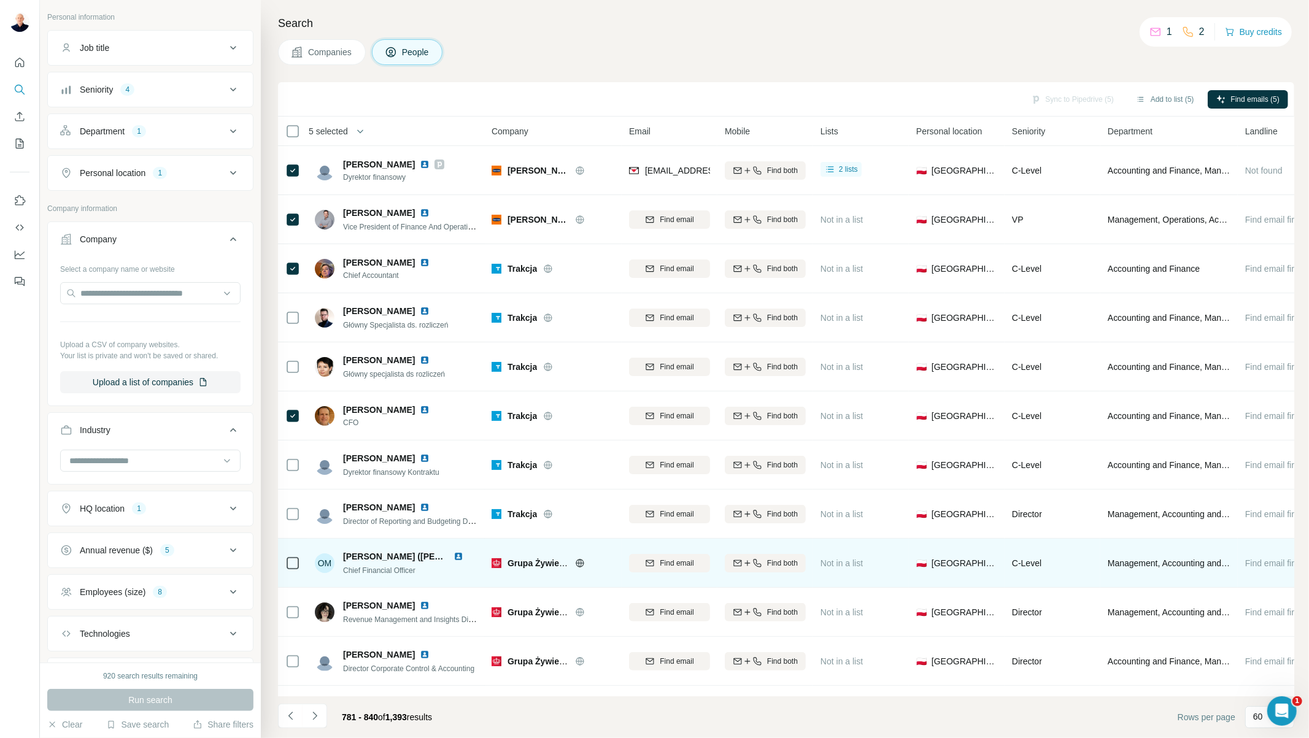
scroll to position [204, 0]
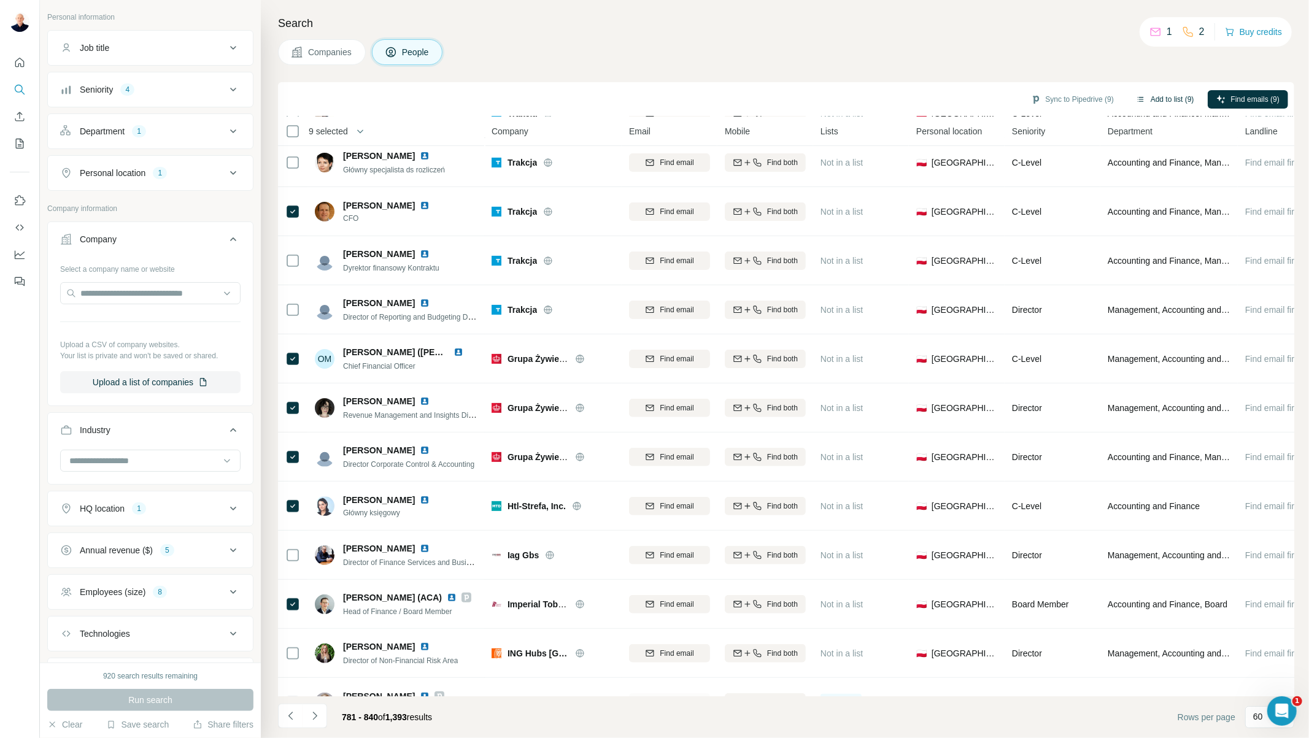
click at [1168, 96] on button "Add to list (9)" at bounding box center [1164, 99] width 75 height 18
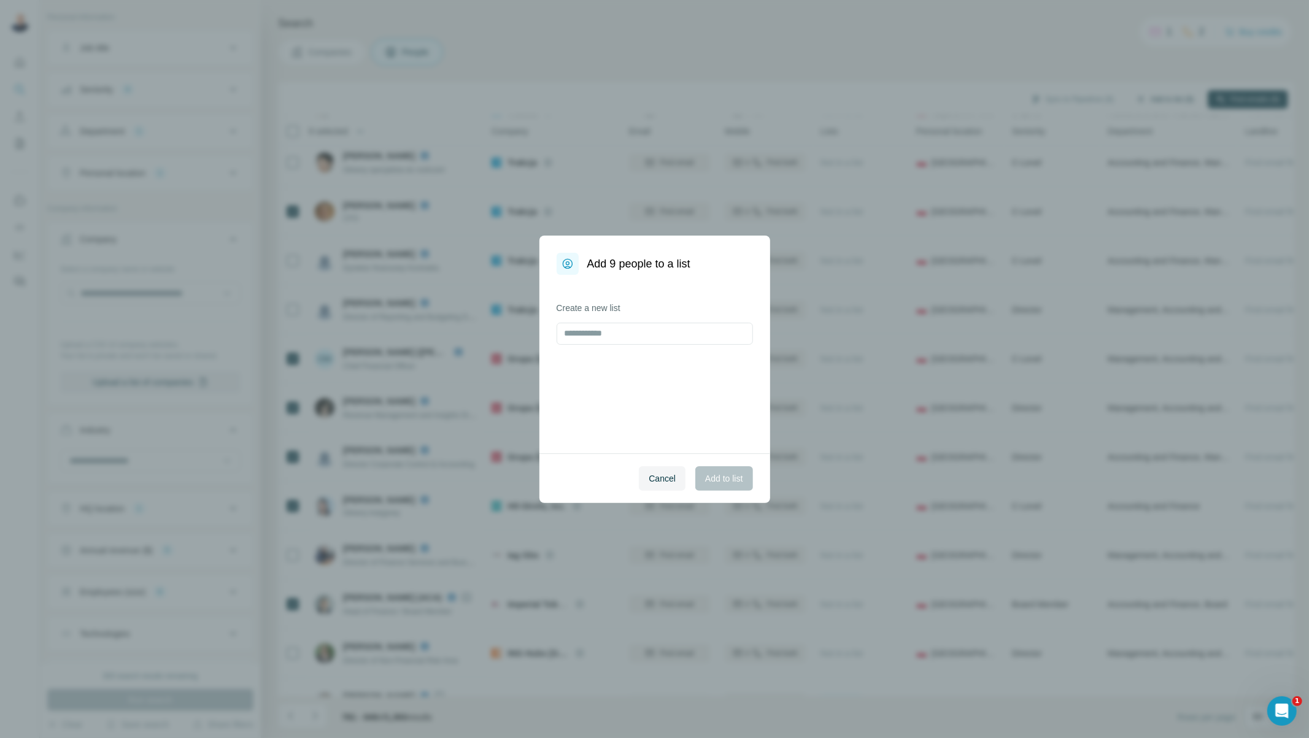
click at [1175, 99] on div "Add 9 people to a list Create a new list Cancel Add to list" at bounding box center [654, 369] width 1309 height 738
click at [725, 266] on div "Add 9 people to a list" at bounding box center [654, 255] width 231 height 39
click at [608, 331] on input at bounding box center [648, 334] width 166 height 14
click at [614, 361] on p "[PERSON_NAME]" at bounding box center [602, 361] width 71 height 12
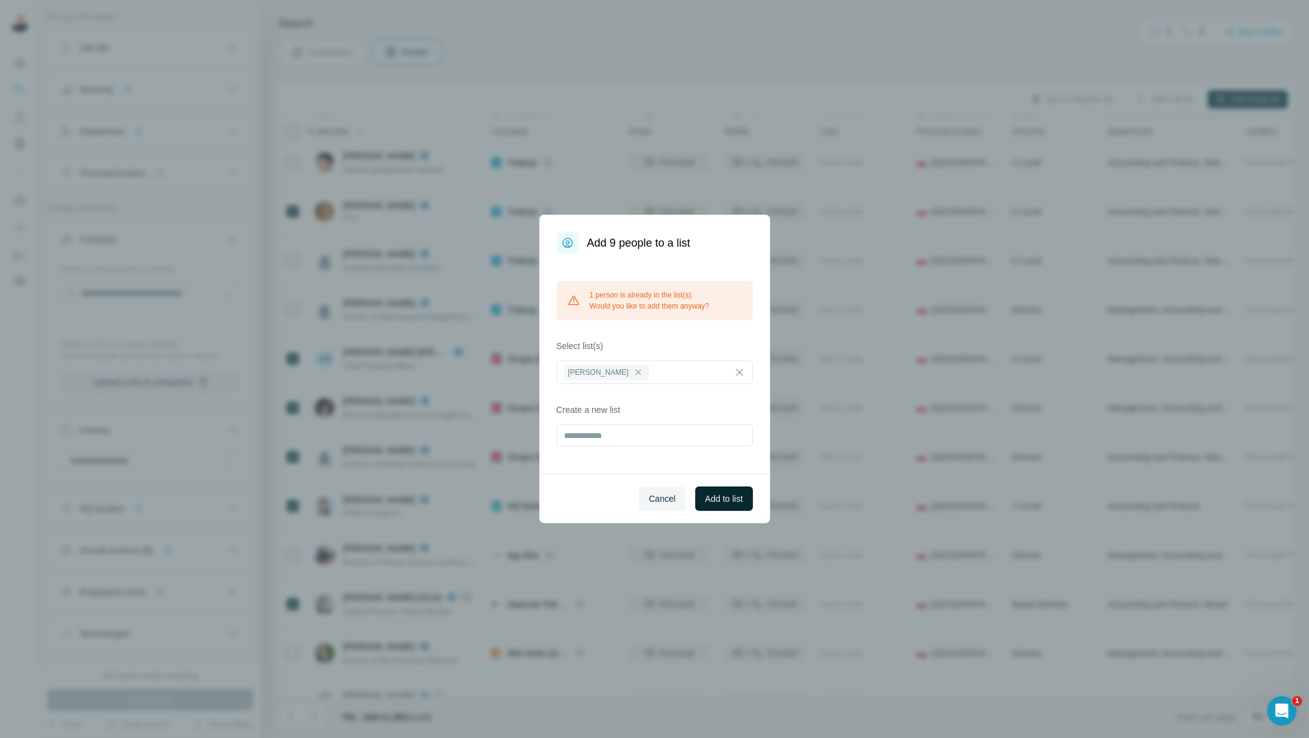
click at [726, 495] on span "Add to list" at bounding box center [723, 499] width 37 height 12
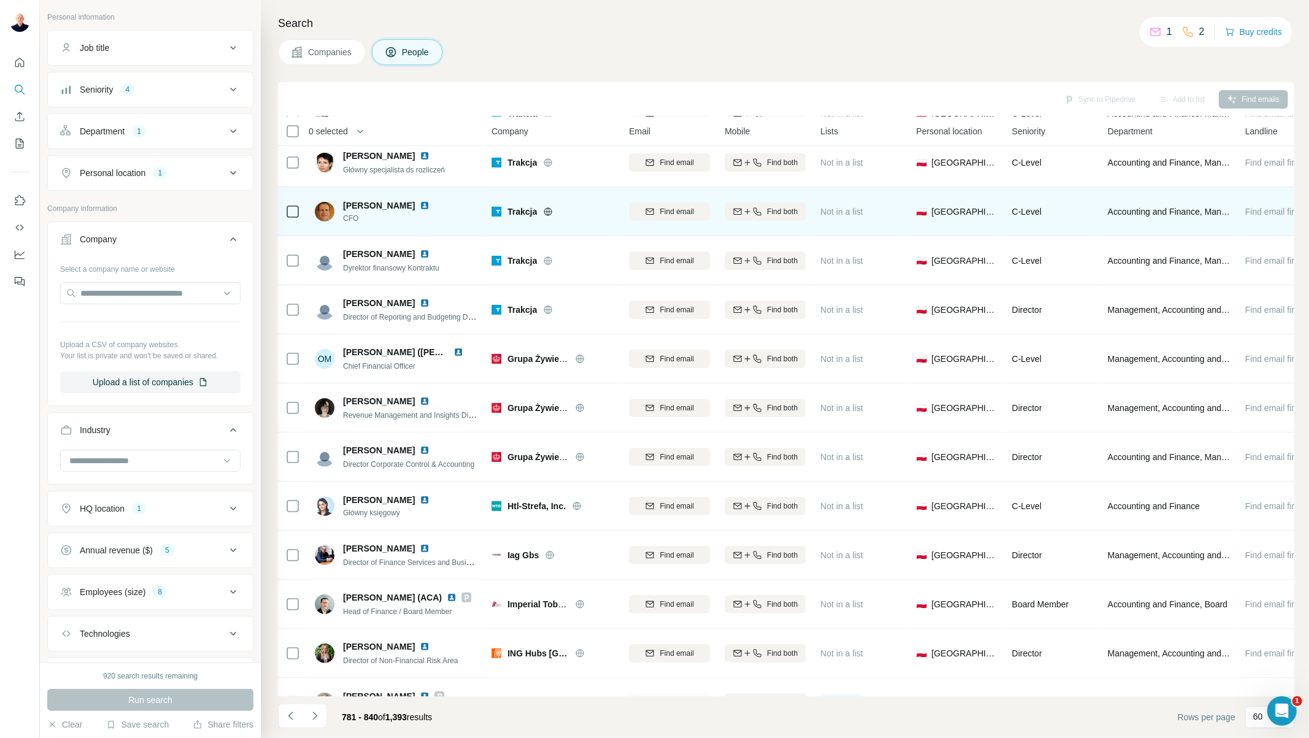
click at [209, 706] on button "View" at bounding box center [201, 698] width 36 height 22
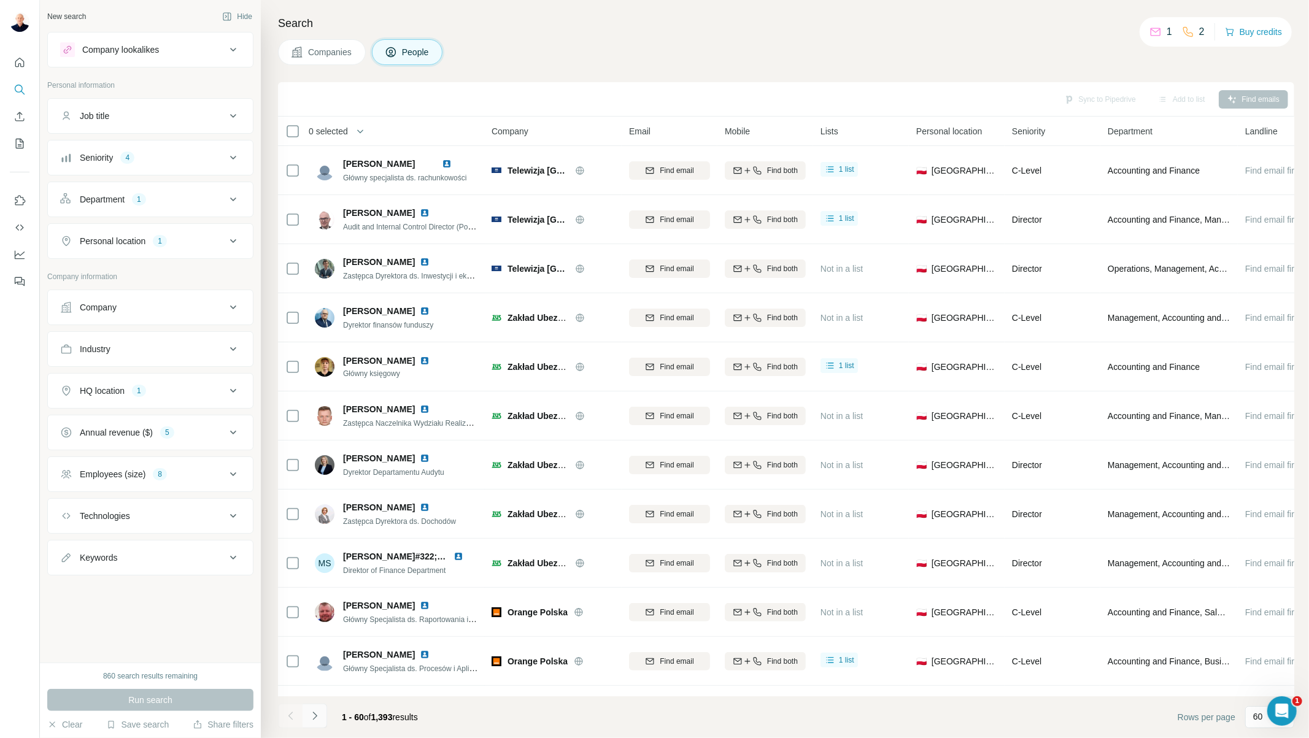
click at [311, 715] on icon "Navigate to next page" at bounding box center [315, 716] width 12 height 12
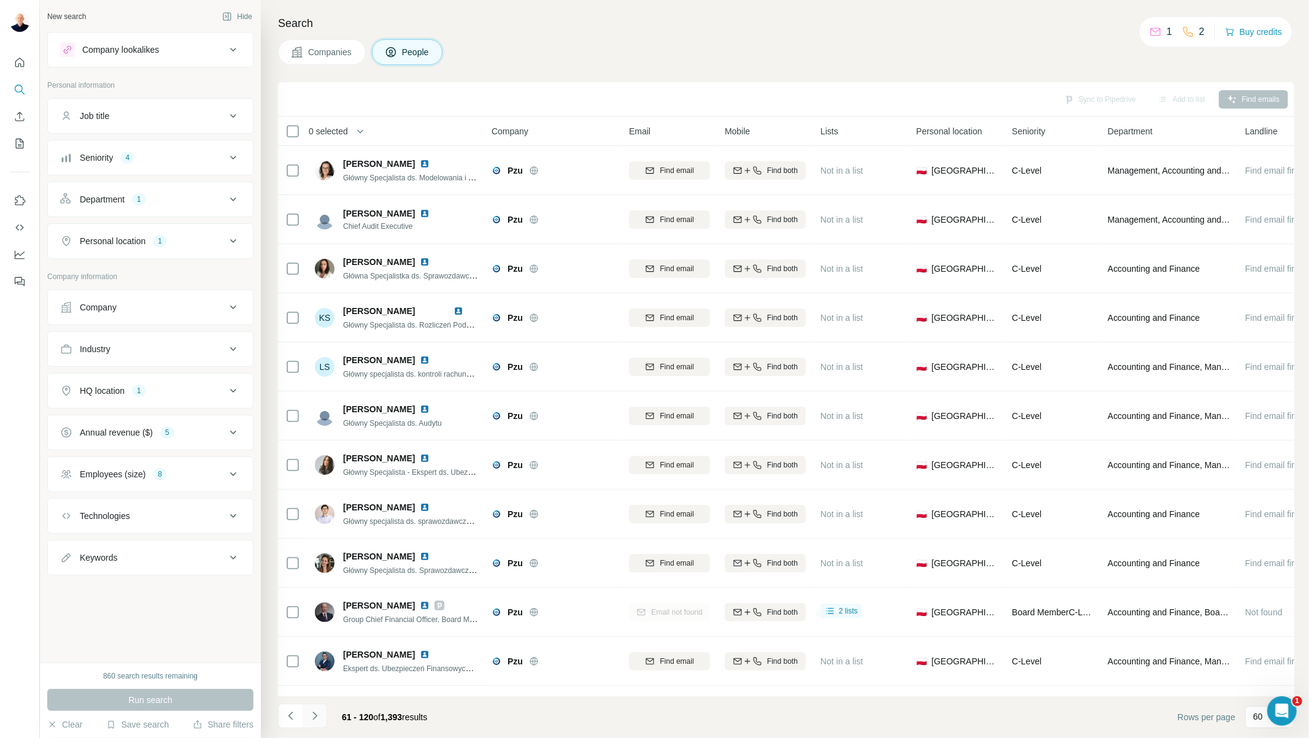
click at [313, 719] on icon "Navigate to next page" at bounding box center [315, 716] width 12 height 12
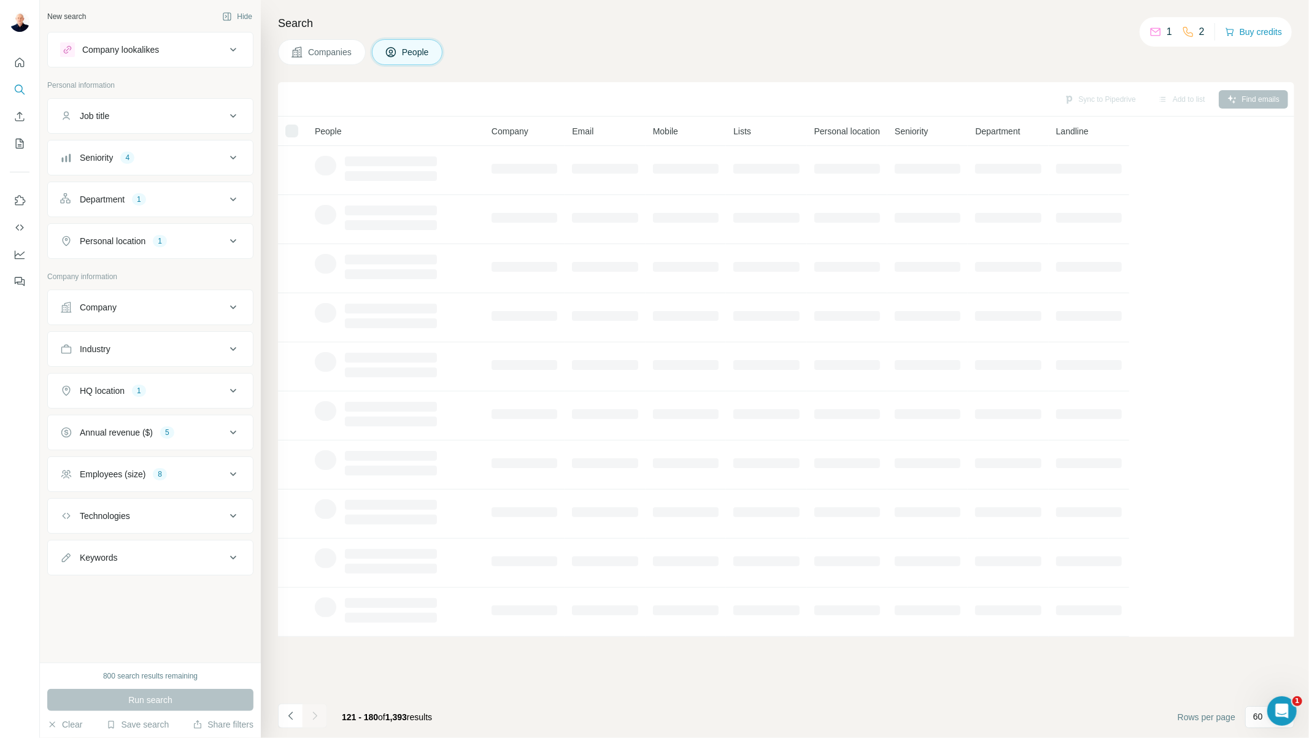
click at [313, 719] on icon "Navigate to next page" at bounding box center [315, 716] width 12 height 12
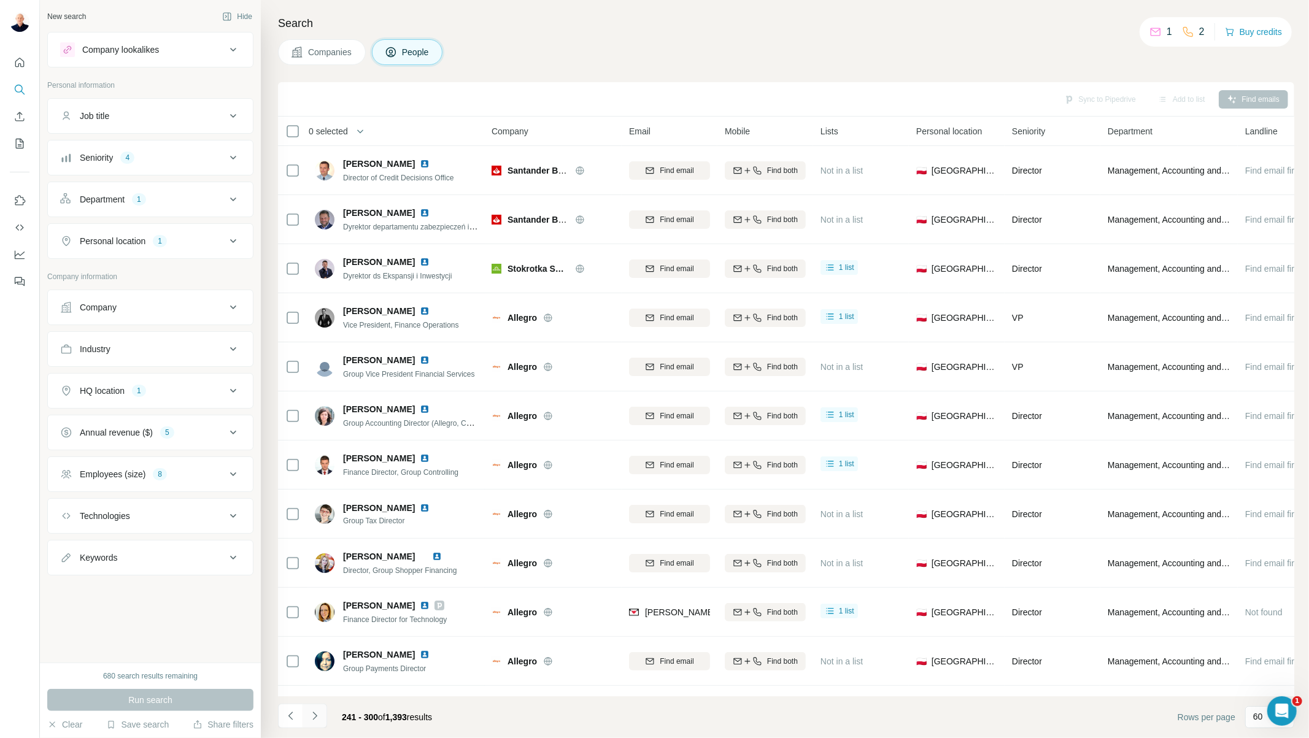
click at [313, 719] on icon "Navigate to next page" at bounding box center [315, 716] width 12 height 12
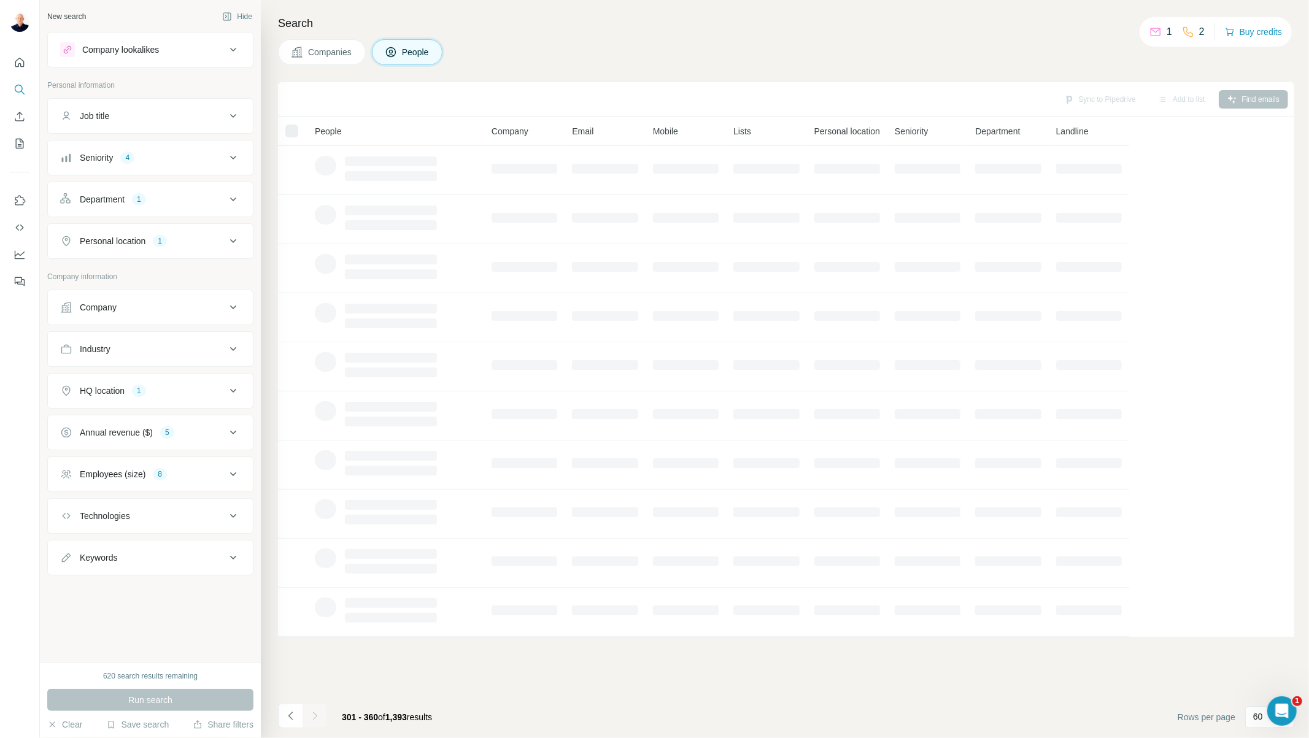
click at [313, 719] on icon "Navigate to next page" at bounding box center [315, 716] width 12 height 12
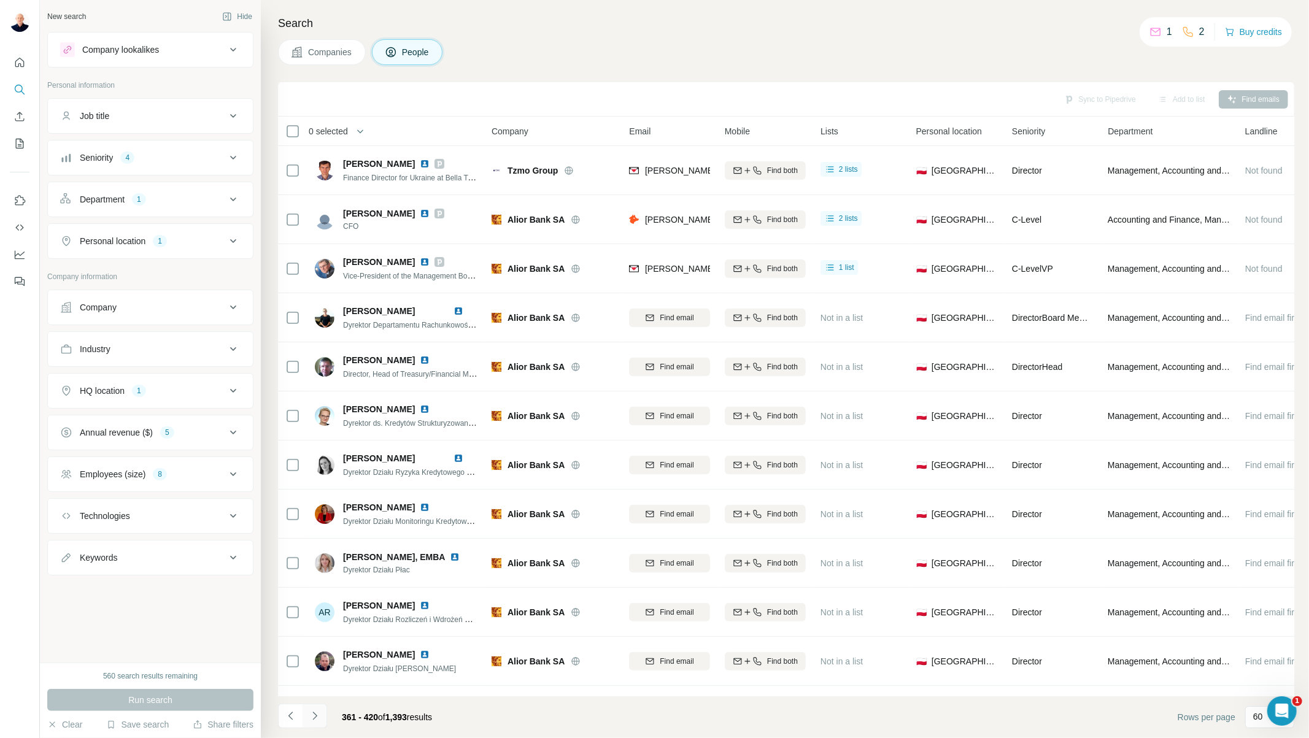
click at [313, 719] on icon "Navigate to next page" at bounding box center [315, 716] width 12 height 12
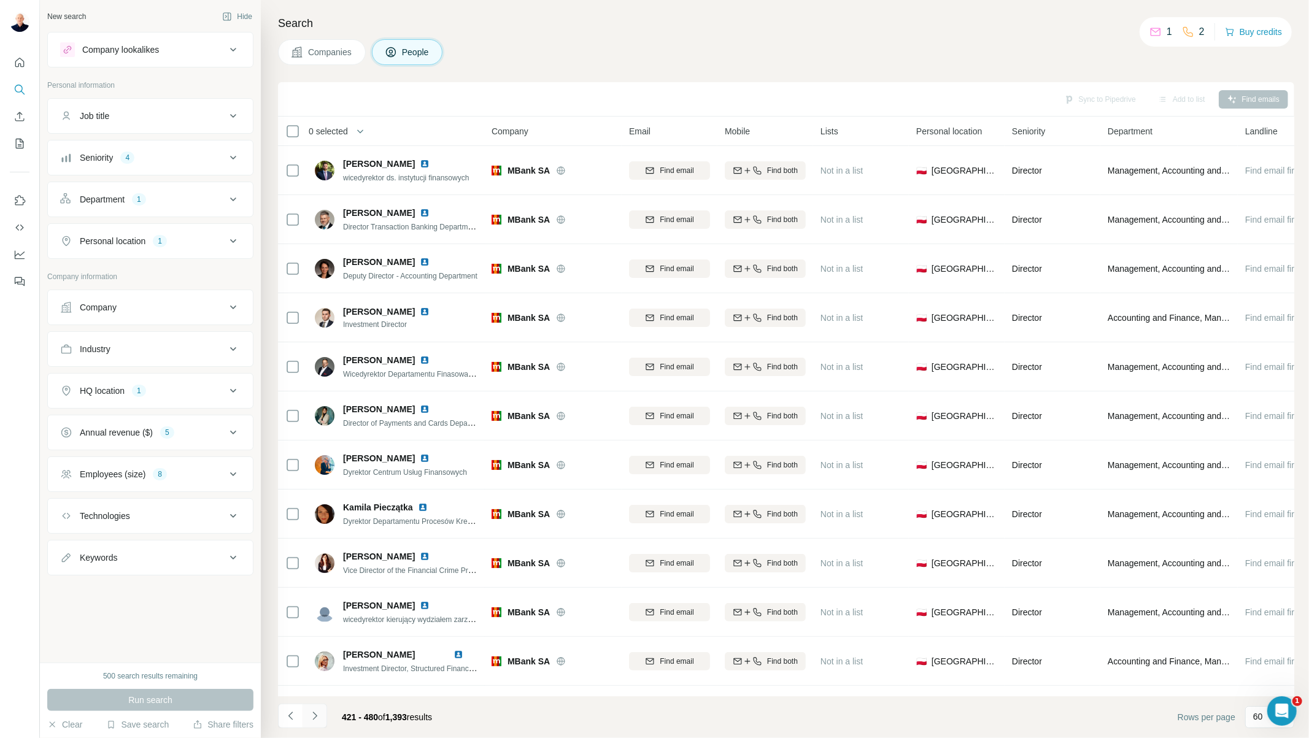
click at [313, 719] on icon "Navigate to next page" at bounding box center [315, 716] width 12 height 12
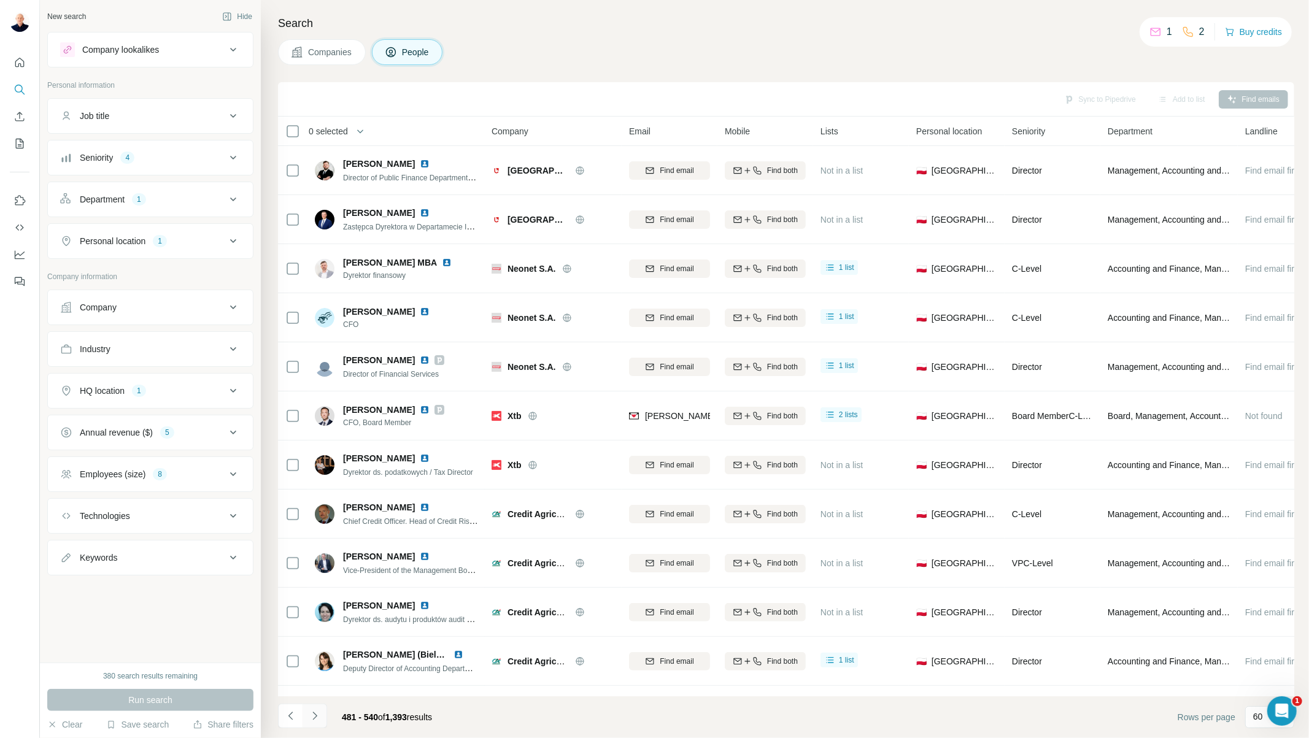
click at [314, 719] on icon "Navigate to next page" at bounding box center [314, 716] width 4 height 8
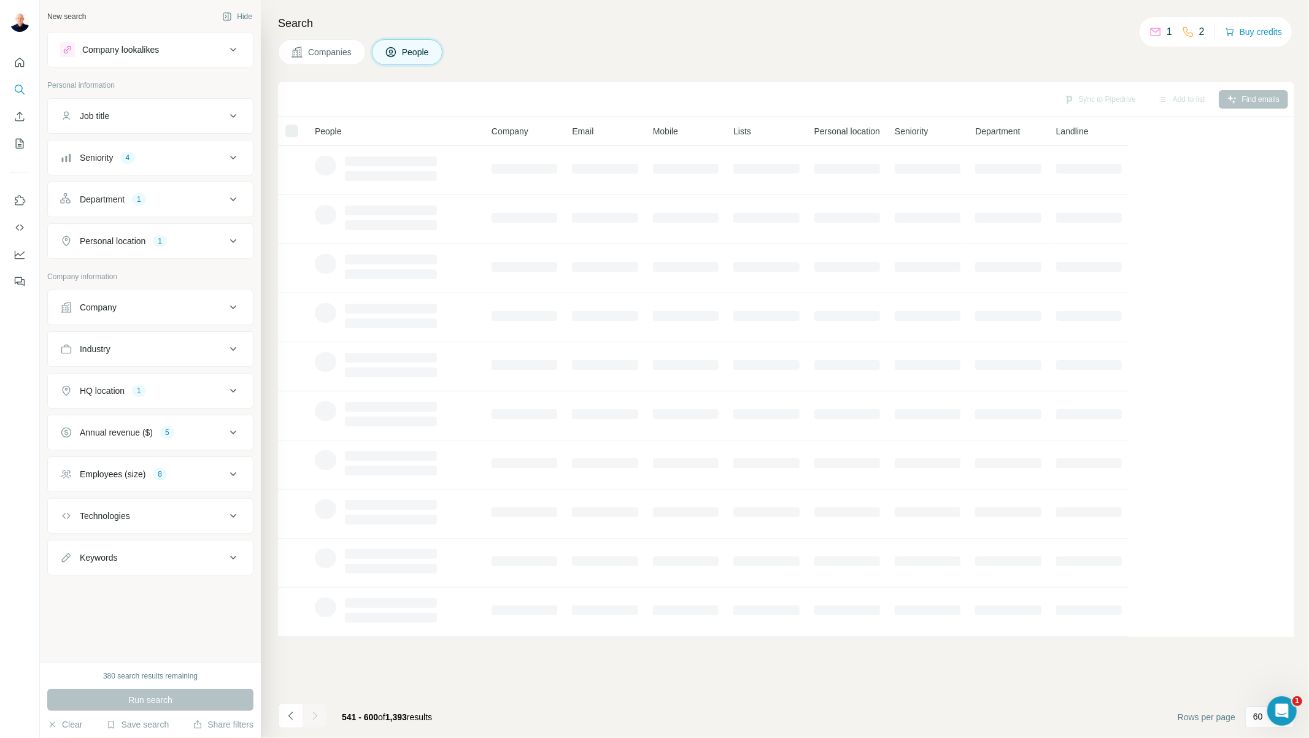
click at [314, 719] on icon "Navigate to next page" at bounding box center [314, 716] width 4 height 8
click at [314, 719] on div at bounding box center [315, 716] width 25 height 25
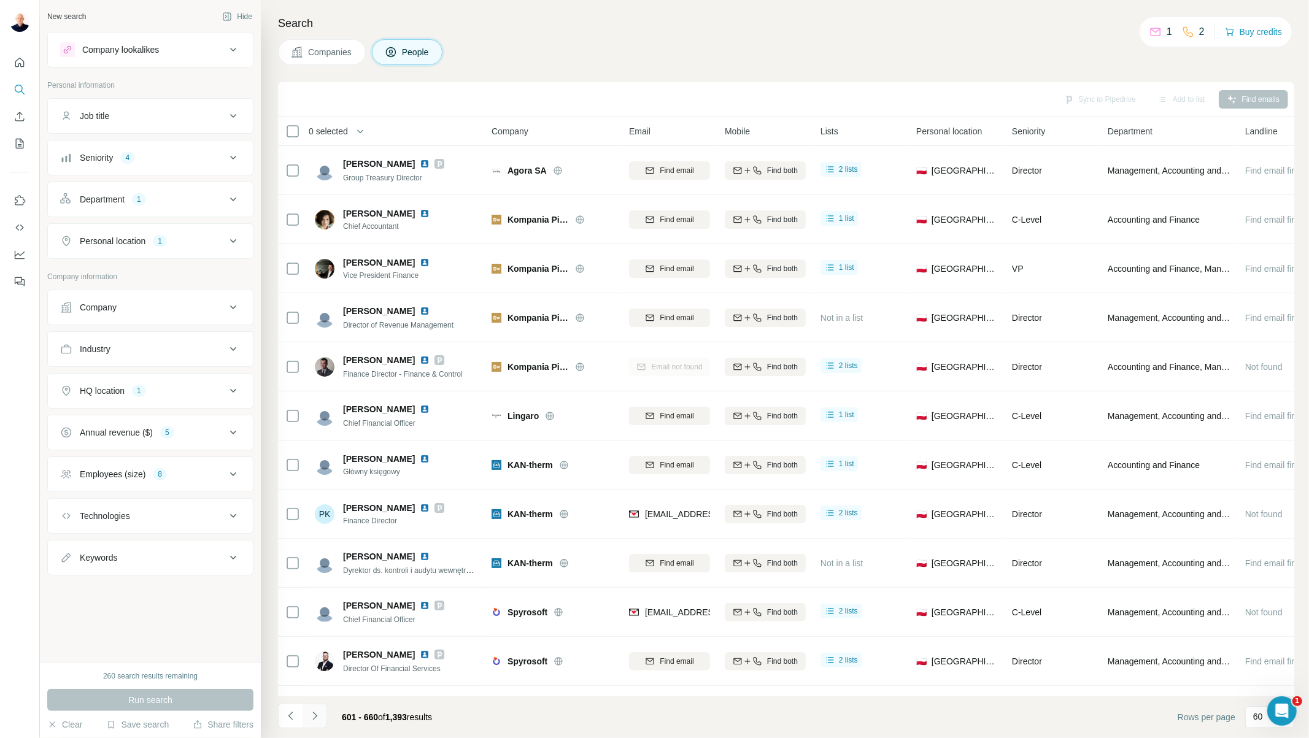
click at [314, 719] on icon "Navigate to next page" at bounding box center [314, 716] width 4 height 8
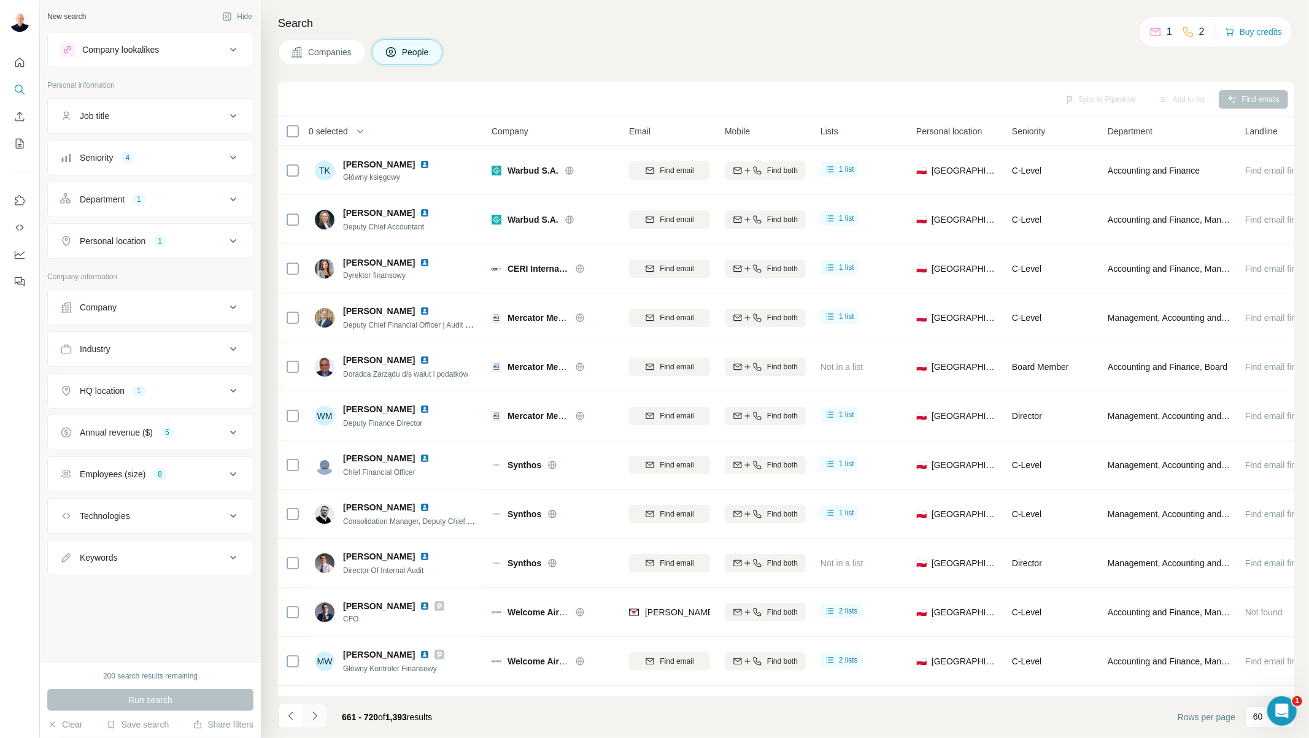
click at [314, 719] on icon "Navigate to next page" at bounding box center [314, 716] width 4 height 8
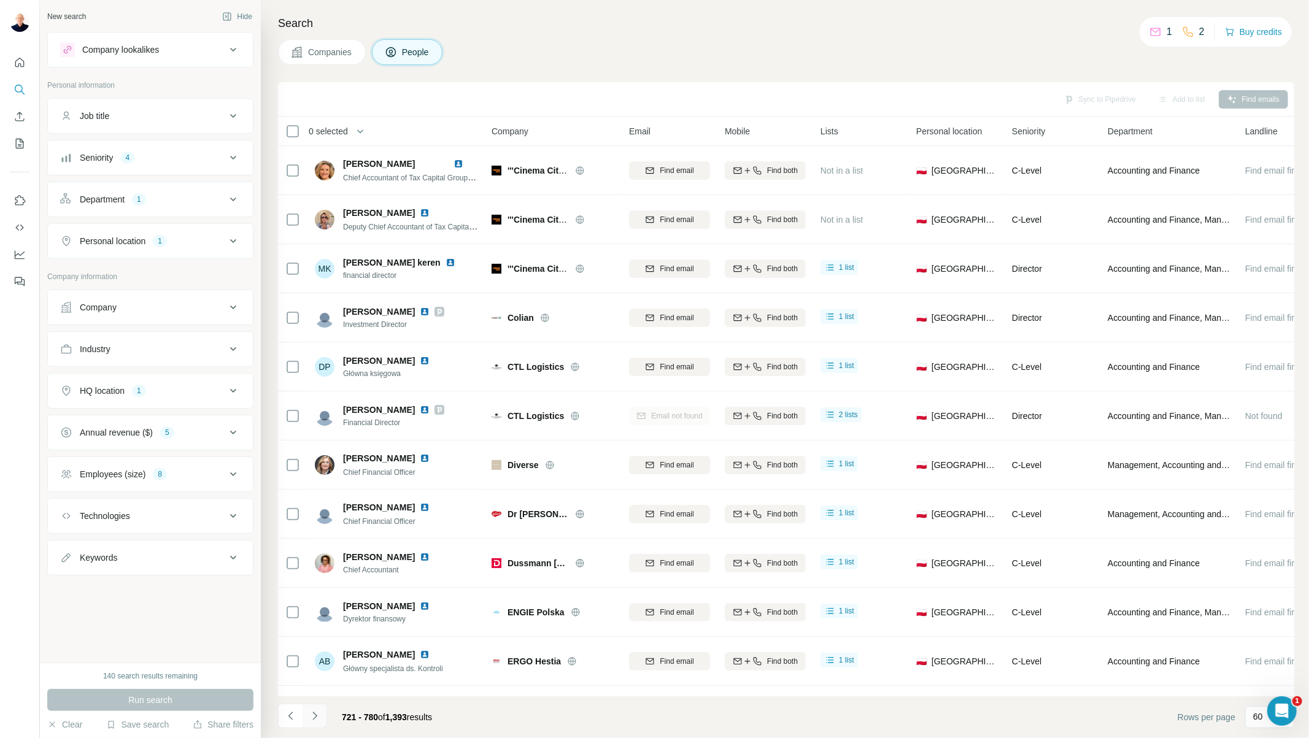
click at [314, 719] on icon "Navigate to next page" at bounding box center [314, 716] width 4 height 8
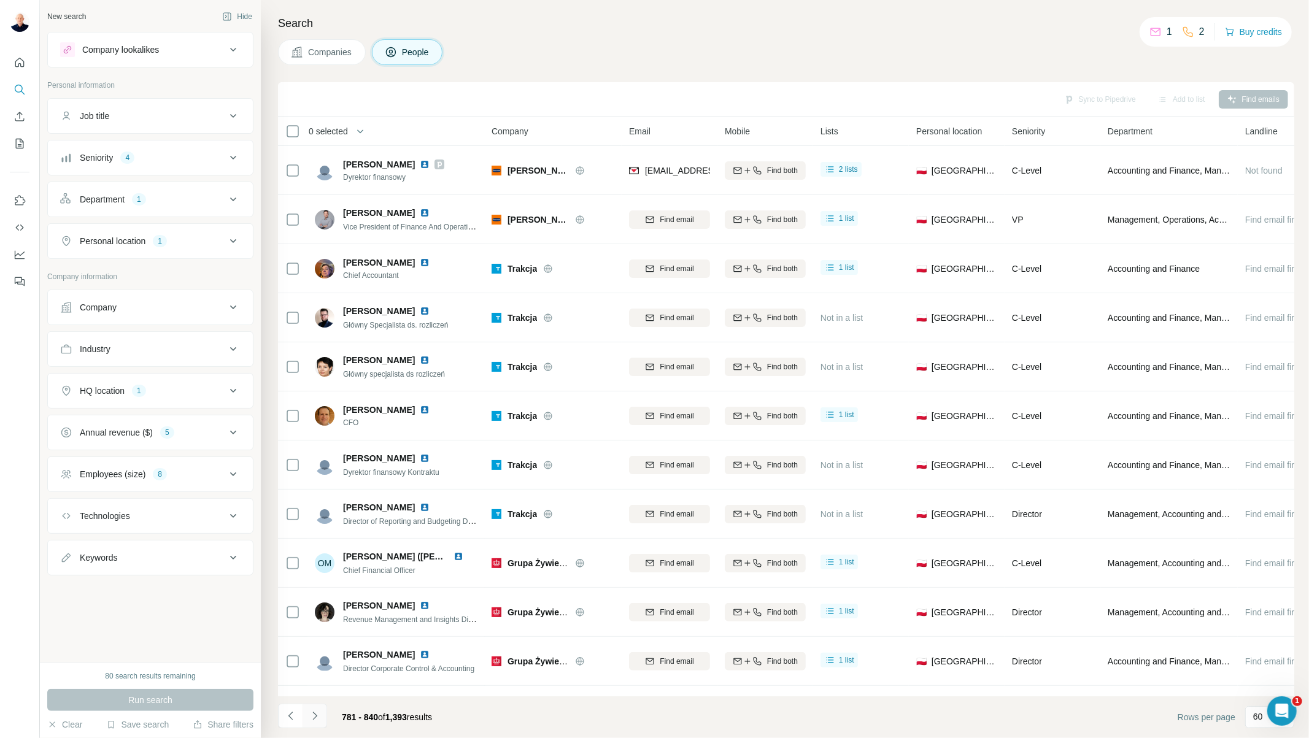
click at [314, 719] on icon "Navigate to next page" at bounding box center [314, 716] width 4 height 8
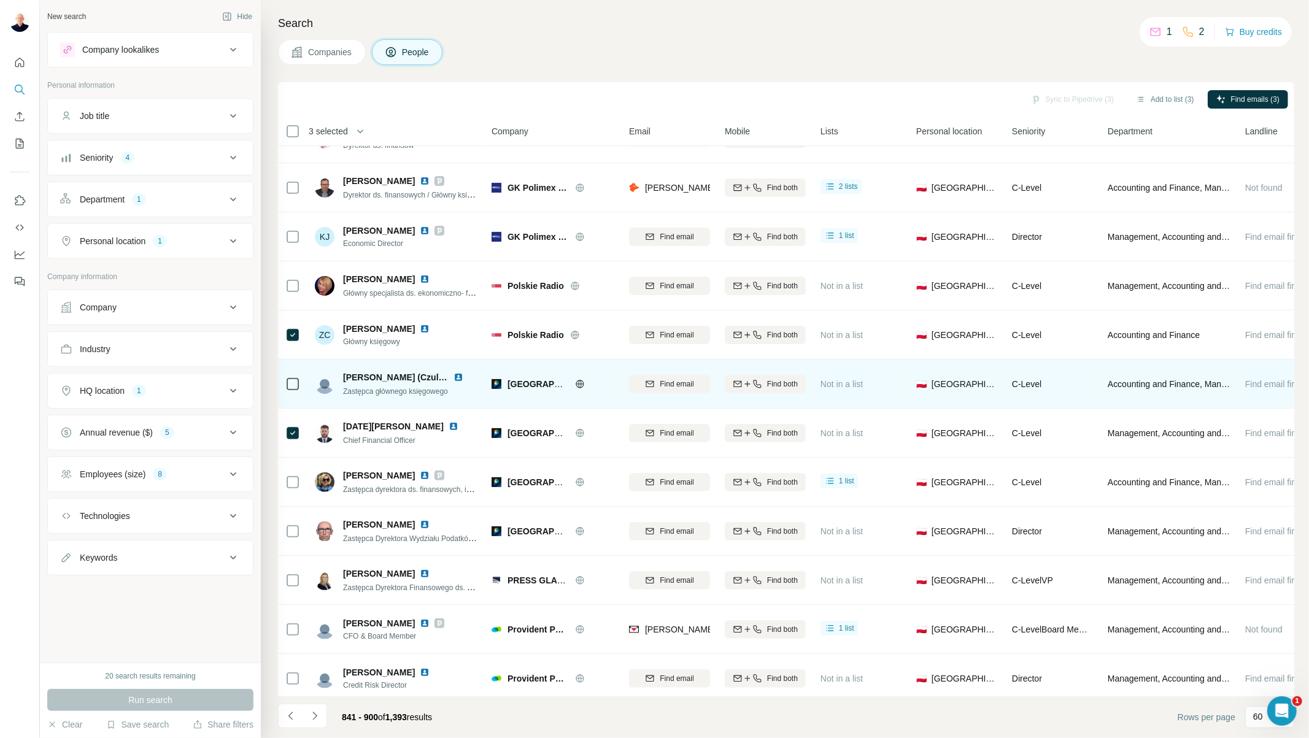
scroll to position [204, 0]
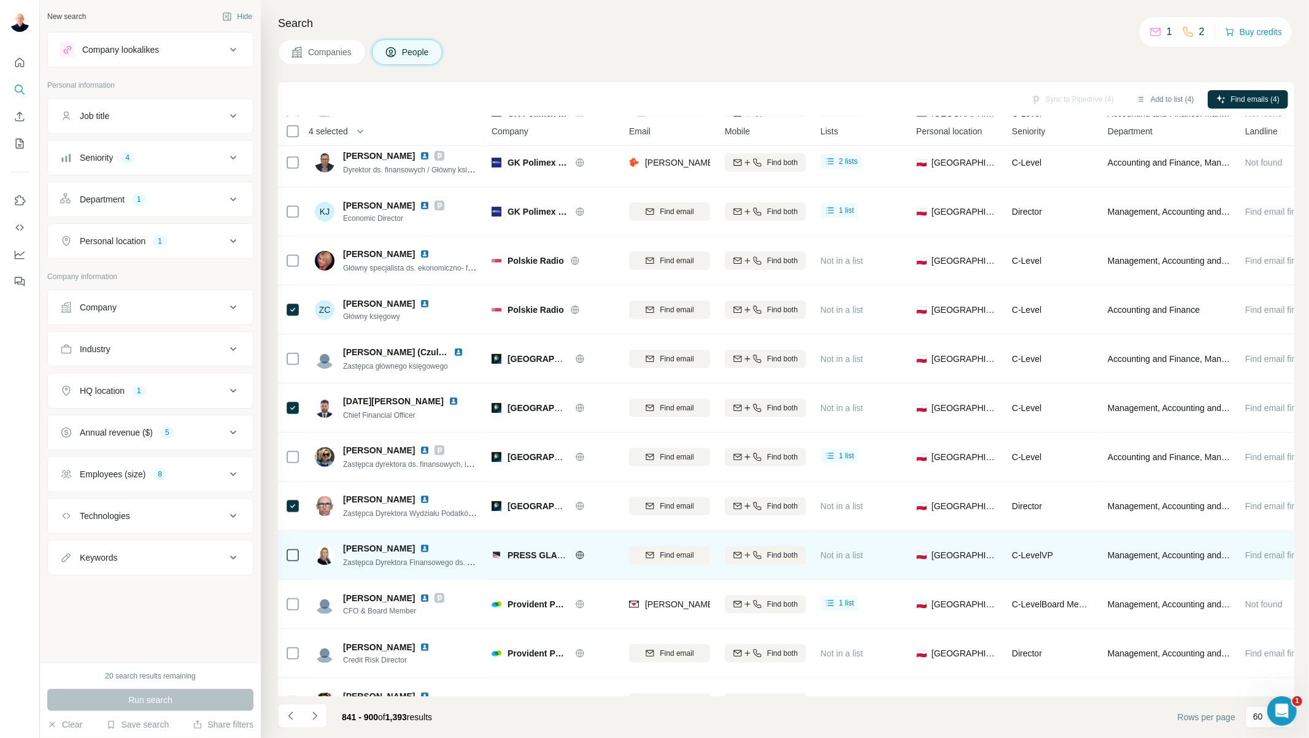
click at [285, 553] on icon at bounding box center [292, 555] width 15 height 15
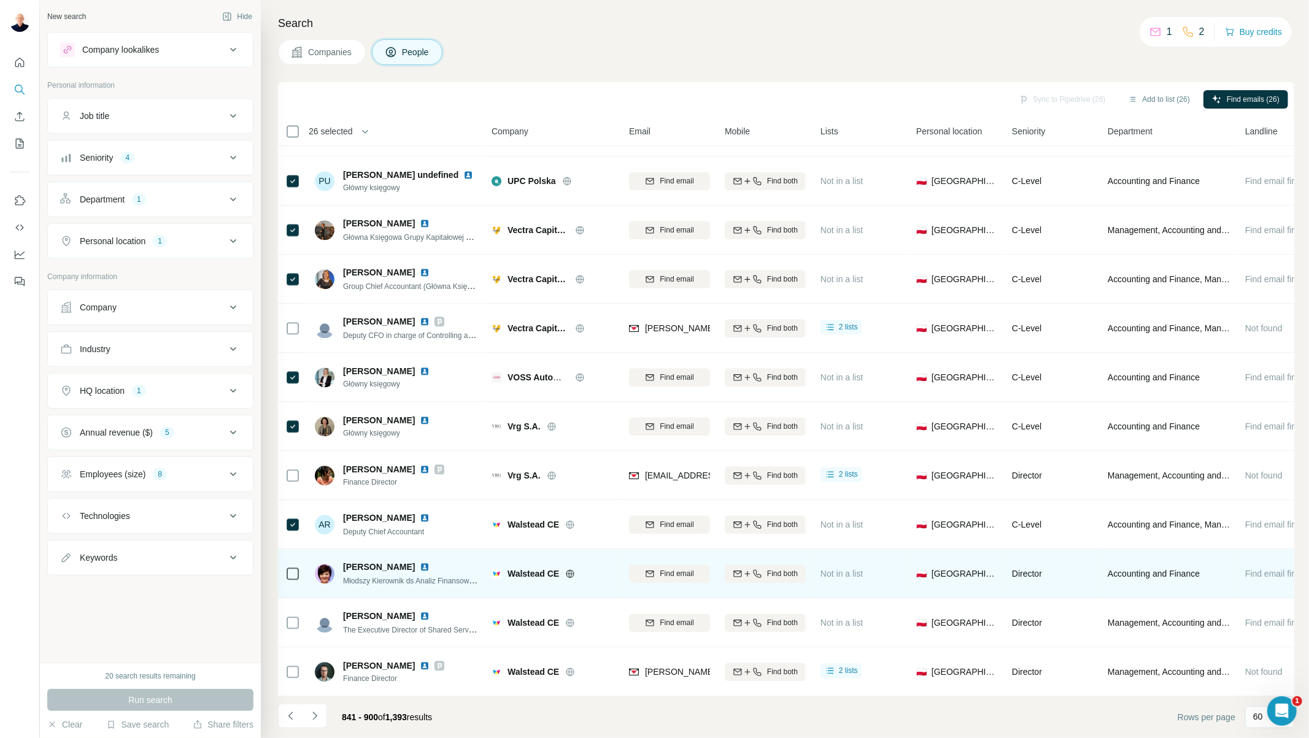
scroll to position [2401, 0]
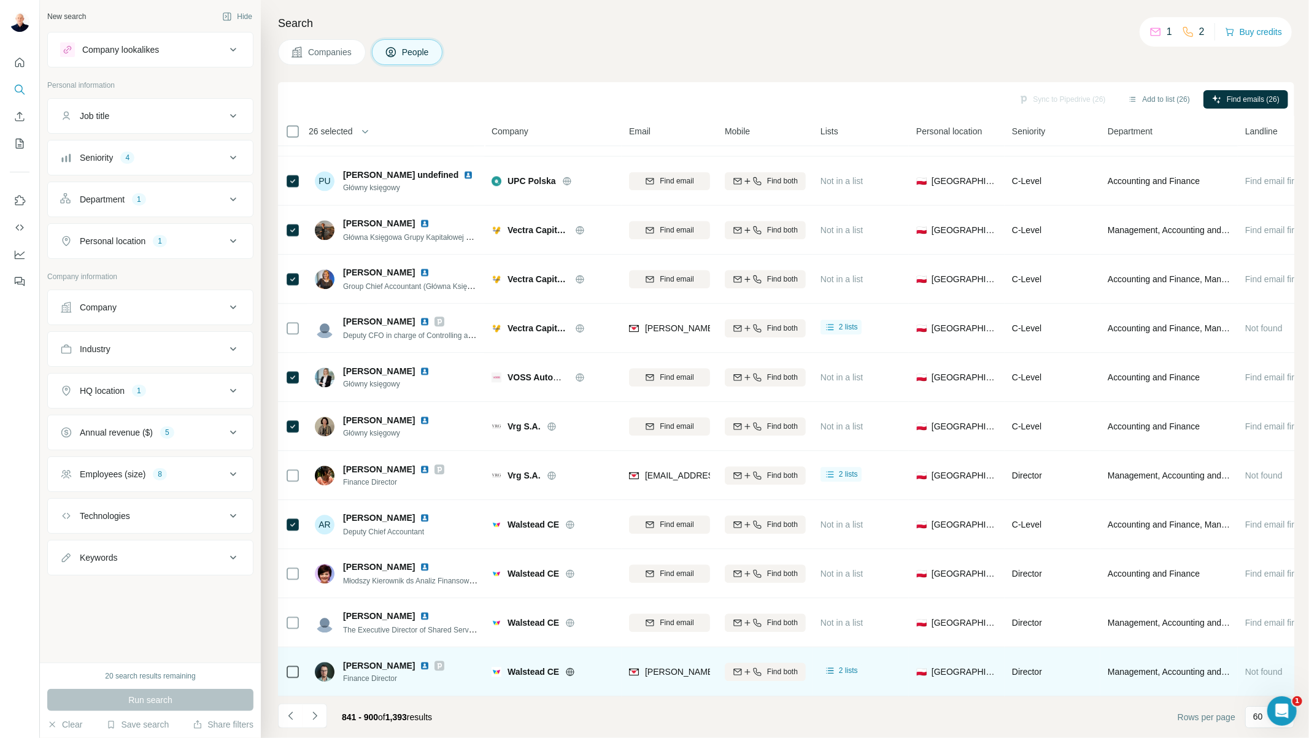
click at [285, 665] on icon at bounding box center [292, 672] width 15 height 15
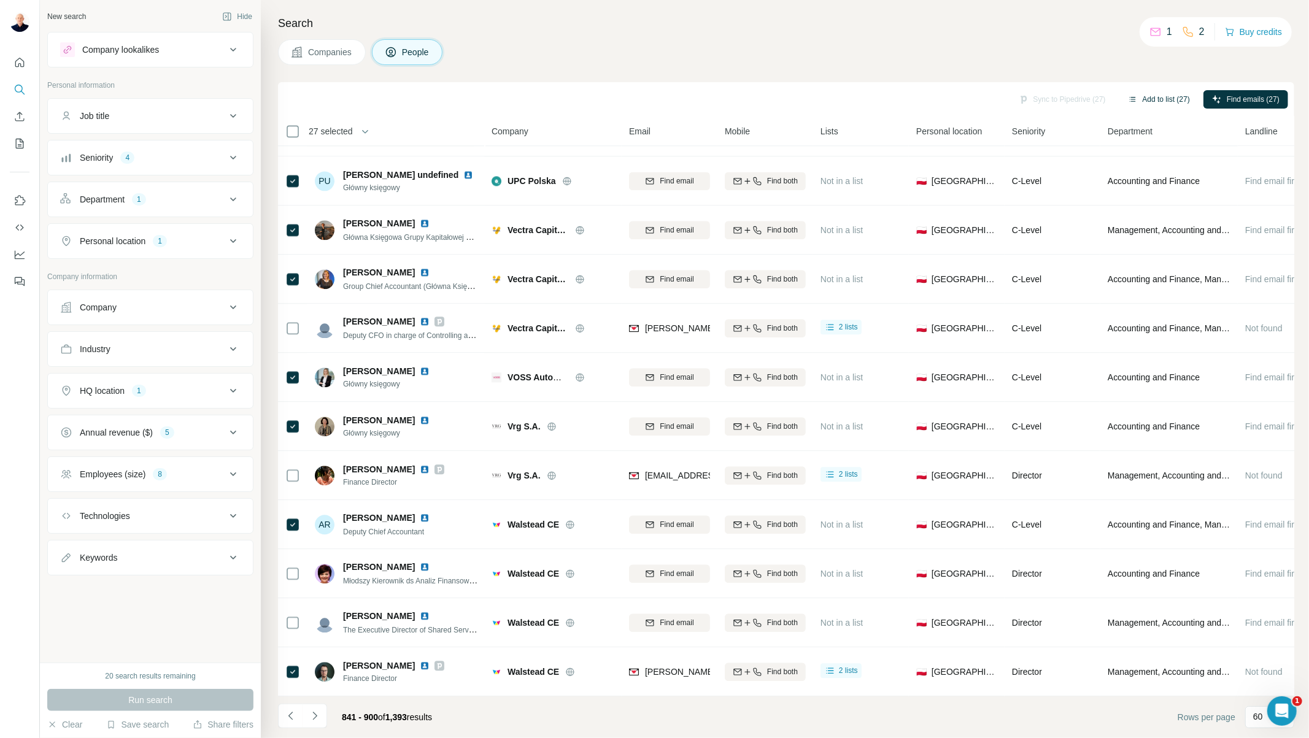
click at [1167, 98] on button "Add to list (27)" at bounding box center [1158, 99] width 79 height 18
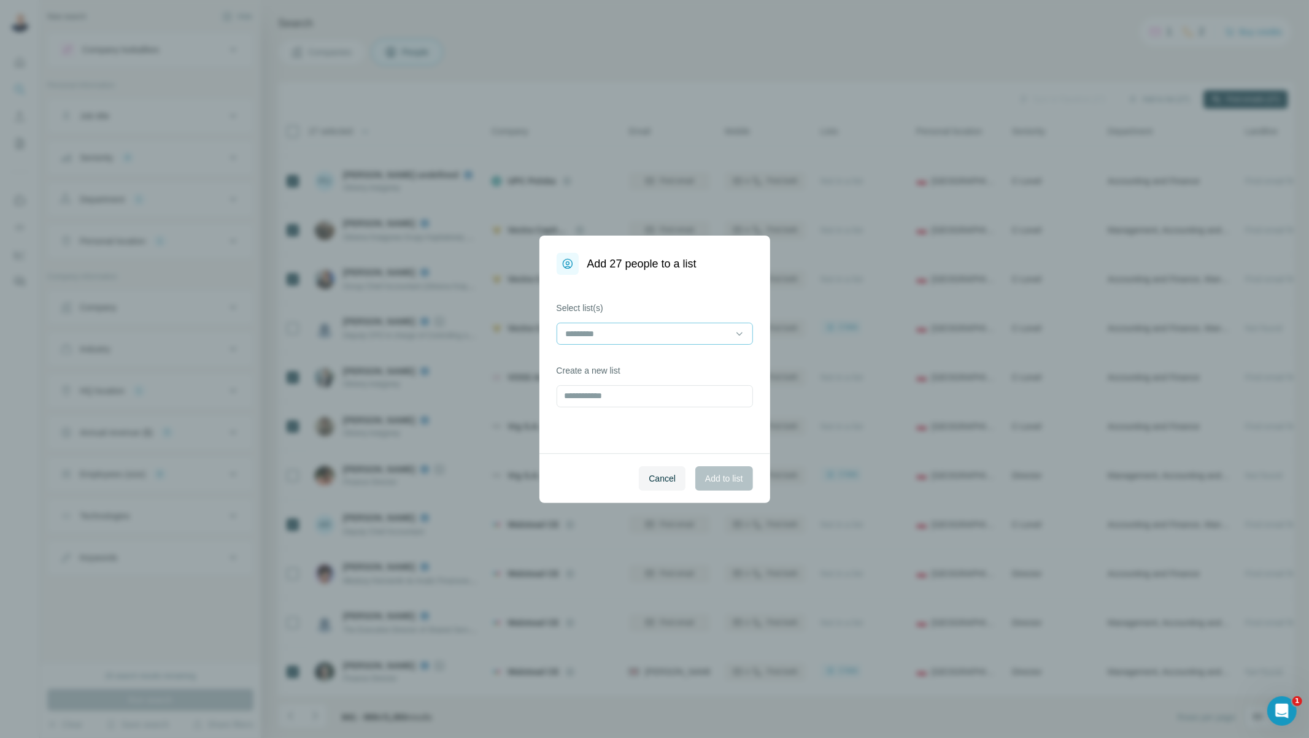
click at [631, 342] on div at bounding box center [648, 333] width 166 height 21
click at [625, 356] on div "[PERSON_NAME]" at bounding box center [655, 361] width 176 height 12
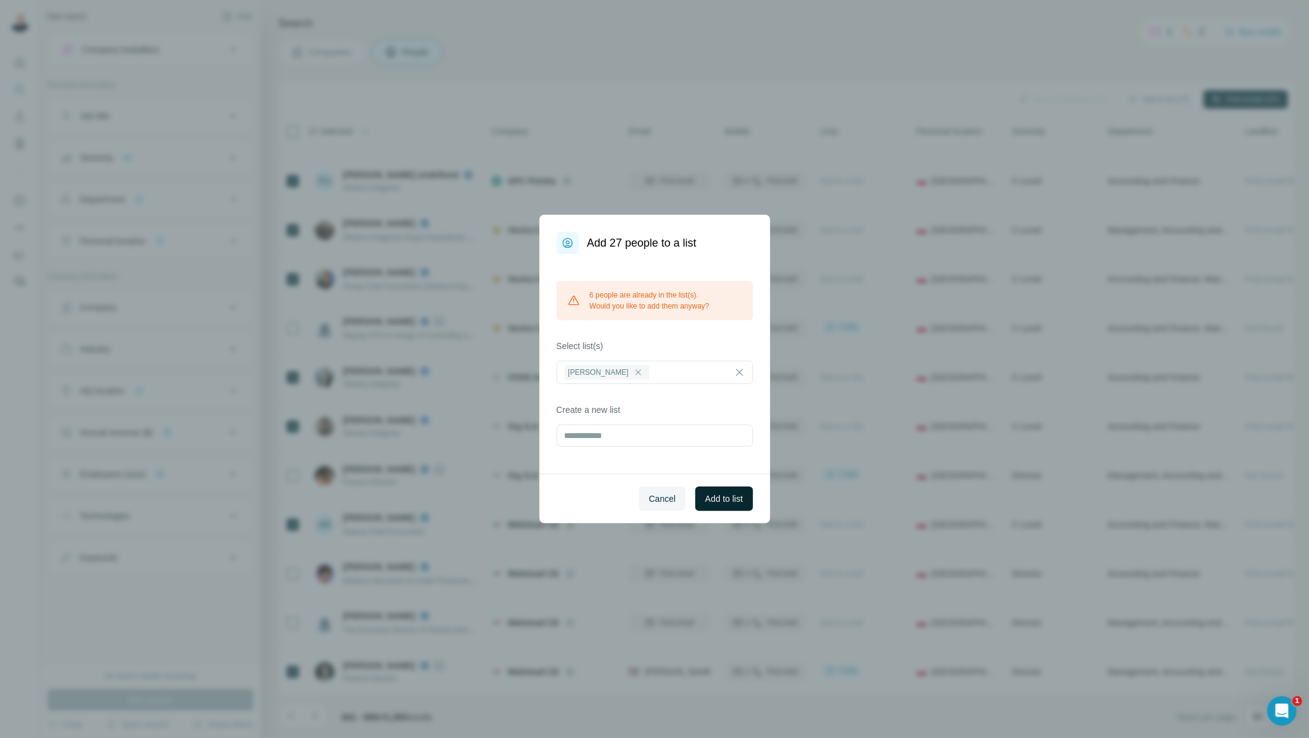
click at [719, 501] on span "Add to list" at bounding box center [723, 499] width 37 height 12
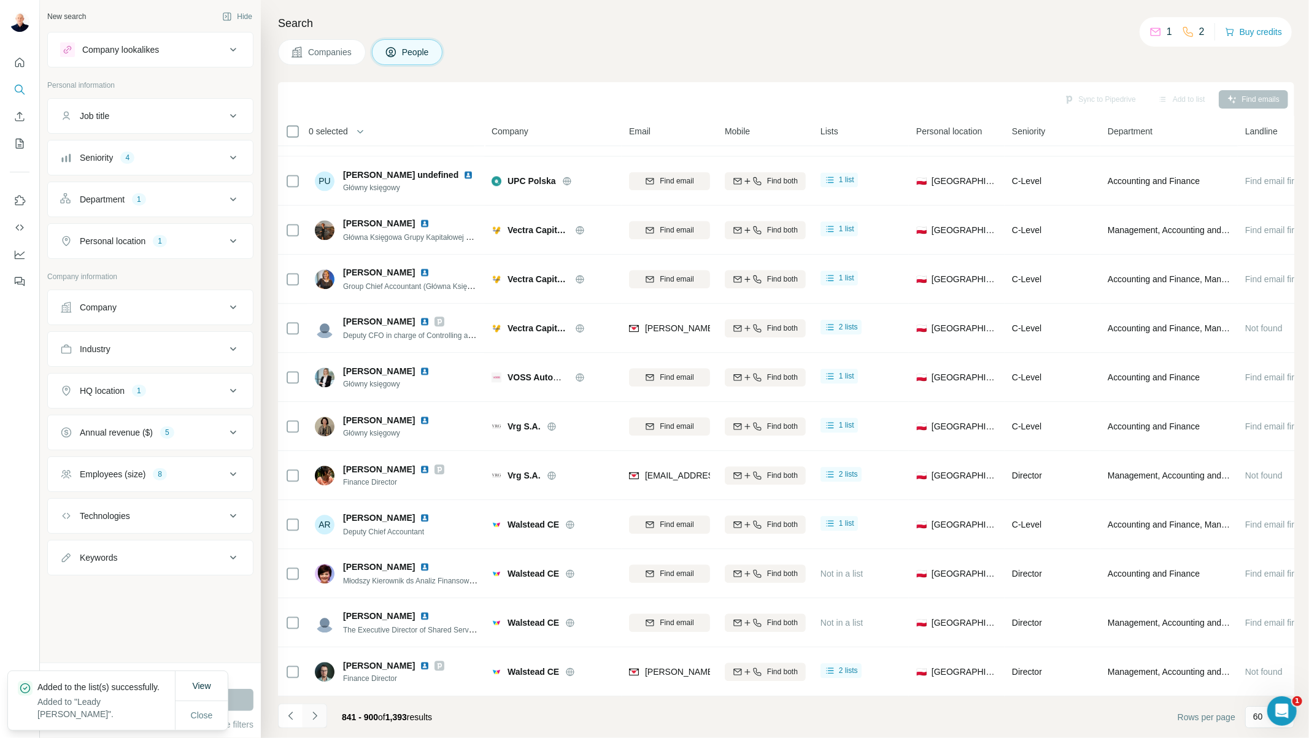
click at [314, 722] on button "Navigate to next page" at bounding box center [315, 716] width 25 height 25
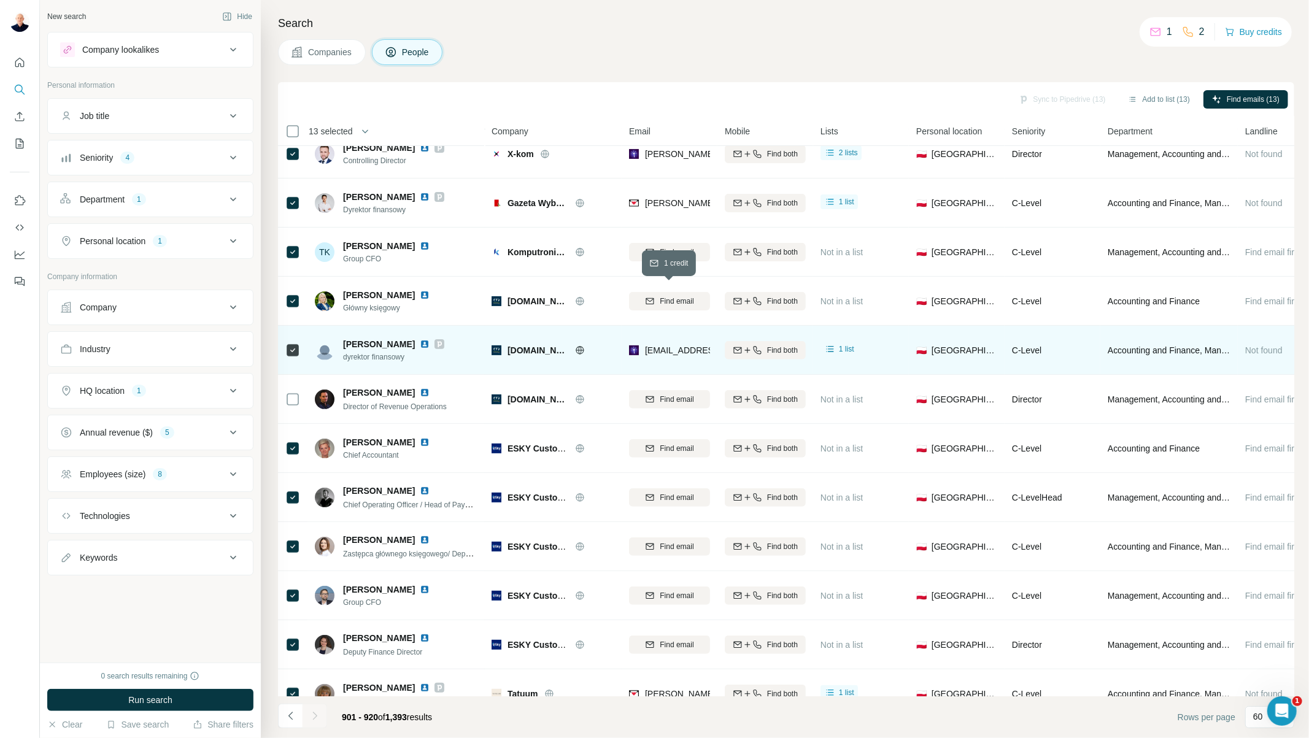
scroll to position [438, 0]
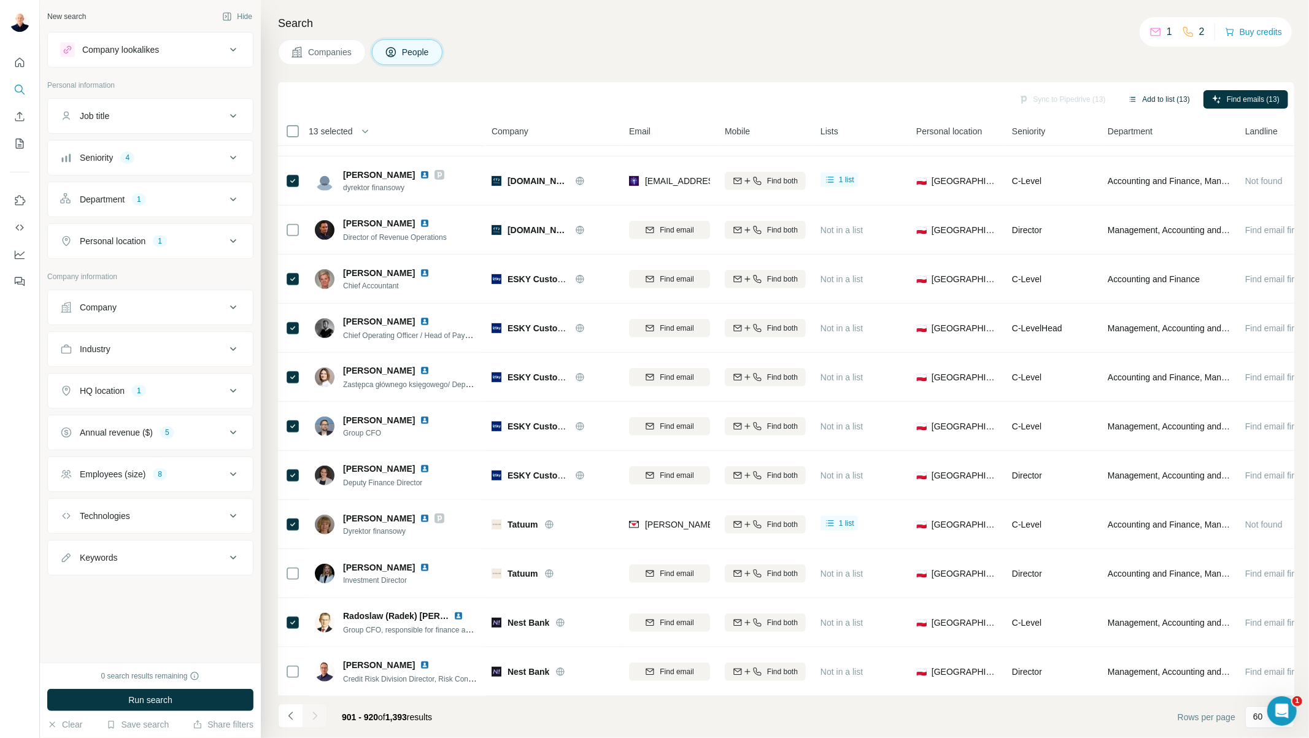
click at [1162, 93] on button "Add to list (13)" at bounding box center [1158, 99] width 79 height 18
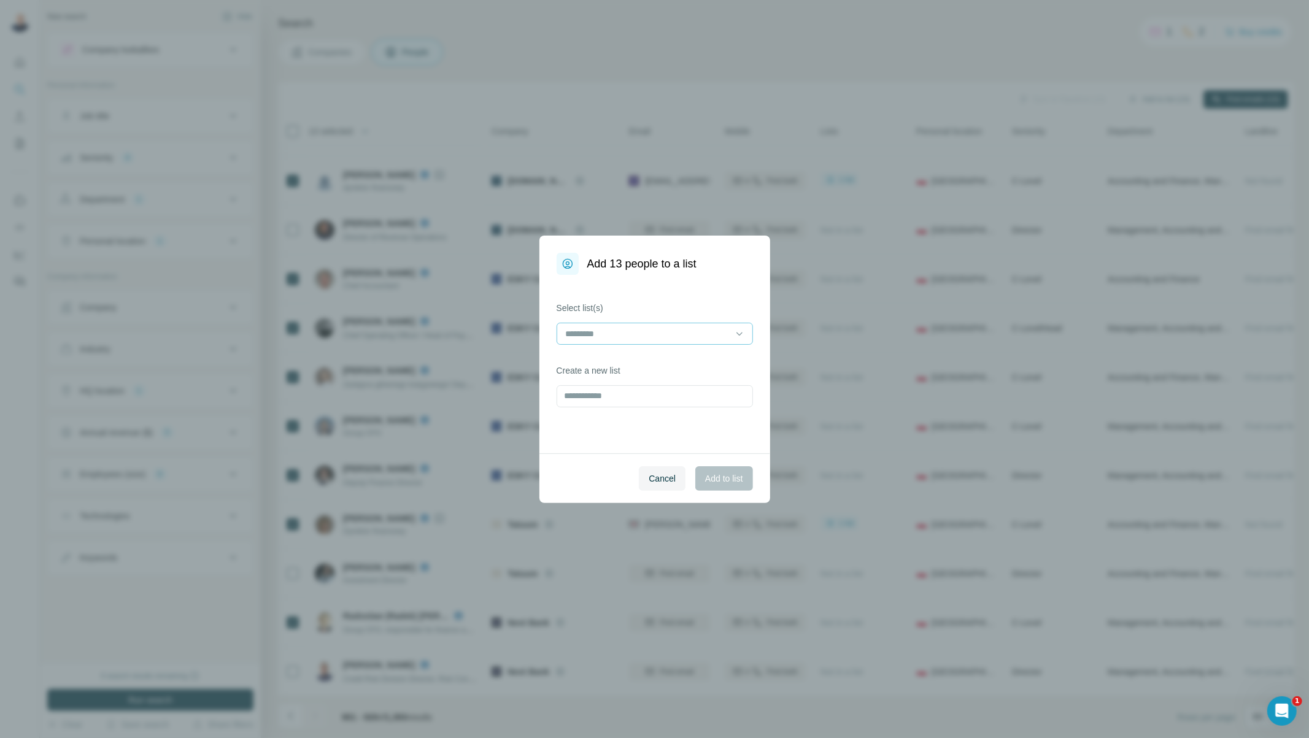
click at [698, 338] on input at bounding box center [648, 334] width 166 height 14
click at [666, 360] on div "[PERSON_NAME]" at bounding box center [655, 361] width 176 height 12
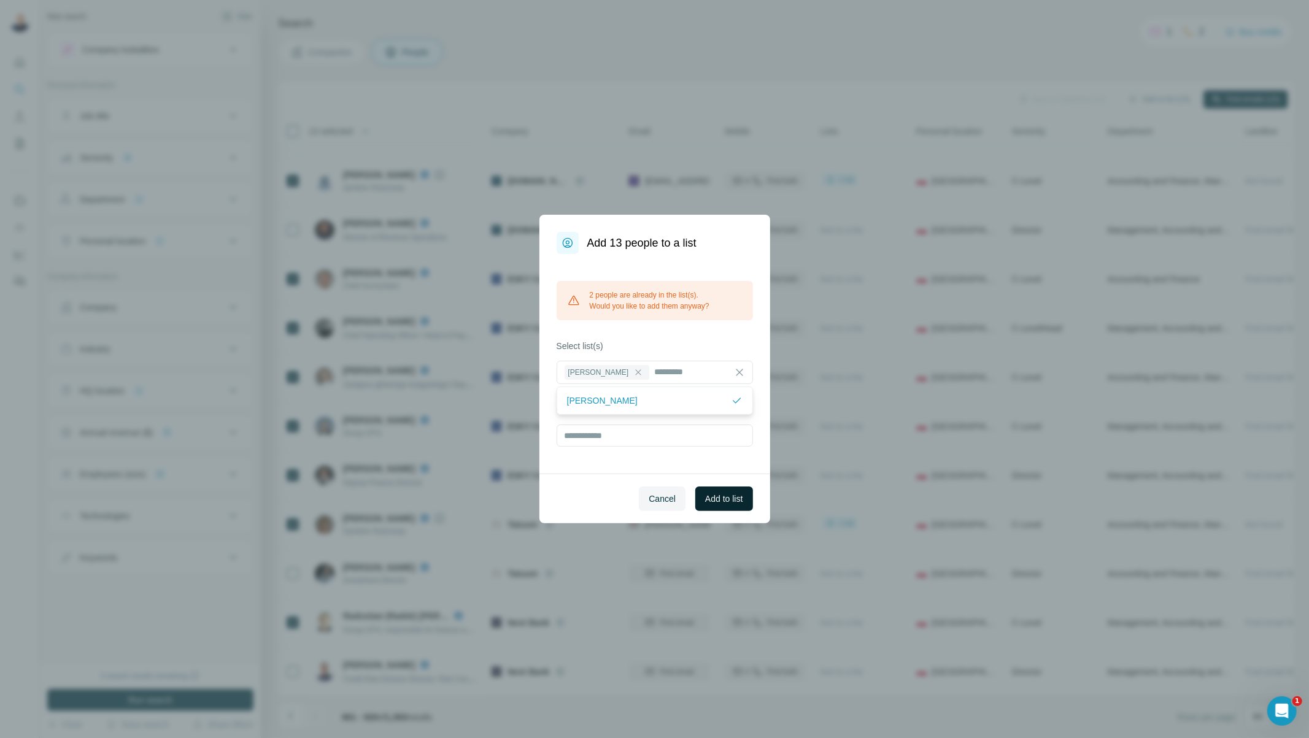
click at [723, 499] on span "Add to list" at bounding box center [723, 499] width 37 height 12
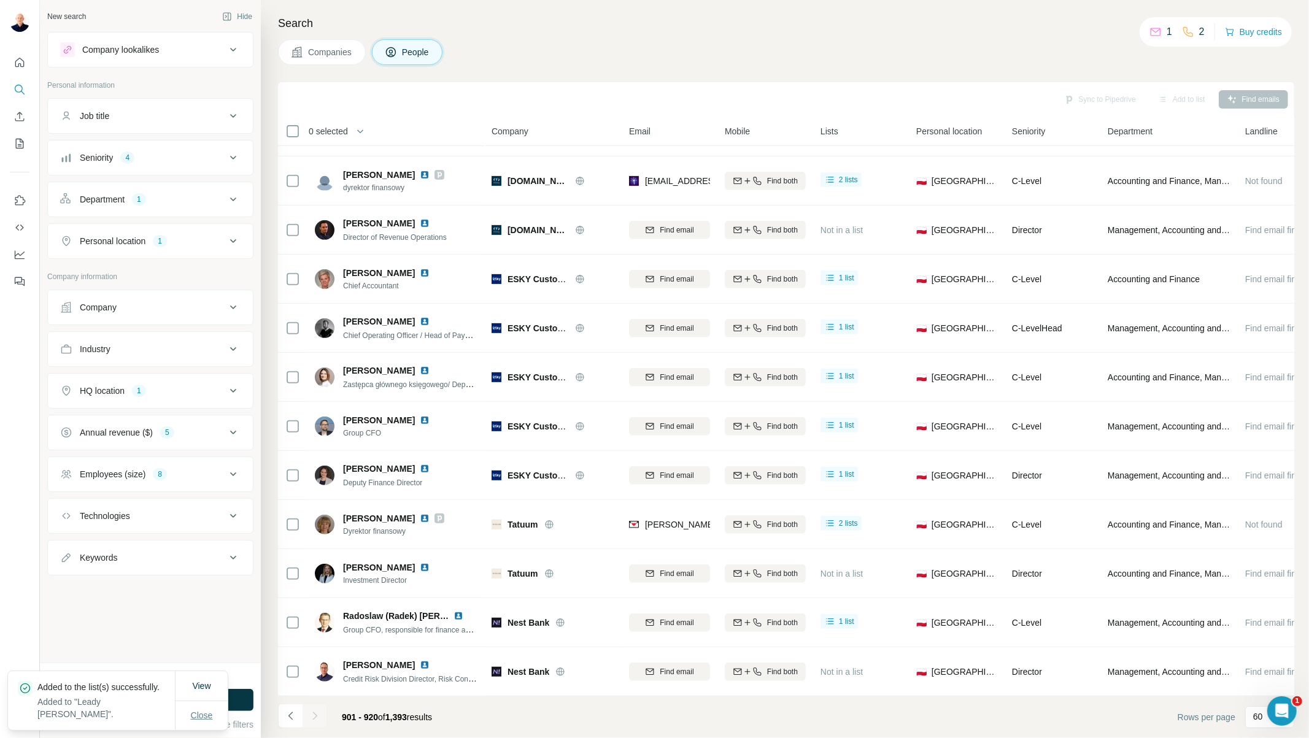
click at [206, 717] on span "Close" at bounding box center [202, 715] width 22 height 12
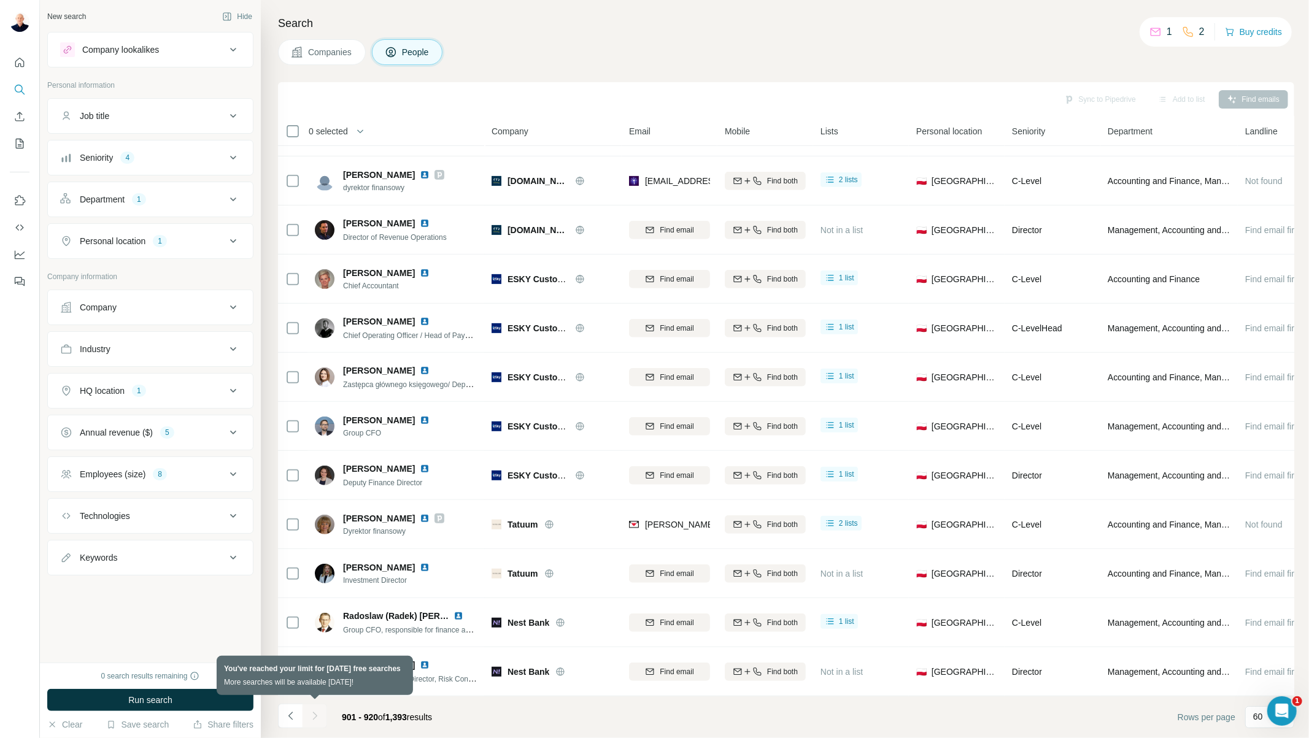
click at [316, 720] on div at bounding box center [315, 716] width 25 height 25
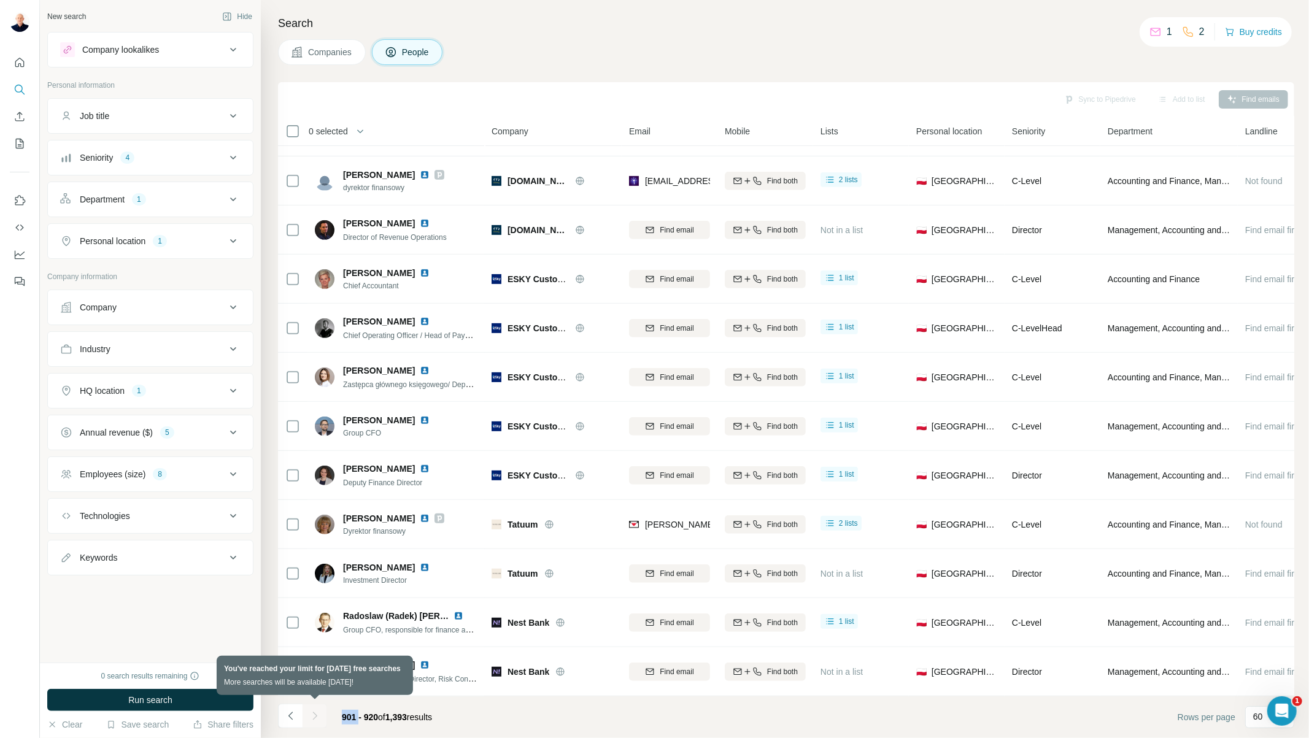
click at [316, 720] on div at bounding box center [315, 716] width 25 height 25
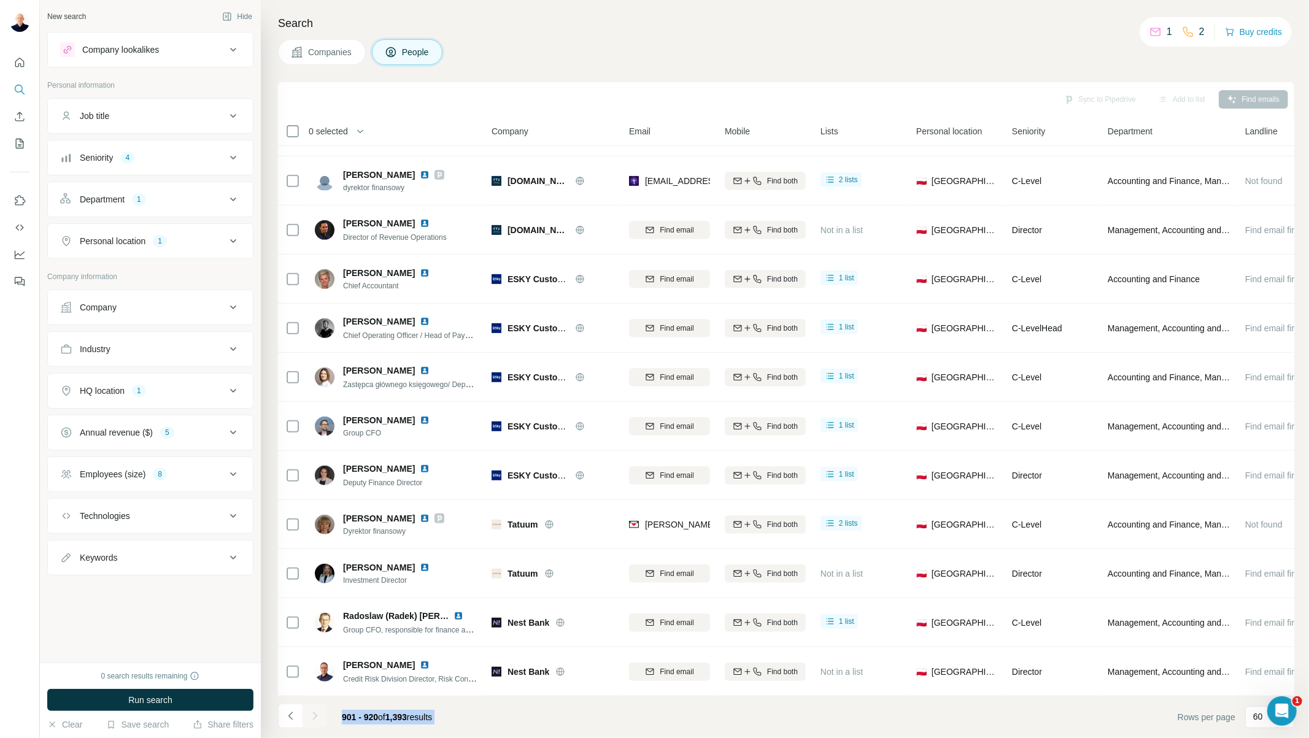
click at [476, 715] on footer "901 - 920 of 1,393 results Rows per page 60" at bounding box center [786, 718] width 1016 height 42
click at [315, 719] on div at bounding box center [315, 716] width 25 height 25
drag, startPoint x: 387, startPoint y: 718, endPoint x: 255, endPoint y: 709, distance: 132.3
click at [287, 716] on div "901 - 920 of 1,393 results" at bounding box center [360, 717] width 164 height 27
click at [180, 105] on button "Job title" at bounding box center [150, 115] width 205 height 29
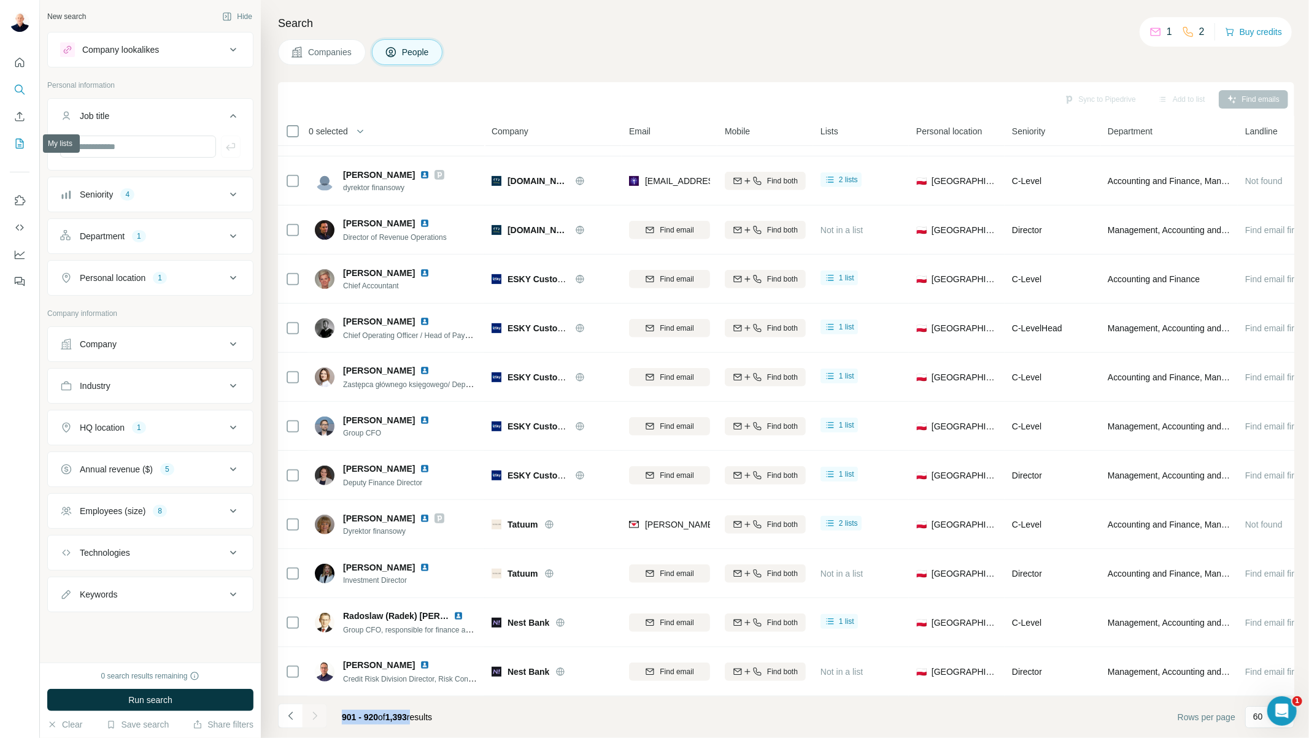
click at [17, 147] on icon "My lists" at bounding box center [20, 143] width 12 height 12
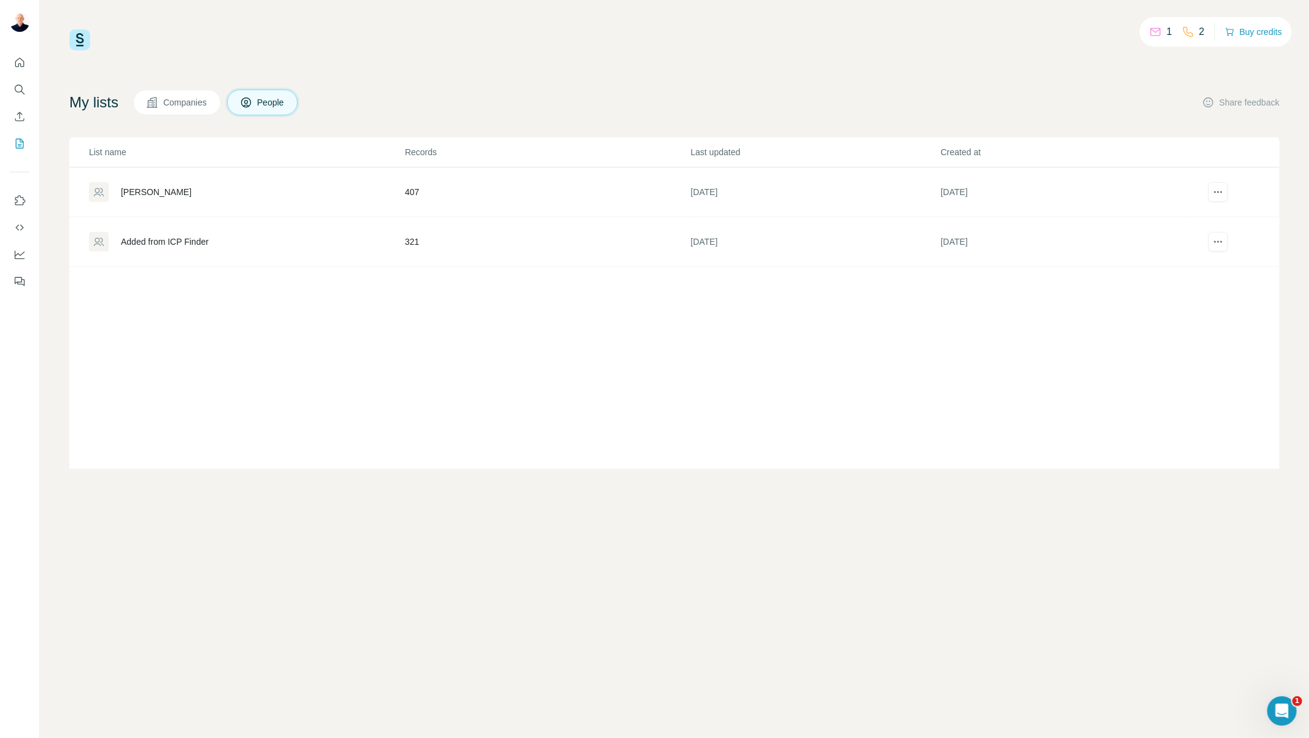
click at [205, 193] on div "[PERSON_NAME]" at bounding box center [246, 192] width 315 height 20
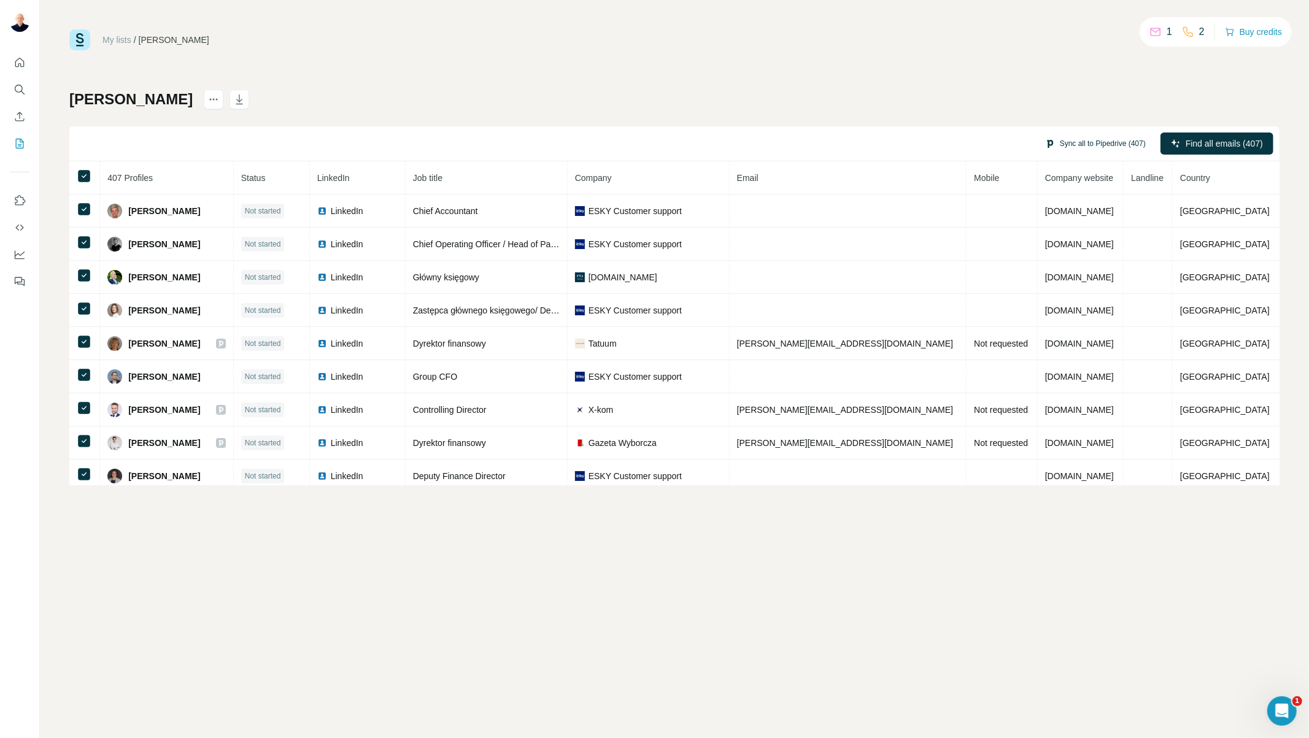
click at [1095, 139] on button "Sync all to Pipedrive (407)" at bounding box center [1096, 143] width 118 height 18
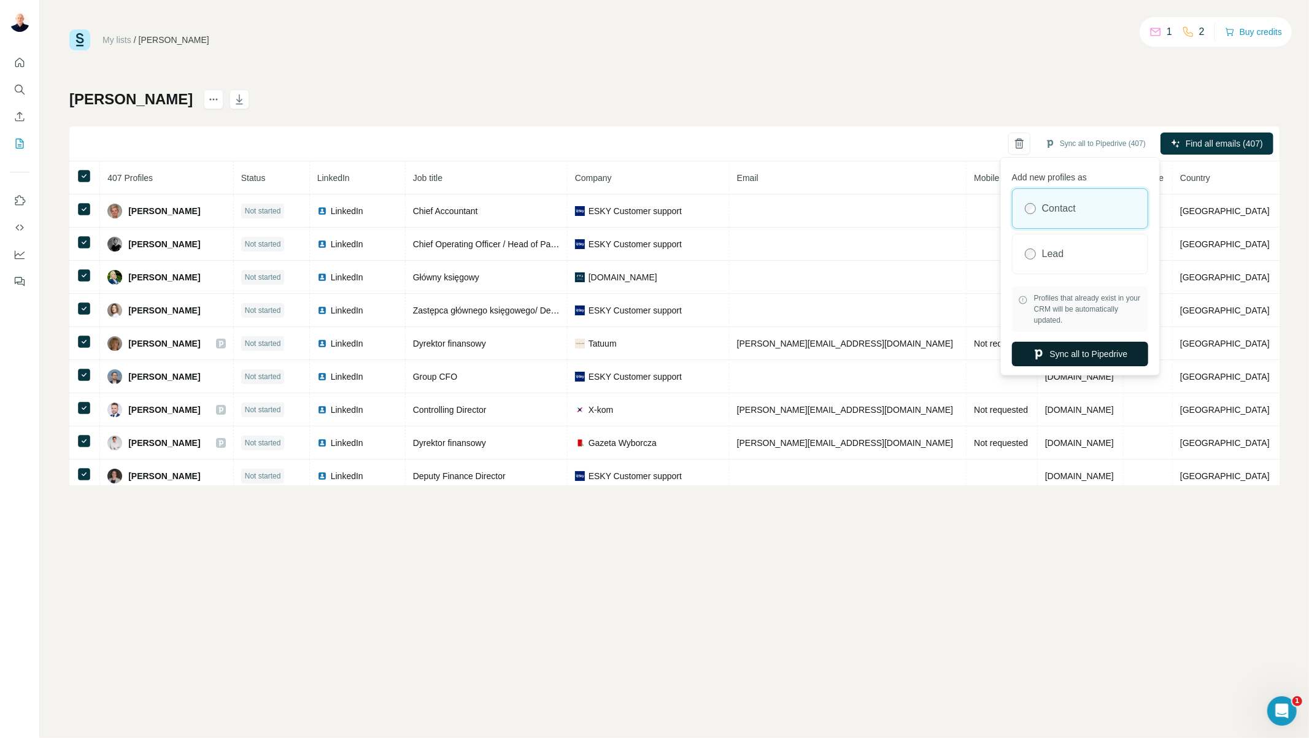
click at [1070, 358] on button "Sync all to Pipedrive" at bounding box center [1080, 354] width 136 height 25
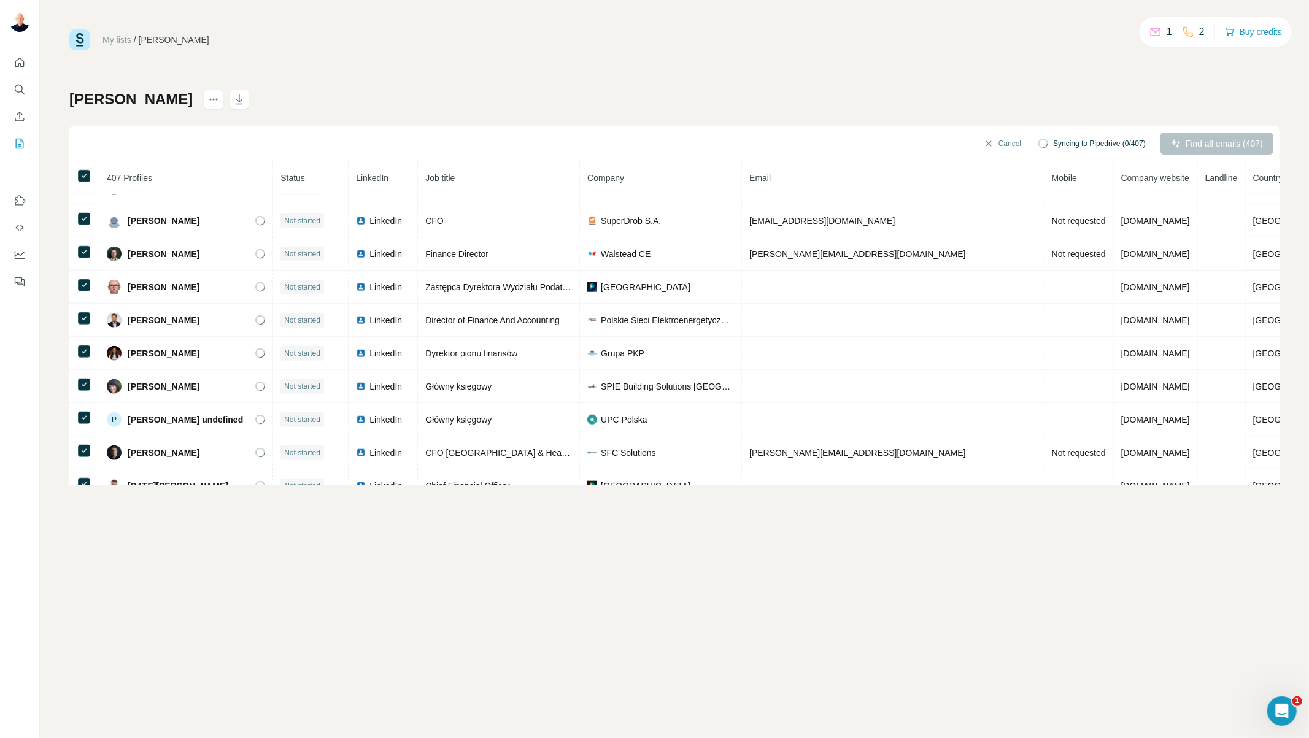
scroll to position [1051, 0]
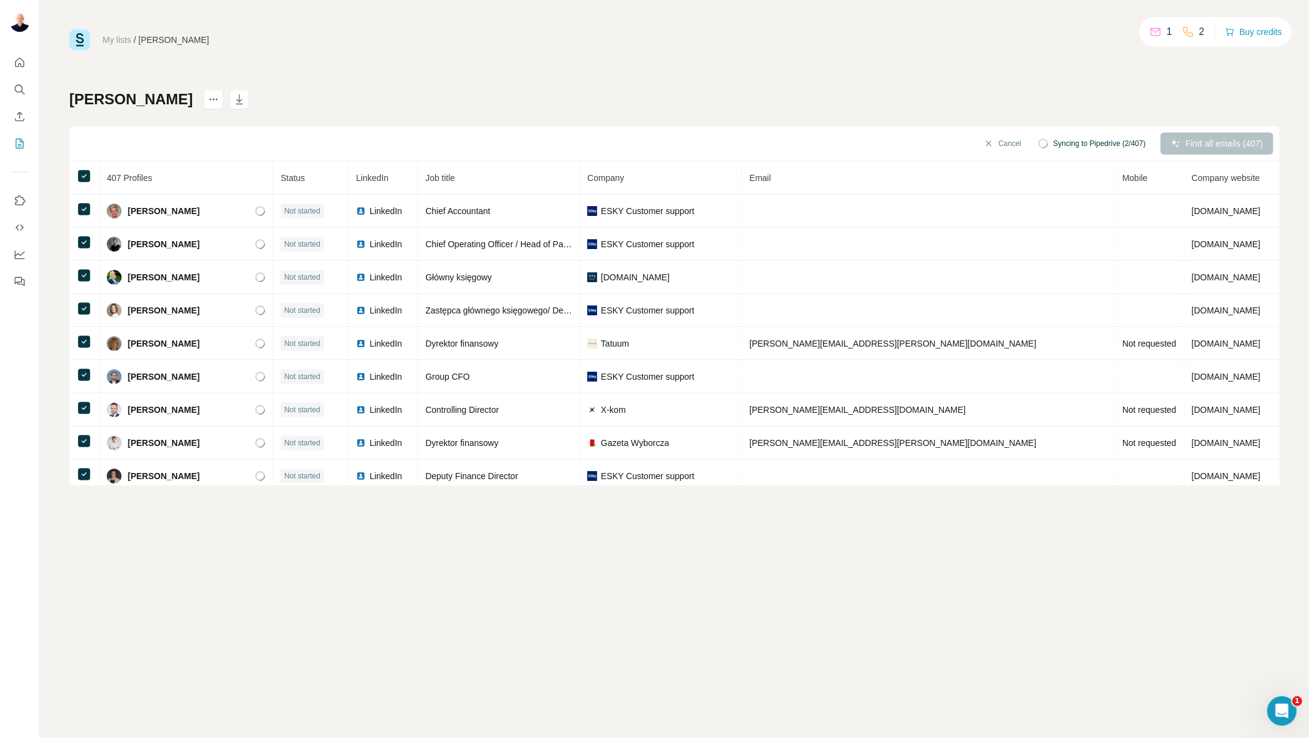
scroll to position [1051, 0]
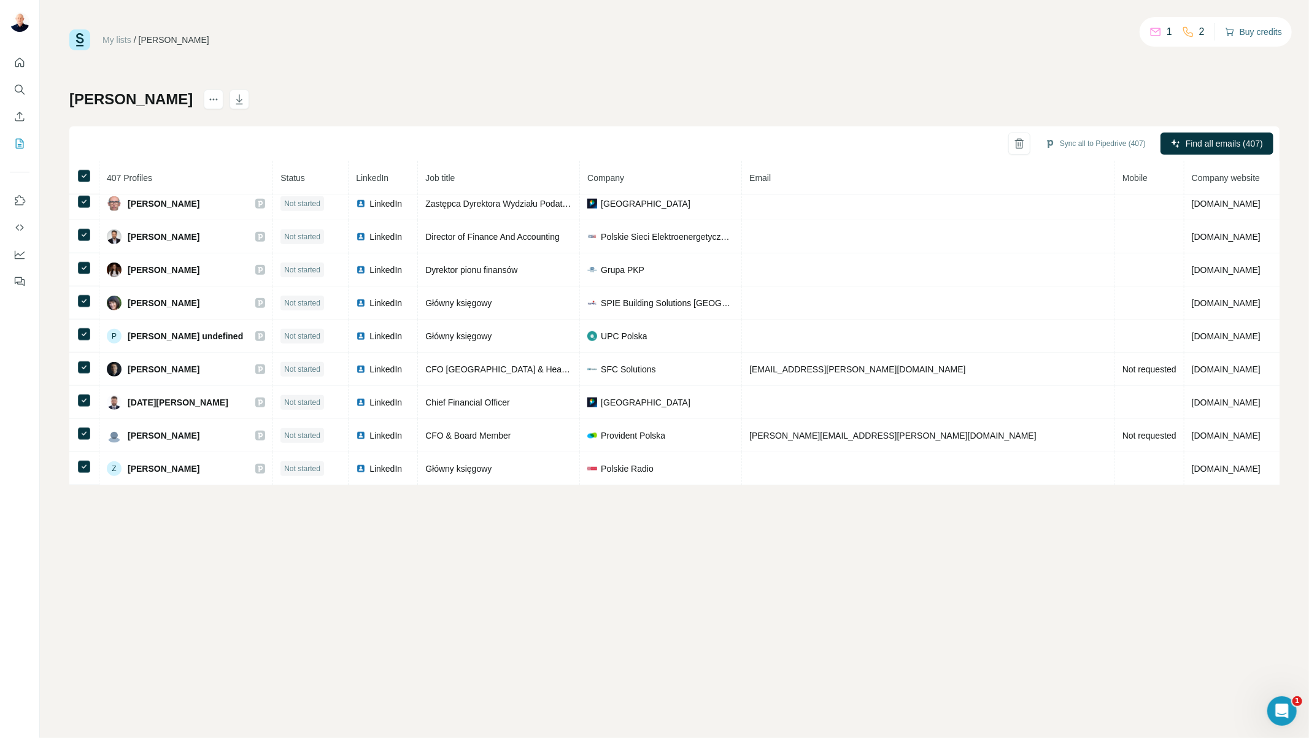
click at [1254, 36] on button "Buy credits" at bounding box center [1253, 31] width 57 height 17
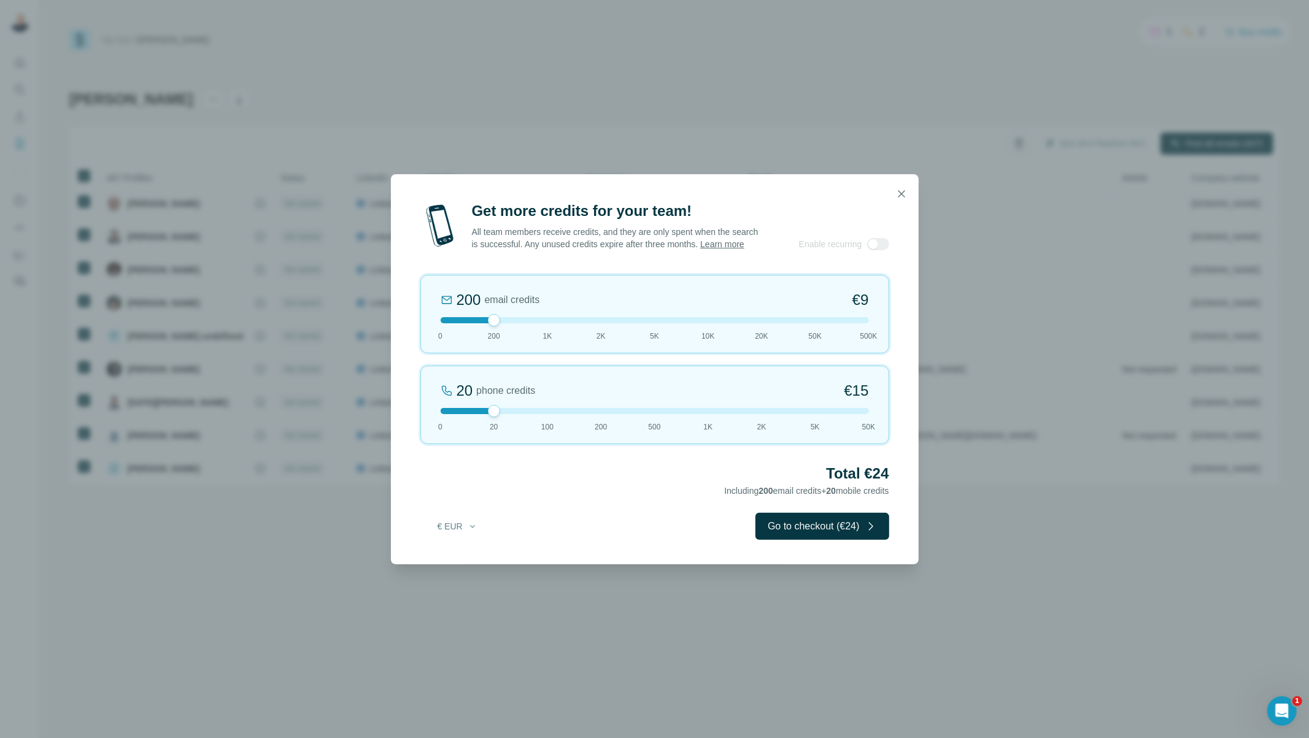
drag, startPoint x: 498, startPoint y: 327, endPoint x: 498, endPoint y: 339, distance: 12.3
click at [498, 339] on div "200 email credits €9 0 200 1K 2K 5K 10K 20K 50K 500K" at bounding box center [654, 314] width 469 height 79
drag, startPoint x: 498, startPoint y: 417, endPoint x: 419, endPoint y: 431, distance: 79.7
click at [419, 431] on div "Get more credits for your team! All team members receive credits, and they are …" at bounding box center [655, 382] width 528 height 363
drag, startPoint x: 493, startPoint y: 328, endPoint x: 537, endPoint y: 321, distance: 44.7
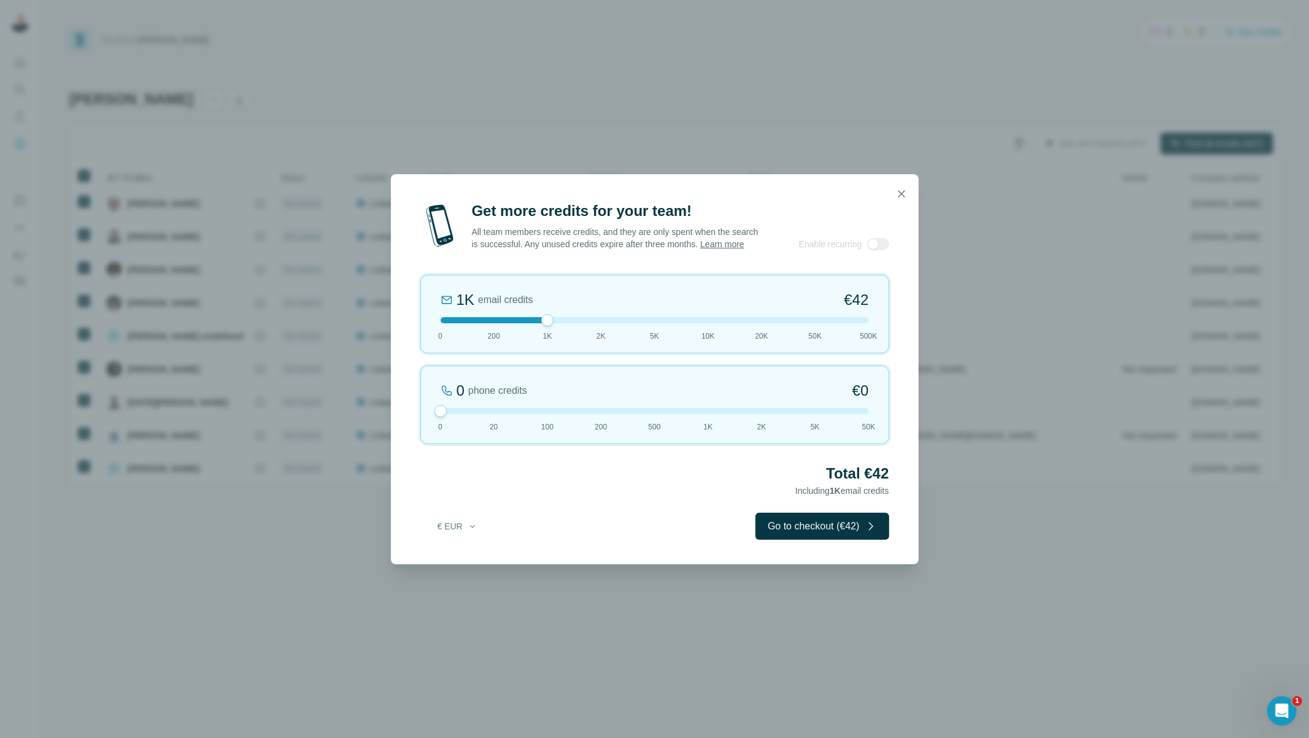
click at [537, 321] on div "1K email credits €42 0 200 1K 2K 5K 10K 20K 50K 500K" at bounding box center [654, 314] width 469 height 79
drag, startPoint x: 547, startPoint y: 323, endPoint x: 600, endPoint y: 322, distance: 52.8
click at [600, 322] on div at bounding box center [601, 320] width 12 height 12
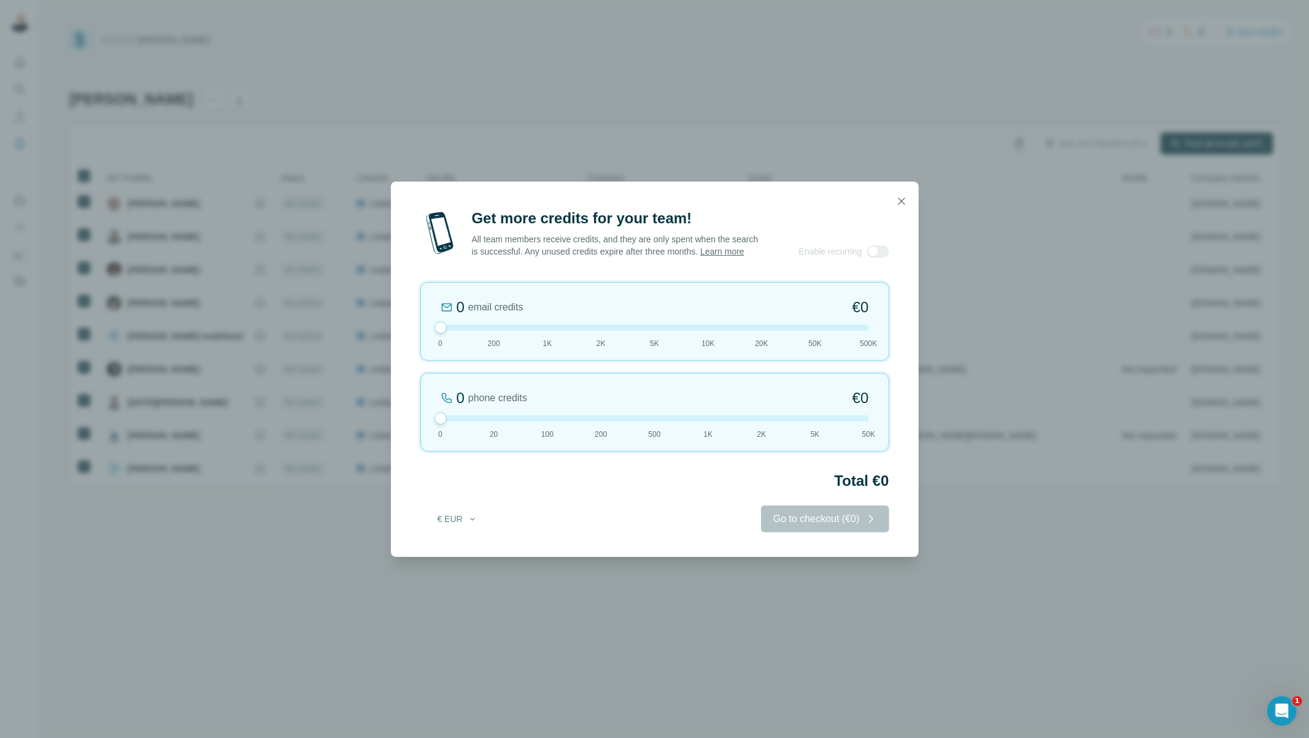
drag, startPoint x: 601, startPoint y: 324, endPoint x: 355, endPoint y: 292, distance: 248.8
click at [353, 296] on div "Get more credits for your team! All team members receive credits, and they are …" at bounding box center [654, 369] width 1309 height 738
click at [493, 331] on div at bounding box center [655, 328] width 428 height 6
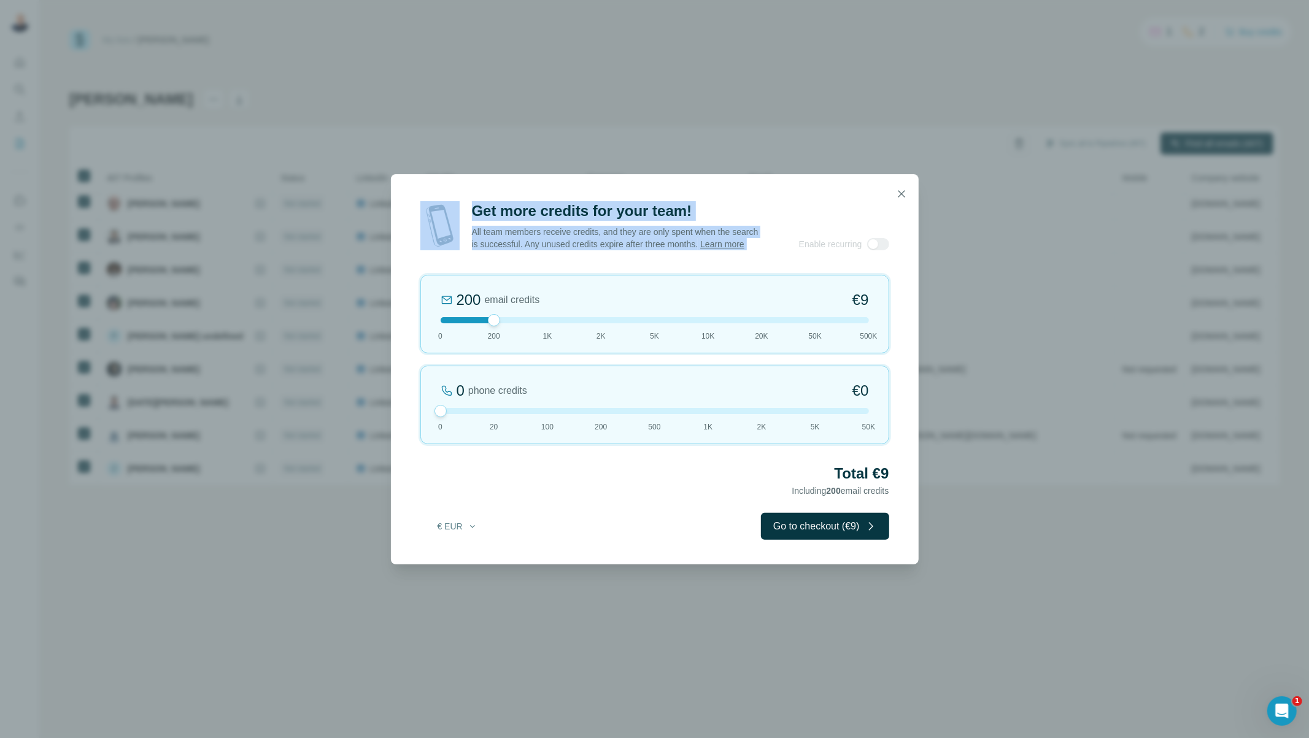
drag, startPoint x: 477, startPoint y: 205, endPoint x: 777, endPoint y: 254, distance: 304.1
click at [777, 254] on dialog "Get more credits for your team! All team members receive credits, and they are …" at bounding box center [655, 369] width 528 height 390
click at [797, 532] on button "Go to checkout (€9)" at bounding box center [825, 526] width 128 height 27
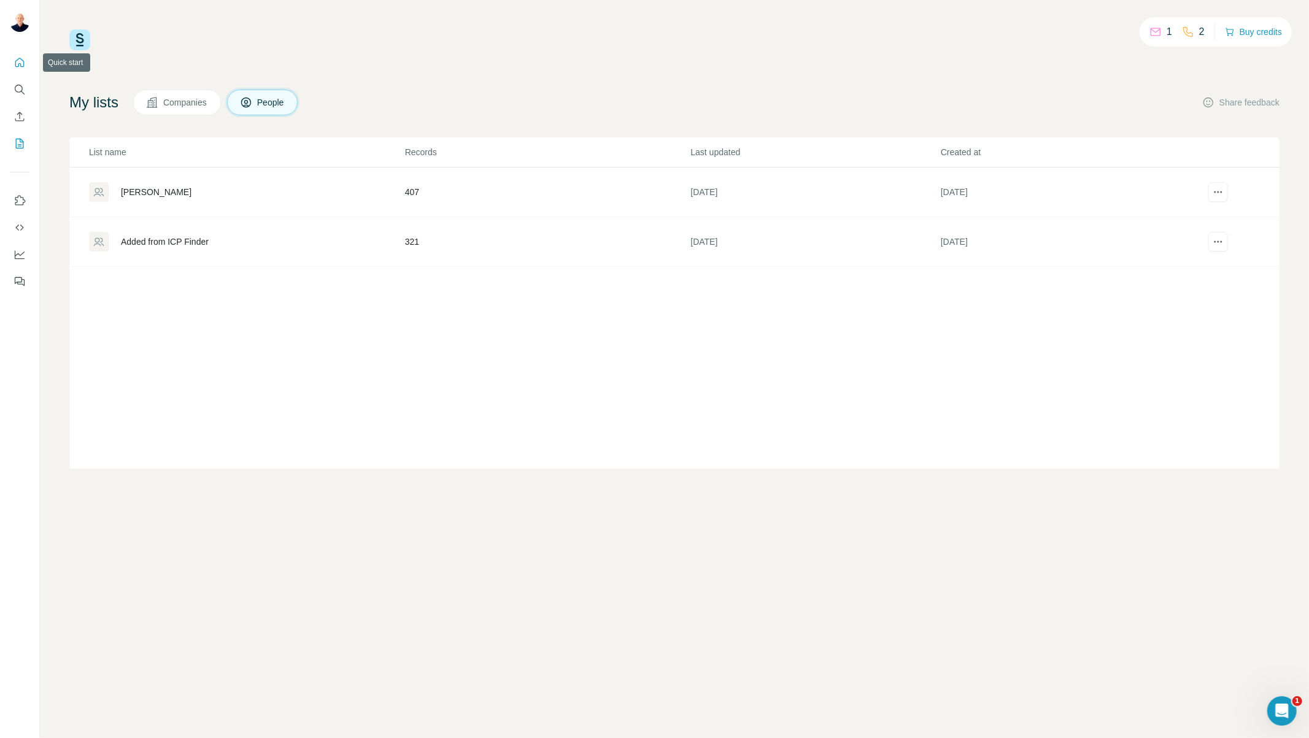
click at [16, 63] on icon "Quick start" at bounding box center [20, 62] width 12 height 12
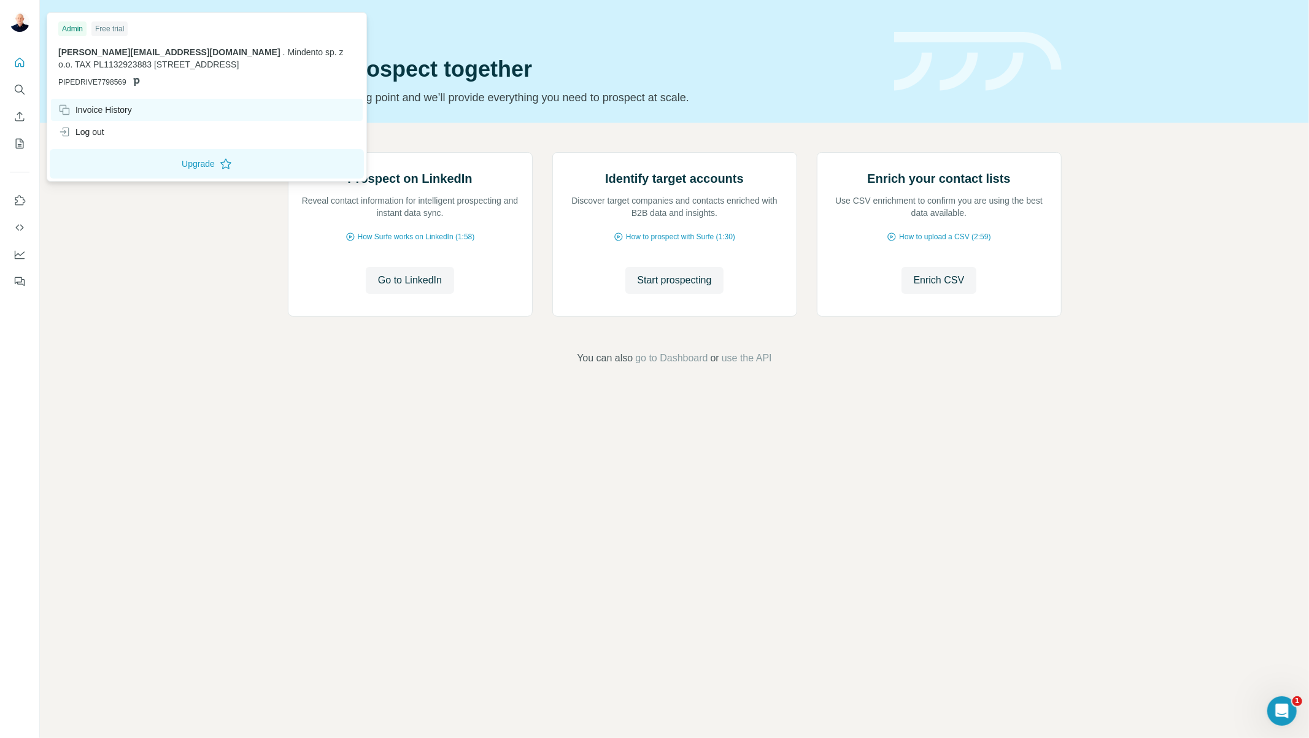
click at [118, 110] on div "Invoice History" at bounding box center [95, 110] width 74 height 12
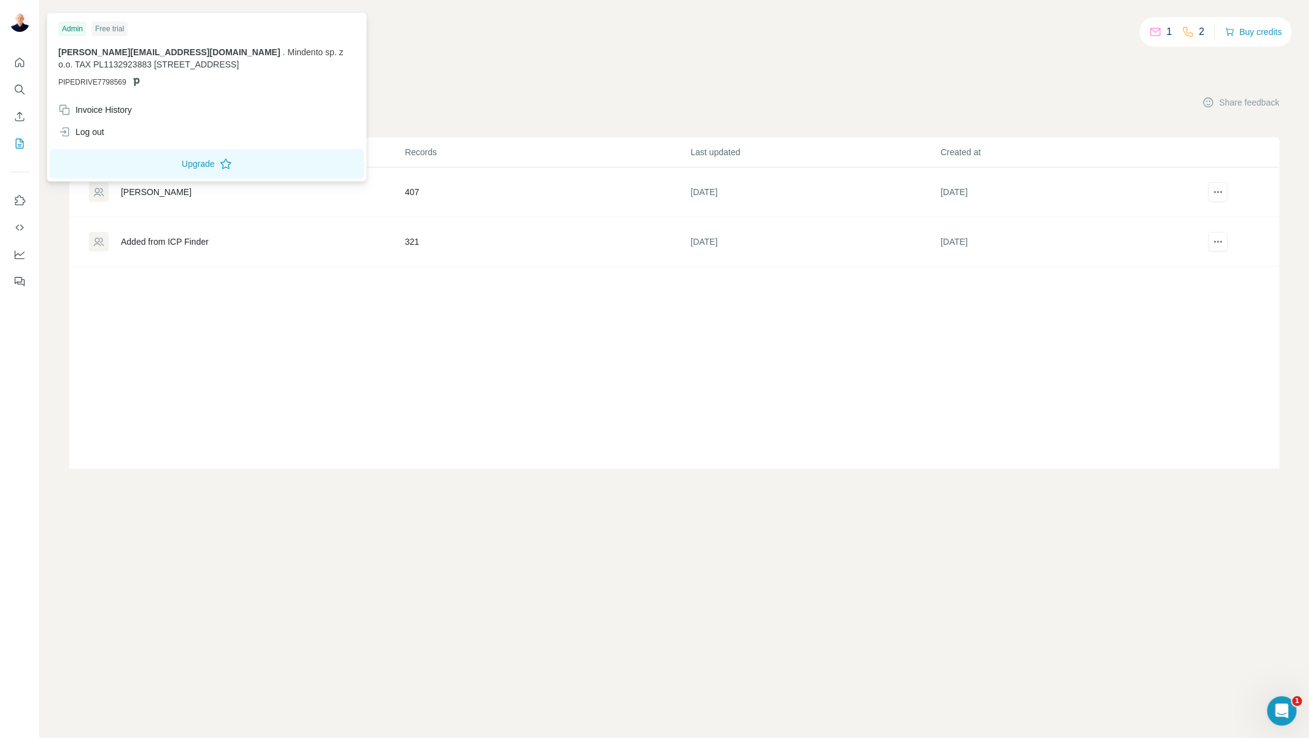
click at [136, 82] on icon at bounding box center [136, 82] width 6 height 8
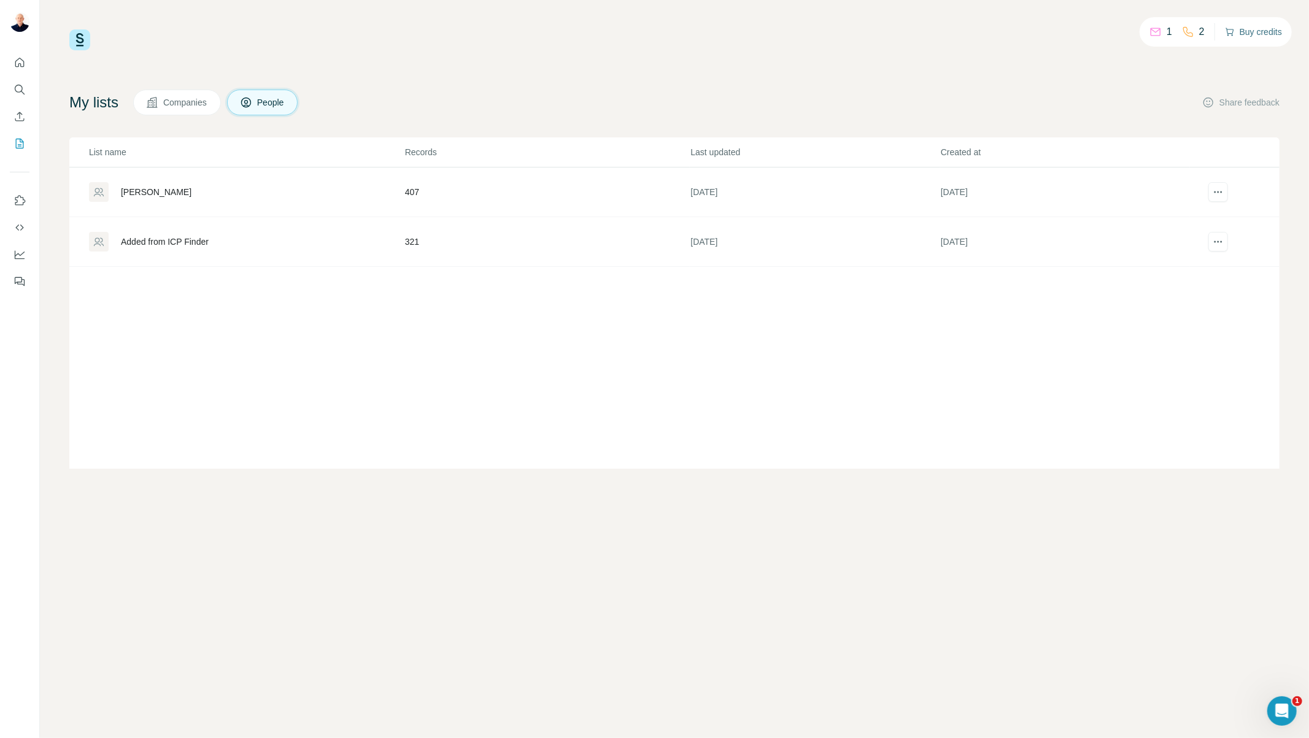
click at [1255, 32] on button "Buy credits" at bounding box center [1253, 31] width 57 height 17
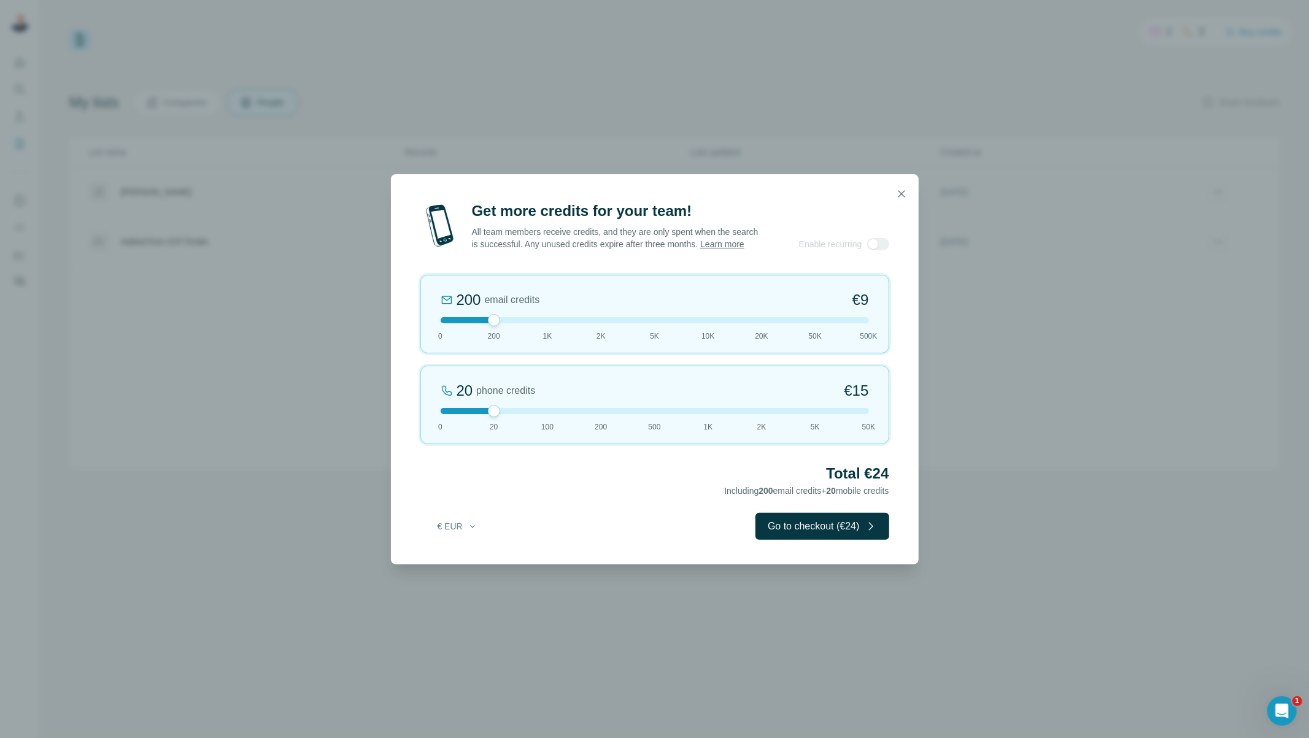
drag, startPoint x: 495, startPoint y: 325, endPoint x: 508, endPoint y: 324, distance: 12.3
click at [508, 323] on div at bounding box center [655, 320] width 428 height 6
drag, startPoint x: 495, startPoint y: 417, endPoint x: 512, endPoint y: 414, distance: 16.9
click at [512, 414] on div at bounding box center [655, 411] width 428 height 6
drag, startPoint x: 492, startPoint y: 330, endPoint x: 406, endPoint y: 328, distance: 85.9
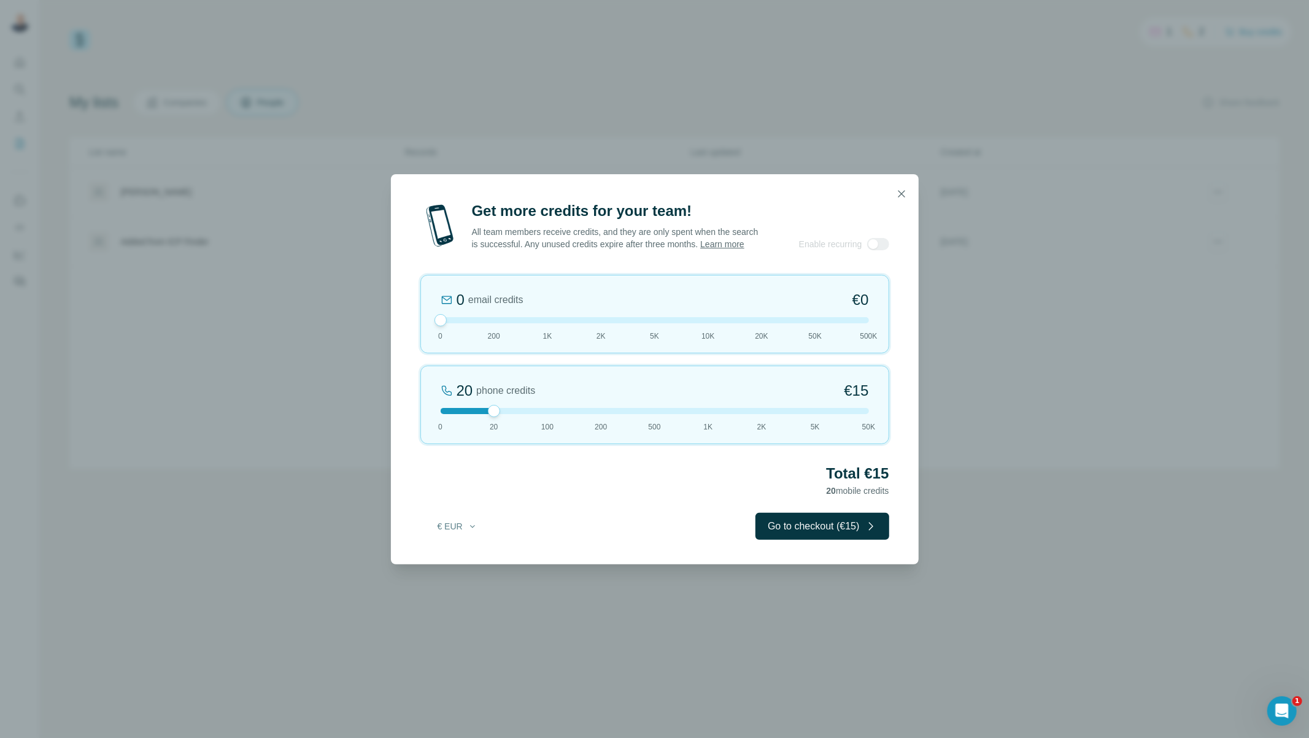
click at [406, 328] on div "Get more credits for your team! All team members receive credits, and they are …" at bounding box center [655, 382] width 528 height 363
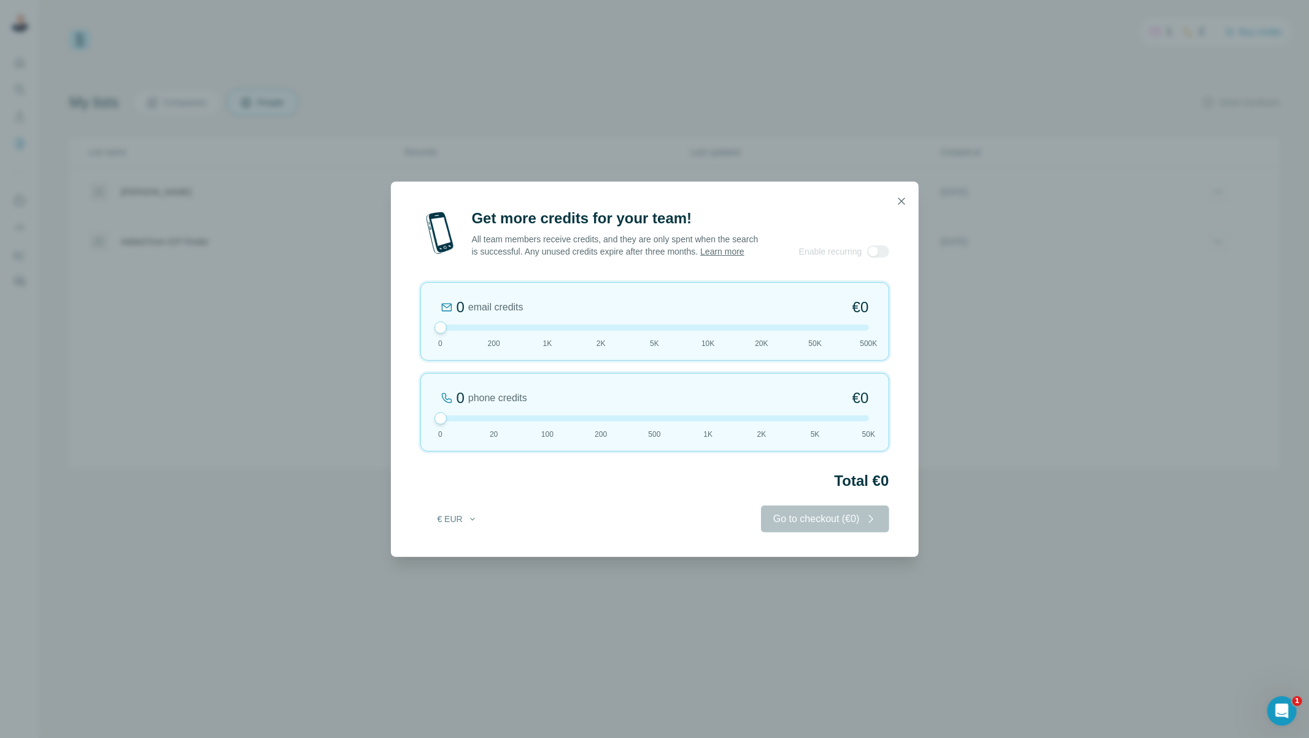
drag, startPoint x: 493, startPoint y: 413, endPoint x: 426, endPoint y: 431, distance: 69.2
click at [426, 431] on div "0 phone credits €0 [PHONE_NUMBER] 1K 2K 5K 50K" at bounding box center [654, 412] width 469 height 79
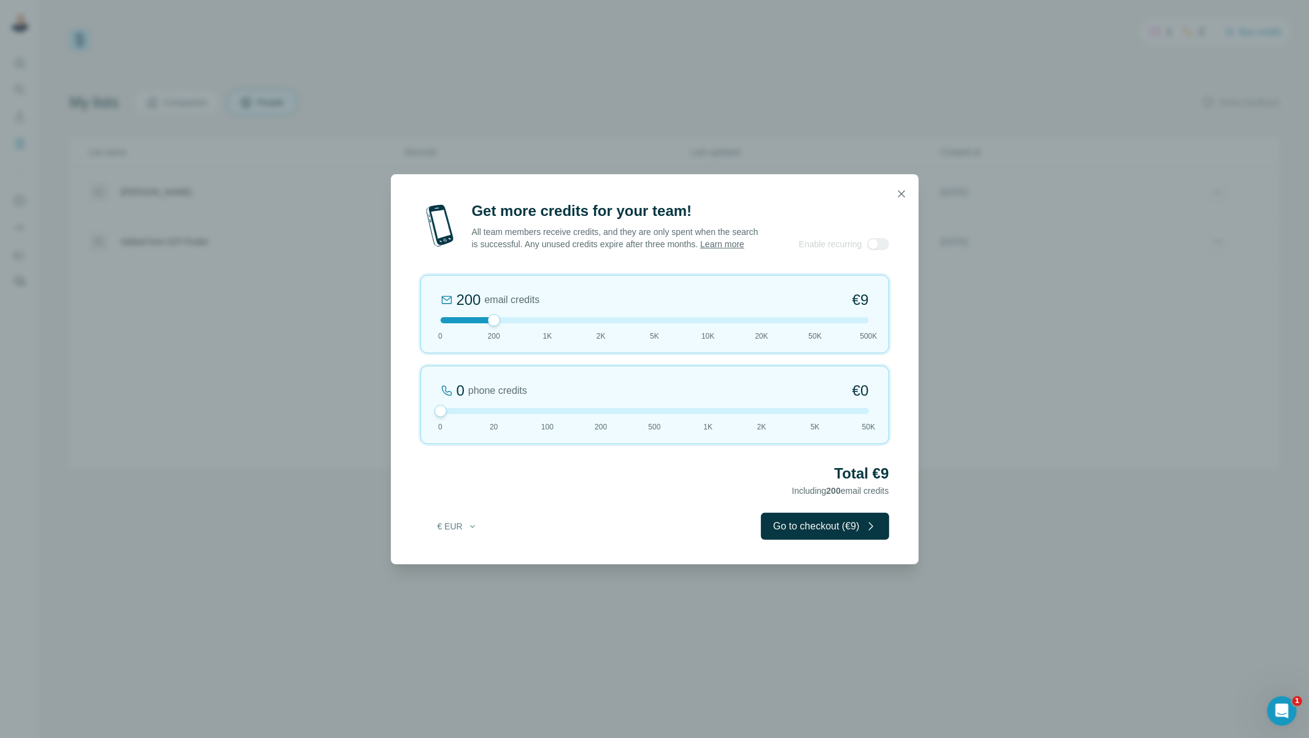
drag, startPoint x: 441, startPoint y: 336, endPoint x: 474, endPoint y: 346, distance: 34.6
click at [474, 346] on div "200 email credits €9 0 200 1K 2K 5K 10K 20K 50K 500K" at bounding box center [654, 314] width 469 height 79
click at [793, 531] on button "Go to checkout (€9)" at bounding box center [825, 526] width 128 height 27
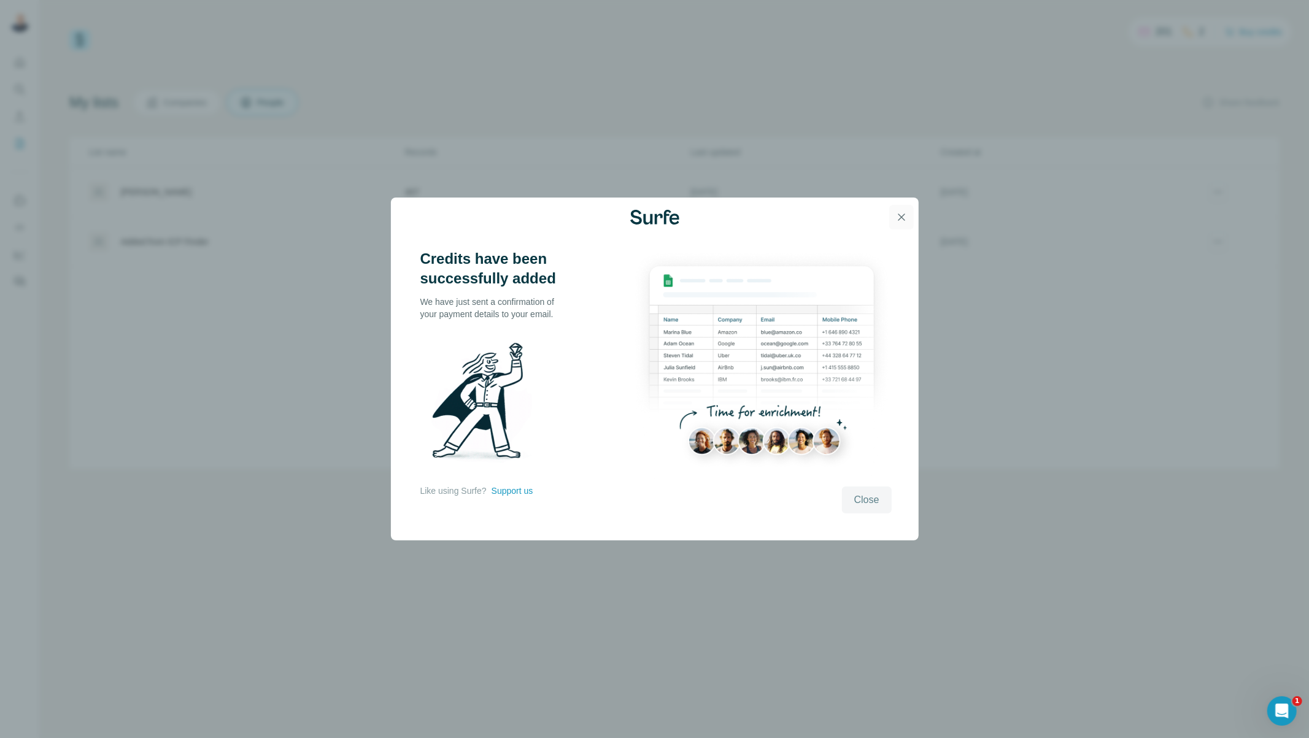
click at [906, 212] on icon "button" at bounding box center [901, 217] width 12 height 12
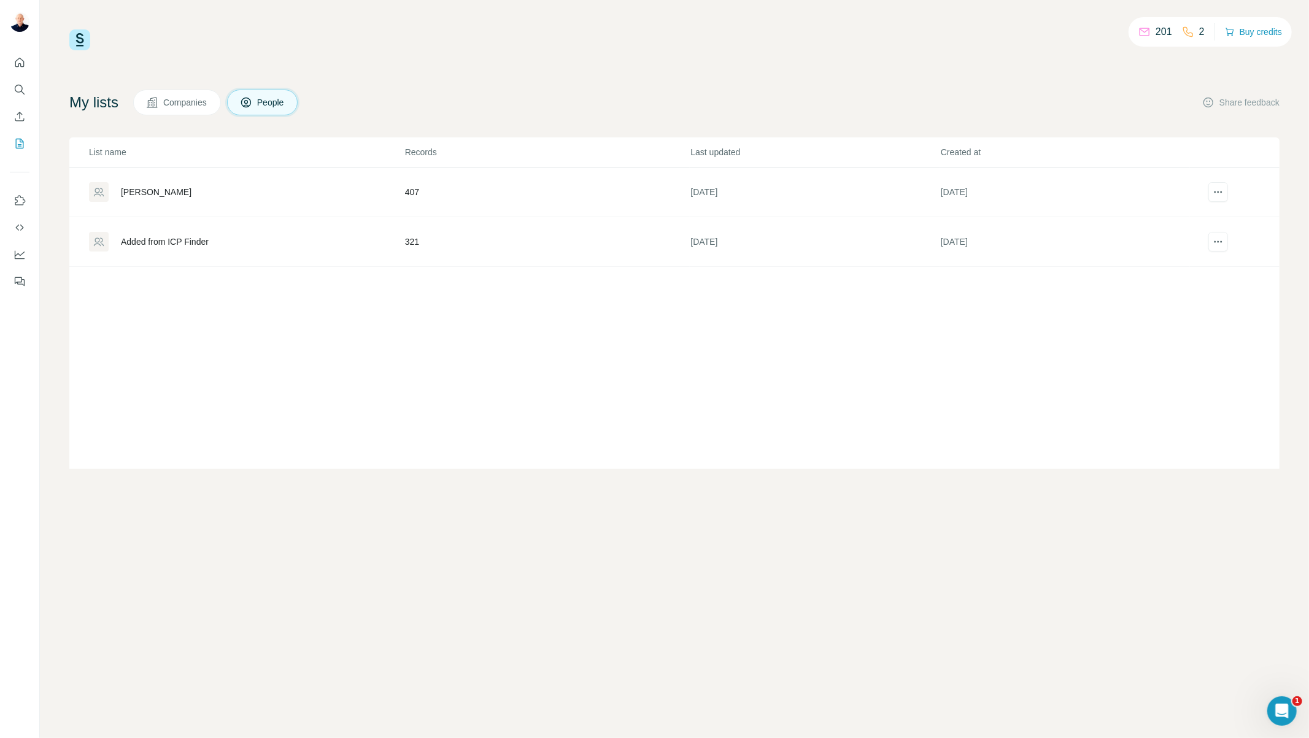
click at [218, 193] on div "[PERSON_NAME]" at bounding box center [246, 192] width 315 height 20
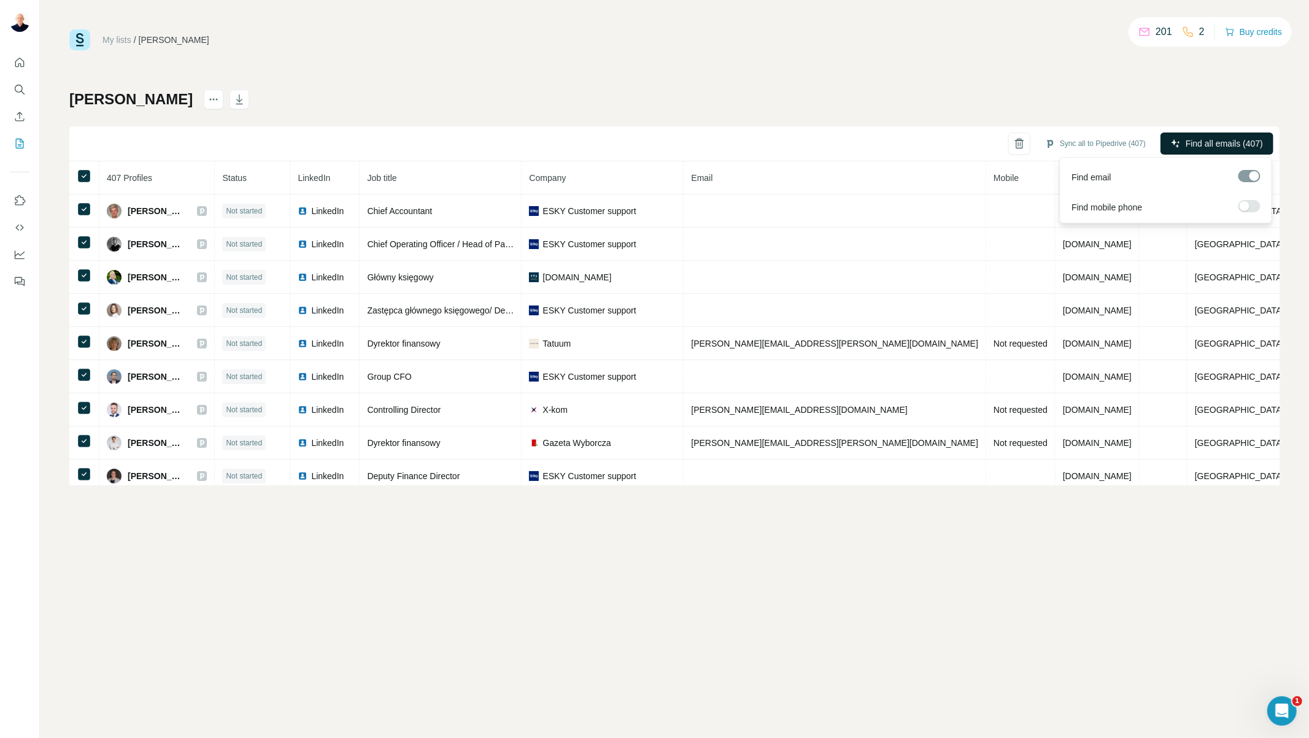
click at [1221, 142] on span "Find all emails (407)" at bounding box center [1224, 143] width 77 height 12
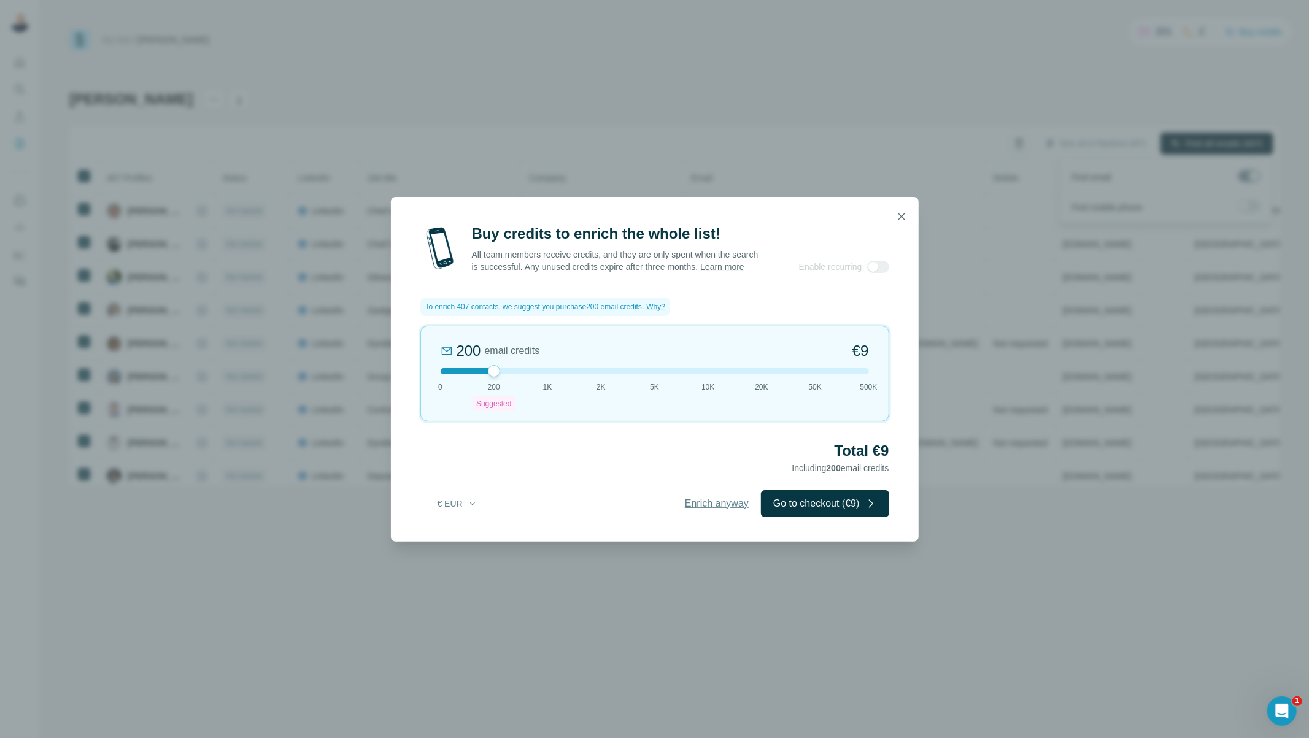
click at [716, 510] on span "Enrich anyway" at bounding box center [717, 503] width 64 height 15
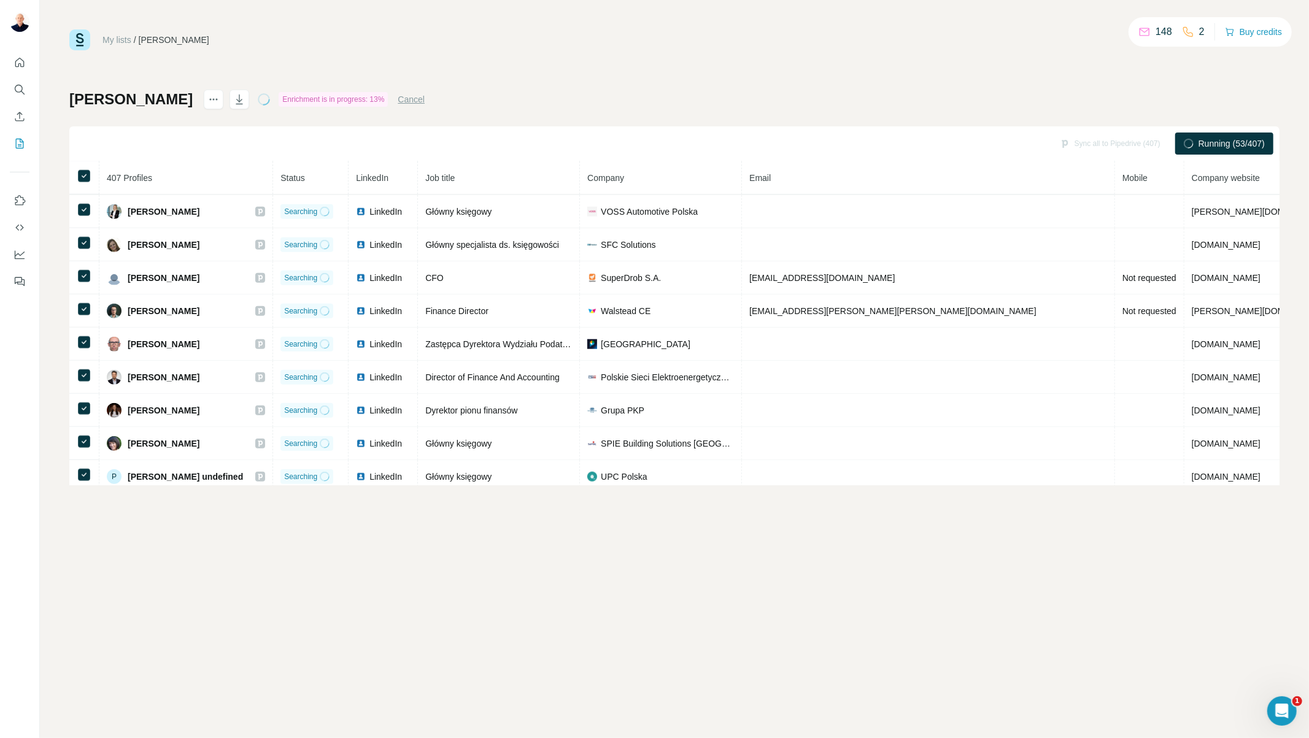
scroll to position [1051, 0]
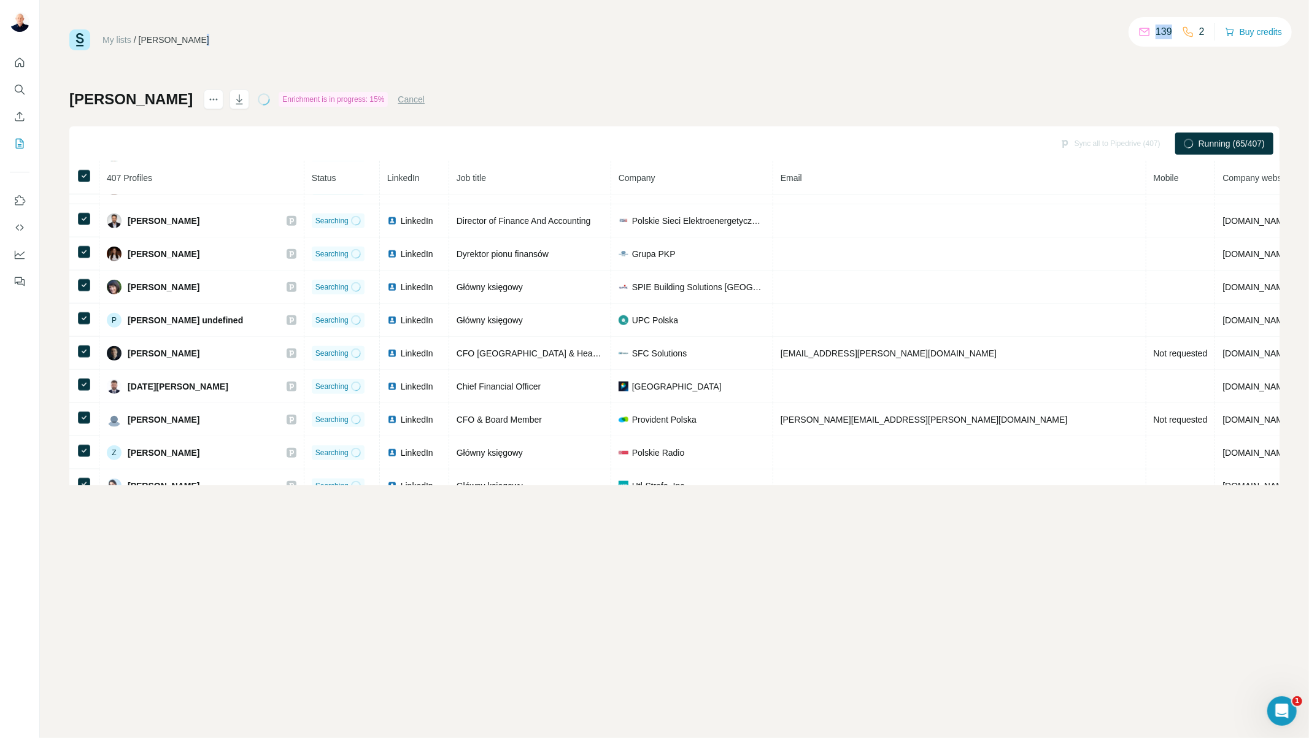
drag, startPoint x: 1171, startPoint y: 34, endPoint x: 929, endPoint y: 28, distance: 241.9
click at [1119, 28] on div "My lists / [PERSON_NAME] 139 2 Buy credits [PERSON_NAME] is in progress: 15% Ca…" at bounding box center [674, 369] width 1269 height 738
drag, startPoint x: 366, startPoint y: 99, endPoint x: 252, endPoint y: 108, distance: 114.5
click at [252, 108] on div "[PERSON_NAME] is in progress: 34% Cancel" at bounding box center [246, 100] width 355 height 20
click at [798, 177] on span "Email" at bounding box center [791, 178] width 21 height 10
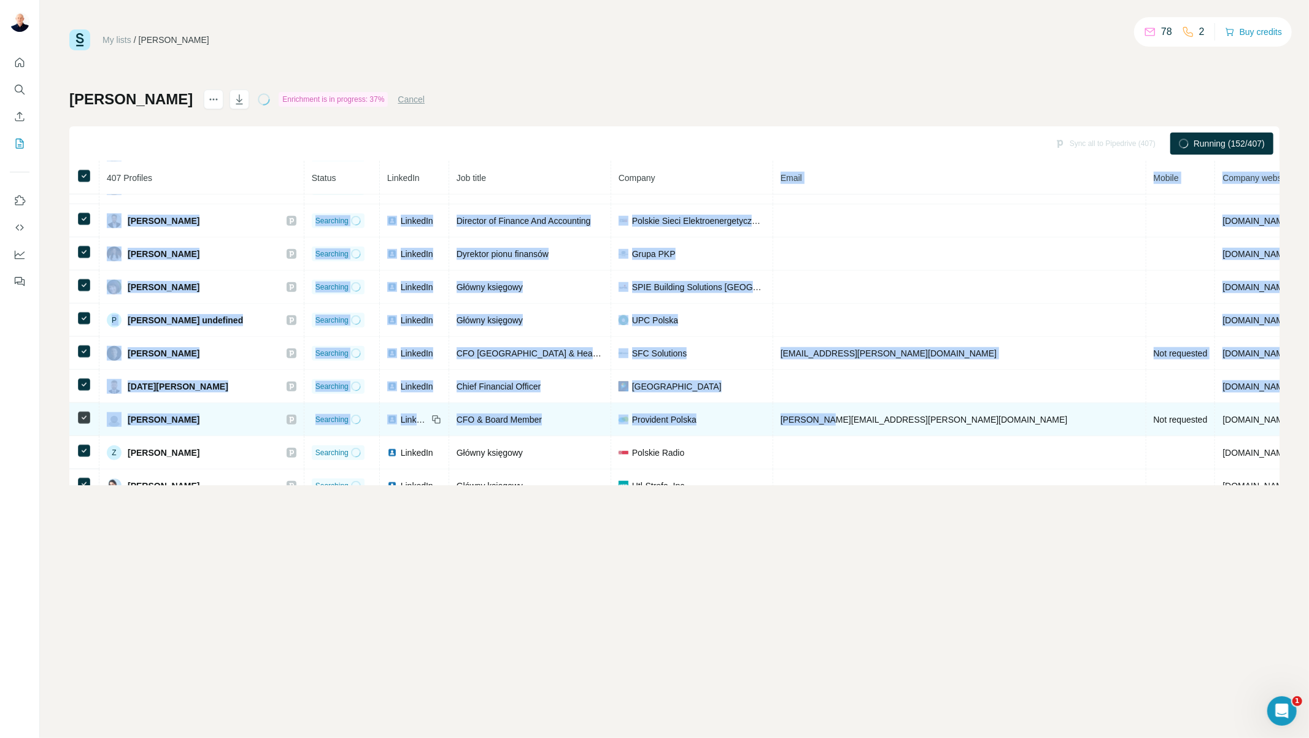
drag, startPoint x: 798, startPoint y: 177, endPoint x: 817, endPoint y: 443, distance: 267.0
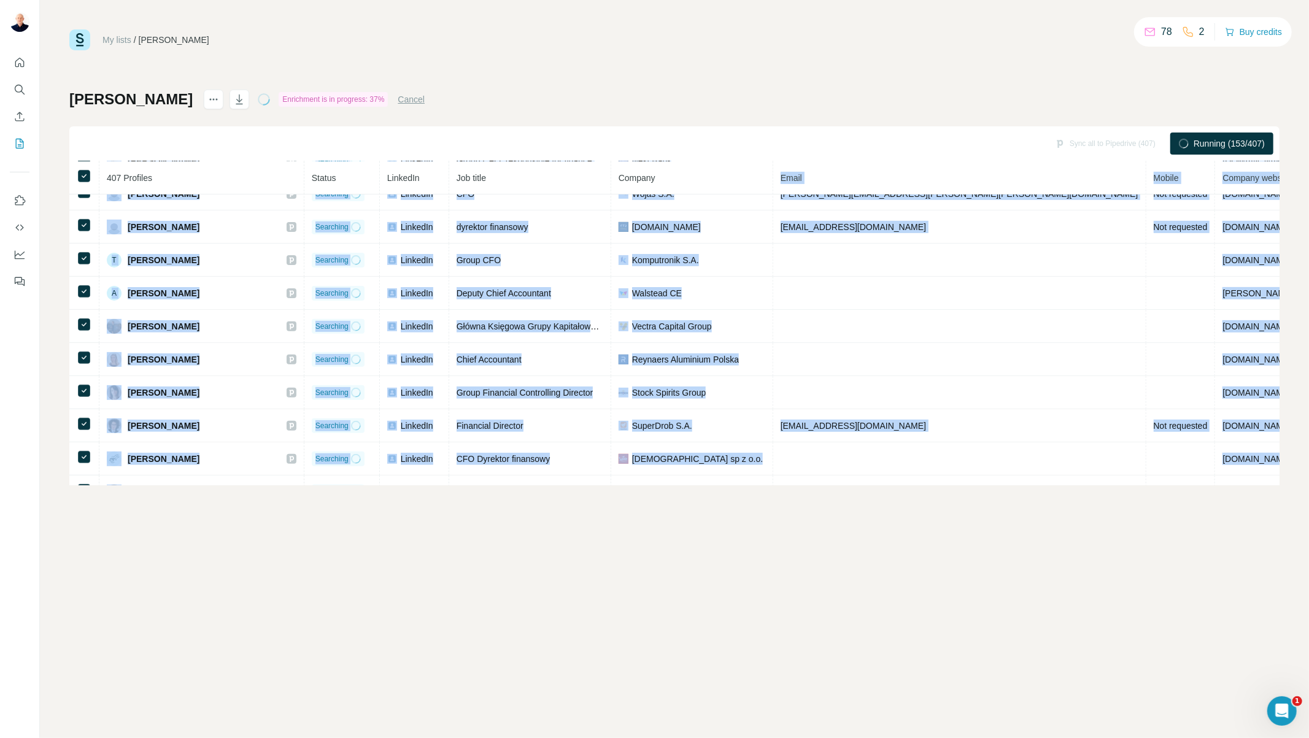
scroll to position [0, 0]
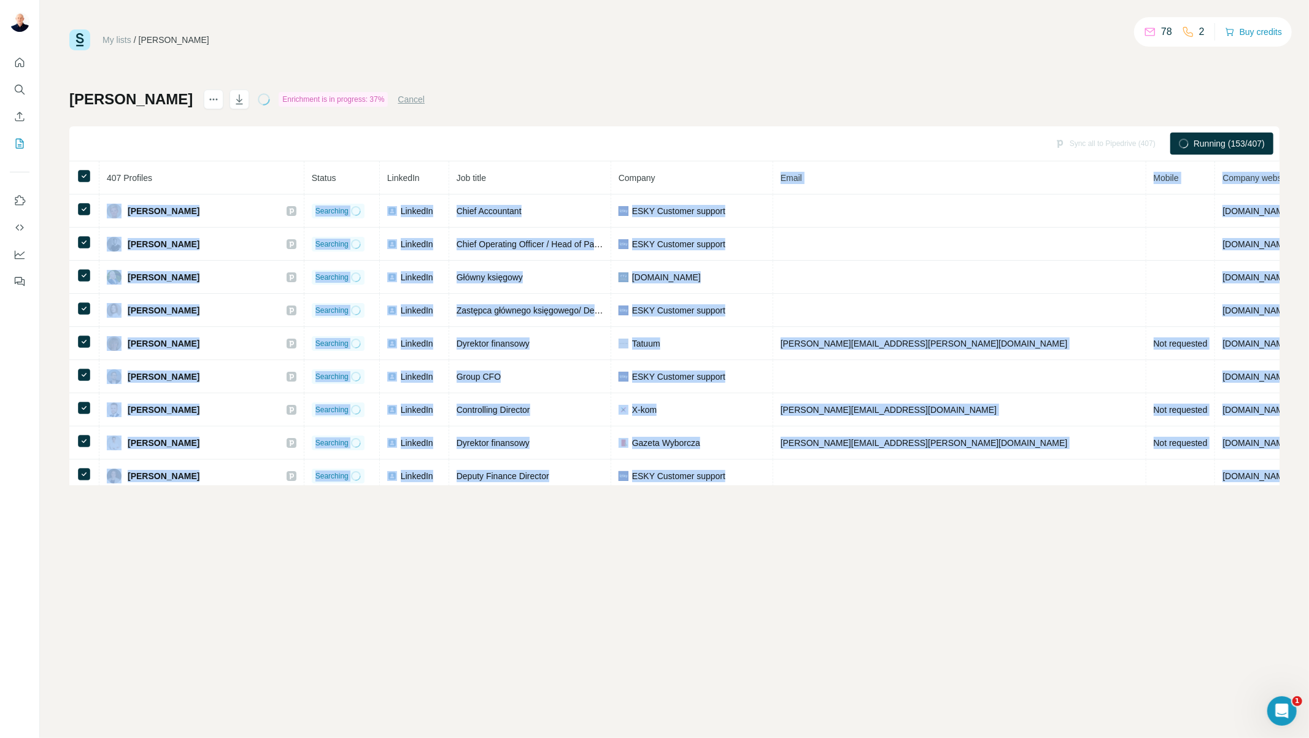
click at [863, 188] on th "Email" at bounding box center [959, 177] width 373 height 33
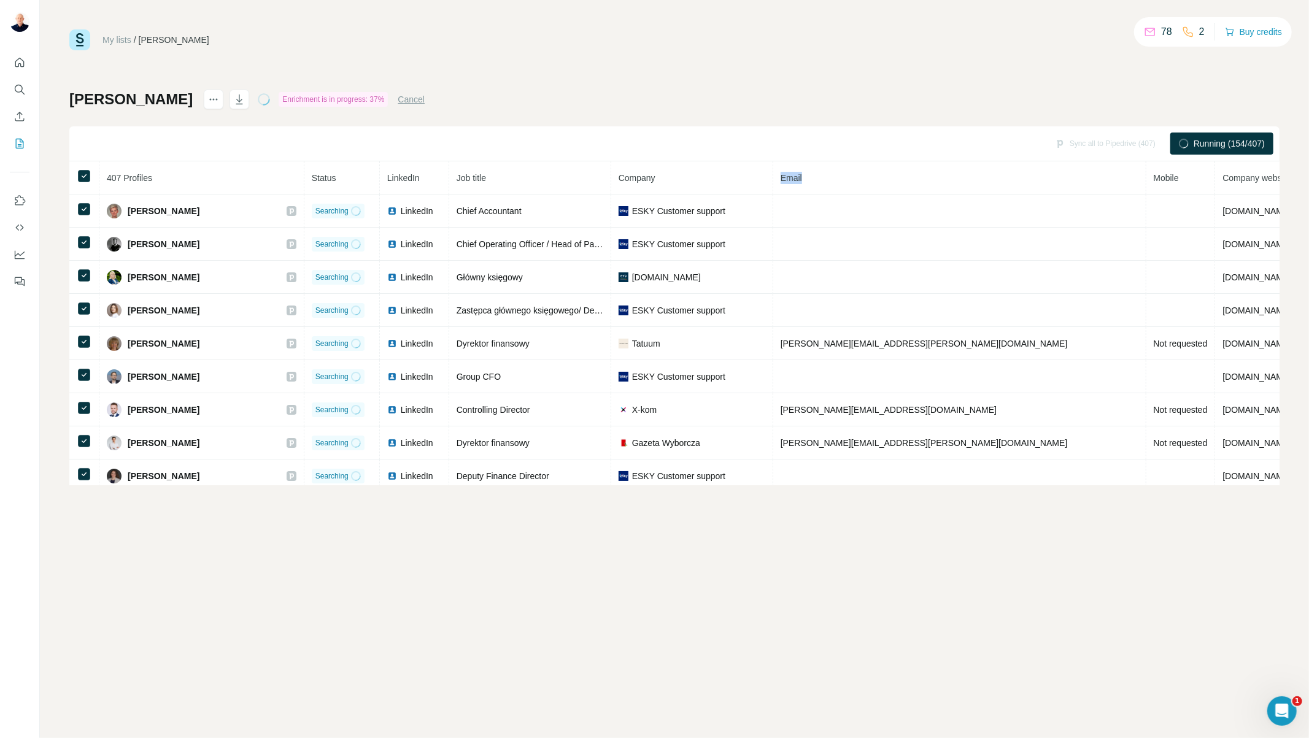
drag, startPoint x: 853, startPoint y: 171, endPoint x: 827, endPoint y: 179, distance: 27.8
click at [827, 179] on th "Email" at bounding box center [959, 177] width 373 height 33
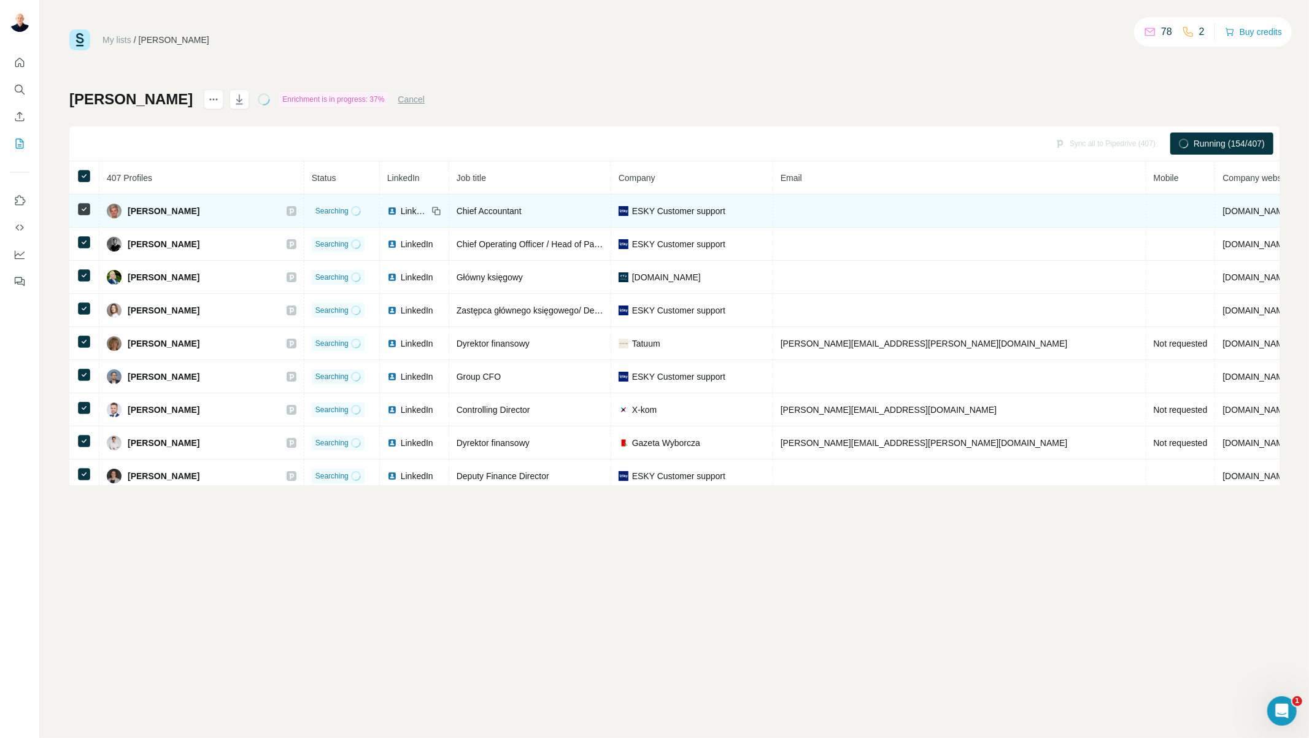
click at [845, 195] on td at bounding box center [959, 211] width 373 height 33
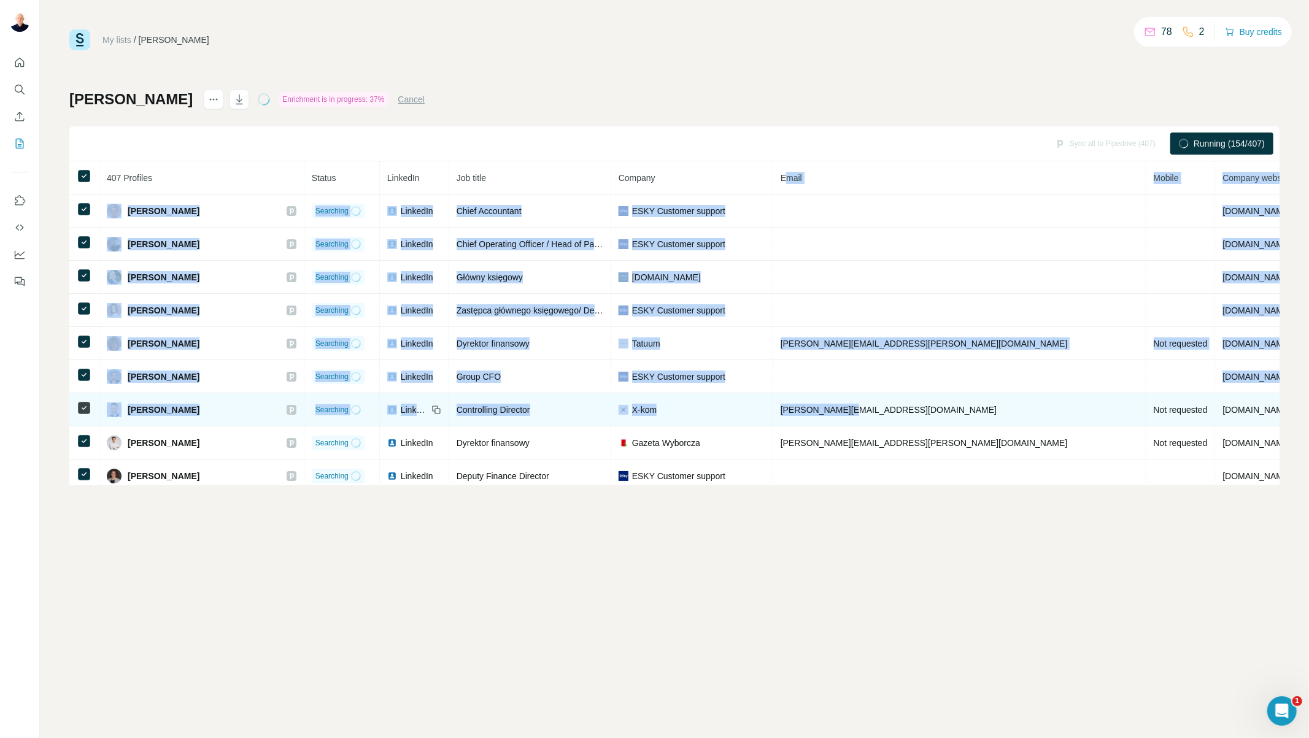
drag, startPoint x: 832, startPoint y: 174, endPoint x: 895, endPoint y: 398, distance: 232.2
click at [895, 400] on td "[PERSON_NAME][EMAIL_ADDRESS][DOMAIN_NAME]" at bounding box center [959, 409] width 373 height 33
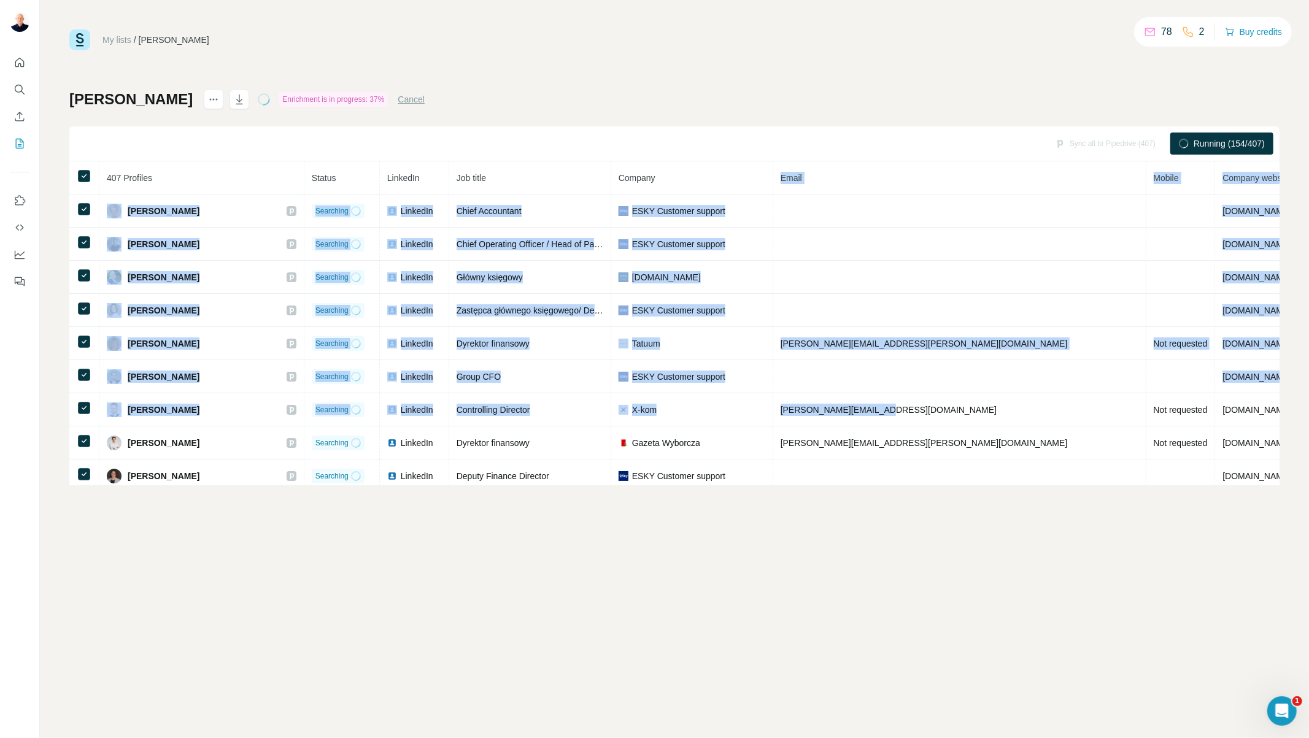
drag, startPoint x: 953, startPoint y: 419, endPoint x: 828, endPoint y: 180, distance: 269.8
click at [878, 145] on div "Sync all to Pipedrive (407) Running (156/407)" at bounding box center [674, 143] width 1210 height 35
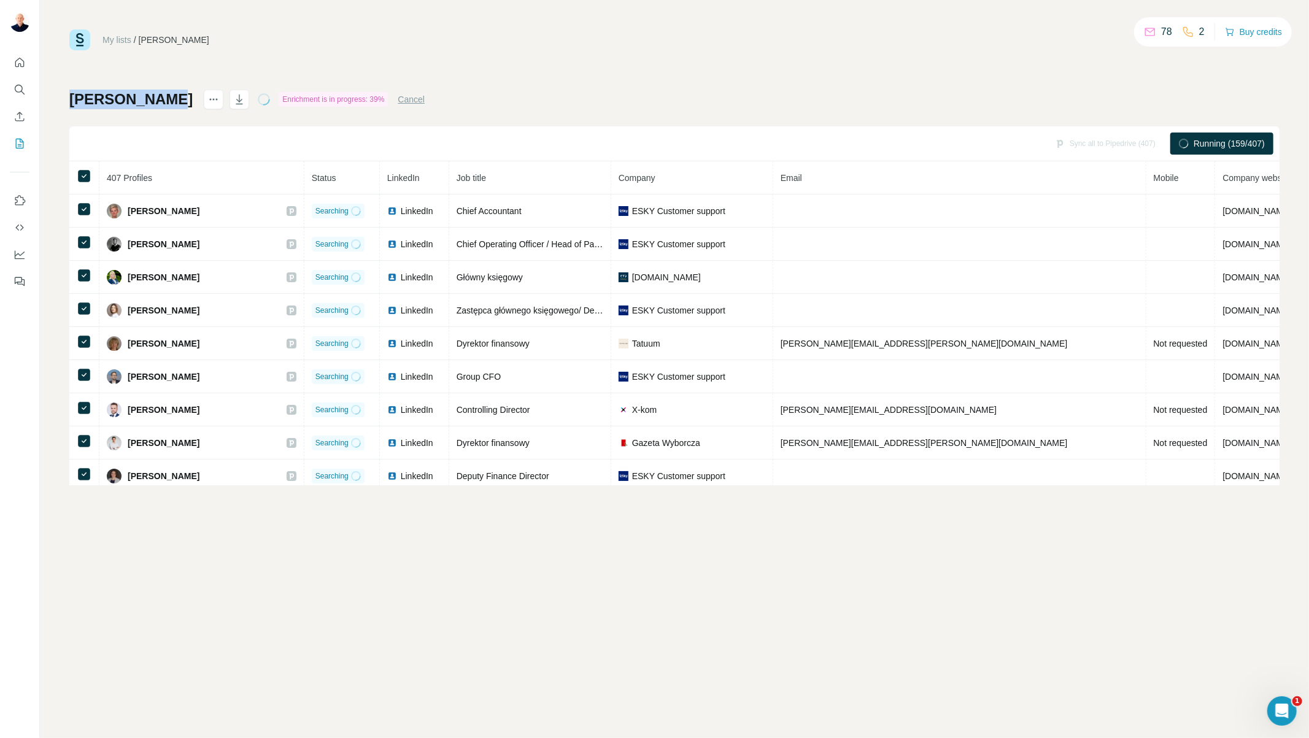
drag, startPoint x: 168, startPoint y: 98, endPoint x: 68, endPoint y: 101, distance: 100.1
click at [68, 101] on div "My lists / [PERSON_NAME] 78 2 Buy credits [PERSON_NAME] is in progress: 39% Can…" at bounding box center [674, 369] width 1269 height 738
click at [79, 117] on div "[PERSON_NAME] is in progress: 46% Cancel Sync all to Pipedrive (407) Running (1…" at bounding box center [674, 288] width 1210 height 396
drag, startPoint x: 68, startPoint y: 99, endPoint x: 164, endPoint y: 96, distance: 96.4
click at [164, 96] on div "My lists / [PERSON_NAME] 48 2 Buy credits [PERSON_NAME] is in progress: 49% Can…" at bounding box center [674, 369] width 1269 height 738
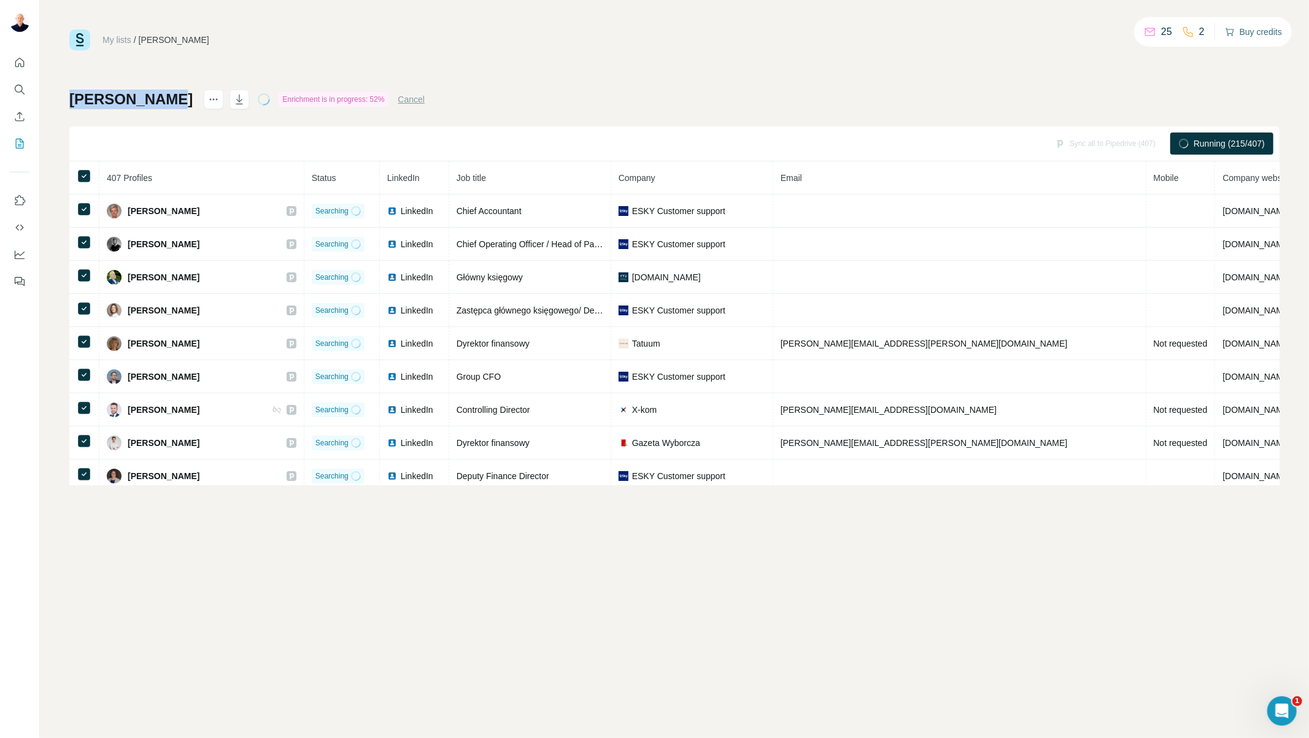
click at [1253, 33] on button "Buy credits" at bounding box center [1253, 31] width 57 height 17
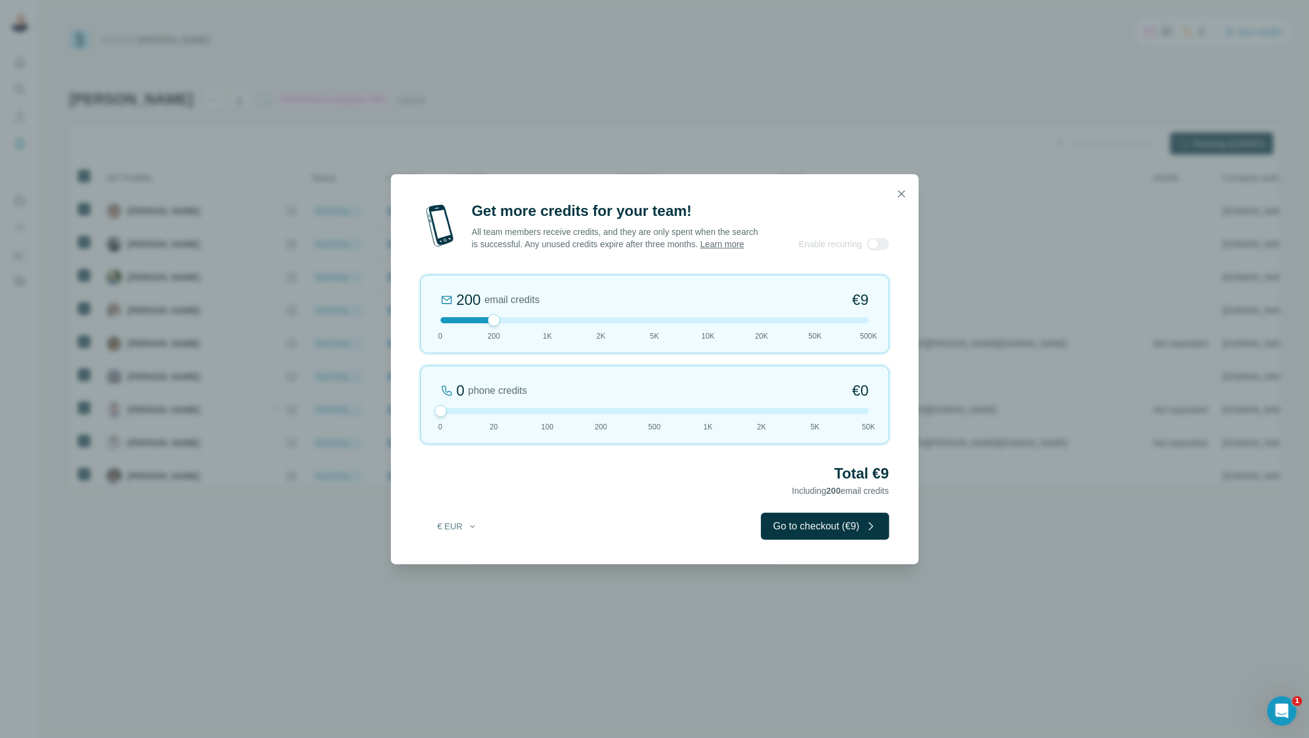
drag, startPoint x: 490, startPoint y: 419, endPoint x: 447, endPoint y: 433, distance: 45.4
click at [426, 426] on div "0 phone credits €0 [PHONE_NUMBER] 1K 2K 5K 50K" at bounding box center [654, 405] width 469 height 79
click at [794, 537] on button "Go to checkout (€9)" at bounding box center [825, 526] width 128 height 27
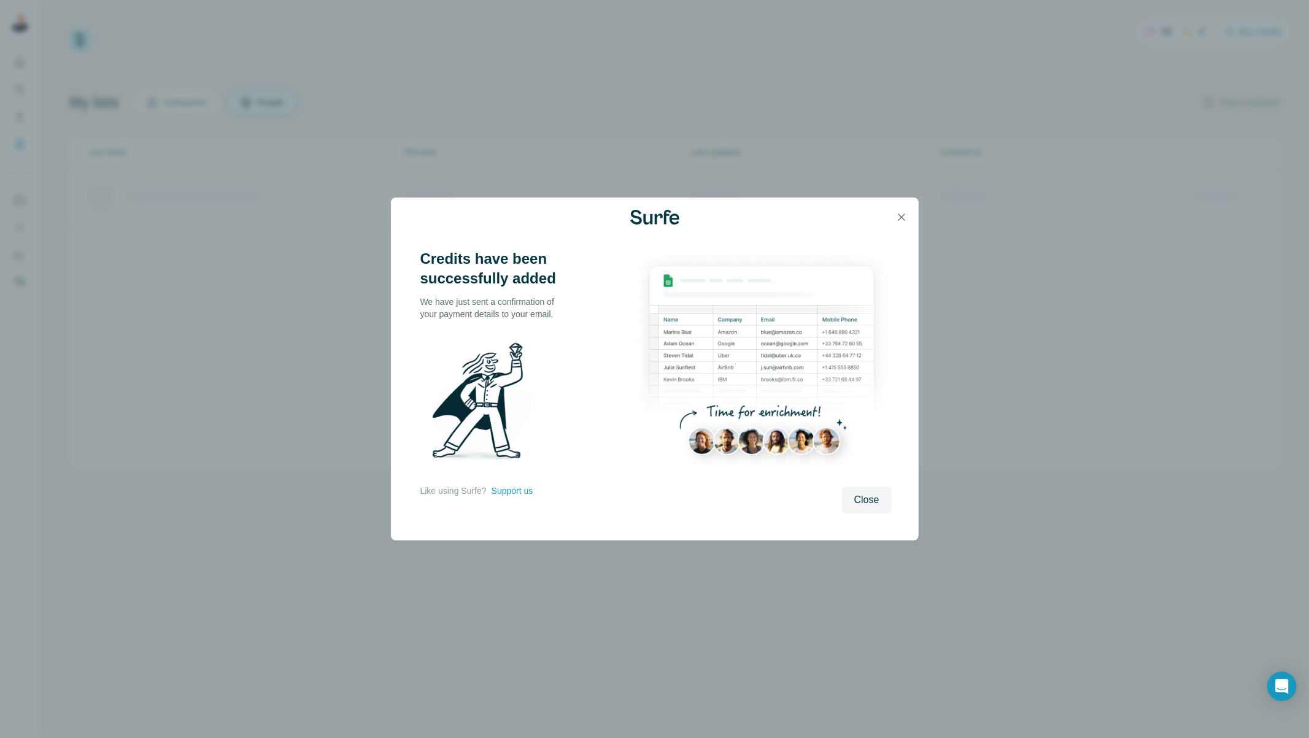
click at [897, 221] on icon "button" at bounding box center [901, 217] width 12 height 12
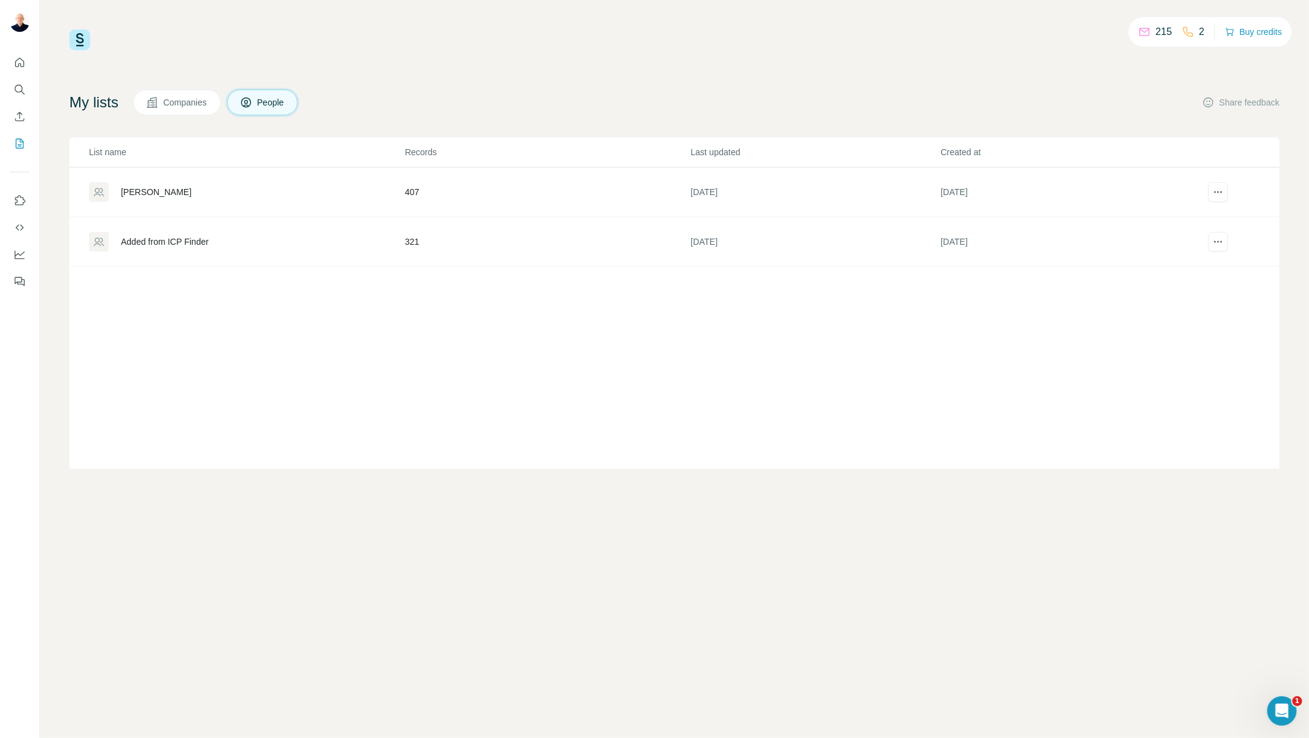
click at [462, 191] on td "407" at bounding box center [547, 193] width 286 height 50
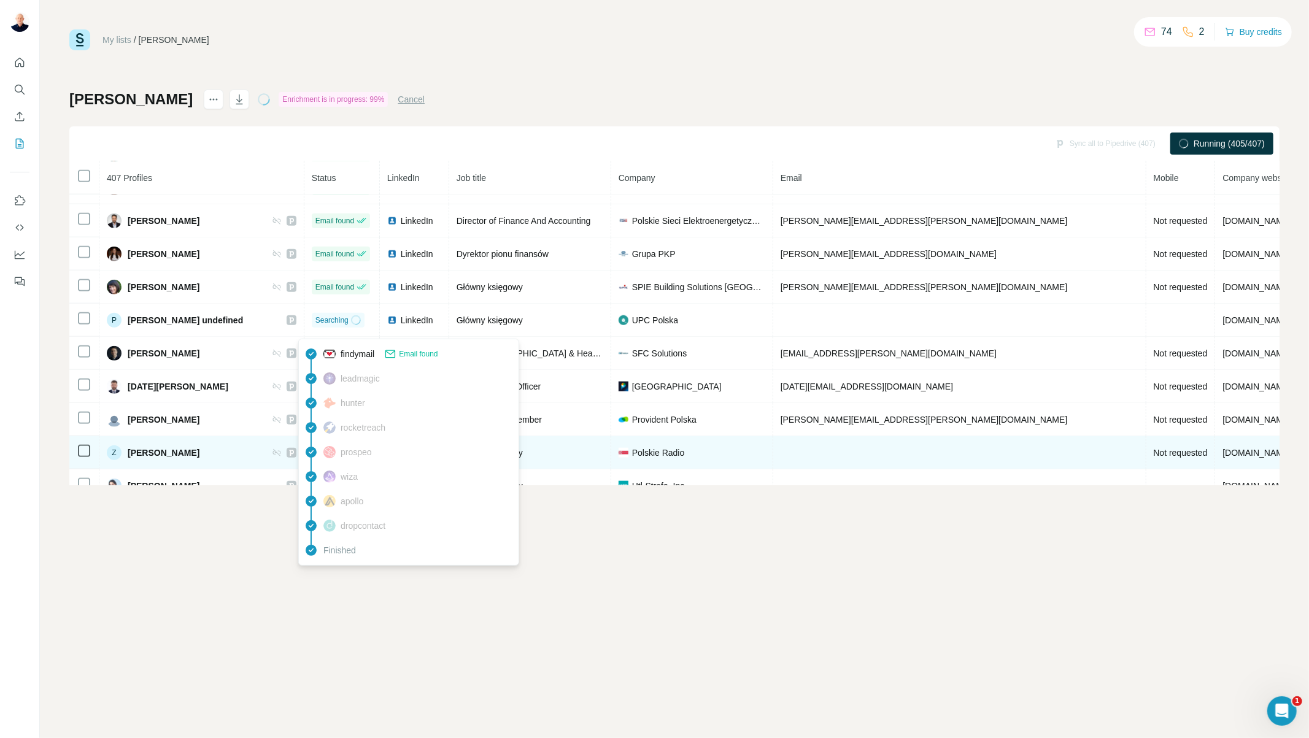
scroll to position [1187, 0]
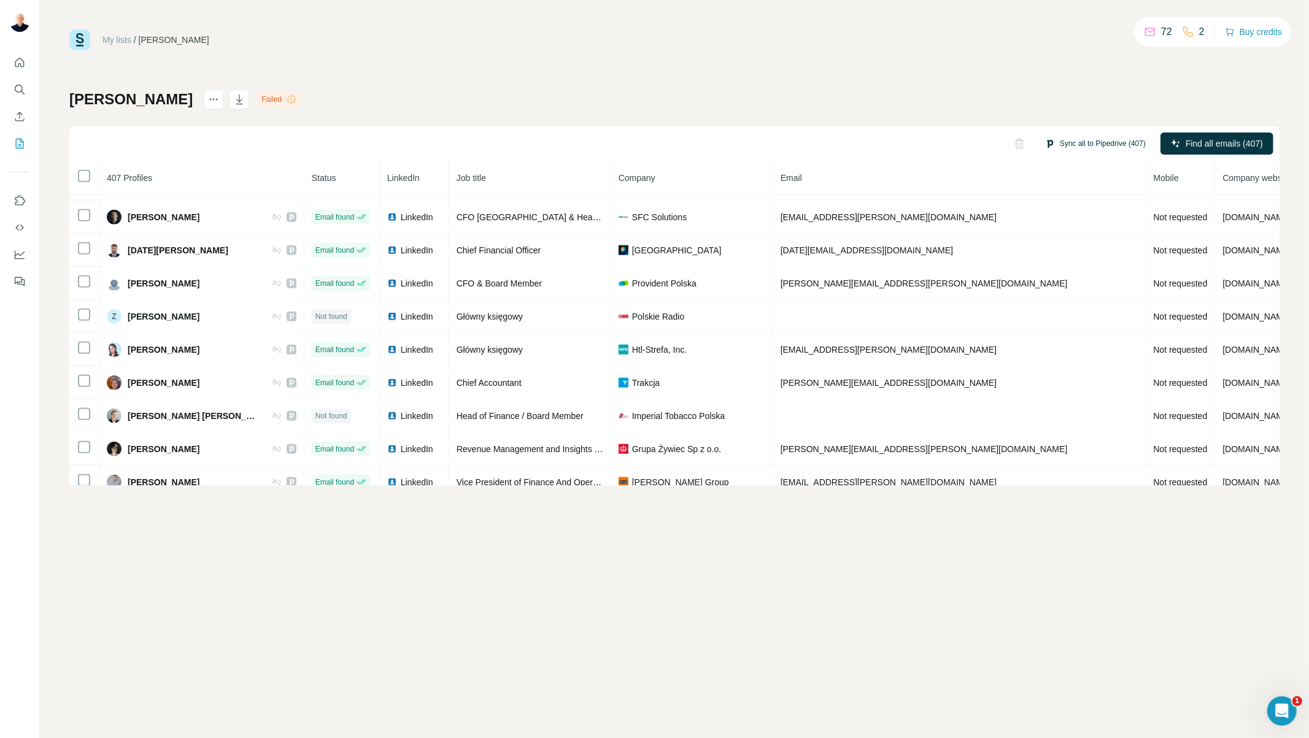
click at [1094, 142] on button "Sync all to Pipedrive (407)" at bounding box center [1096, 143] width 118 height 18
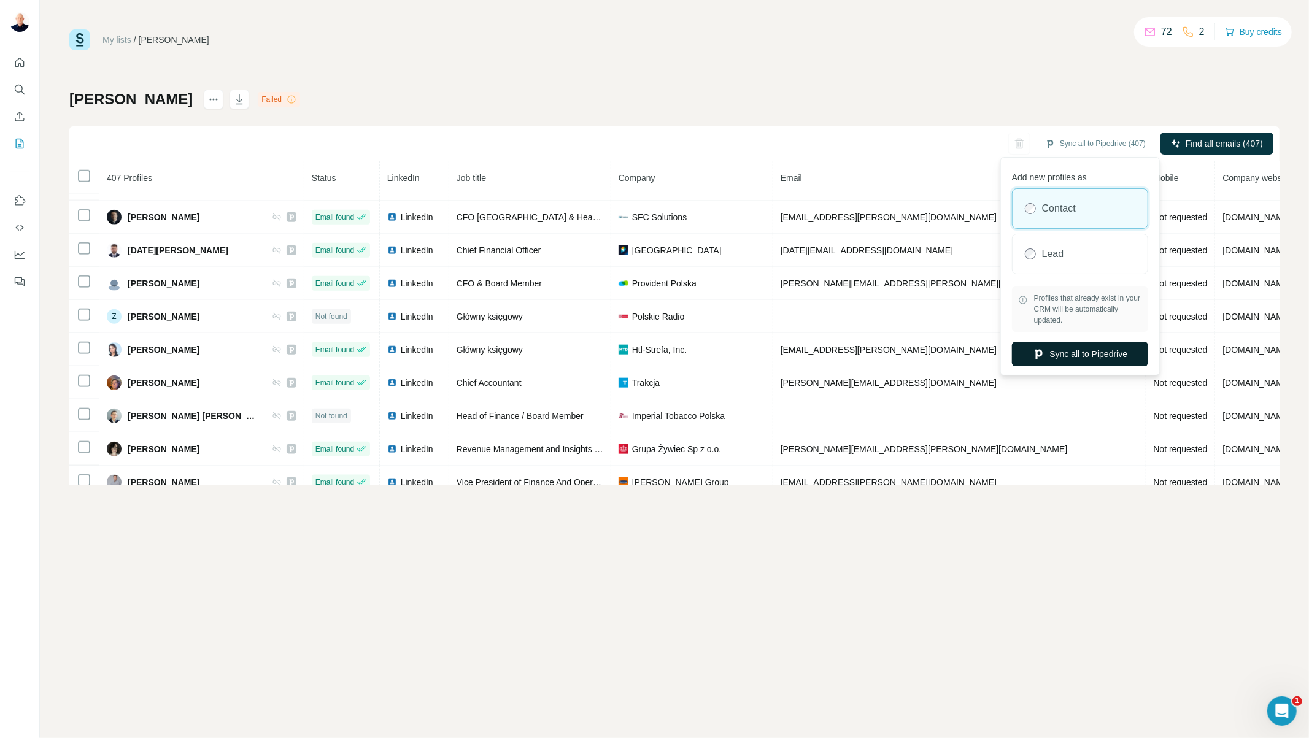
click at [1070, 352] on button "Sync all to Pipedrive" at bounding box center [1080, 354] width 136 height 25
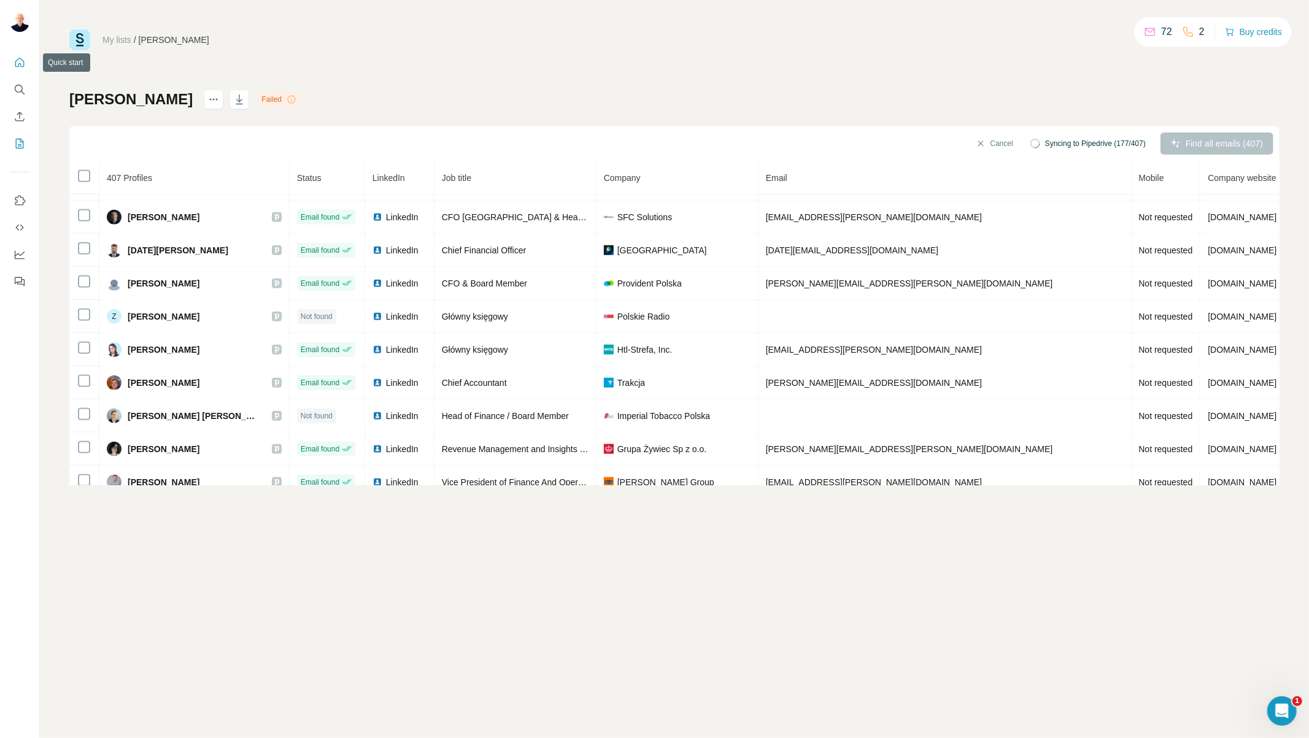
click at [17, 60] on icon "Quick start" at bounding box center [19, 62] width 9 height 9
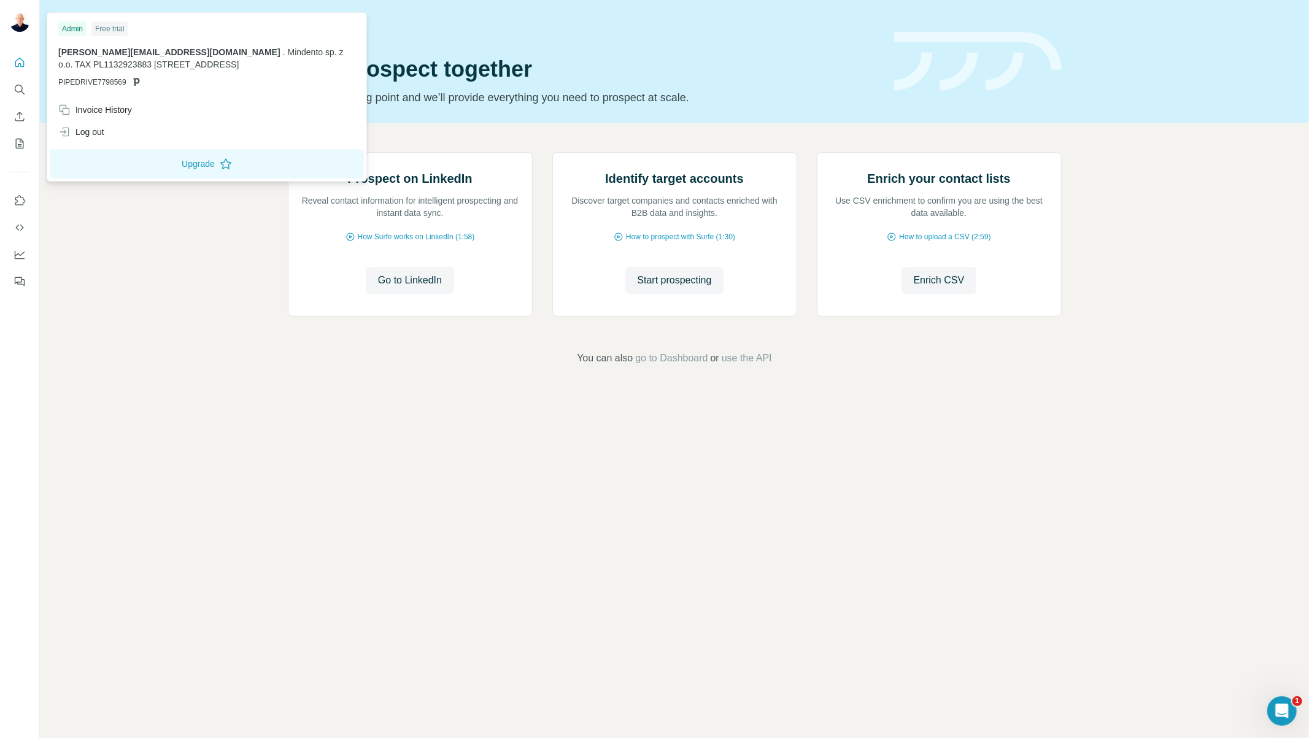
click at [71, 31] on div "Admin" at bounding box center [72, 28] width 28 height 15
click at [25, 25] on img at bounding box center [20, 22] width 20 height 20
click at [14, 92] on icon "Search" at bounding box center [20, 89] width 12 height 12
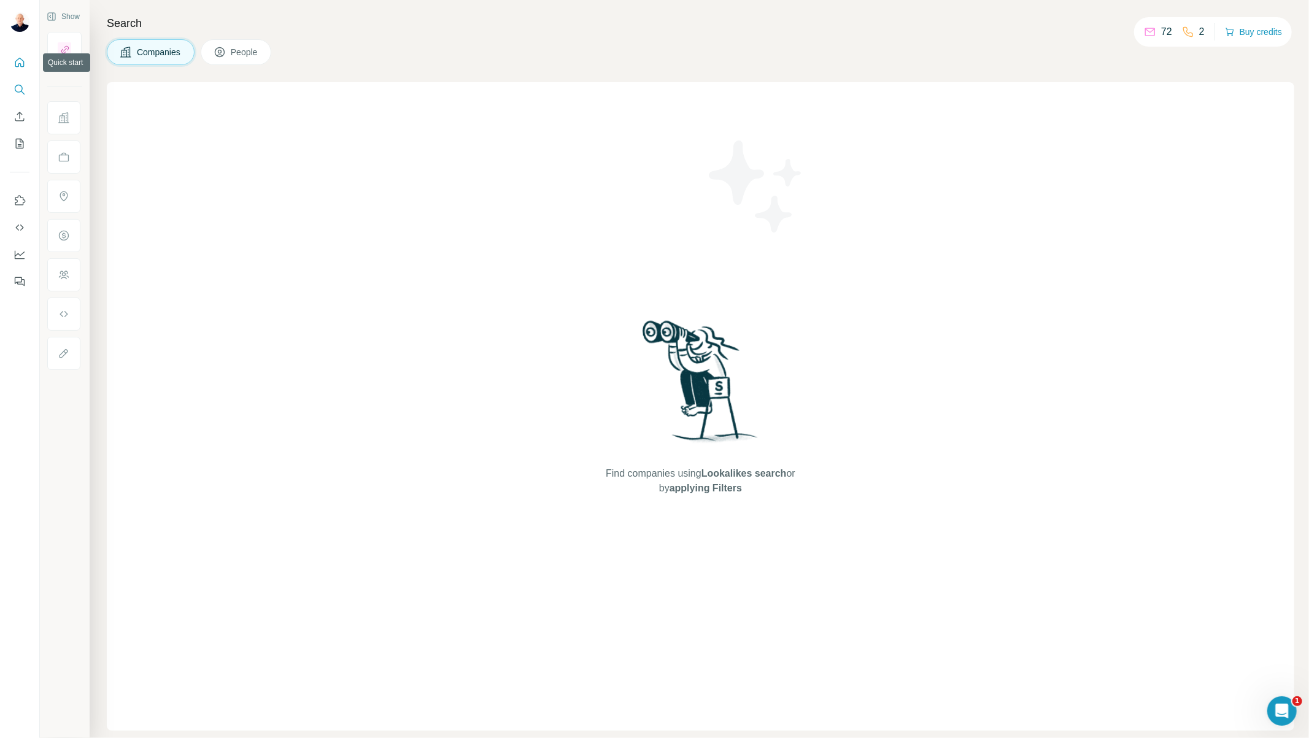
click at [10, 63] on button "Quick start" at bounding box center [20, 63] width 20 height 22
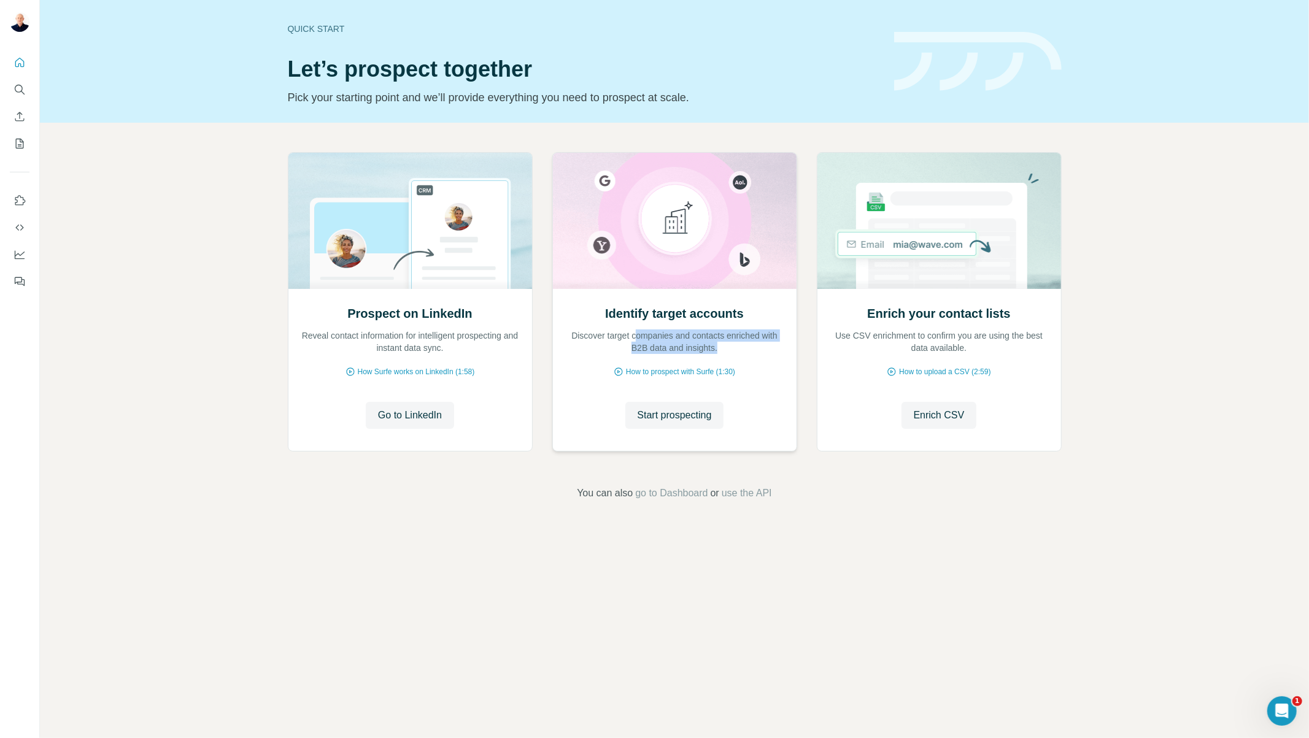
drag, startPoint x: 641, startPoint y: 329, endPoint x: 774, endPoint y: 350, distance: 134.2
click at [774, 350] on p "Discover target companies and contacts enriched with B2B data and insights." at bounding box center [674, 342] width 219 height 25
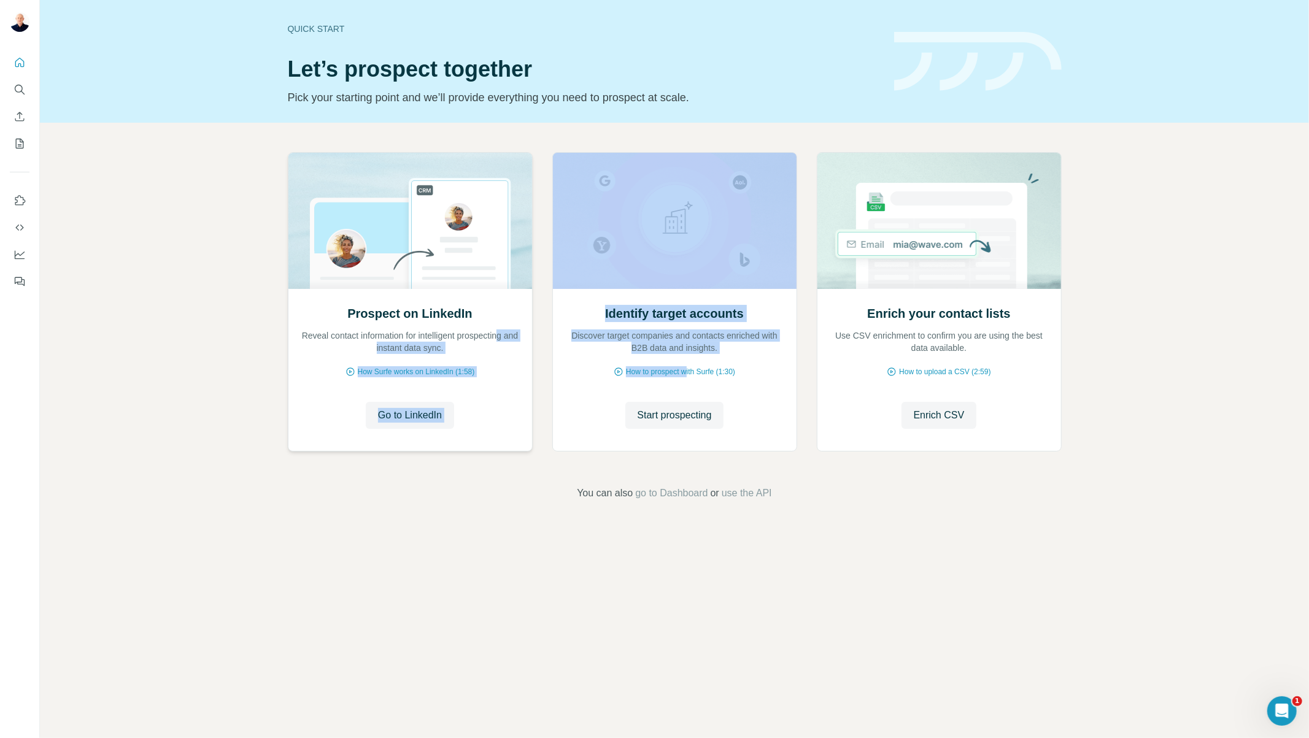
drag, startPoint x: 688, startPoint y: 368, endPoint x: 511, endPoint y: 324, distance: 182.8
click at [514, 324] on div "Prospect on LinkedIn Reveal contact information for intelligent prospecting and…" at bounding box center [675, 304] width 774 height 304
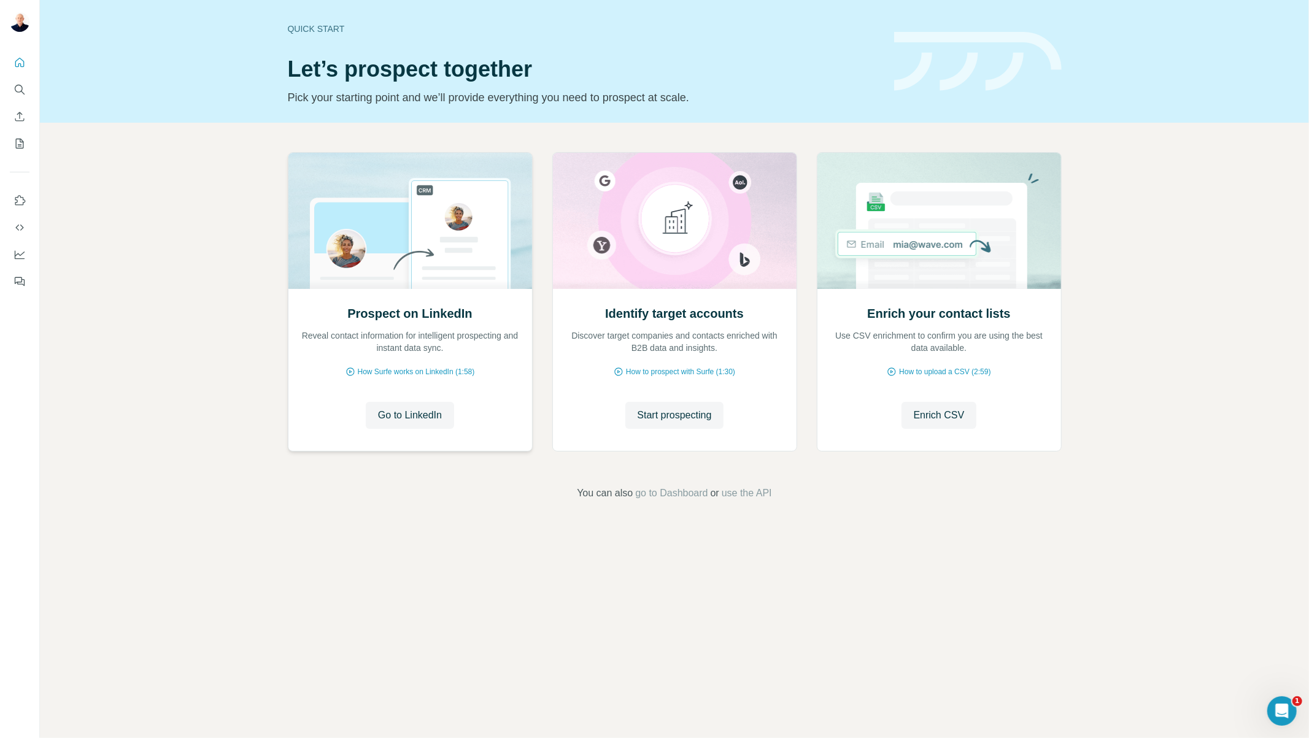
click at [353, 326] on div "Prospect on LinkedIn Reveal contact information for intelligent prospecting and…" at bounding box center [410, 329] width 219 height 49
drag, startPoint x: 363, startPoint y: 329, endPoint x: 518, endPoint y: 342, distance: 155.2
click at [518, 342] on p "Reveal contact information for intelligent prospecting and instant data sync." at bounding box center [410, 342] width 219 height 25
click at [475, 370] on span "How Surfe works on LinkedIn (1:58)" at bounding box center [416, 371] width 117 height 11
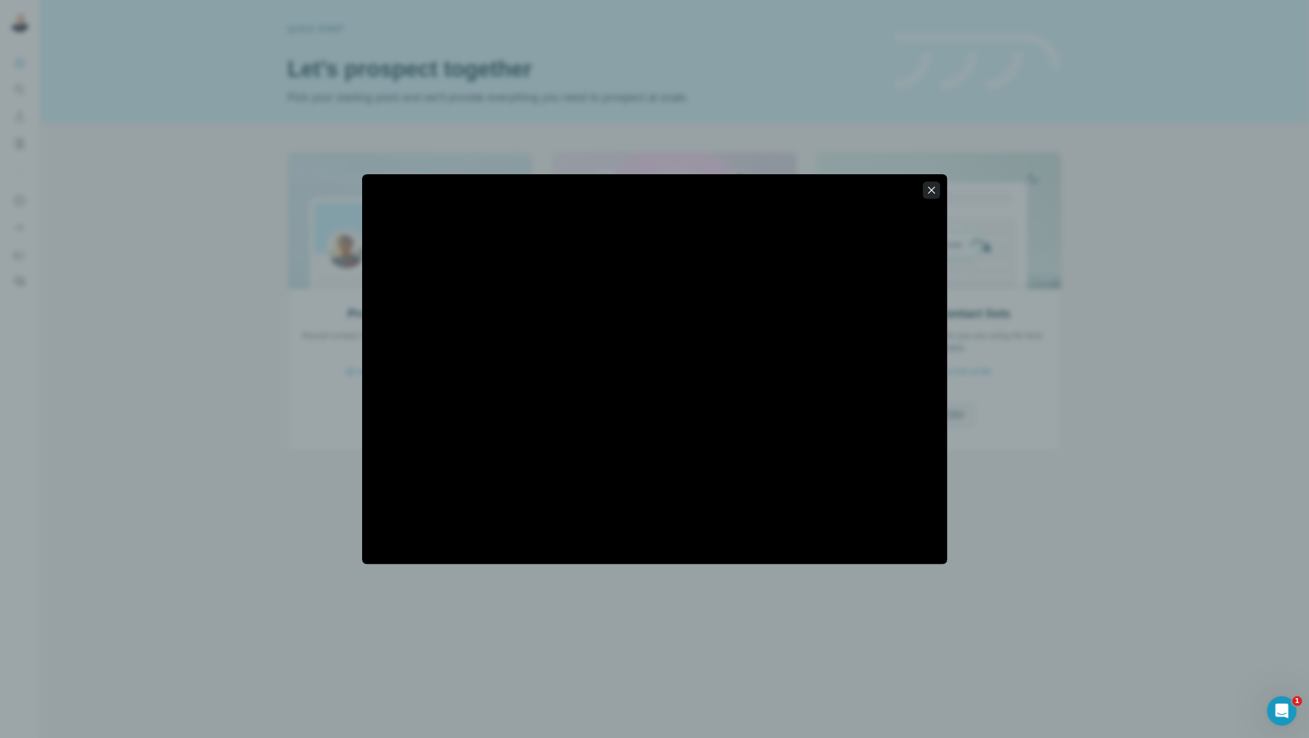
click at [930, 187] on icon "button" at bounding box center [931, 190] width 12 height 12
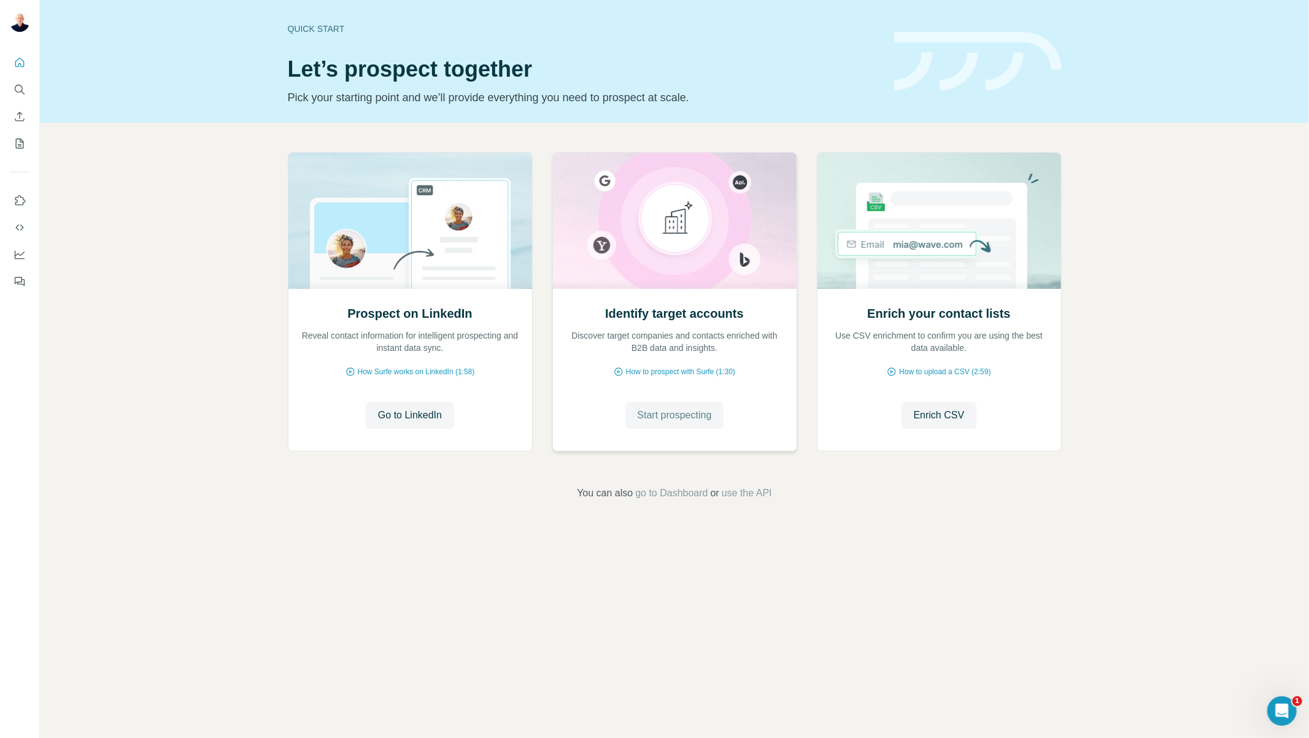
click at [654, 420] on span "Start prospecting" at bounding box center [675, 415] width 74 height 15
click at [663, 371] on span "How to prospect with Surfe (1:30)" at bounding box center [680, 371] width 109 height 11
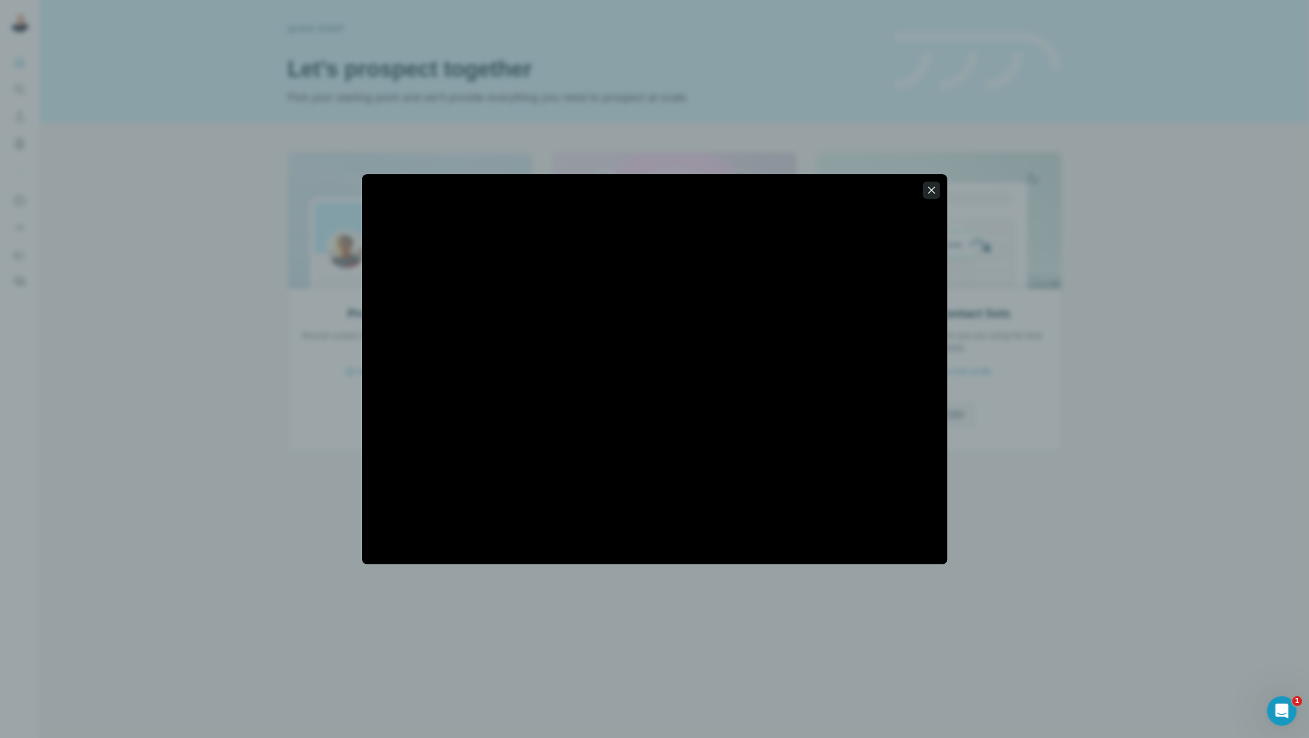
click at [931, 187] on icon "button" at bounding box center [931, 190] width 12 height 12
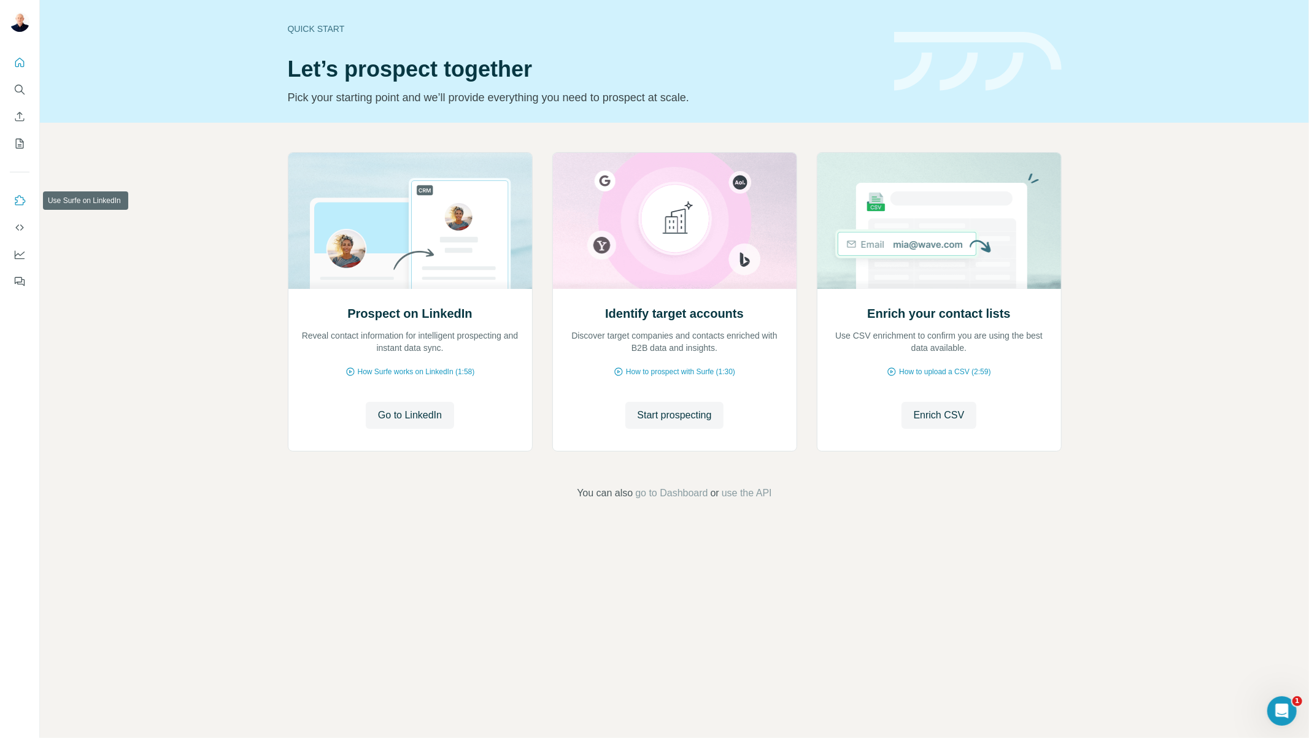
click at [21, 195] on icon "Use Surfe on LinkedIn" at bounding box center [20, 201] width 12 height 12
click at [18, 229] on icon "Use Surfe API" at bounding box center [20, 228] width 12 height 12
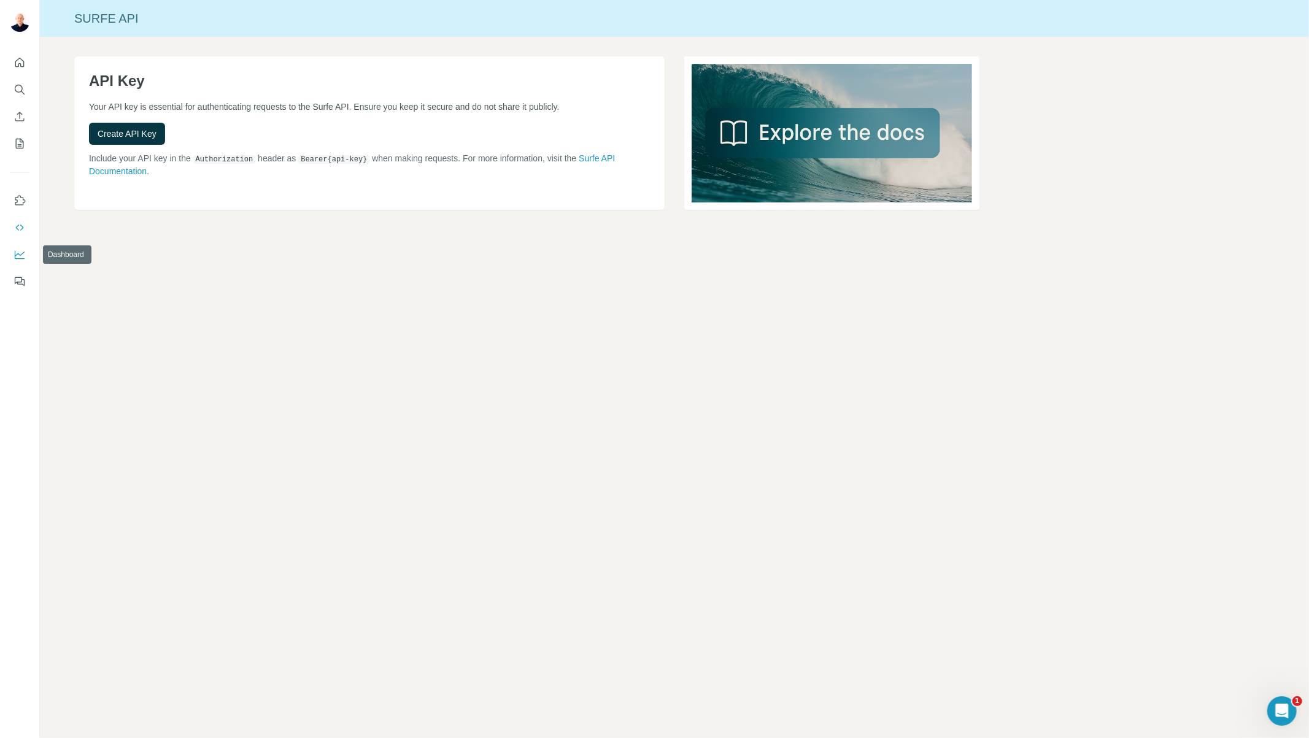
click at [23, 254] on icon "Dashboard" at bounding box center [20, 255] width 12 height 12
click at [21, 142] on icon "My lists" at bounding box center [20, 143] width 12 height 12
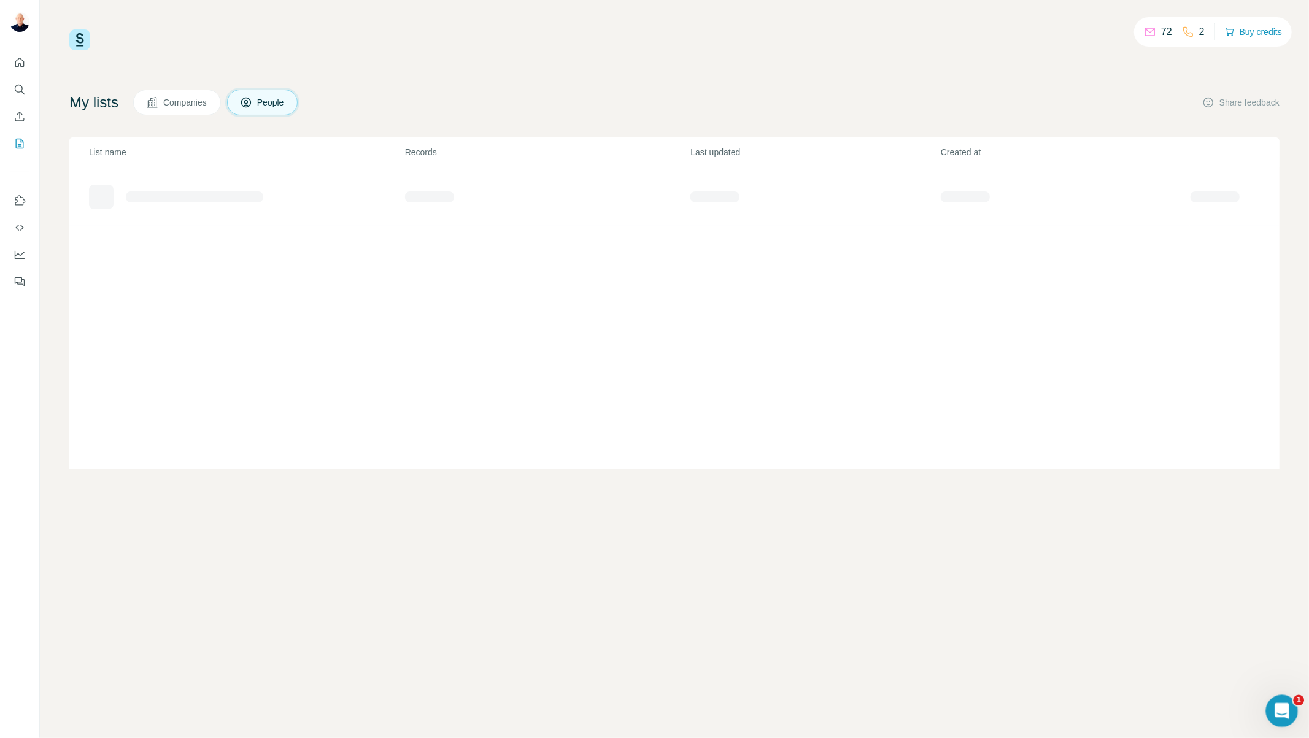
click at [1290, 706] on div "Open Intercom Messenger" at bounding box center [1280, 709] width 41 height 41
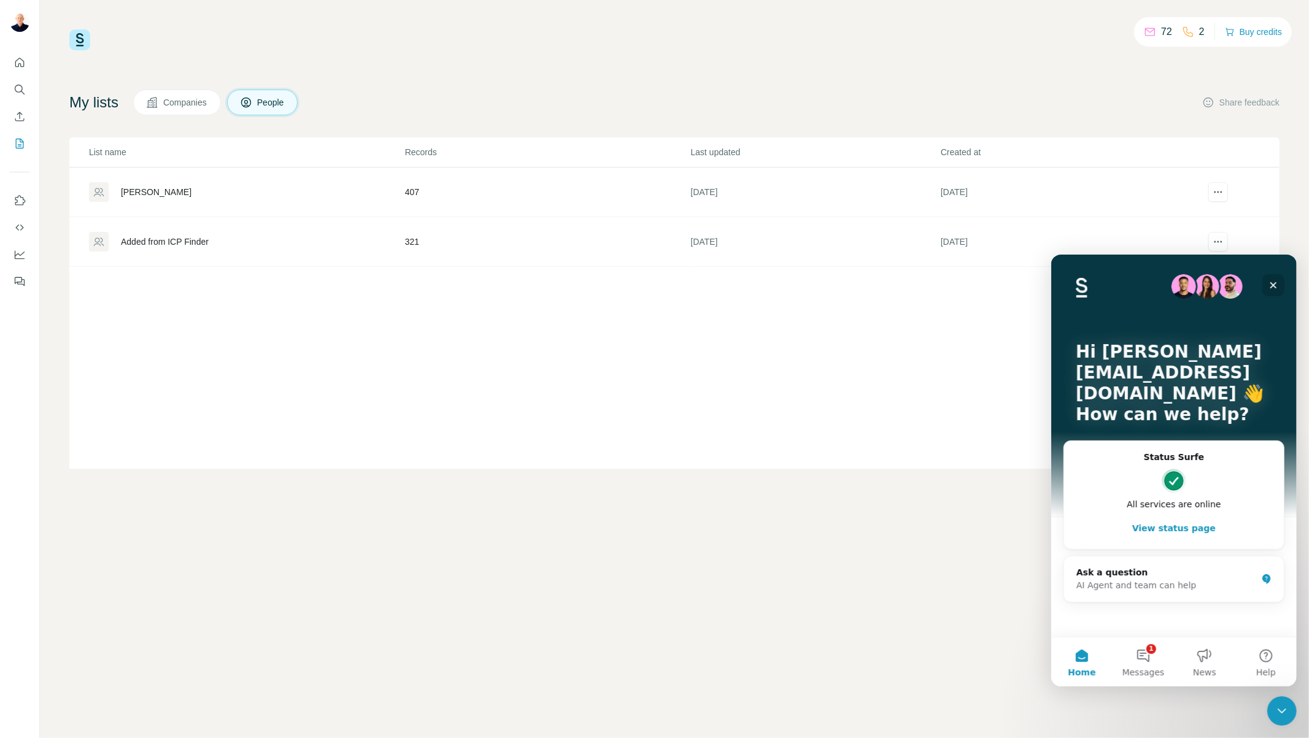
click at [1270, 284] on icon "Close" at bounding box center [1273, 285] width 10 height 10
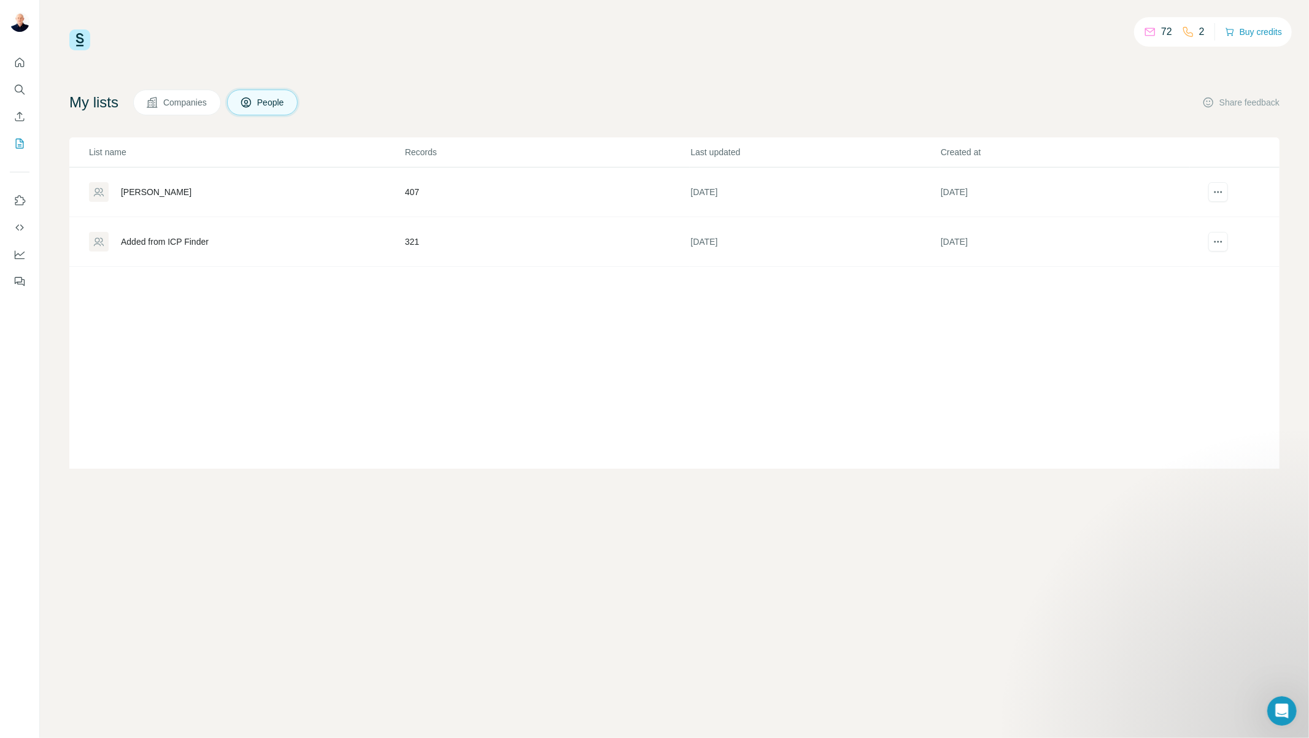
click at [158, 195] on div "[PERSON_NAME]" at bounding box center [156, 192] width 71 height 12
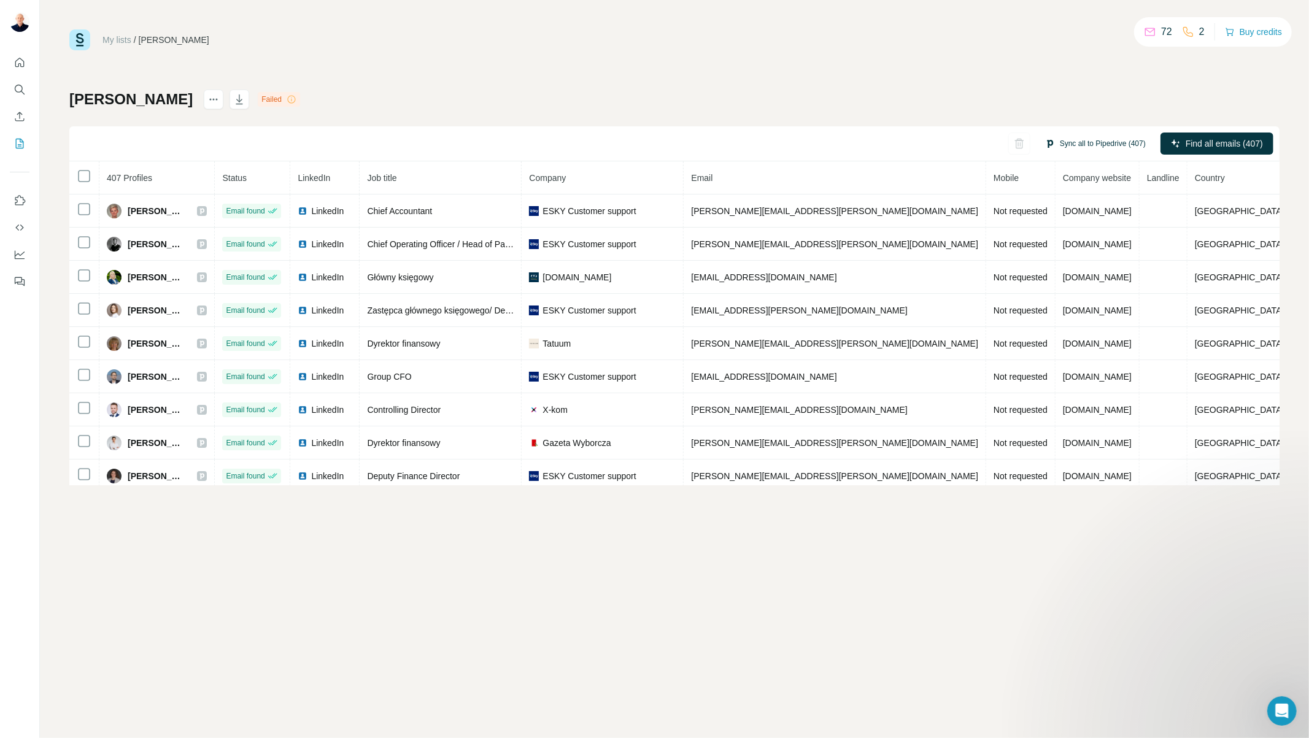
click at [1103, 139] on button "Sync all to Pipedrive (407)" at bounding box center [1096, 143] width 118 height 18
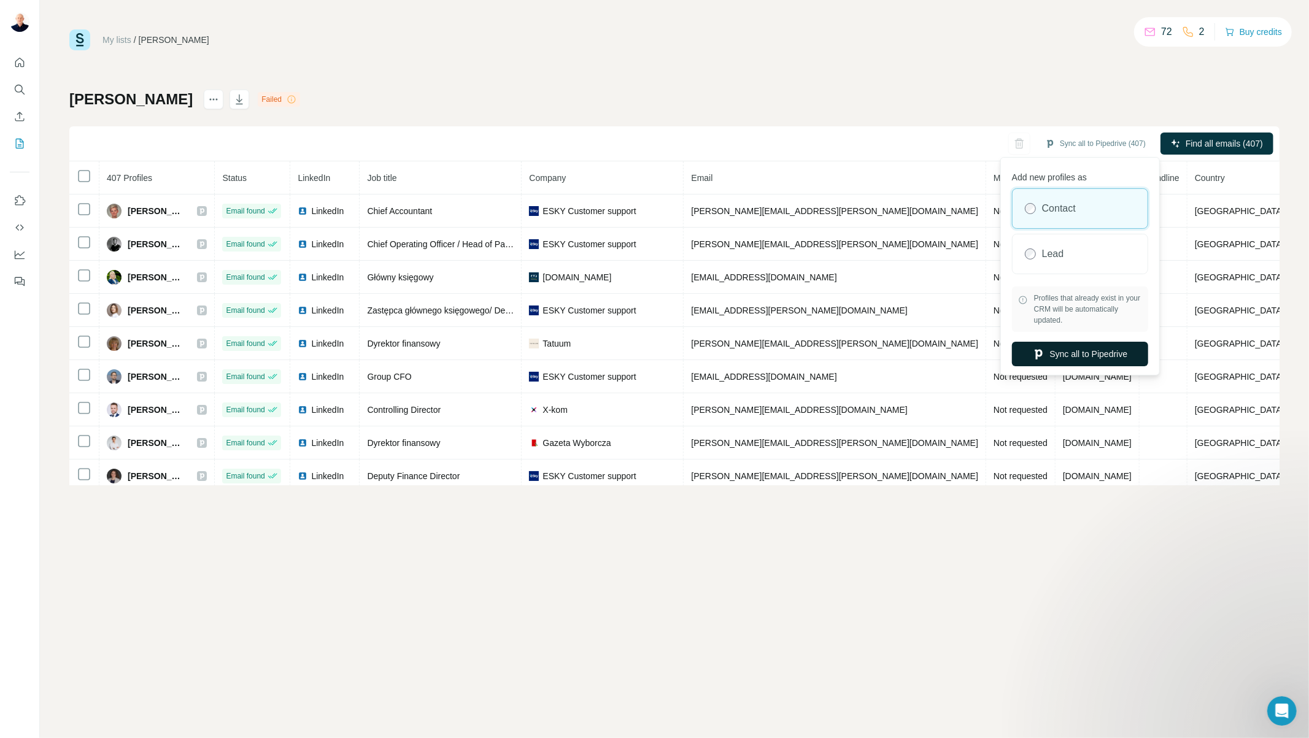
click at [1092, 363] on button "Sync all to Pipedrive" at bounding box center [1080, 354] width 136 height 25
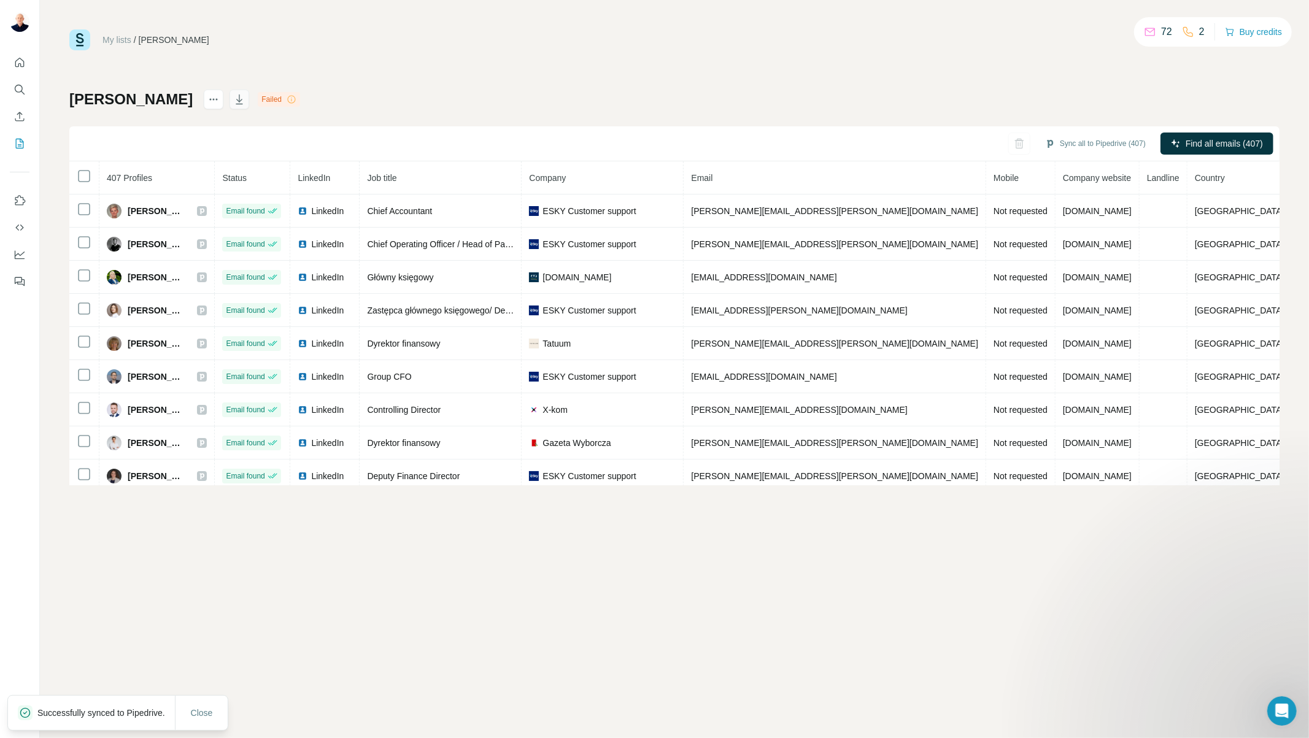
click at [230, 106] on button "button" at bounding box center [240, 100] width 20 height 20
click at [882, 560] on div "My lists / Leady Łukasz 72 2 Buy credits Leady Łukasz Failed Sync all to Pipedr…" at bounding box center [674, 369] width 1269 height 738
drag, startPoint x: 1199, startPoint y: 33, endPoint x: 1103, endPoint y: 34, distance: 95.8
click at [1103, 34] on div "My lists / Leady Łukasz 72 2 Buy credits" at bounding box center [674, 39] width 1210 height 21
click at [25, 87] on icon "Search" at bounding box center [20, 89] width 12 height 12
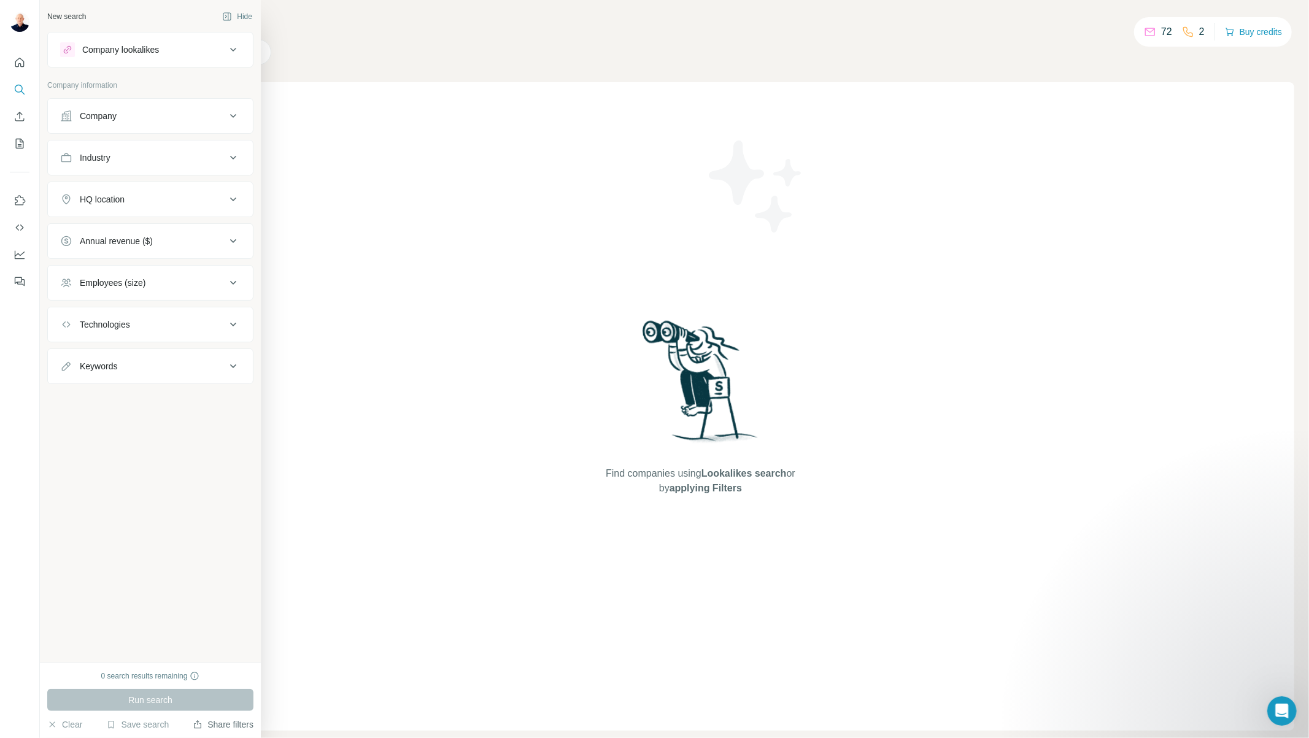
click at [229, 724] on button "Share filters" at bounding box center [223, 725] width 61 height 12
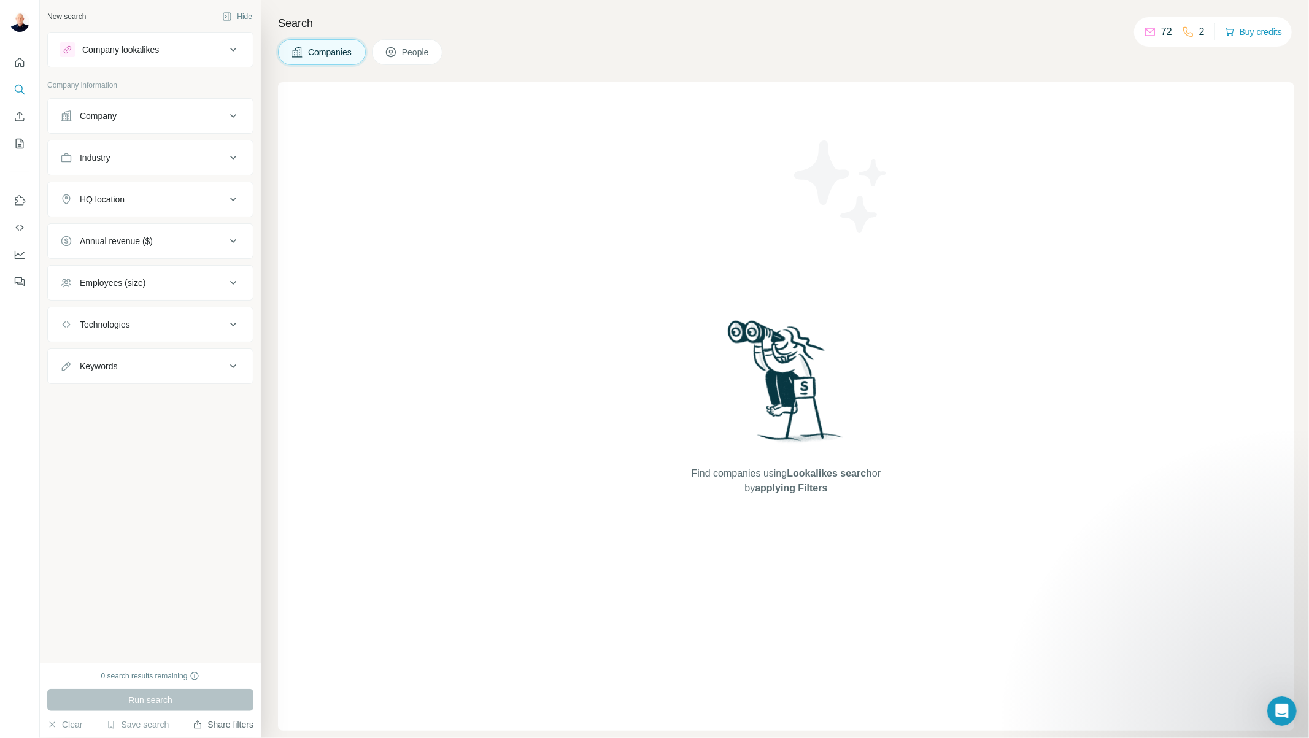
click at [209, 726] on button "Share filters" at bounding box center [223, 725] width 61 height 12
click at [227, 724] on button "Share filters" at bounding box center [223, 725] width 61 height 12
click at [143, 725] on button "Save search" at bounding box center [137, 725] width 63 height 12
click at [155, 708] on div "View my saved searches" at bounding box center [171, 703] width 129 height 25
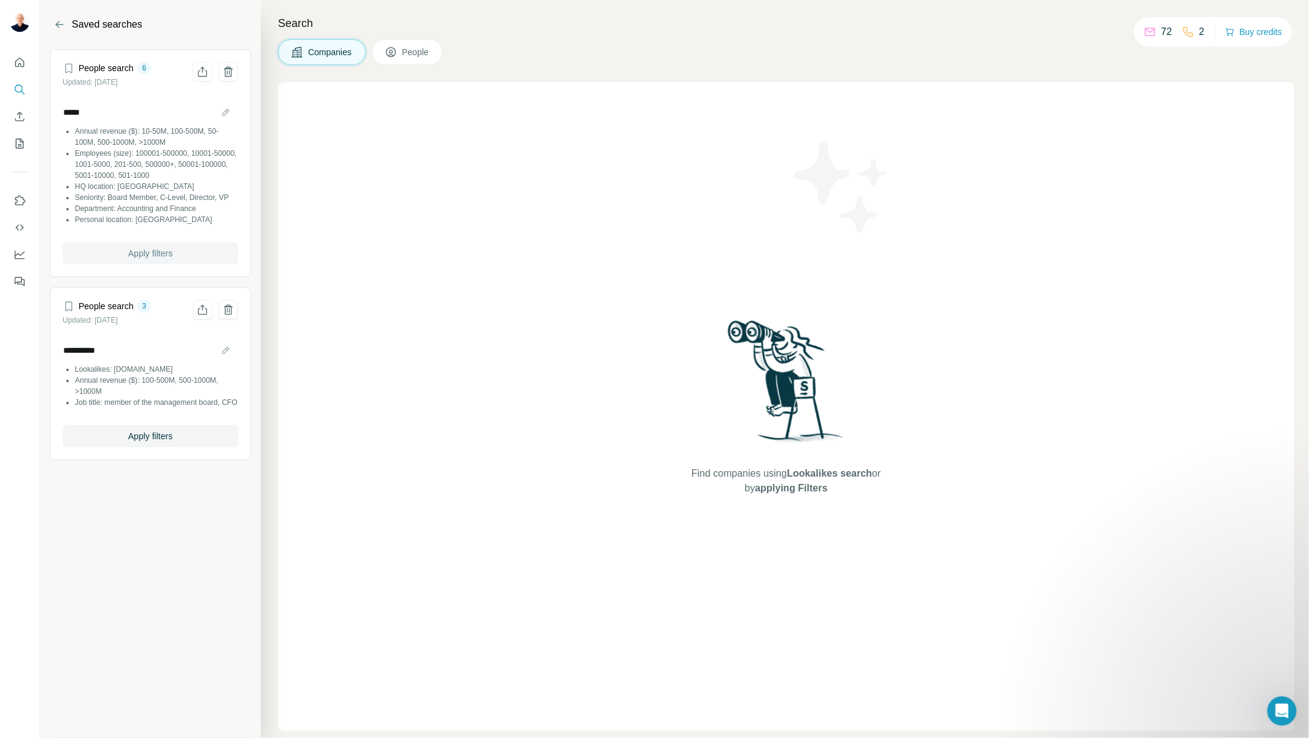
click at [141, 252] on span "Apply filters" at bounding box center [150, 253] width 44 height 12
